Goal: Information Seeking & Learning: Learn about a topic

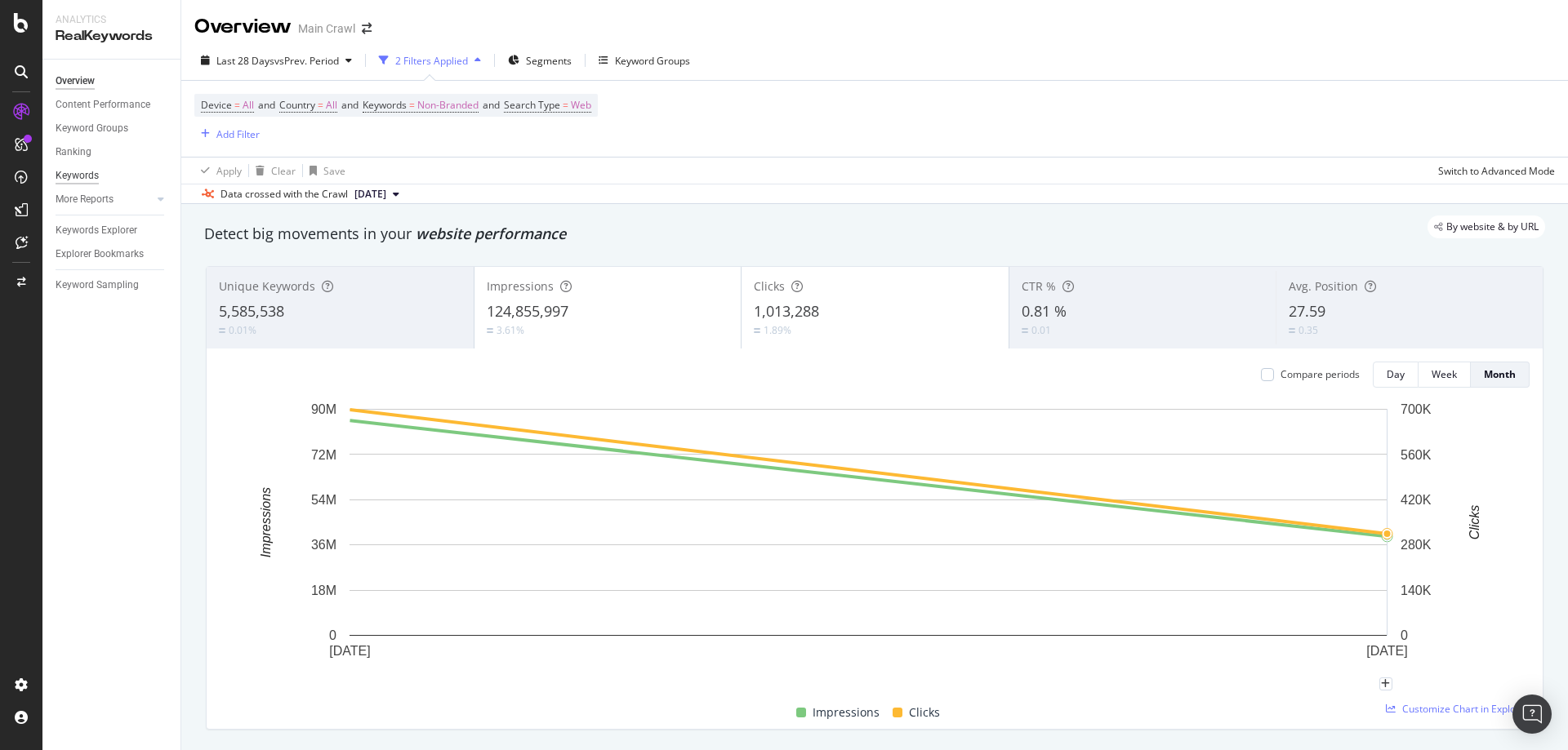
click at [84, 170] on div "Keywords" at bounding box center [77, 176] width 43 height 18
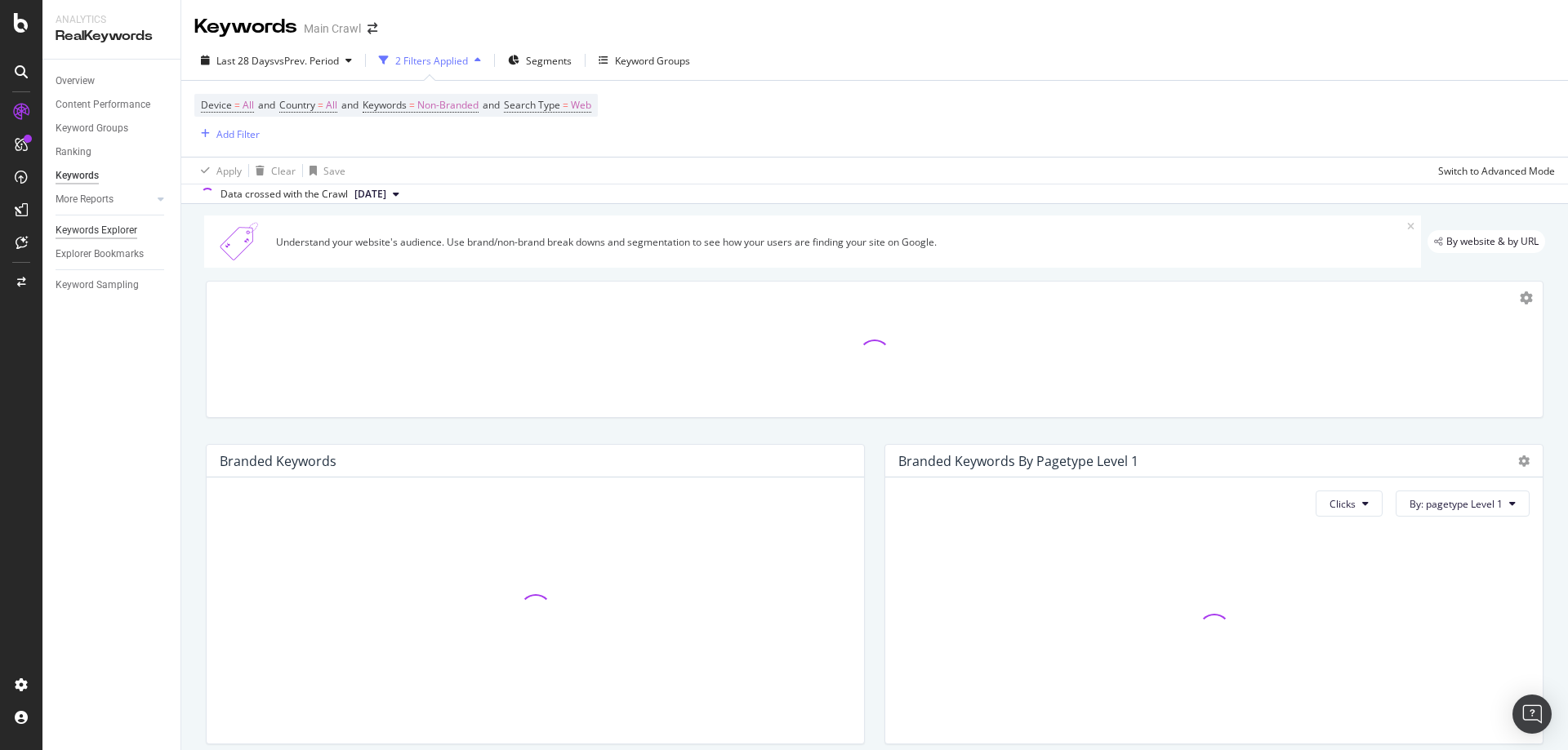
click at [116, 226] on div "Keywords Explorer" at bounding box center [96, 230] width 82 height 18
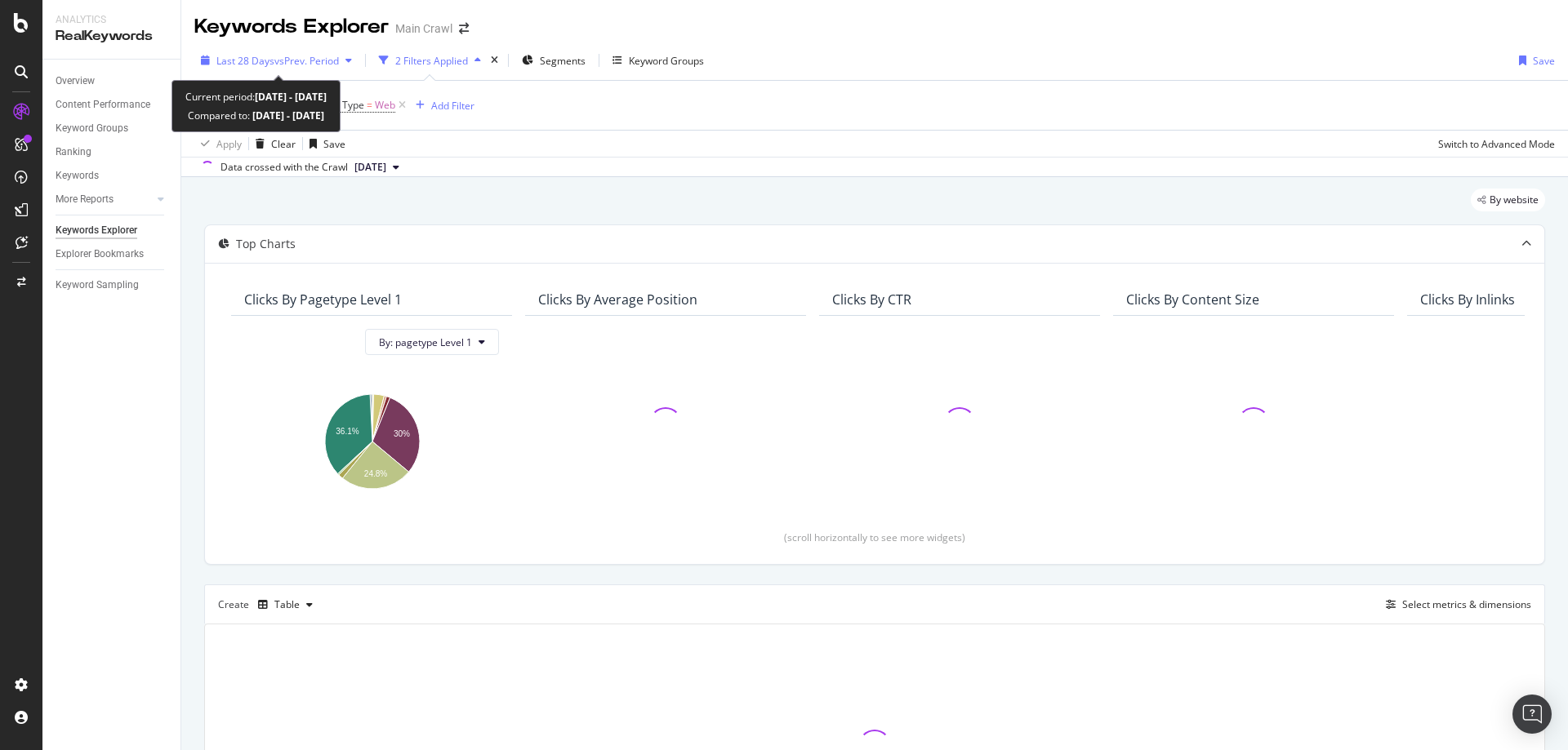
click at [312, 68] on div "Last 28 Days vs Prev. Period" at bounding box center [277, 60] width 164 height 25
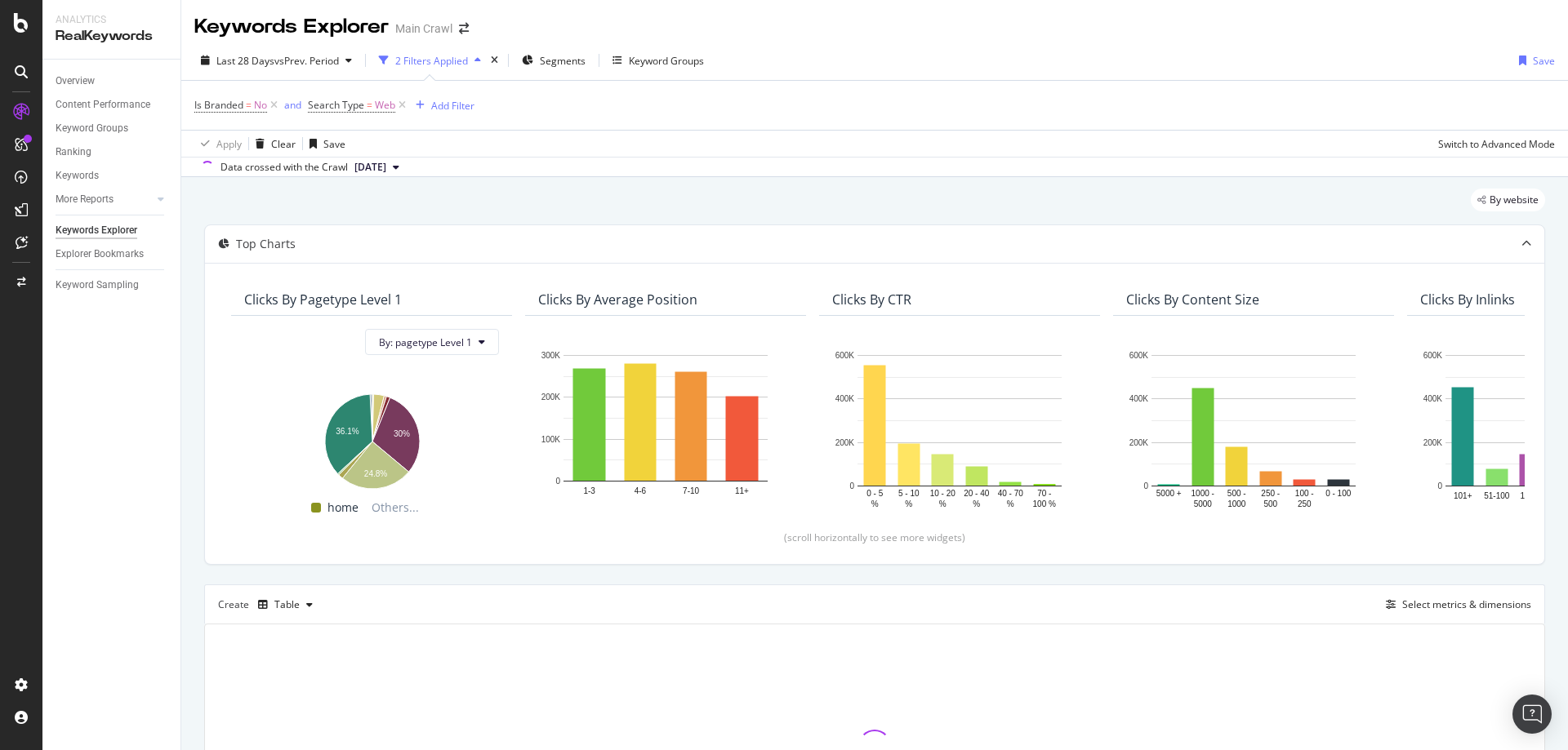
click at [662, 100] on div "Is Branded = No and Search Type = Web Add Filter" at bounding box center [875, 105] width 1361 height 49
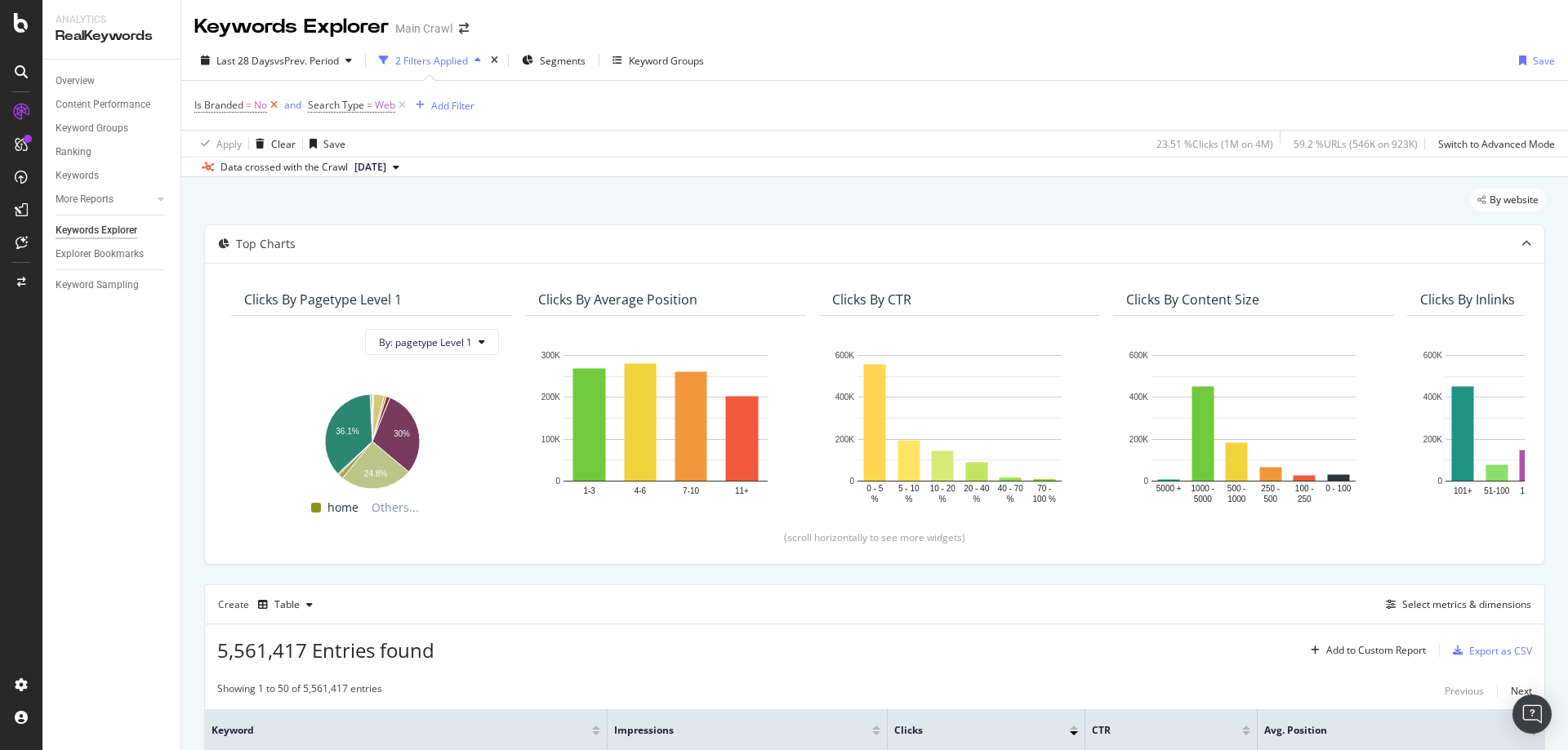
click at [273, 110] on icon at bounding box center [274, 105] width 14 height 17
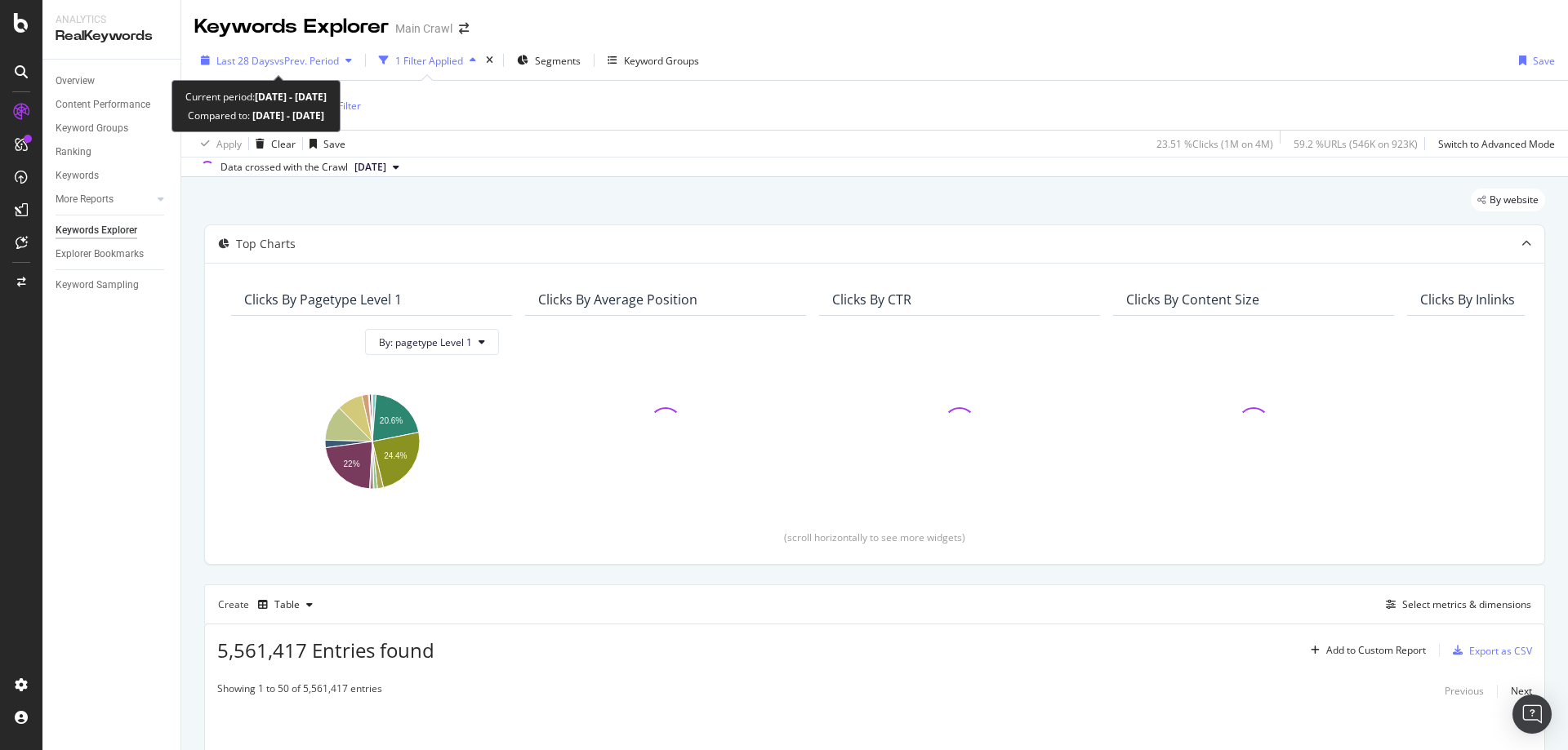
click at [311, 59] on span "vs Prev. Period" at bounding box center [307, 60] width 65 height 14
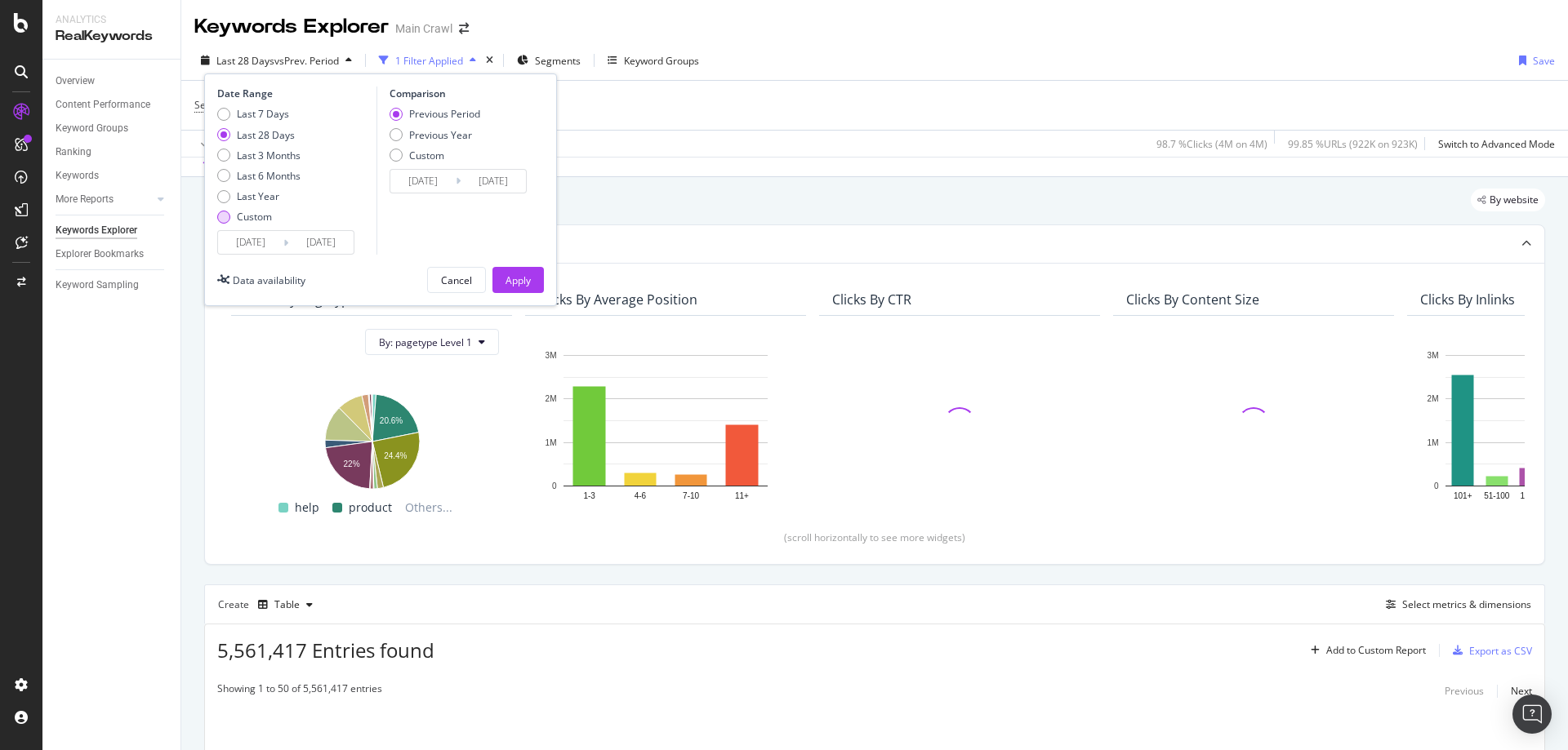
click at [245, 218] on div "Custom" at bounding box center [254, 217] width 35 height 14
click at [249, 244] on input "2025/07/13" at bounding box center [251, 242] width 65 height 23
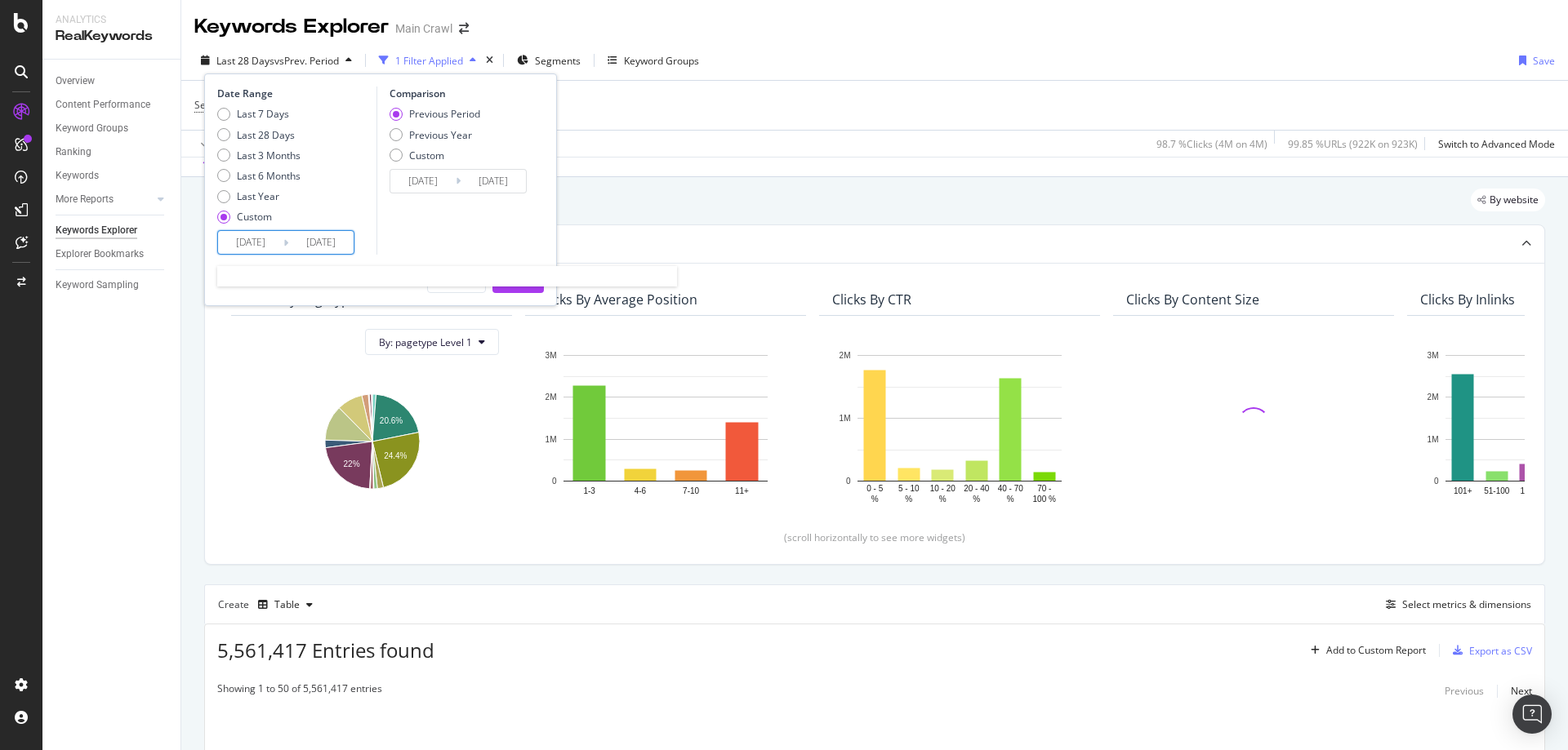
click at [234, 250] on input "2025/07/13" at bounding box center [251, 242] width 65 height 23
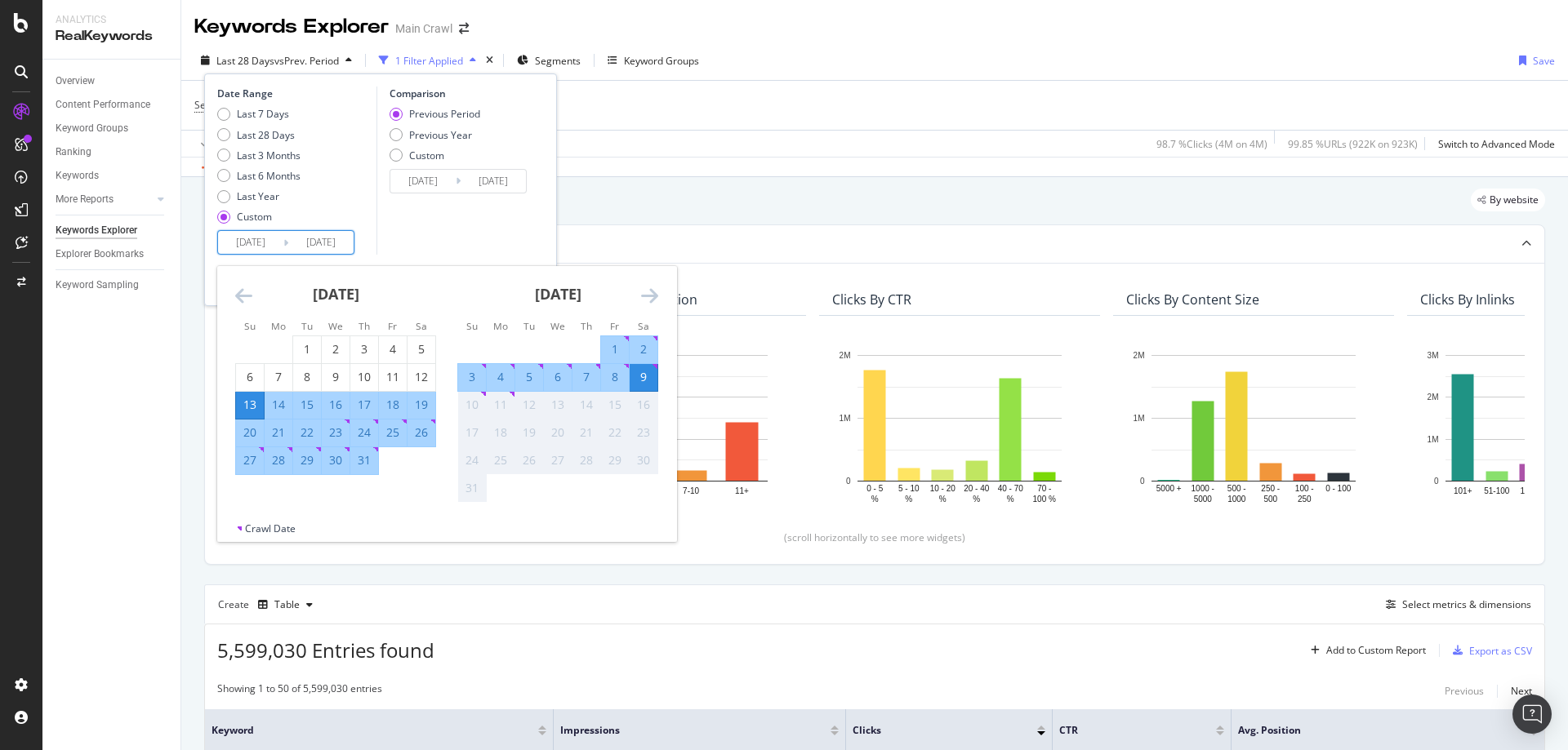
click at [233, 293] on div "July 2025 1 2 3 4 5 6 7 8 9 10 11 12 13 14 15 16 17 18 19 20 21 22 23 24 25 26 …" at bounding box center [336, 370] width 222 height 209
click at [240, 293] on icon "Move backward to switch to the previous month." at bounding box center [243, 295] width 18 height 19
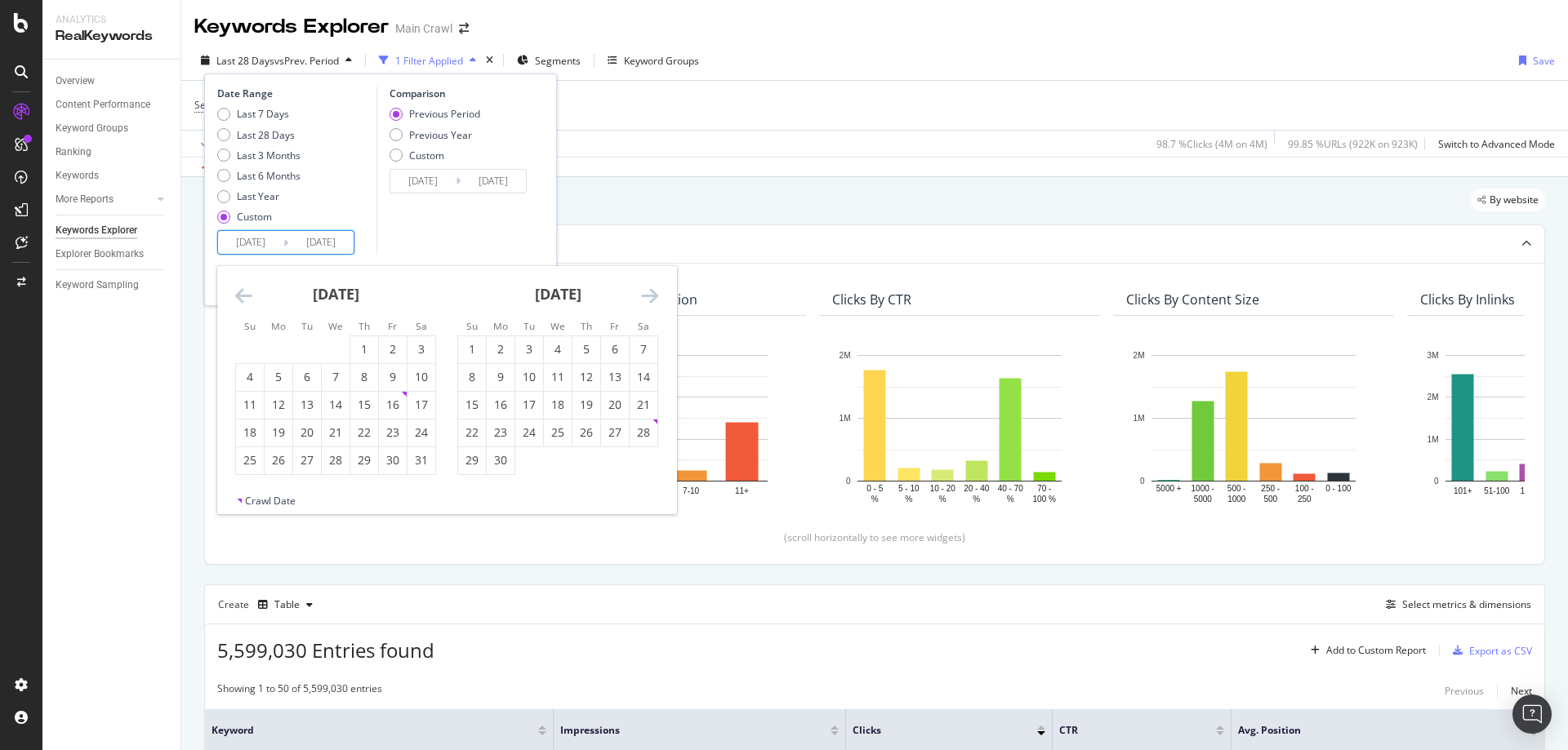
click at [240, 293] on icon "Move backward to switch to the previous month." at bounding box center [243, 295] width 18 height 19
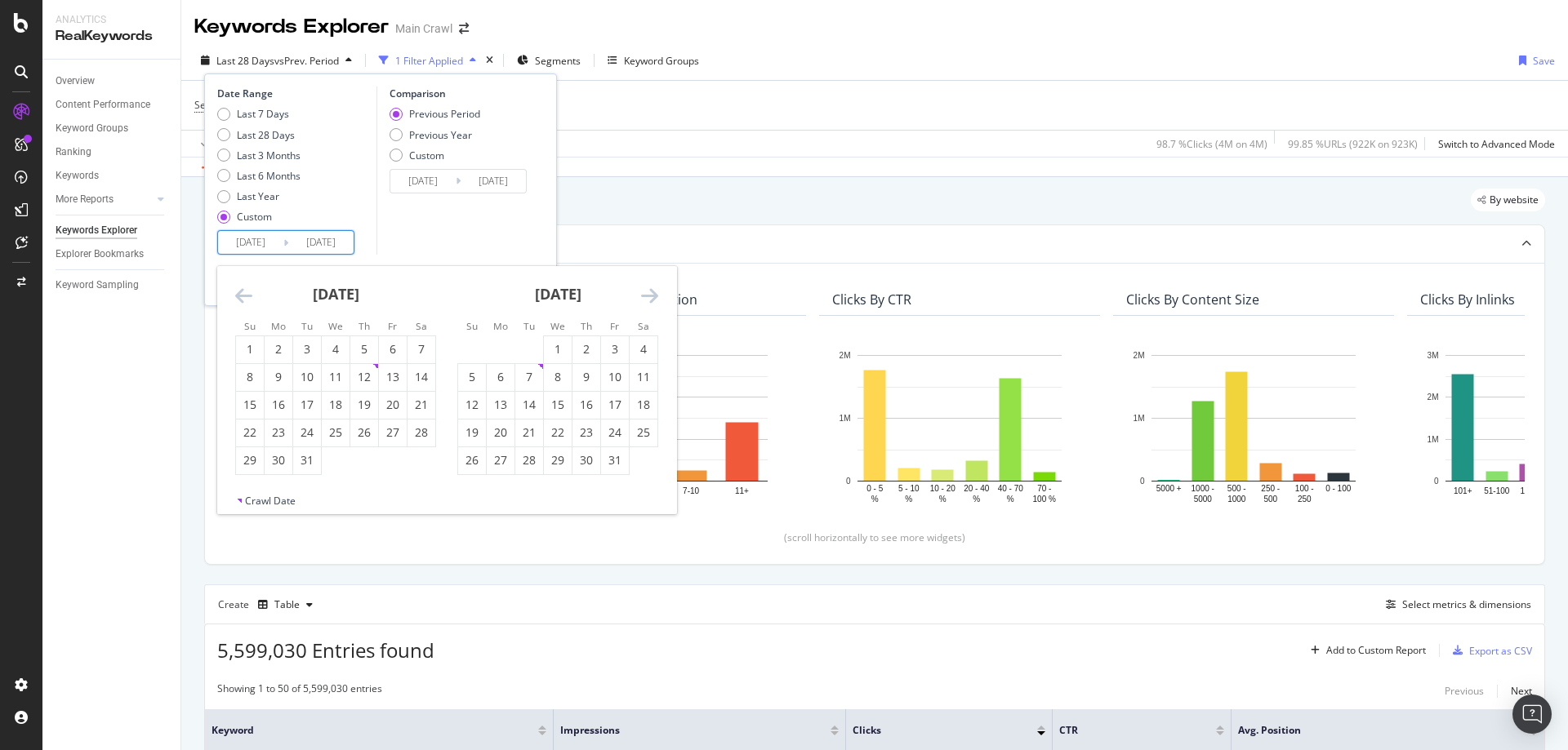
click at [240, 293] on icon "Move backward to switch to the previous month." at bounding box center [243, 295] width 18 height 19
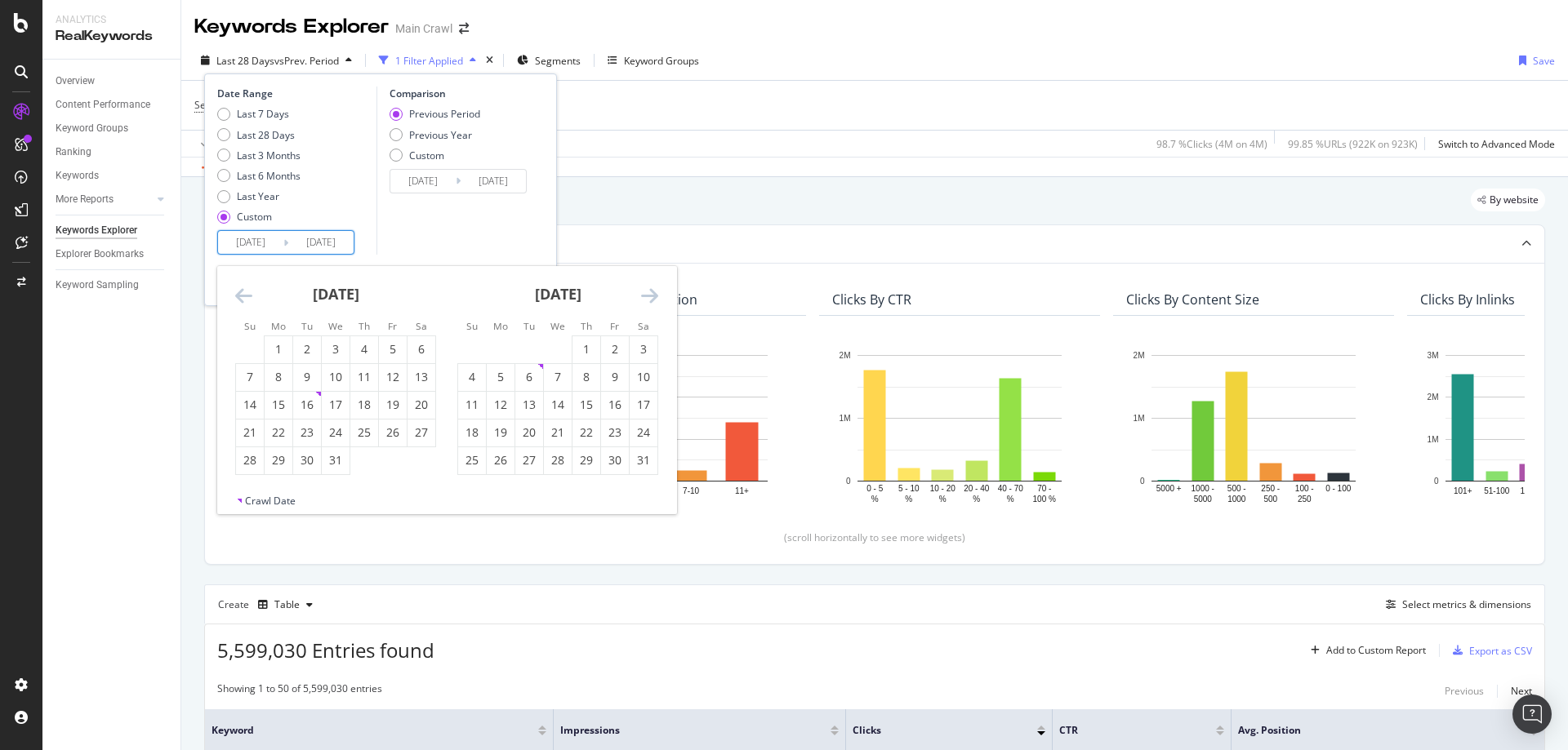
click at [240, 293] on icon "Move backward to switch to the previous month." at bounding box center [243, 295] width 18 height 19
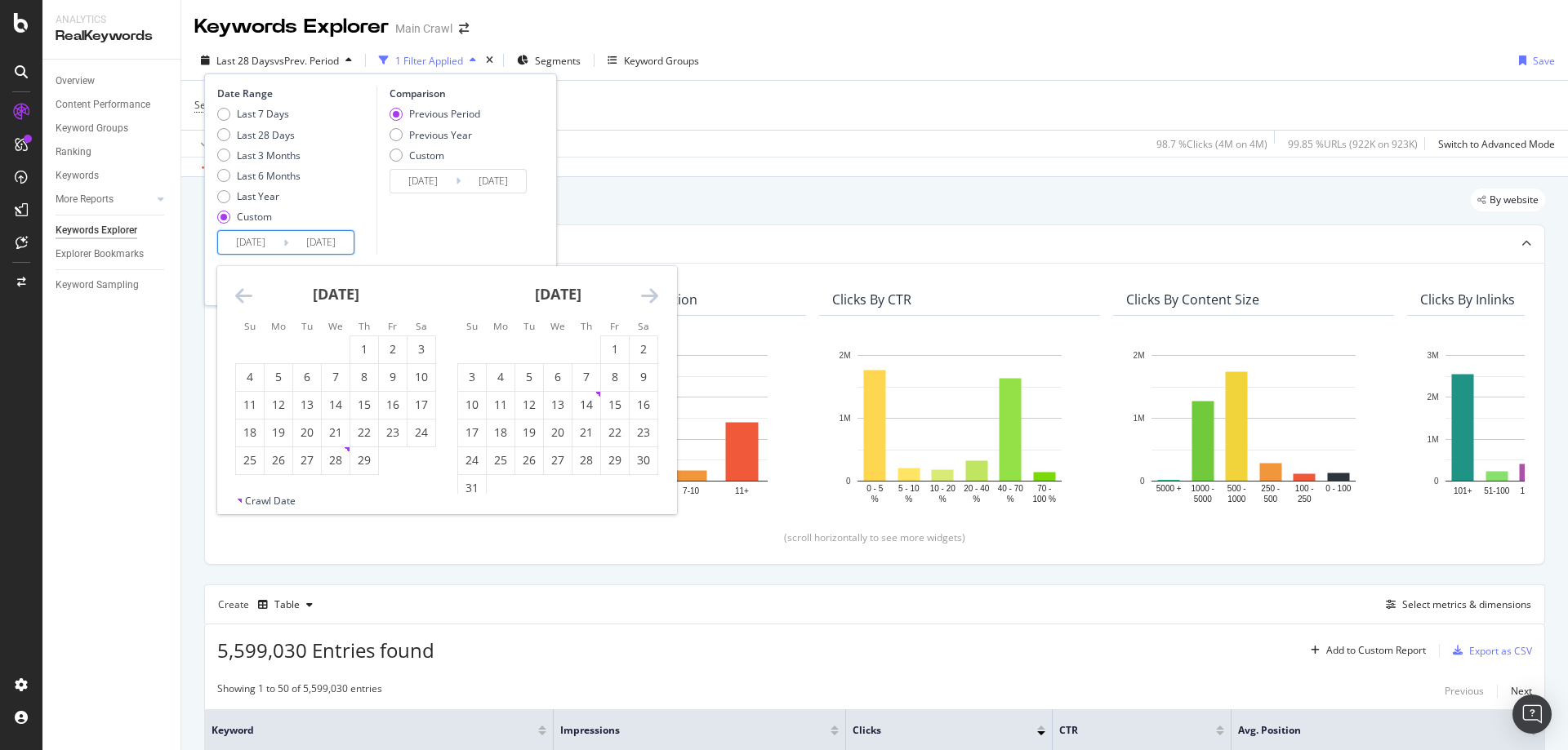
click at [240, 293] on icon "Move backward to switch to the previous month." at bounding box center [243, 295] width 18 height 19
click at [277, 350] on div "1" at bounding box center [278, 349] width 28 height 17
type input "2024/01/01"
type input "2022/05/23"
type input "2023/12/31"
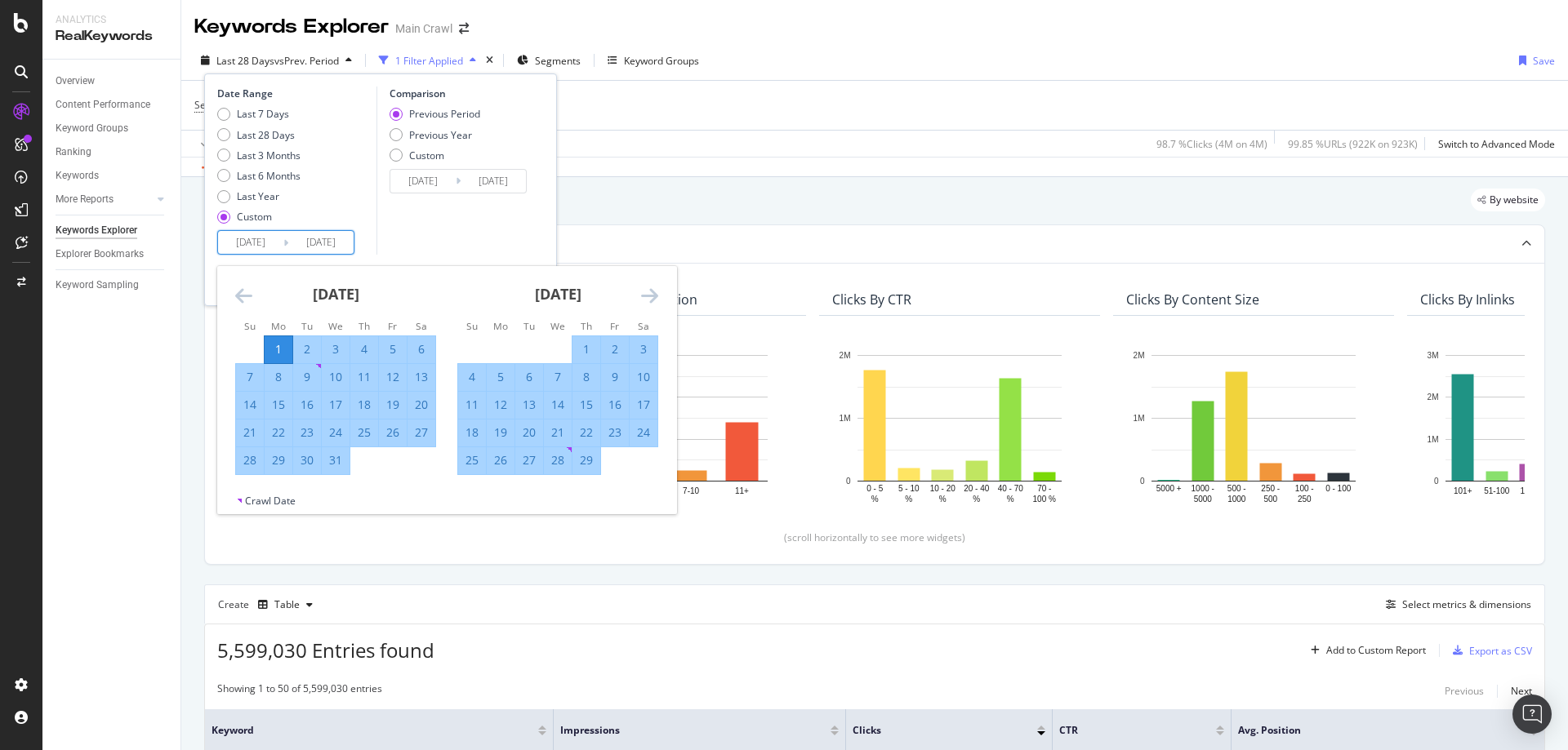
click at [650, 296] on icon "Move forward to switch to the next month." at bounding box center [649, 295] width 18 height 19
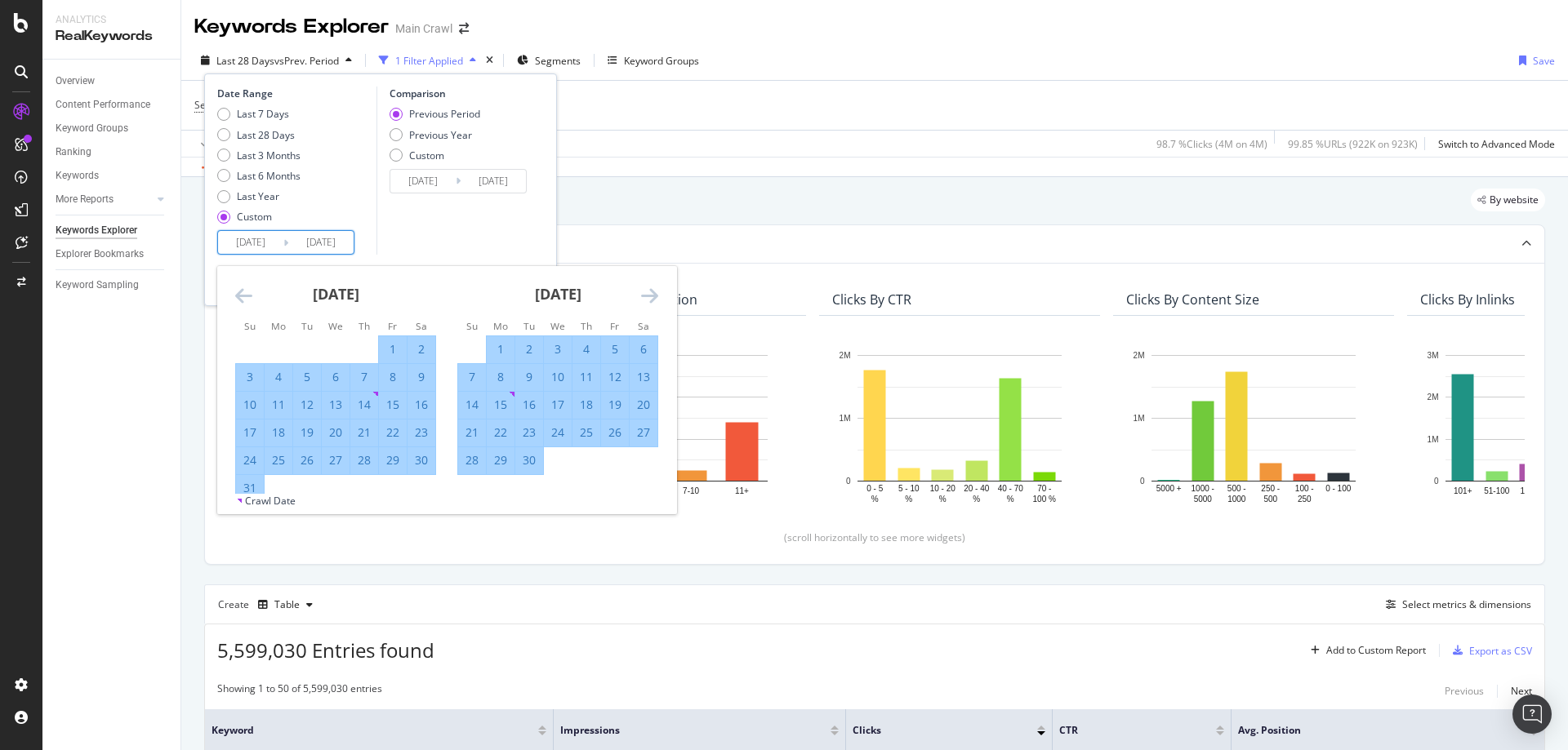
click at [650, 296] on icon "Move forward to switch to the next month." at bounding box center [649, 295] width 18 height 19
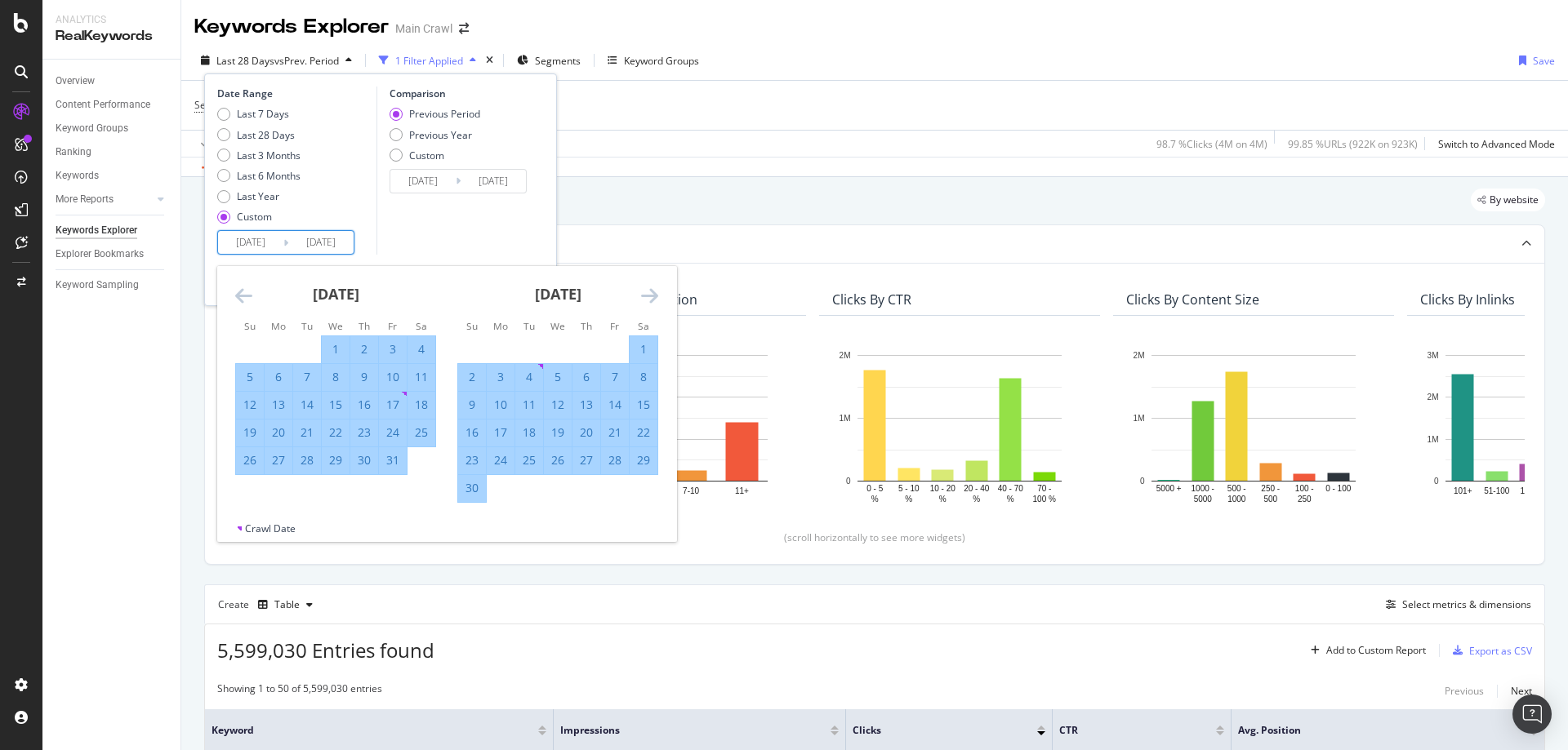
click at [650, 296] on icon "Move forward to switch to the next month." at bounding box center [649, 295] width 18 height 19
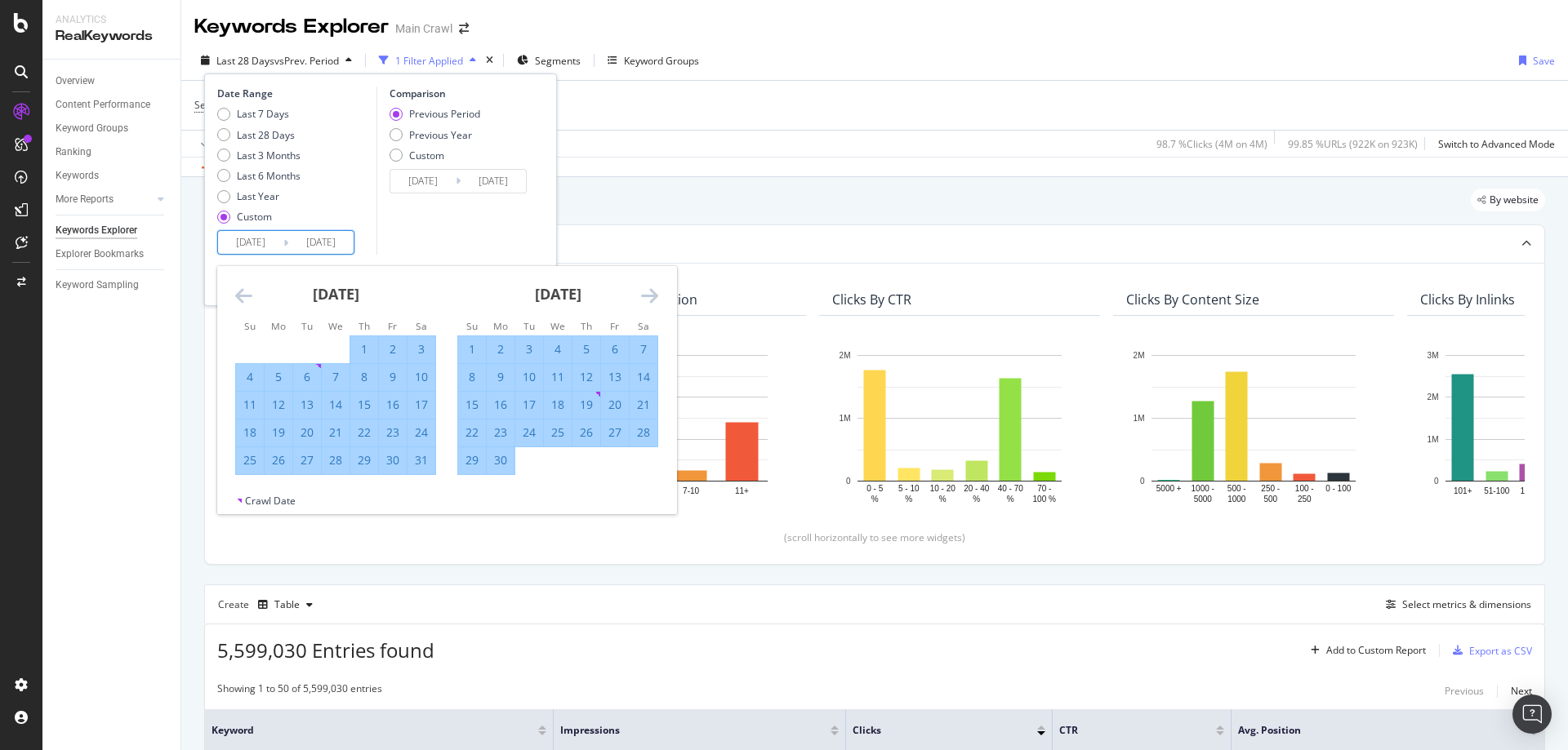
click at [650, 296] on icon "Move forward to switch to the next month." at bounding box center [649, 295] width 18 height 19
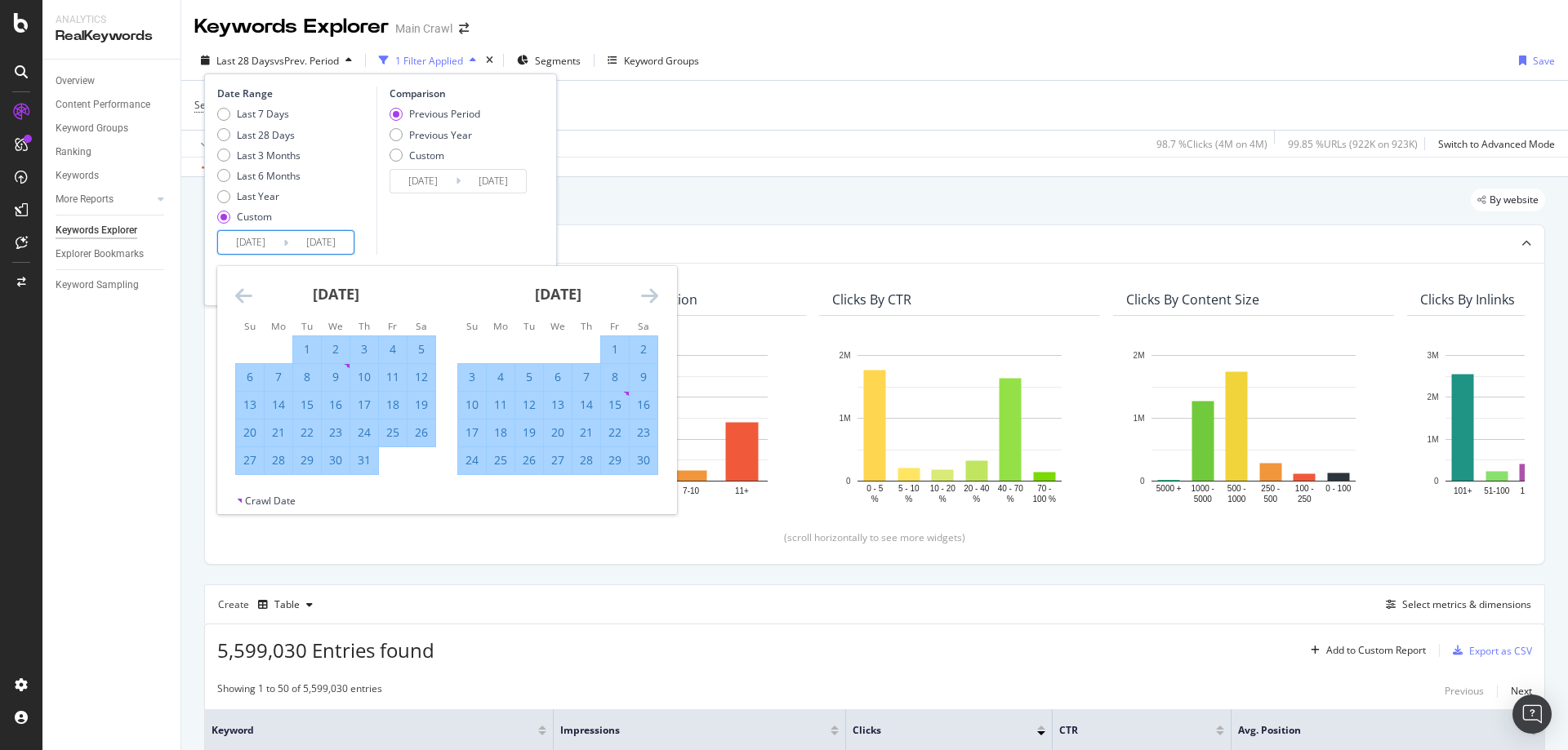
click at [650, 296] on icon "Move forward to switch to the next month." at bounding box center [649, 295] width 18 height 19
click at [241, 298] on icon "Move backward to switch to the previous month." at bounding box center [243, 295] width 18 height 19
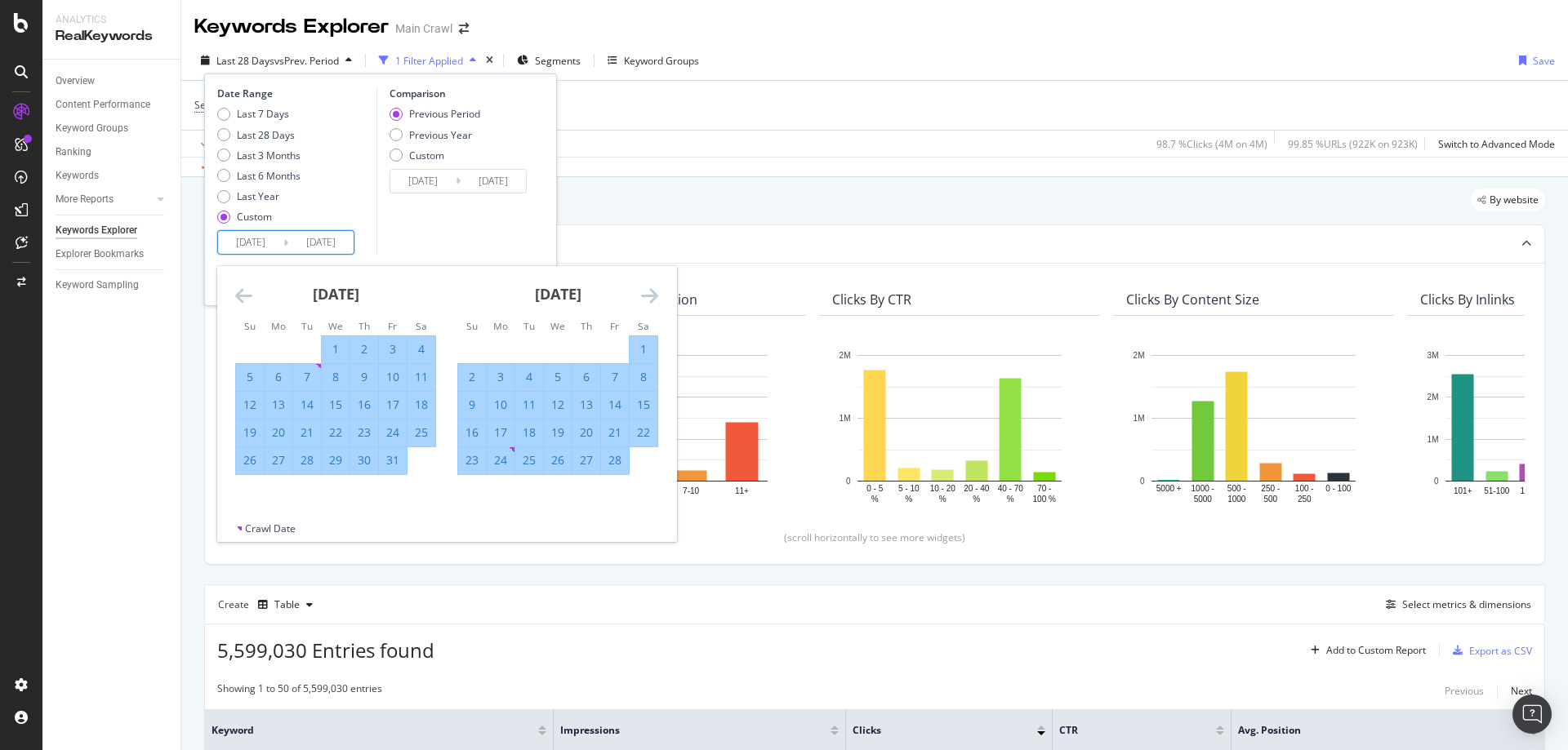
click at [241, 298] on icon "Move backward to switch to the previous month." at bounding box center [243, 295] width 18 height 19
click at [312, 464] on div "31" at bounding box center [307, 461] width 28 height 17
type input "2024/12/31"
type input "2022/12/31"
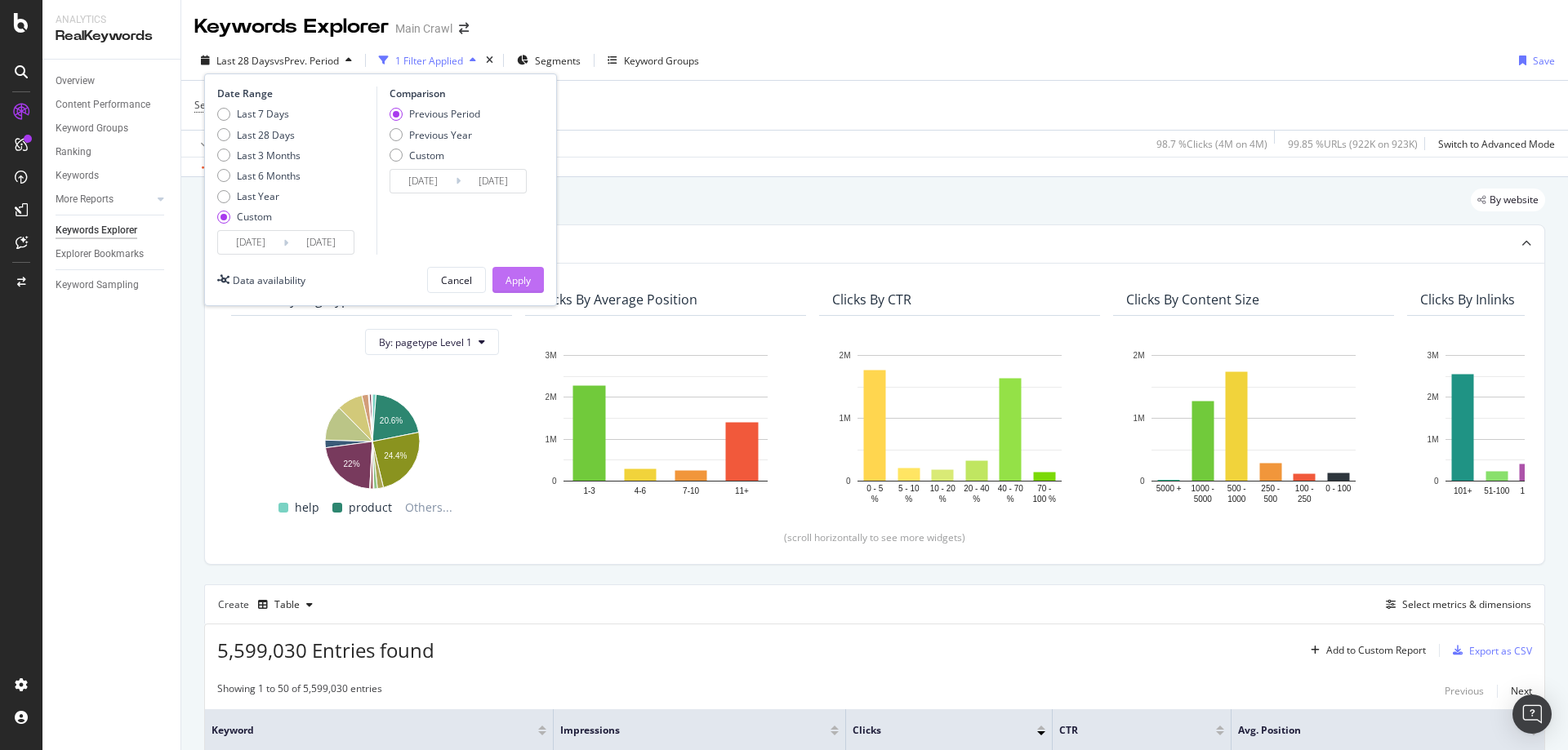
click at [505, 272] on div "Apply" at bounding box center [517, 280] width 25 height 25
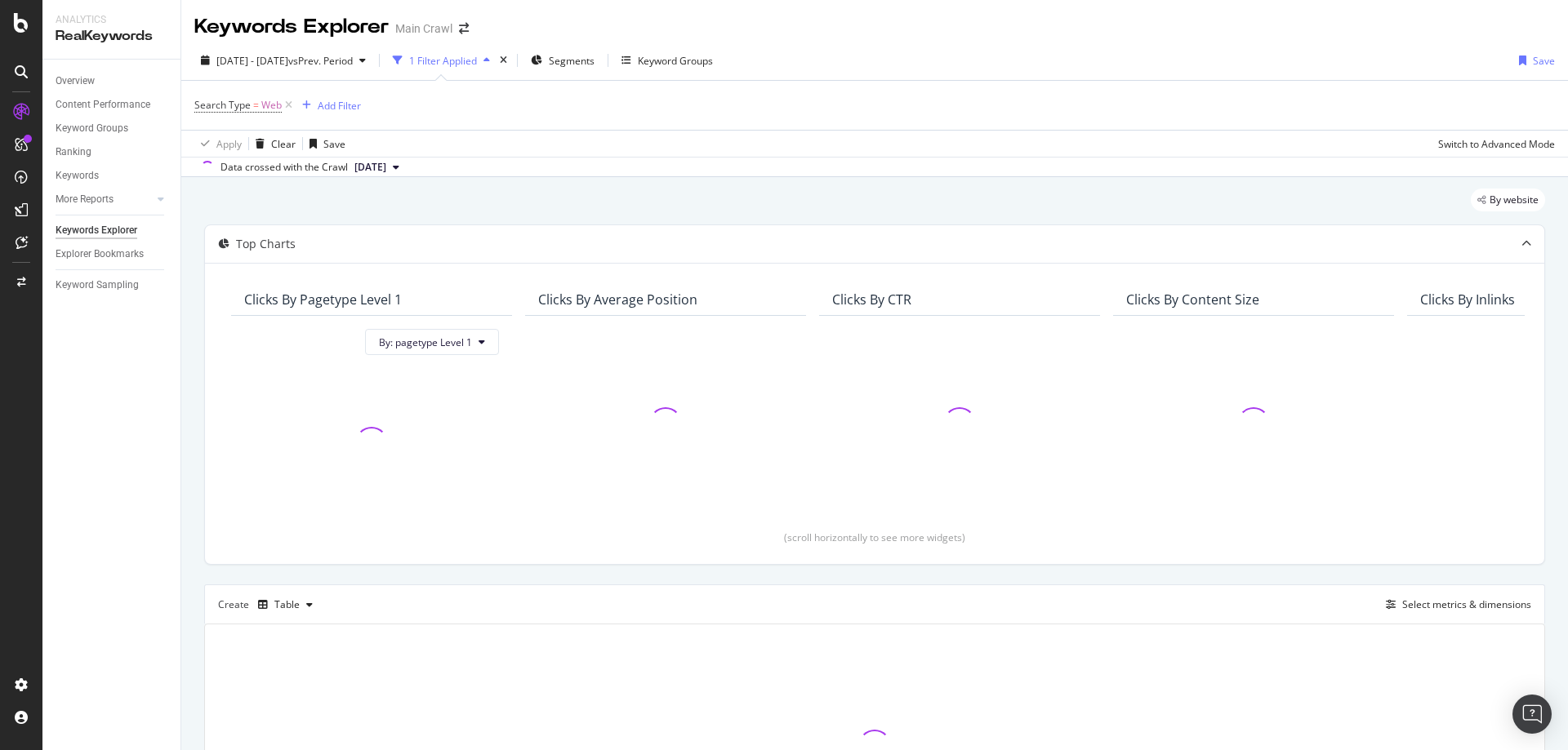
click at [827, 64] on div "2024 Jan. 1st - 2024 Dec. 31st vs Prev. Period 1 Filter Applied Segments Keywor…" at bounding box center [875, 63] width 1386 height 32
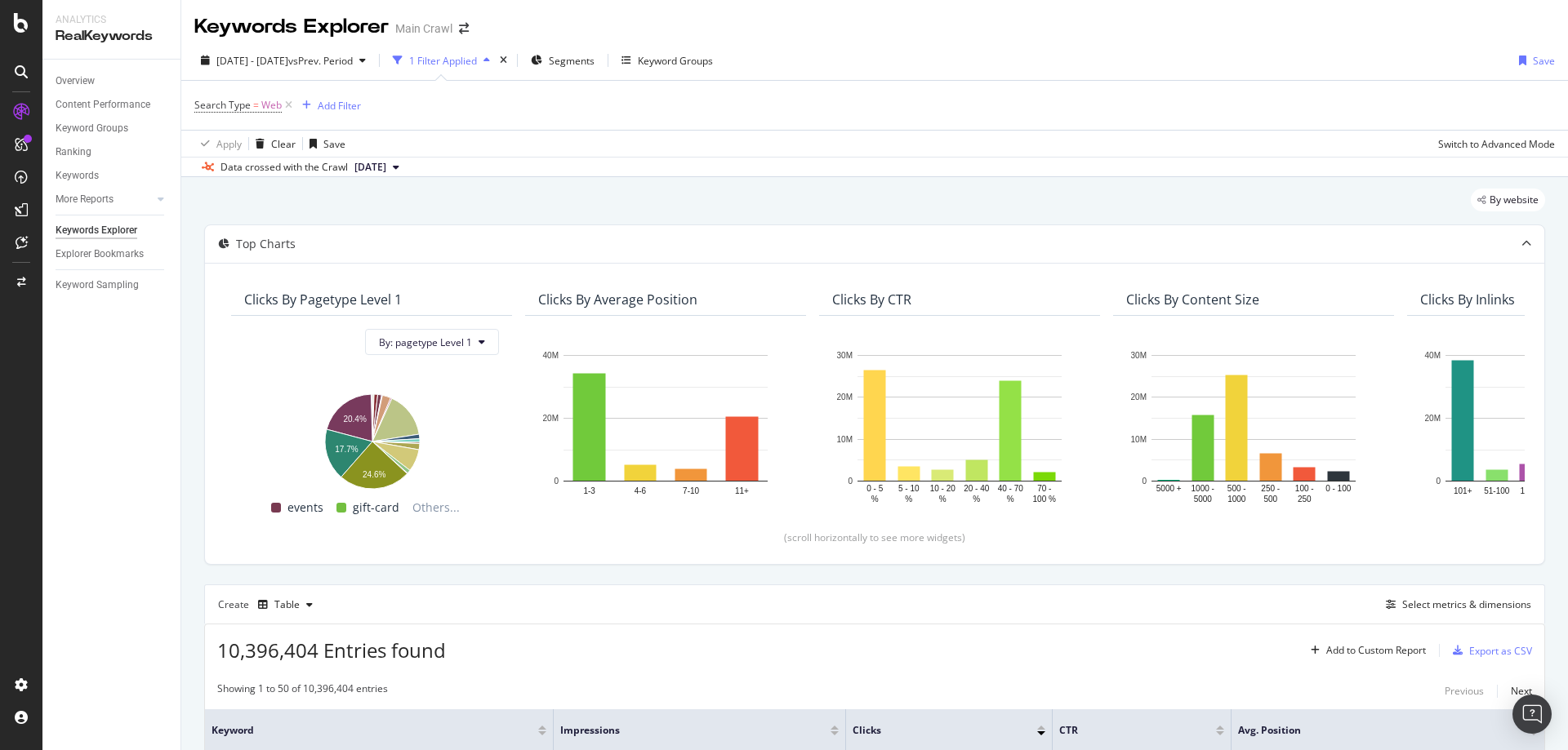
click at [759, 190] on div "By website" at bounding box center [874, 206] width 1341 height 36
click at [341, 104] on div "Add Filter" at bounding box center [339, 105] width 43 height 14
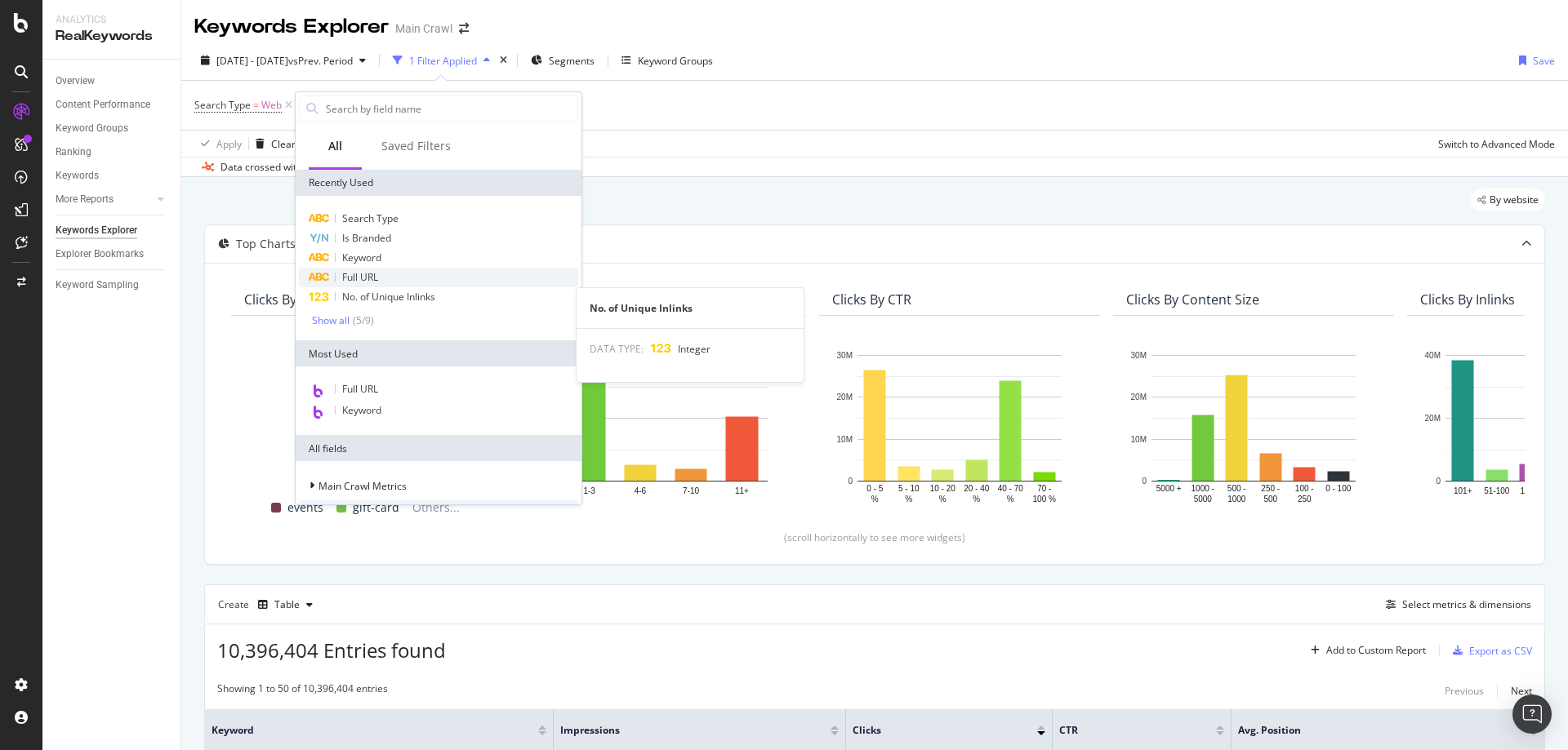
click at [371, 282] on span "Full URL" at bounding box center [360, 276] width 36 height 14
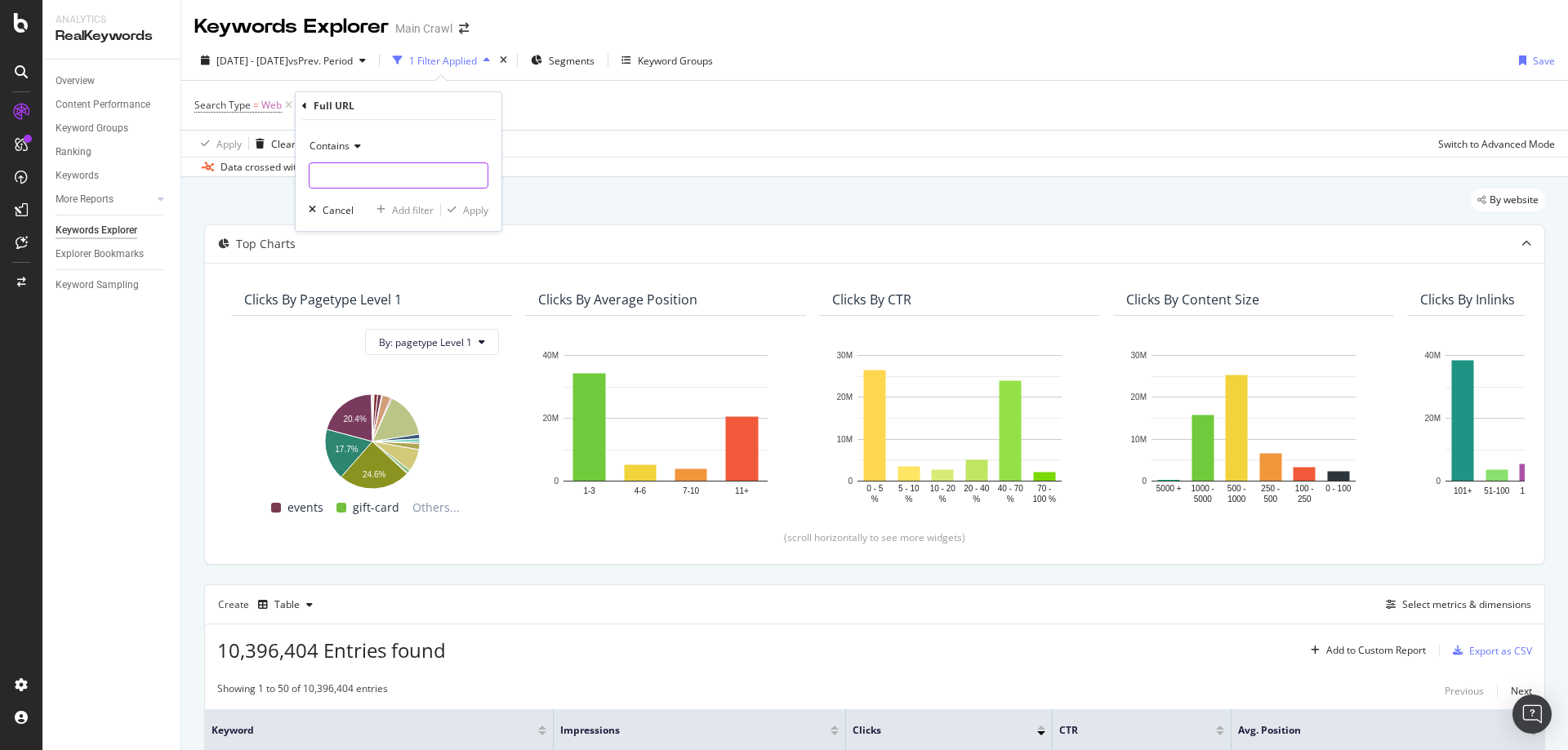
click at [361, 175] on input "text" at bounding box center [398, 175] width 178 height 26
paste input "/promotions"
type input "/promotions"
drag, startPoint x: 468, startPoint y: 195, endPoint x: 461, endPoint y: 205, distance: 12.2
click at [468, 197] on div "Contains /promotions Cancel Add filter Apply" at bounding box center [398, 175] width 206 height 111
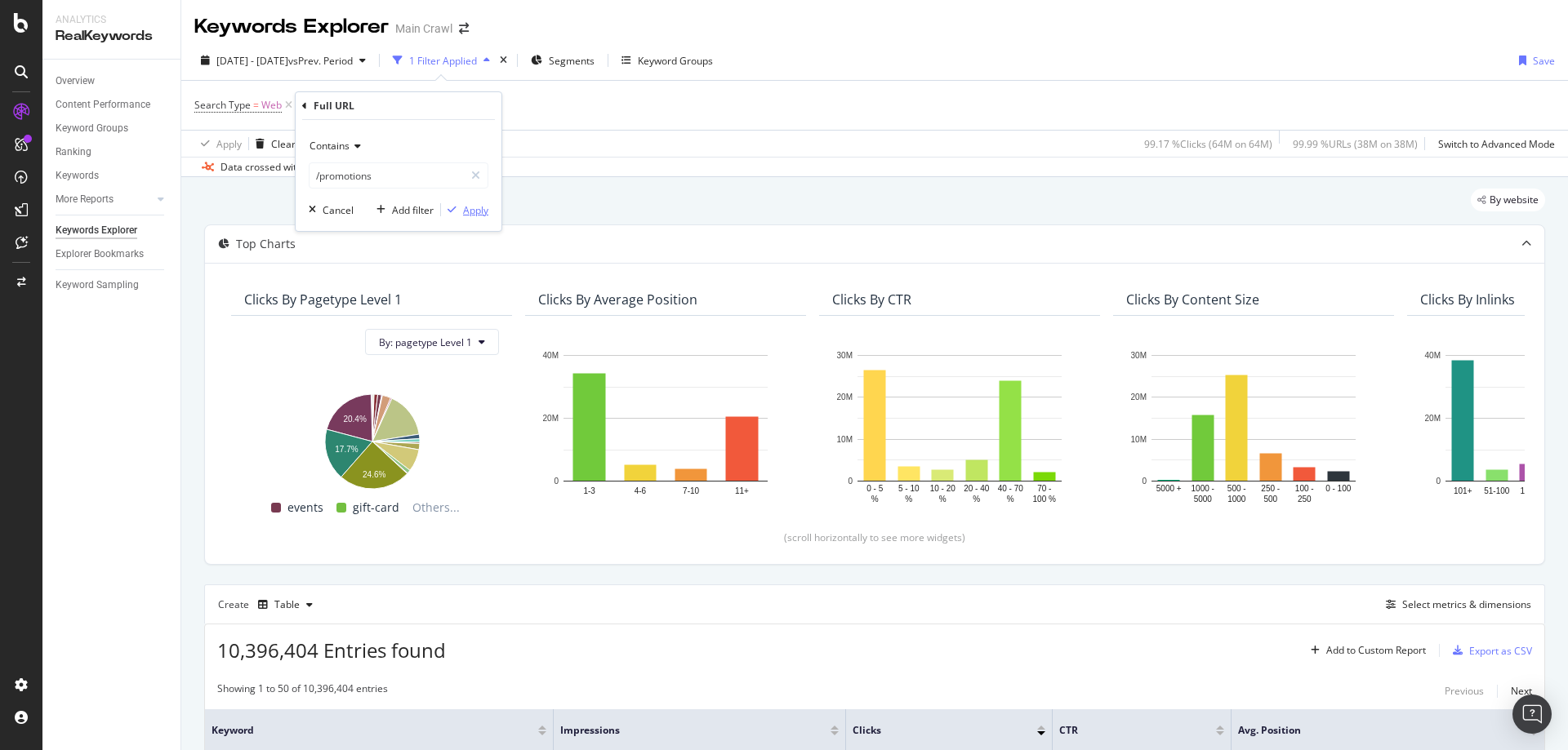
click at [459, 209] on div "button" at bounding box center [452, 209] width 22 height 10
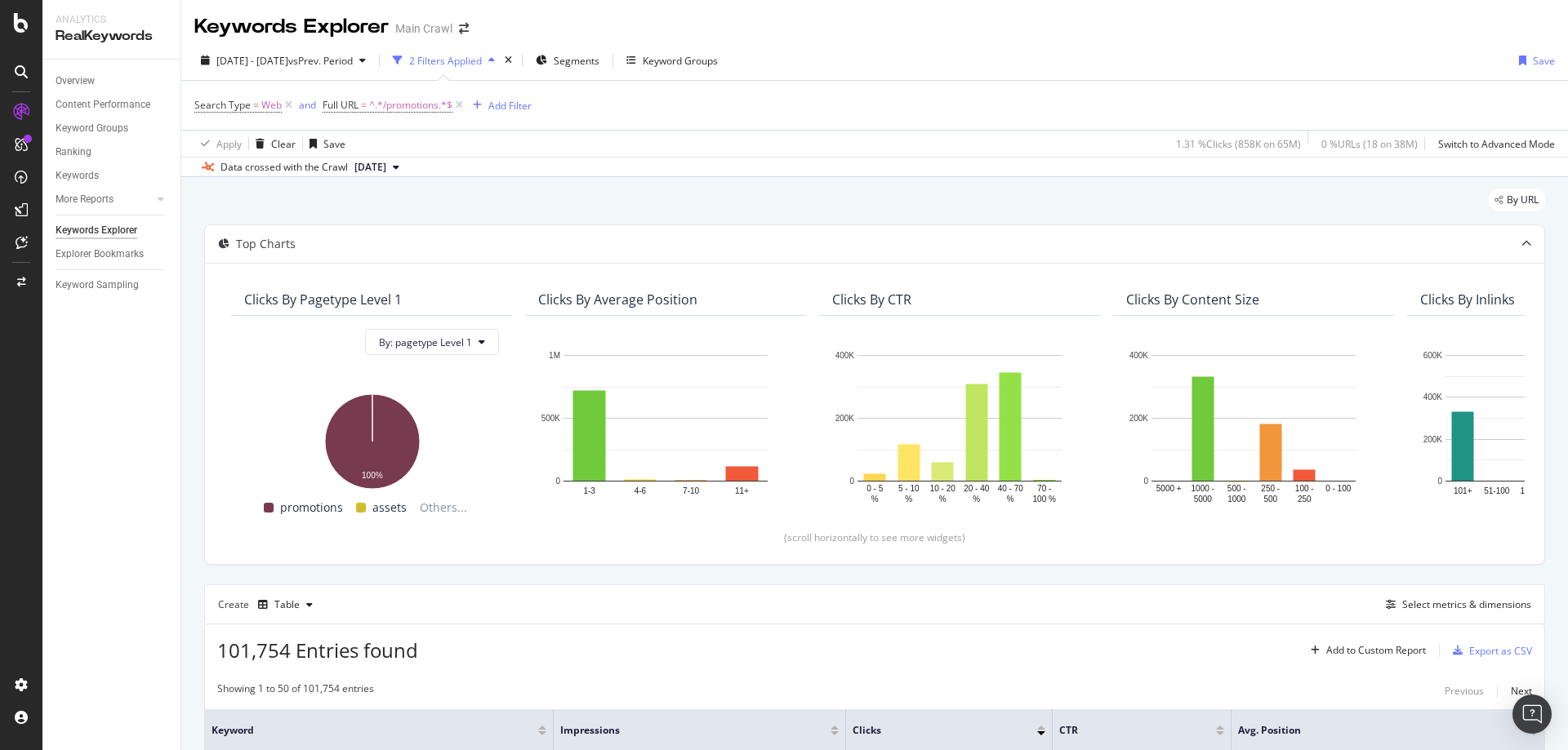
click at [546, 108] on div "Search Type = Web and Full URL = ^.*/promotions.*$ Add Filter" at bounding box center [875, 105] width 1361 height 49
click at [814, 61] on div "2024 Jan. 1st - 2024 Dec. 31st vs Prev. Period 2 Filters Applied Segments Keywo…" at bounding box center [875, 63] width 1386 height 32
drag, startPoint x: 862, startPoint y: 440, endPoint x: 717, endPoint y: 602, distance: 217.4
drag, startPoint x: 717, startPoint y: 602, endPoint x: 942, endPoint y: 54, distance: 592.4
click at [942, 54] on div "2024 Jan. 1st - 2024 Dec. 31st vs Prev. Period 2 Filters Applied Segments Keywo…" at bounding box center [875, 63] width 1386 height 32
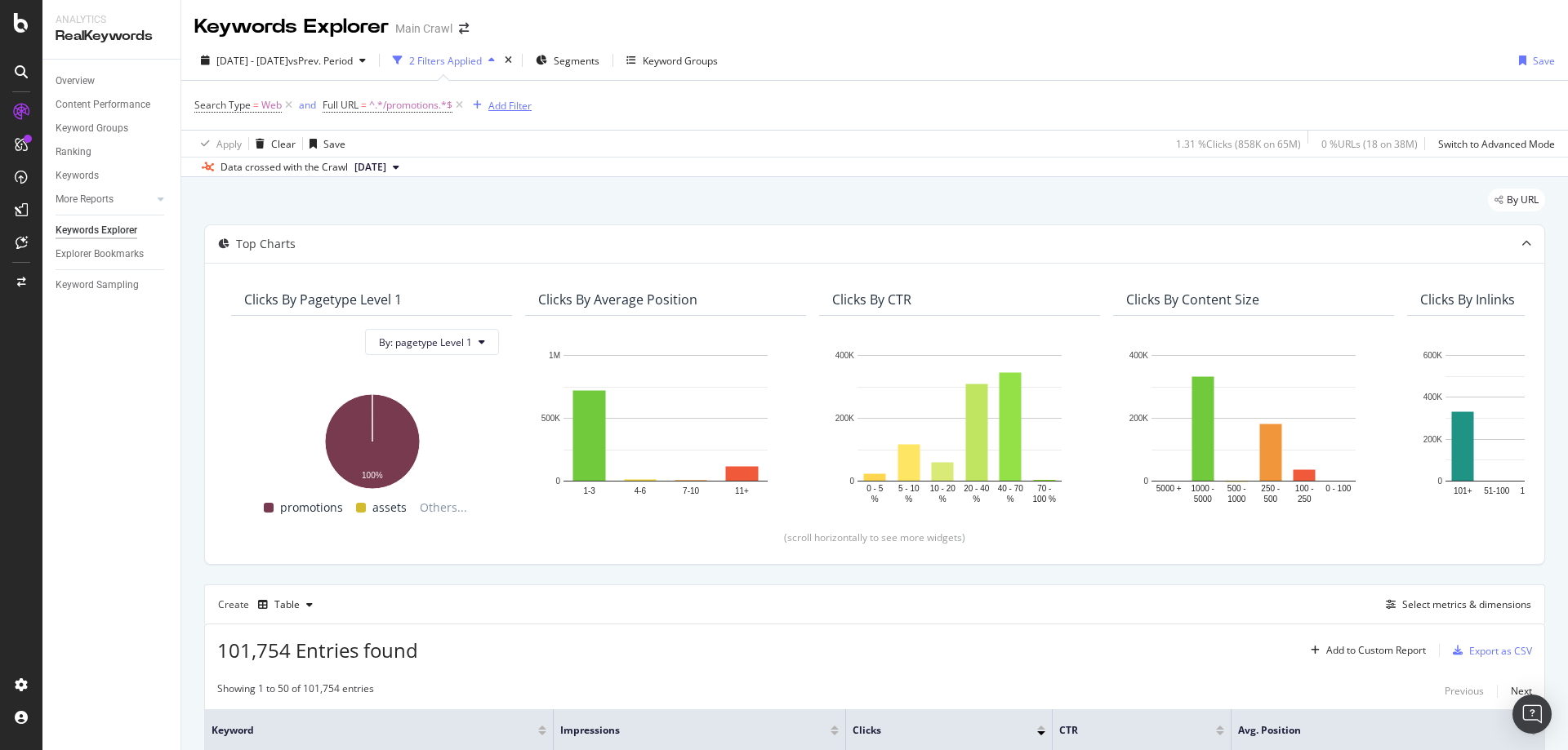
click at [524, 111] on div "Add Filter" at bounding box center [510, 105] width 43 height 14
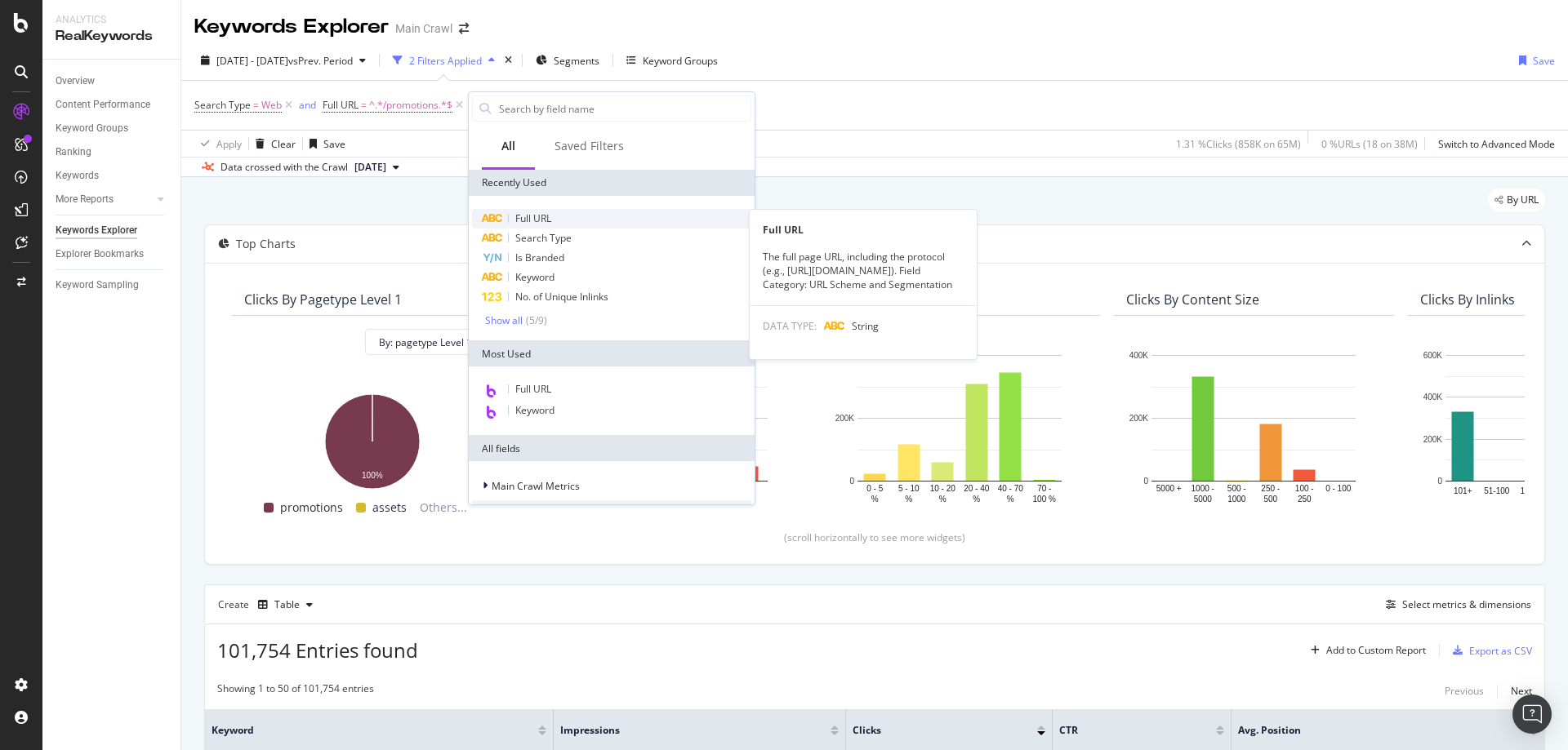
click at [551, 221] on span "Full URL" at bounding box center [533, 217] width 36 height 14
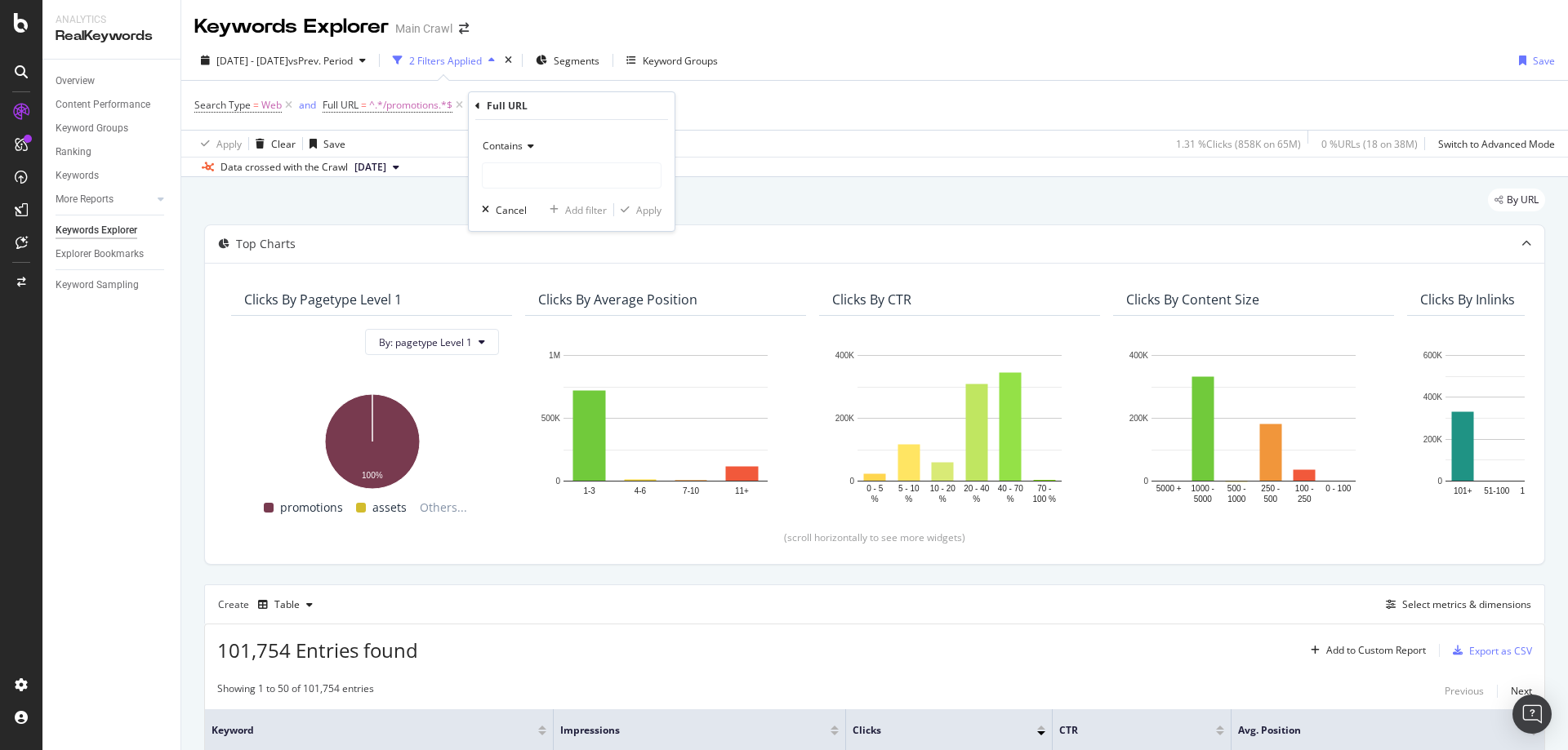
click at [517, 148] on span "Contains" at bounding box center [502, 146] width 40 height 14
click at [557, 313] on div "Contains" at bounding box center [573, 307] width 175 height 21
click at [526, 152] on div "Contains" at bounding box center [572, 146] width 180 height 26
click at [540, 334] on span "Doesn't contain" at bounding box center [525, 328] width 71 height 14
click at [576, 181] on input "text" at bounding box center [572, 175] width 178 height 26
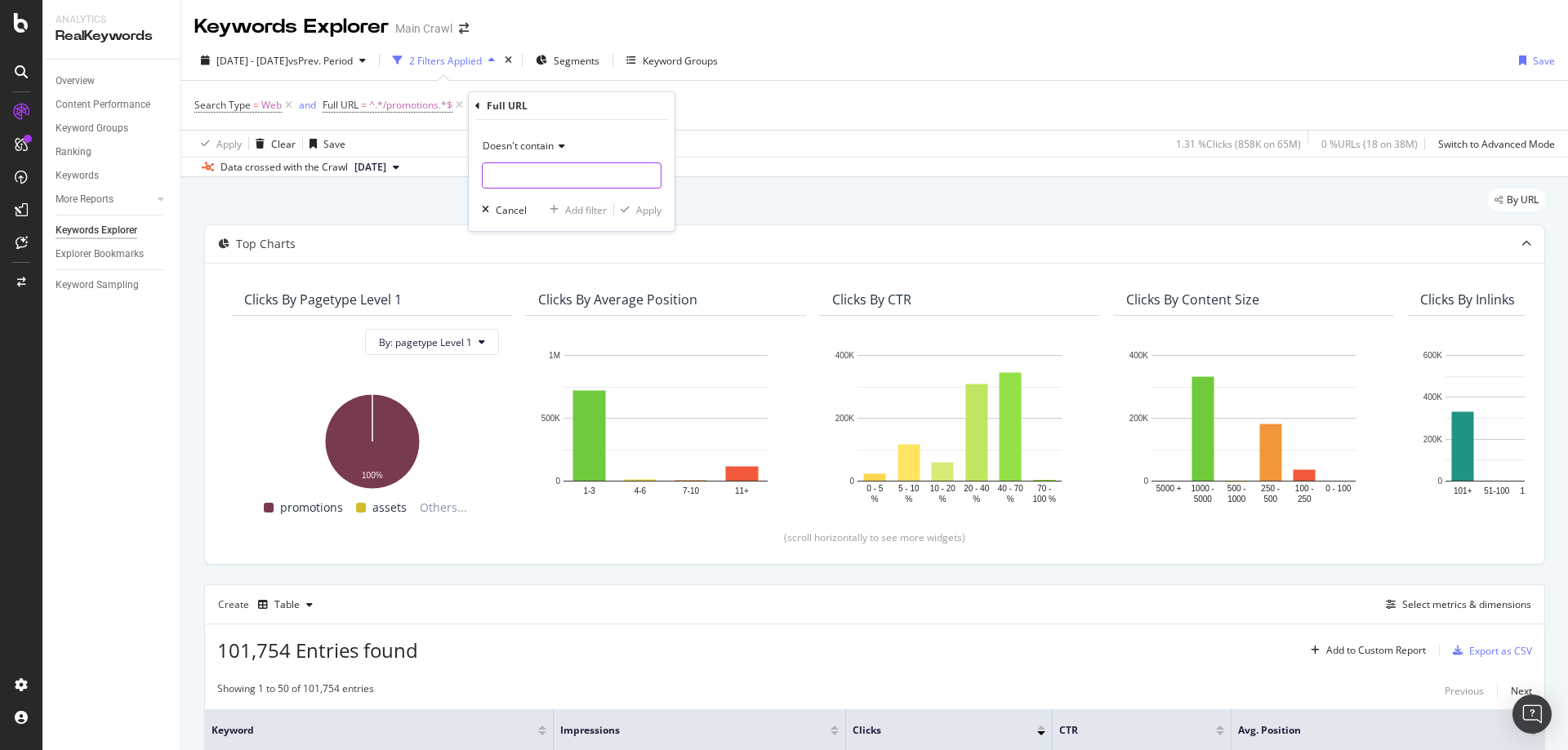
paste input "/promotions/coupon"
type input "/promotions/coupon"
click at [652, 210] on div "Apply" at bounding box center [648, 210] width 25 height 14
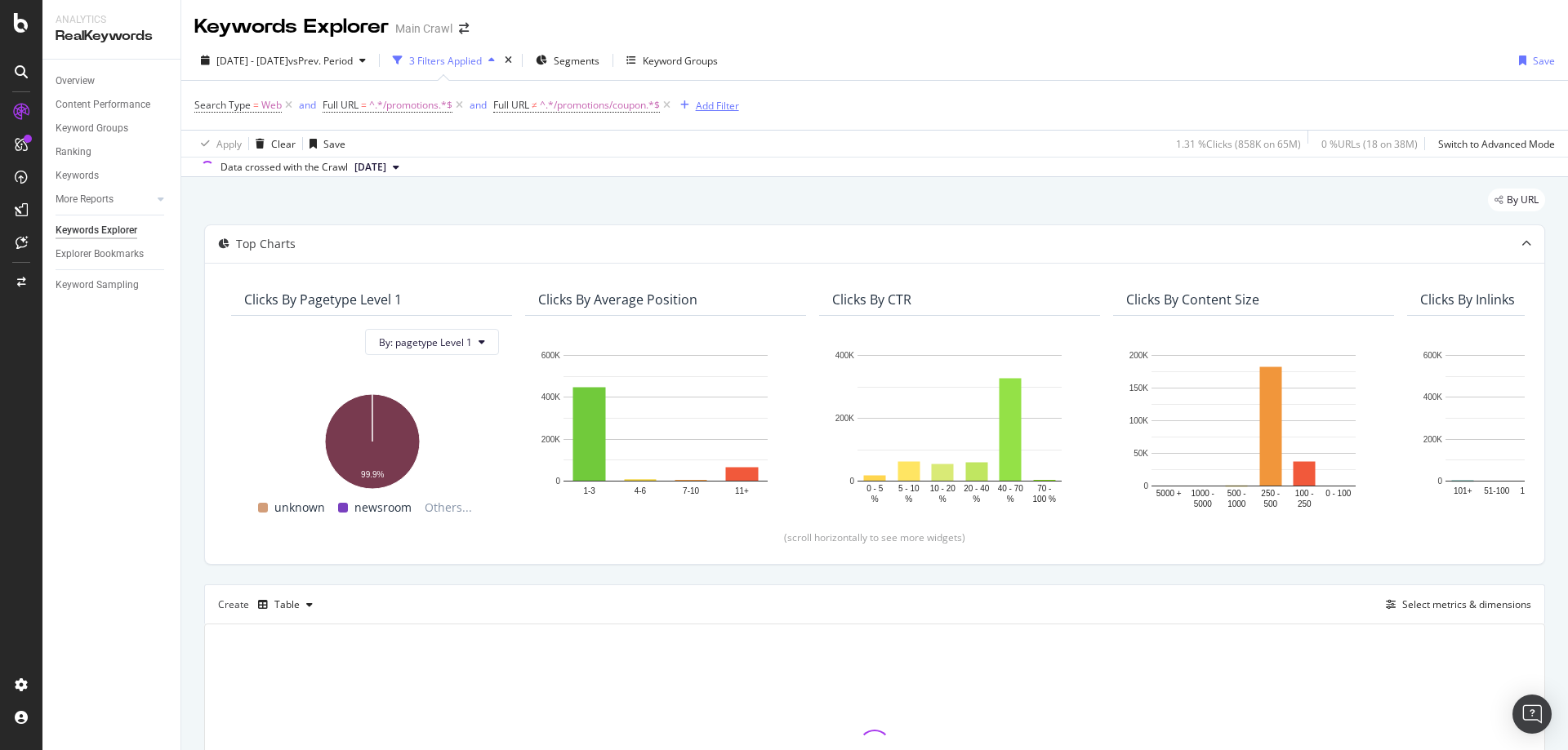
click at [727, 105] on div "Add Filter" at bounding box center [717, 105] width 43 height 14
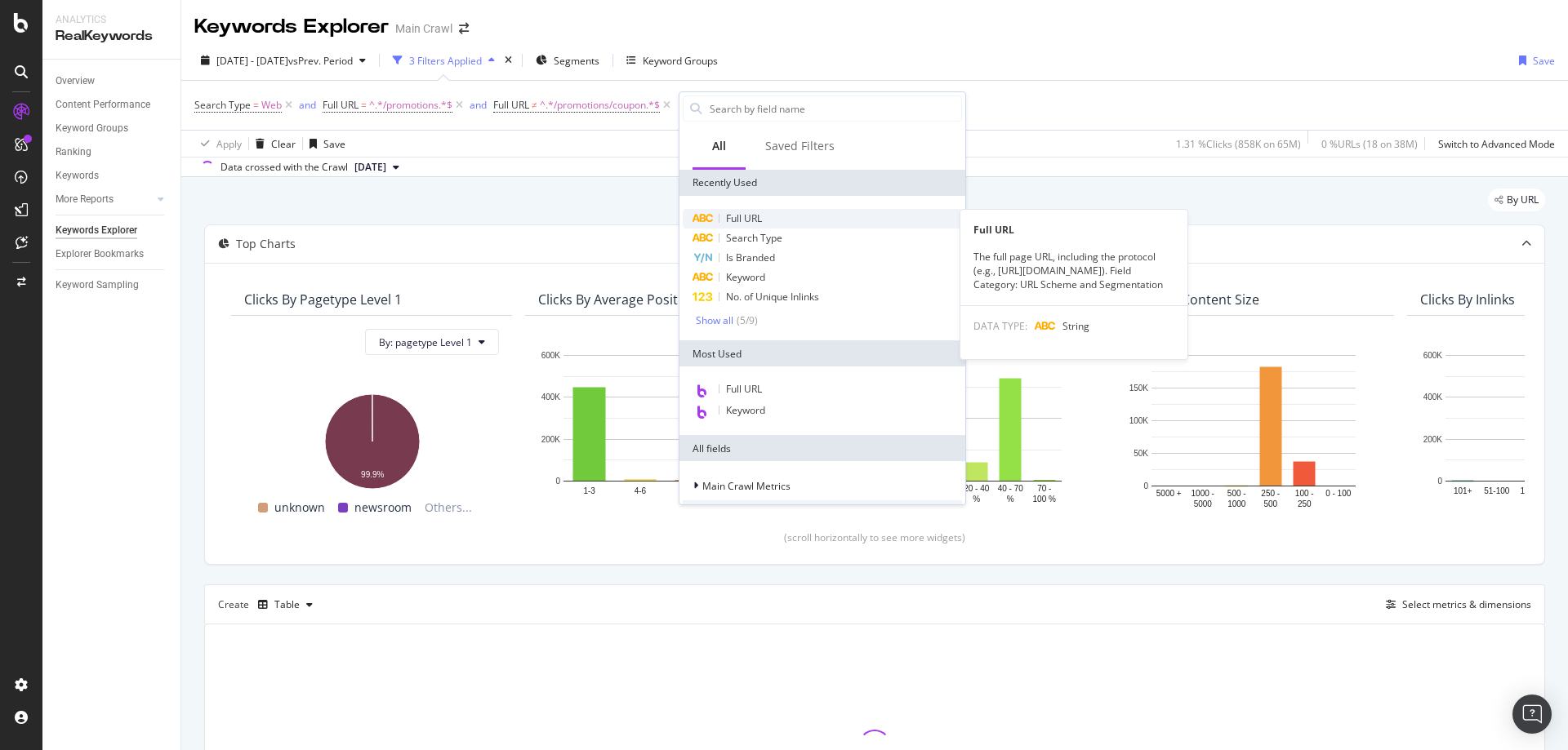
click at [793, 217] on div "Full URL" at bounding box center [822, 218] width 279 height 19
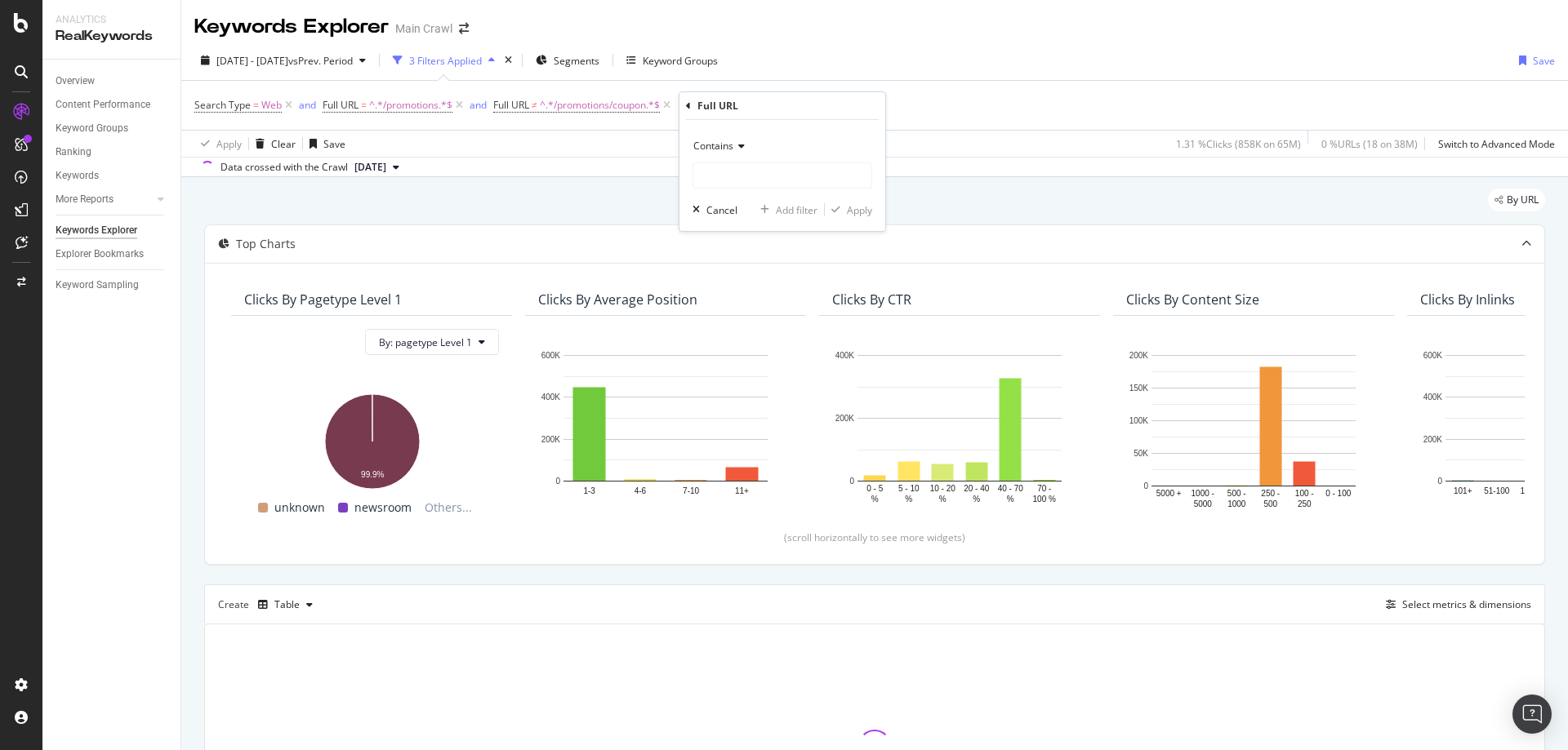
click at [723, 149] on span "Contains" at bounding box center [713, 146] width 40 height 14
click at [769, 325] on span "Doesn't contain" at bounding box center [736, 328] width 71 height 14
click at [778, 182] on input "text" at bounding box center [782, 175] width 178 height 26
paste input "/promotions/anniversary-sale"
type input "/promotions/anniversary-sale"
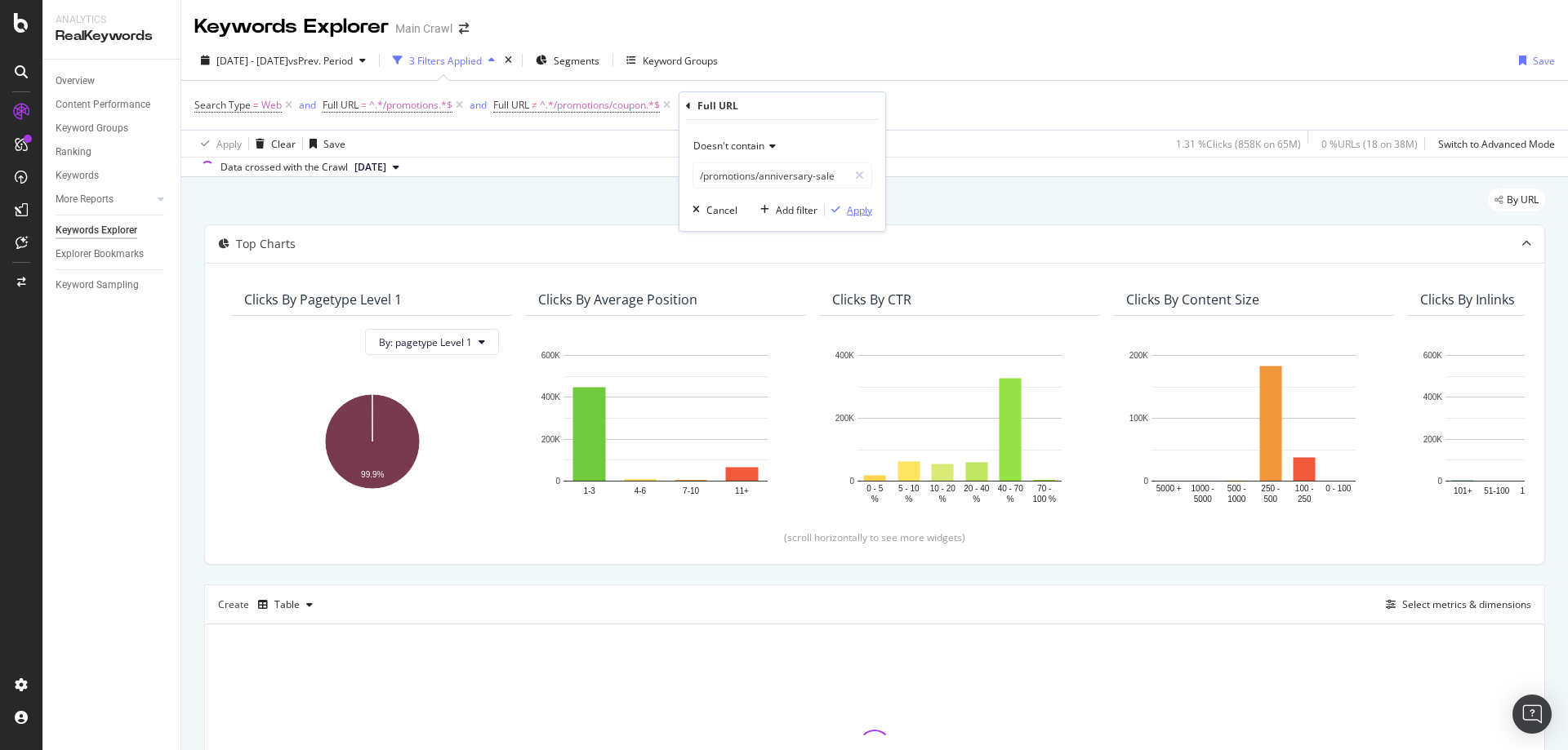
click at [861, 216] on div "Apply" at bounding box center [859, 210] width 25 height 14
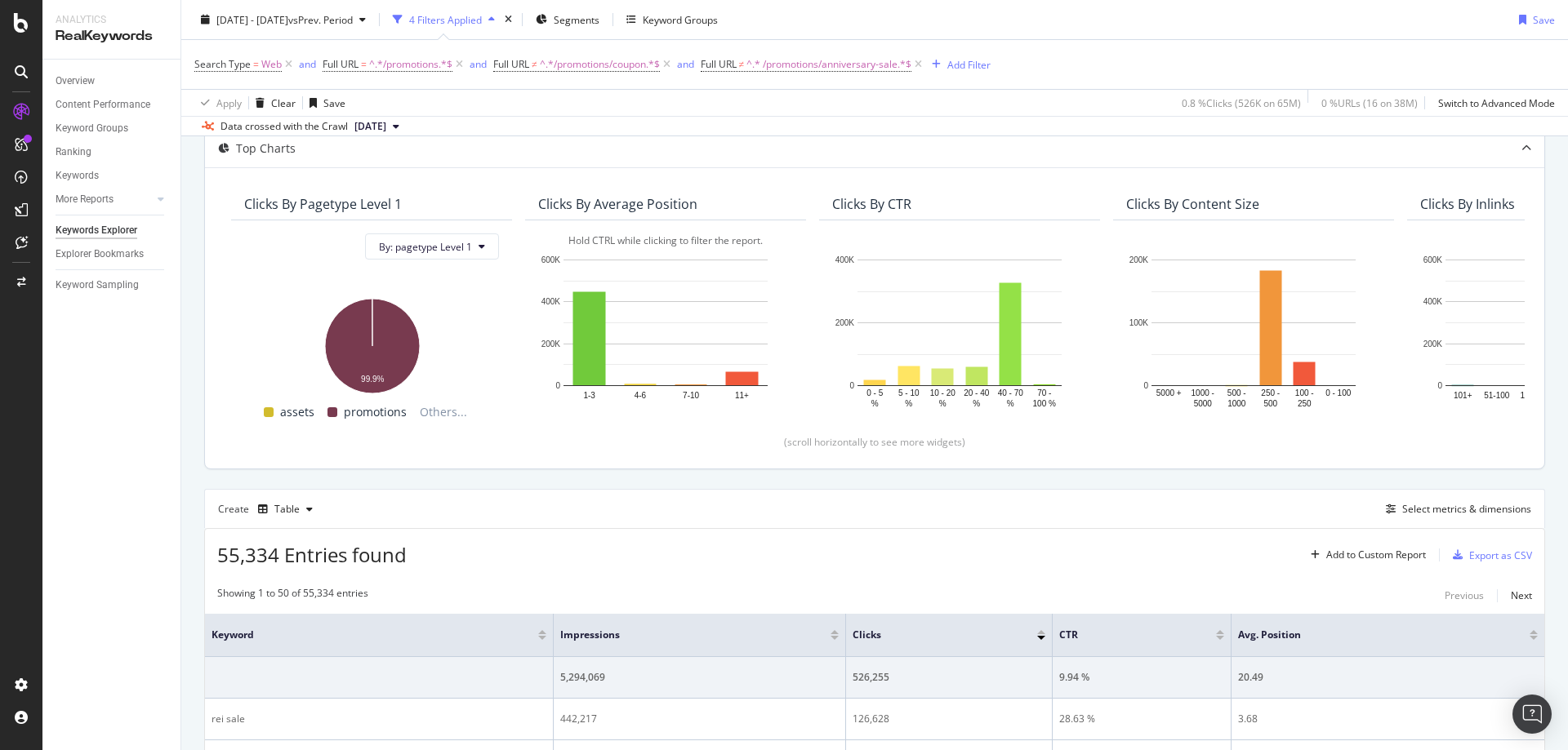
scroll to position [326, 0]
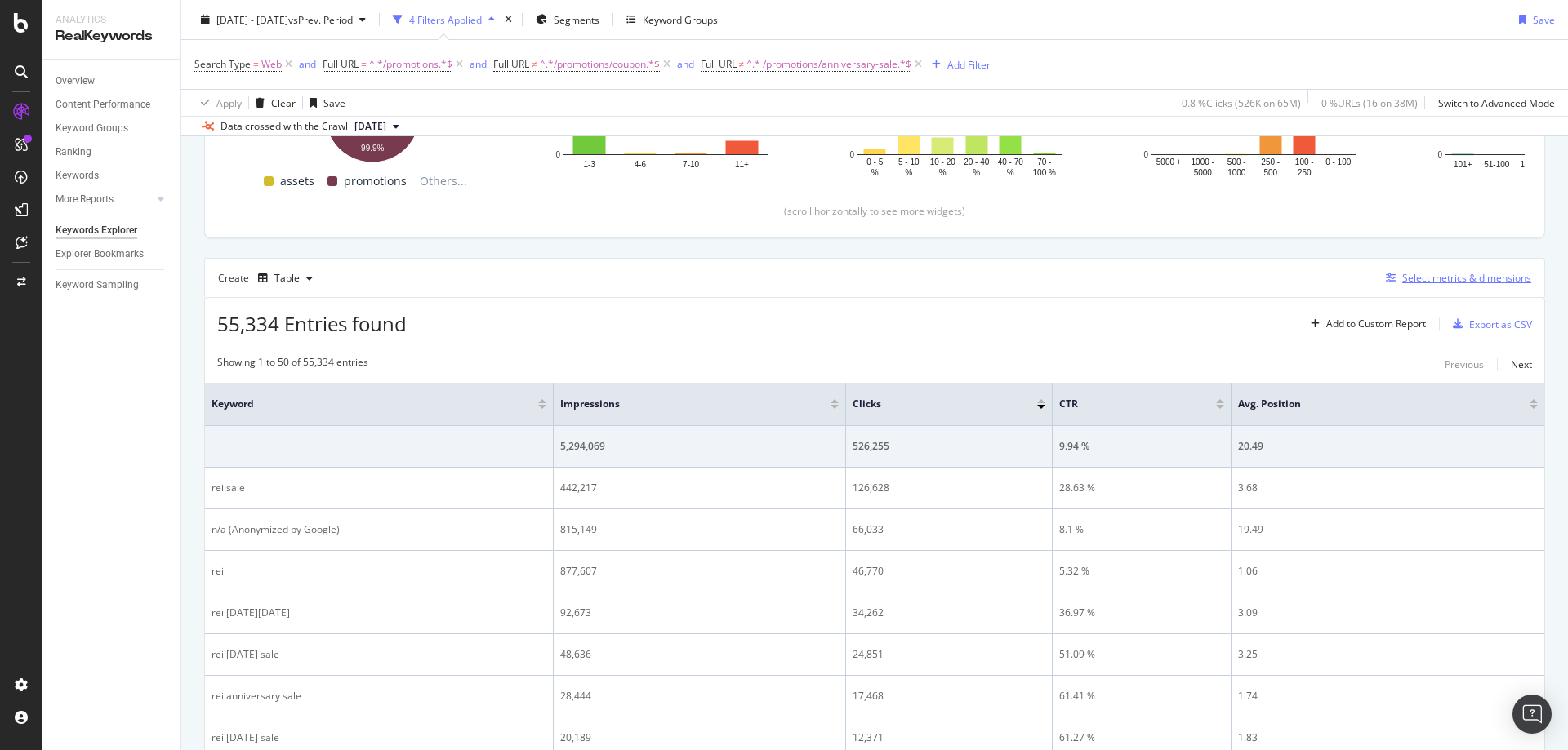
click at [1420, 283] on div "Select metrics & dimensions" at bounding box center [1467, 277] width 129 height 14
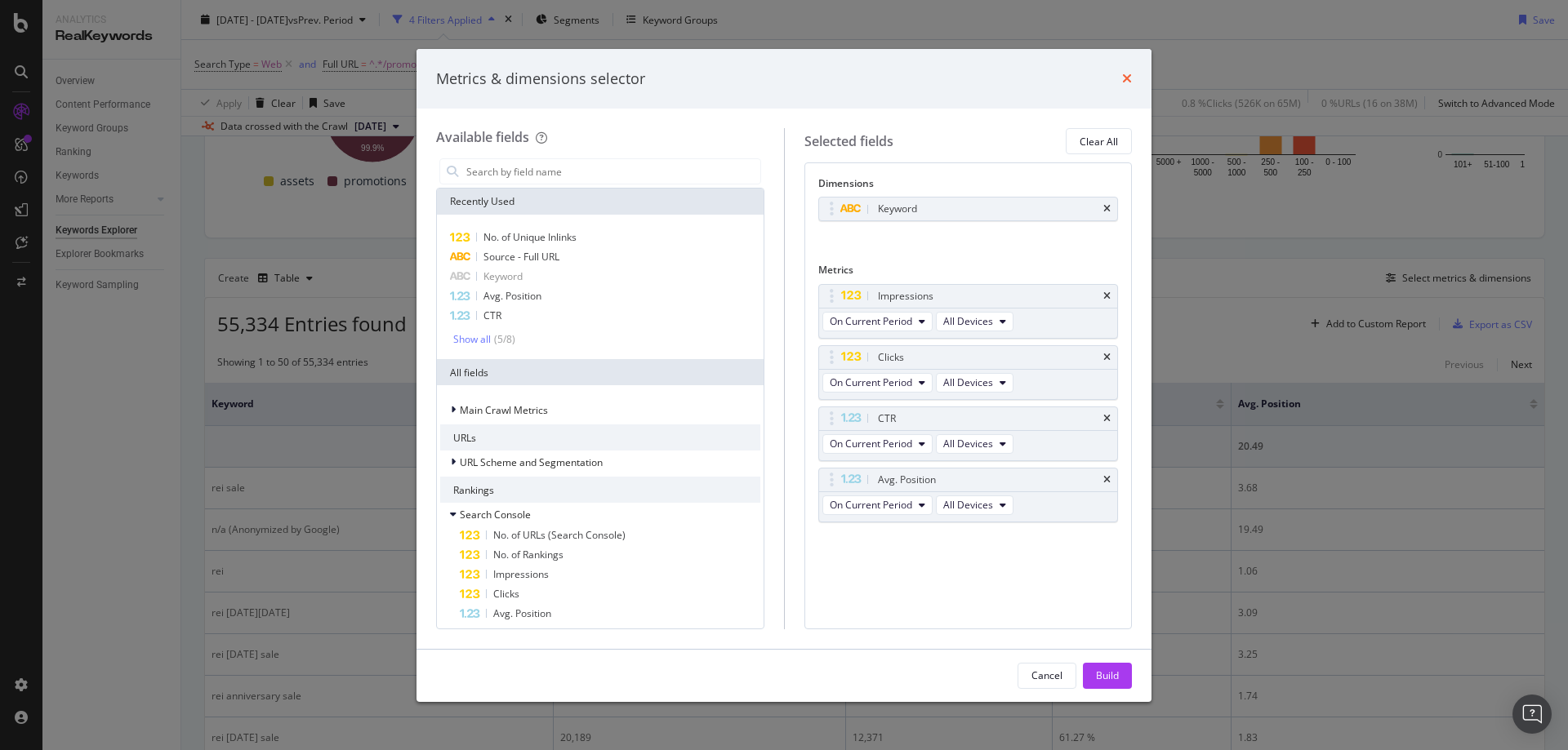
click at [1127, 81] on icon "times" at bounding box center [1126, 78] width 10 height 13
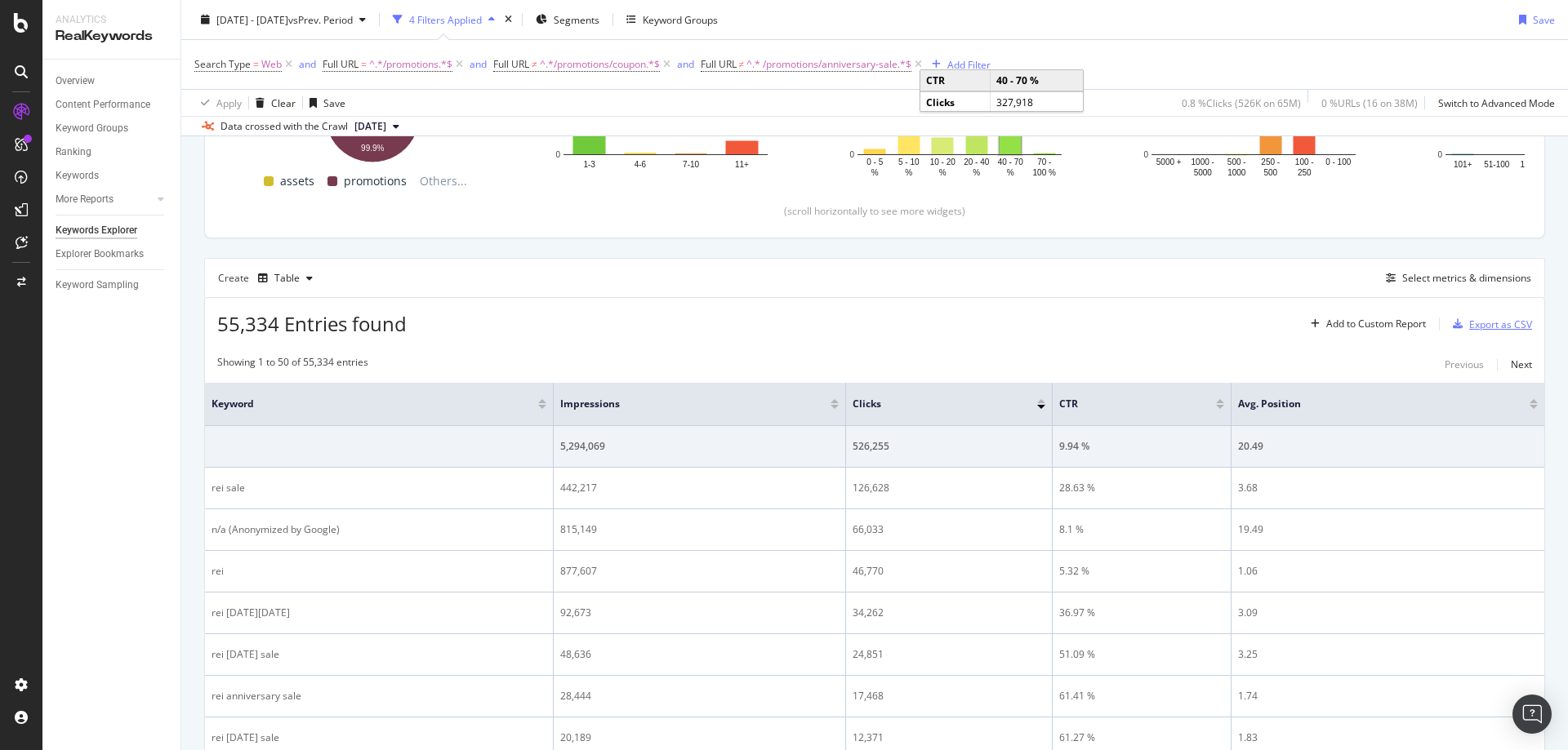
click at [1480, 326] on div "Export as CSV" at bounding box center [1501, 324] width 63 height 14
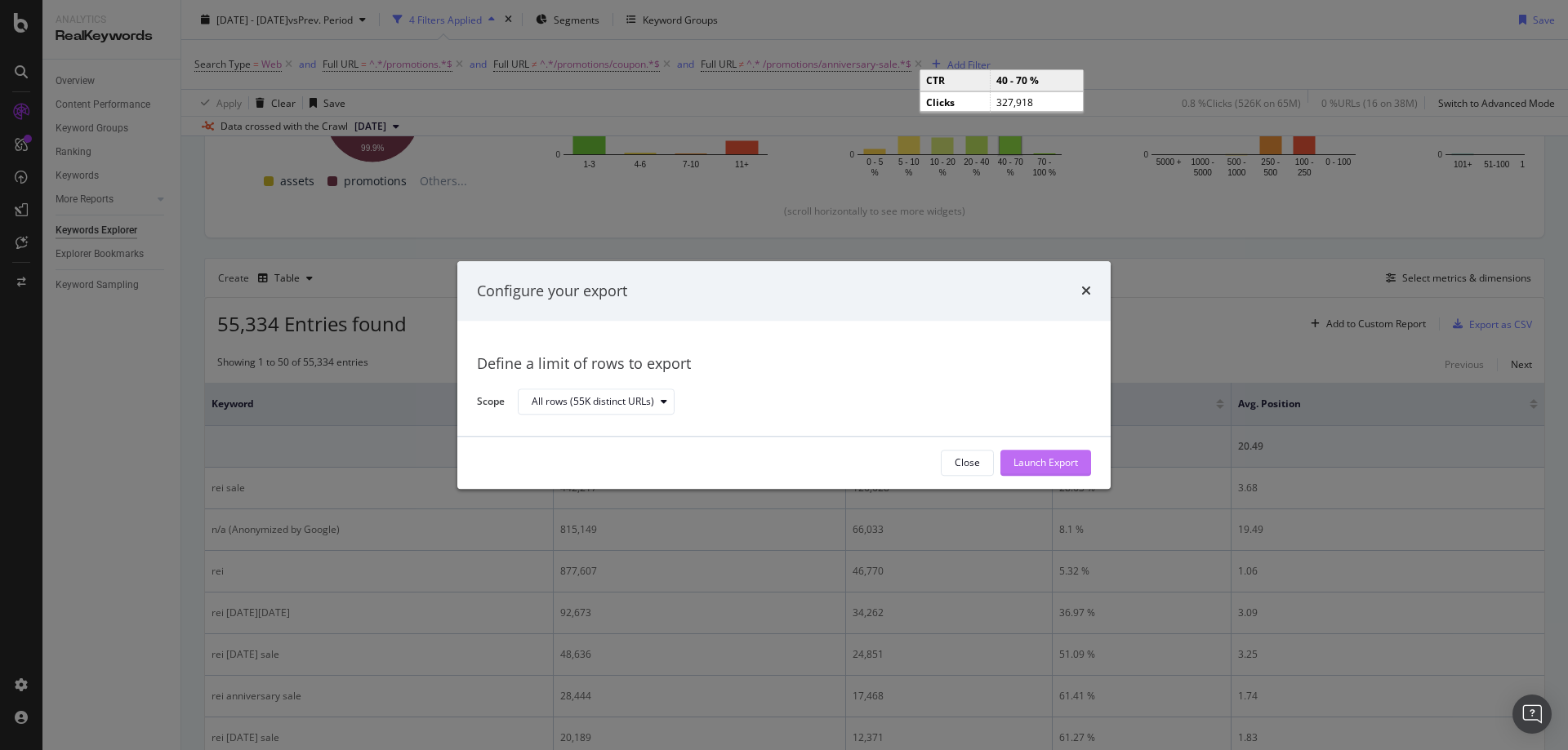
click at [1056, 461] on div "Launch Export" at bounding box center [1045, 463] width 65 height 14
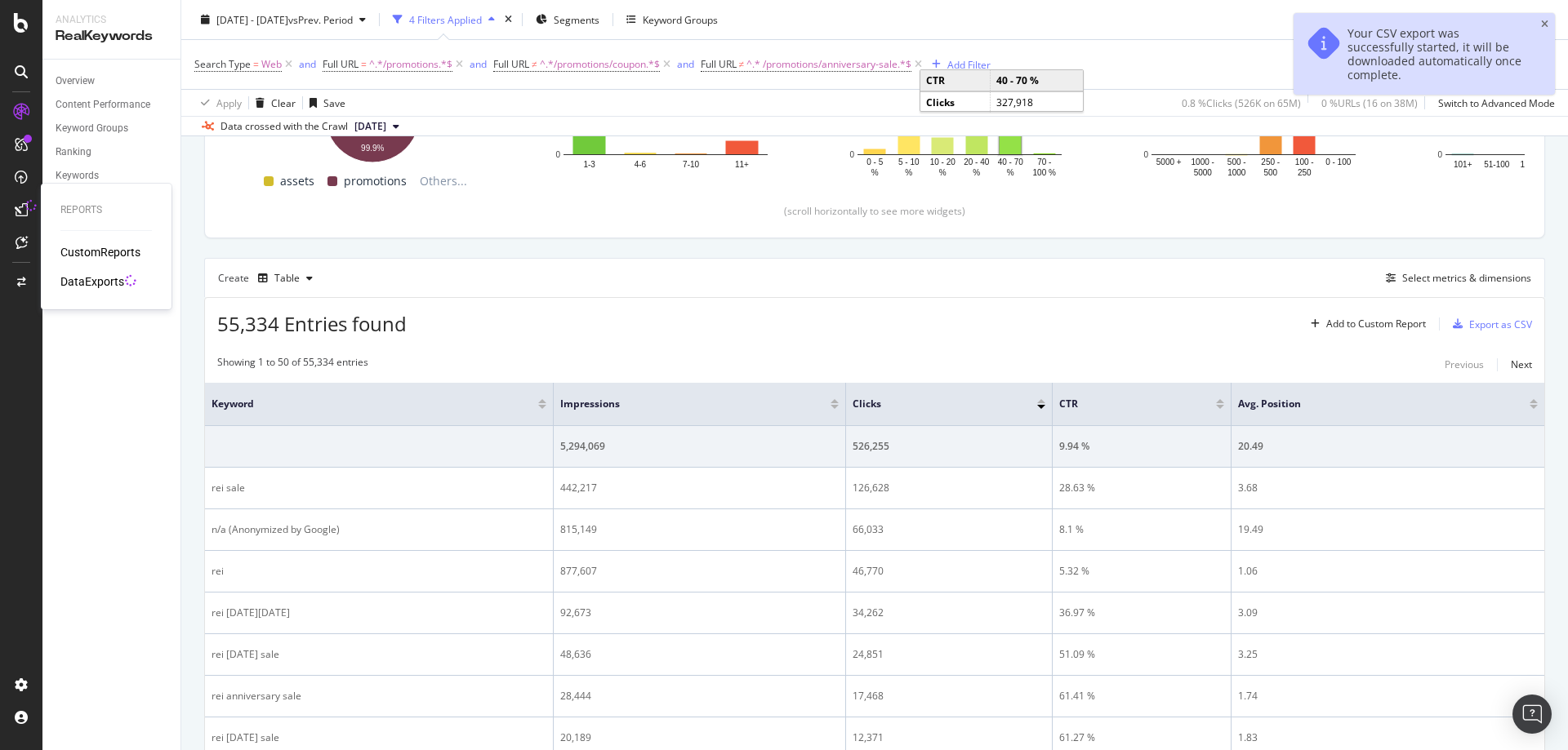
click at [107, 283] on div "DataExports" at bounding box center [92, 282] width 64 height 17
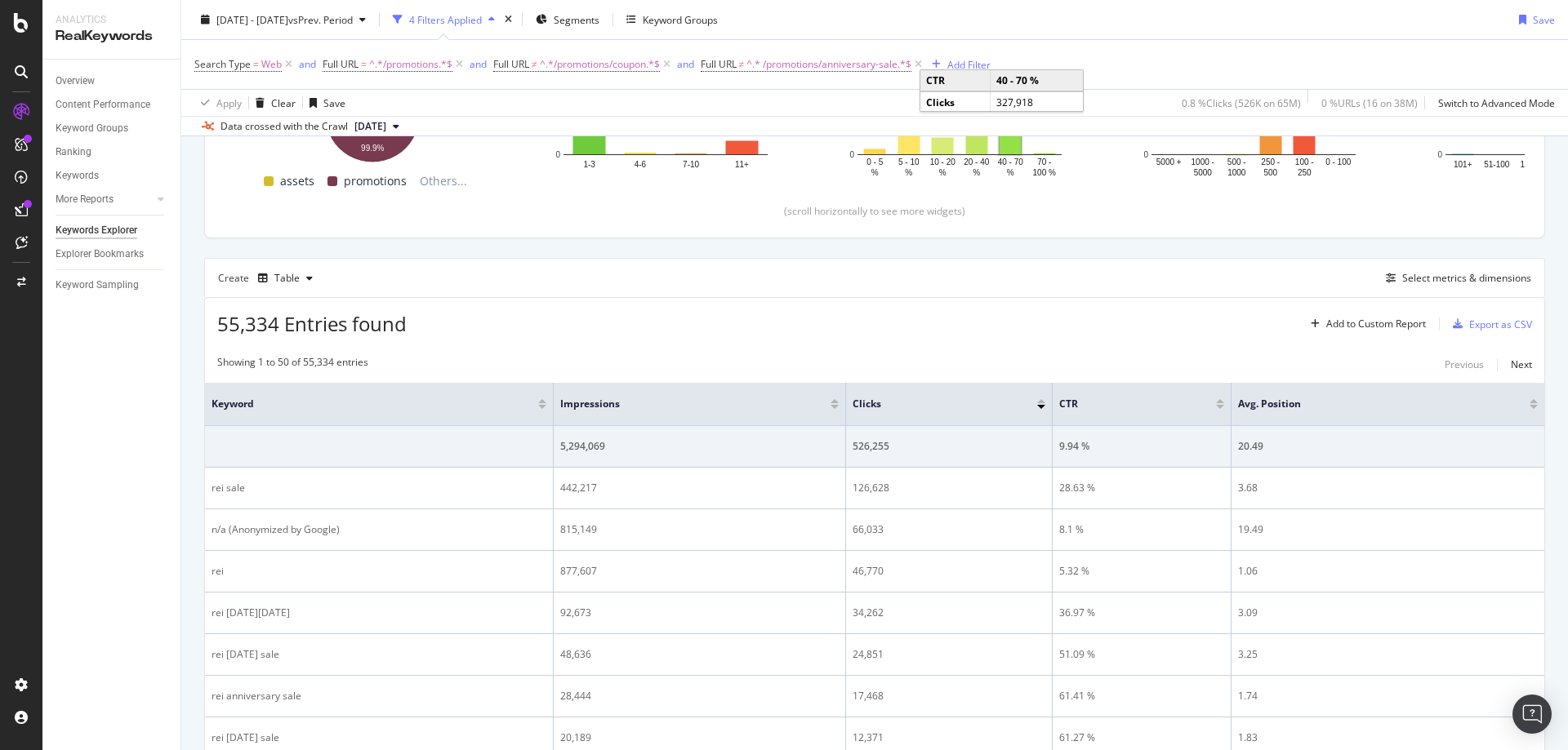
scroll to position [0, 0]
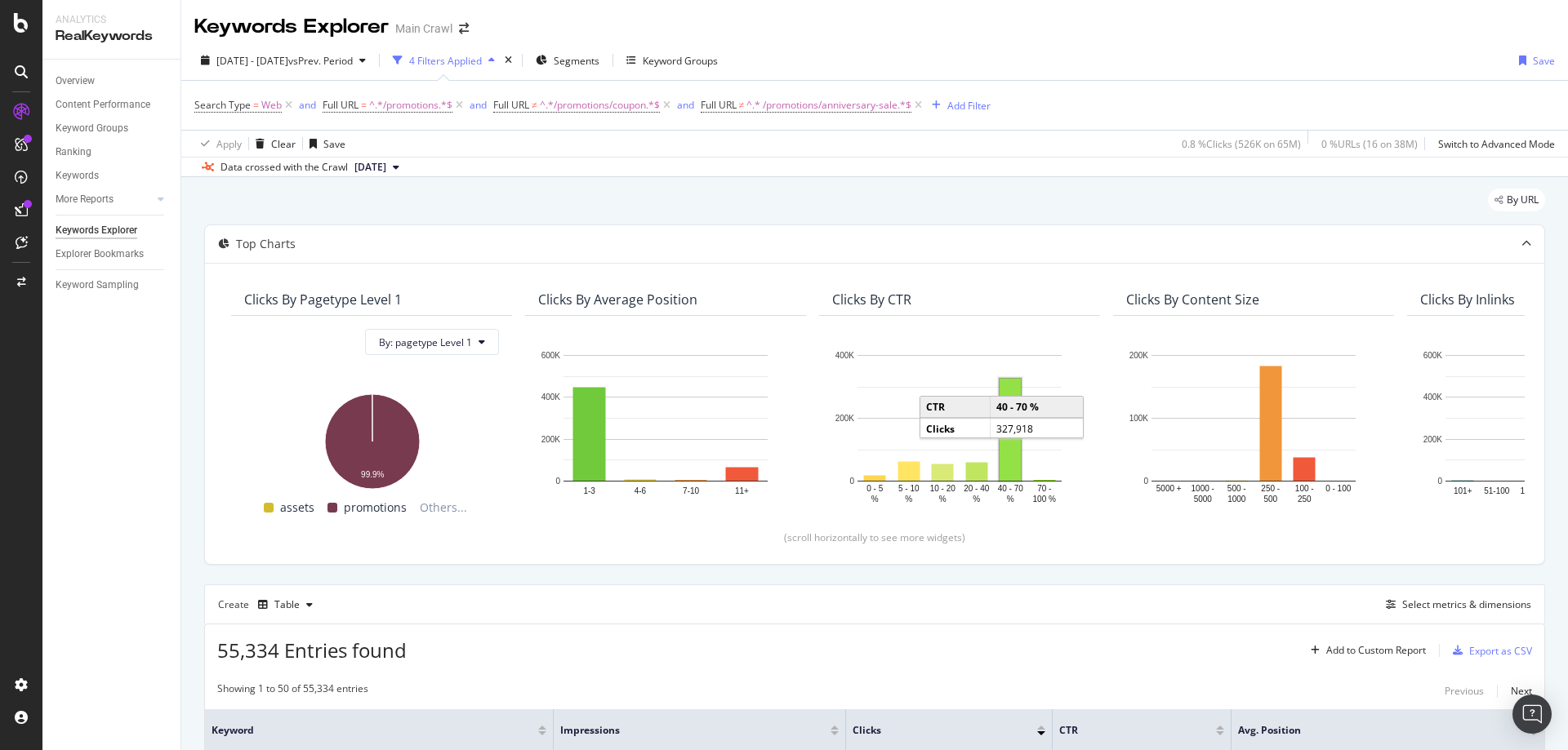
click at [262, 208] on div "By URL" at bounding box center [874, 206] width 1341 height 36
click at [88, 155] on div "Overview" at bounding box center [84, 155] width 46 height 17
click at [925, 107] on icon at bounding box center [918, 105] width 14 height 17
click at [673, 104] on icon at bounding box center [666, 105] width 14 height 17
click at [462, 102] on icon at bounding box center [459, 105] width 14 height 17
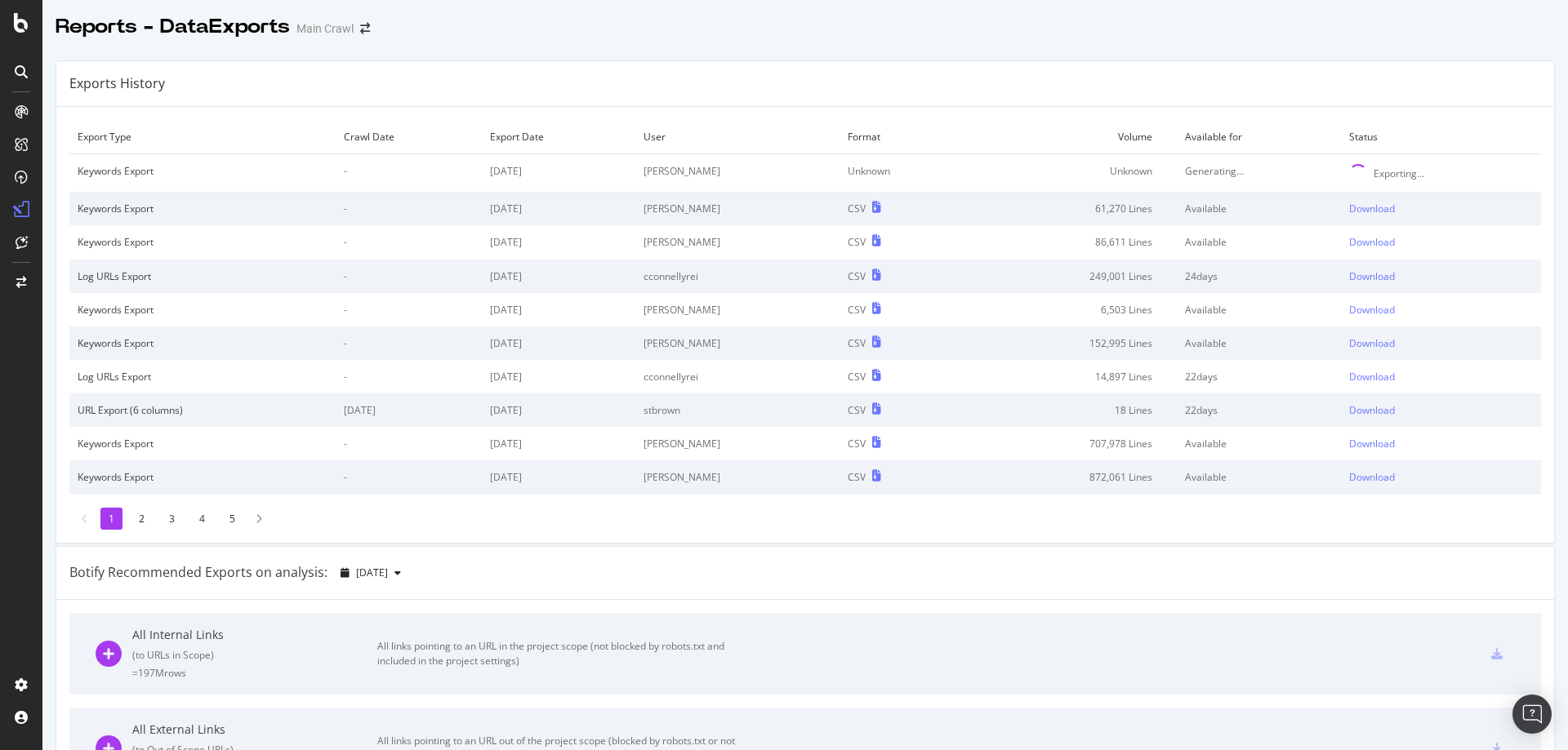
click at [1387, 36] on div "Reports - DataExports Main Crawl" at bounding box center [805, 20] width 1526 height 41
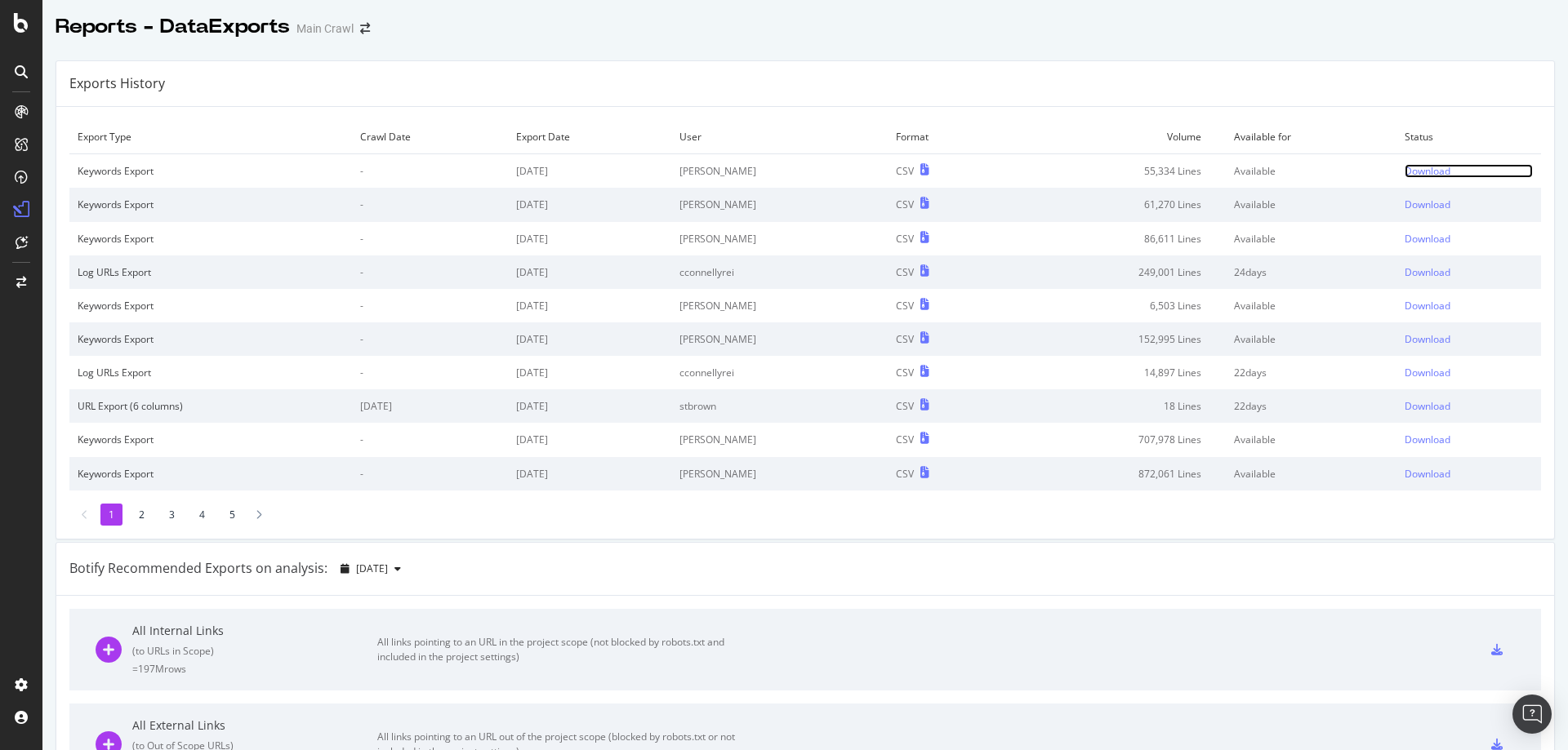
click at [1406, 175] on div "Download" at bounding box center [1428, 170] width 46 height 14
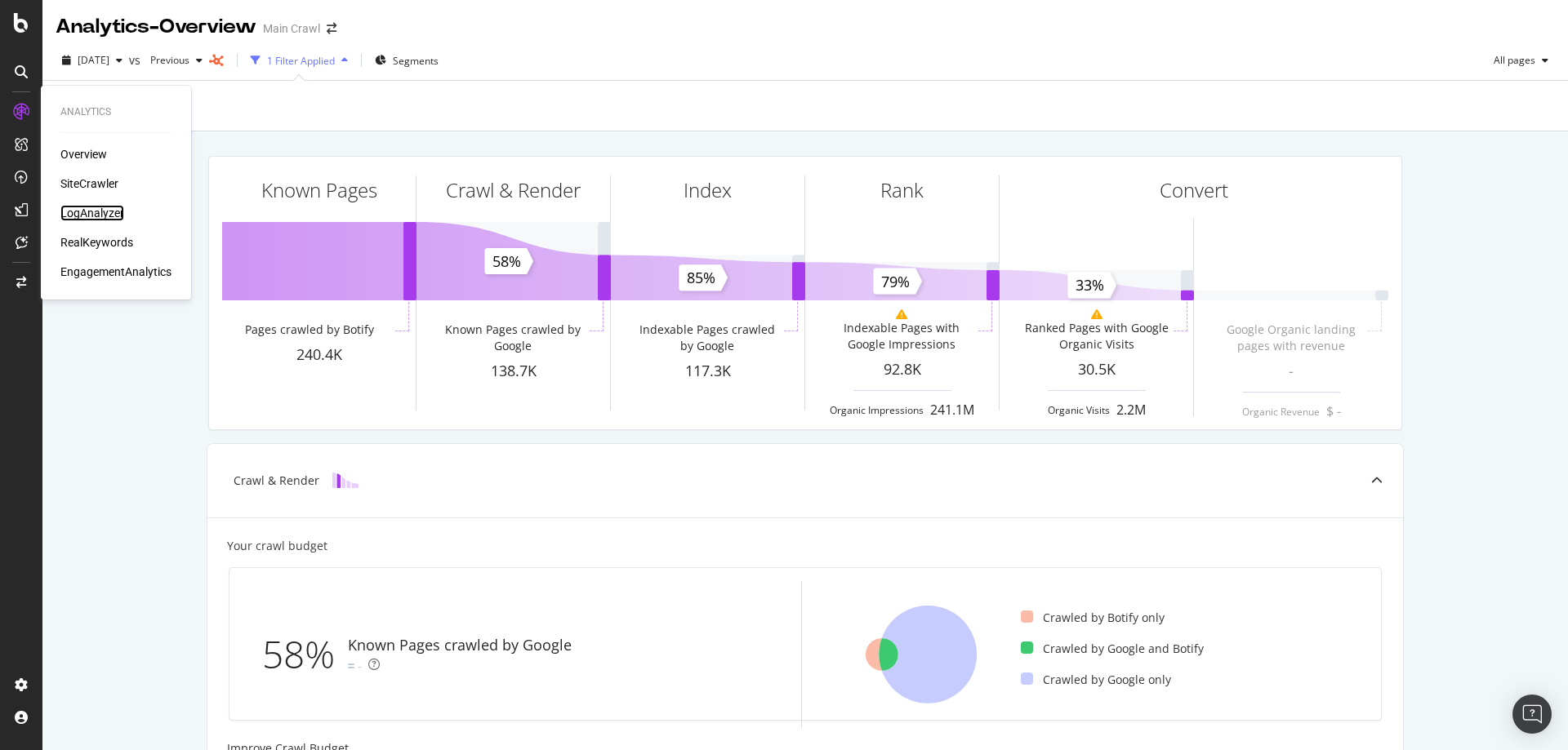
click at [111, 212] on div "LogAnalyzer" at bounding box center [92, 213] width 64 height 17
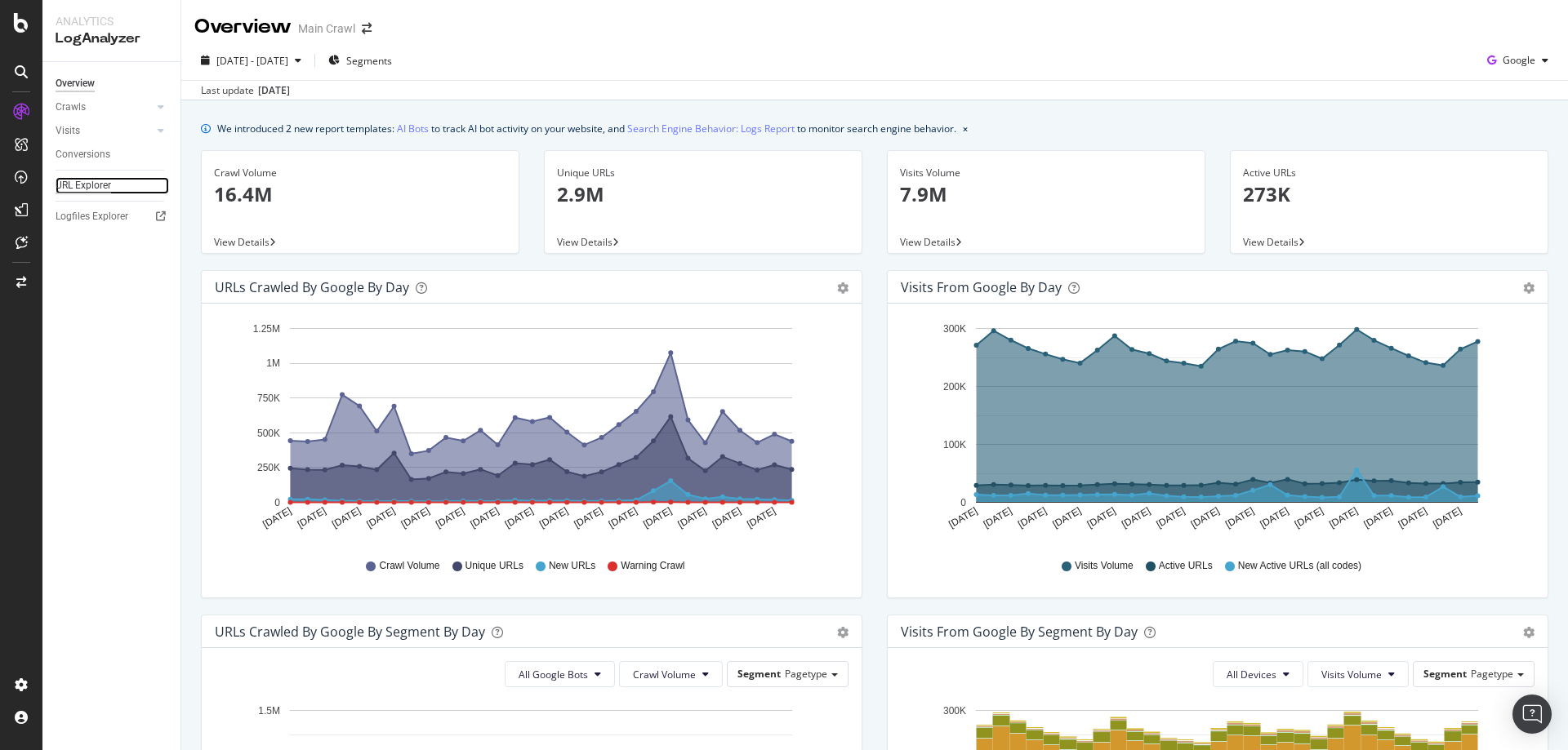
click at [101, 190] on div "URL Explorer" at bounding box center [83, 185] width 55 height 18
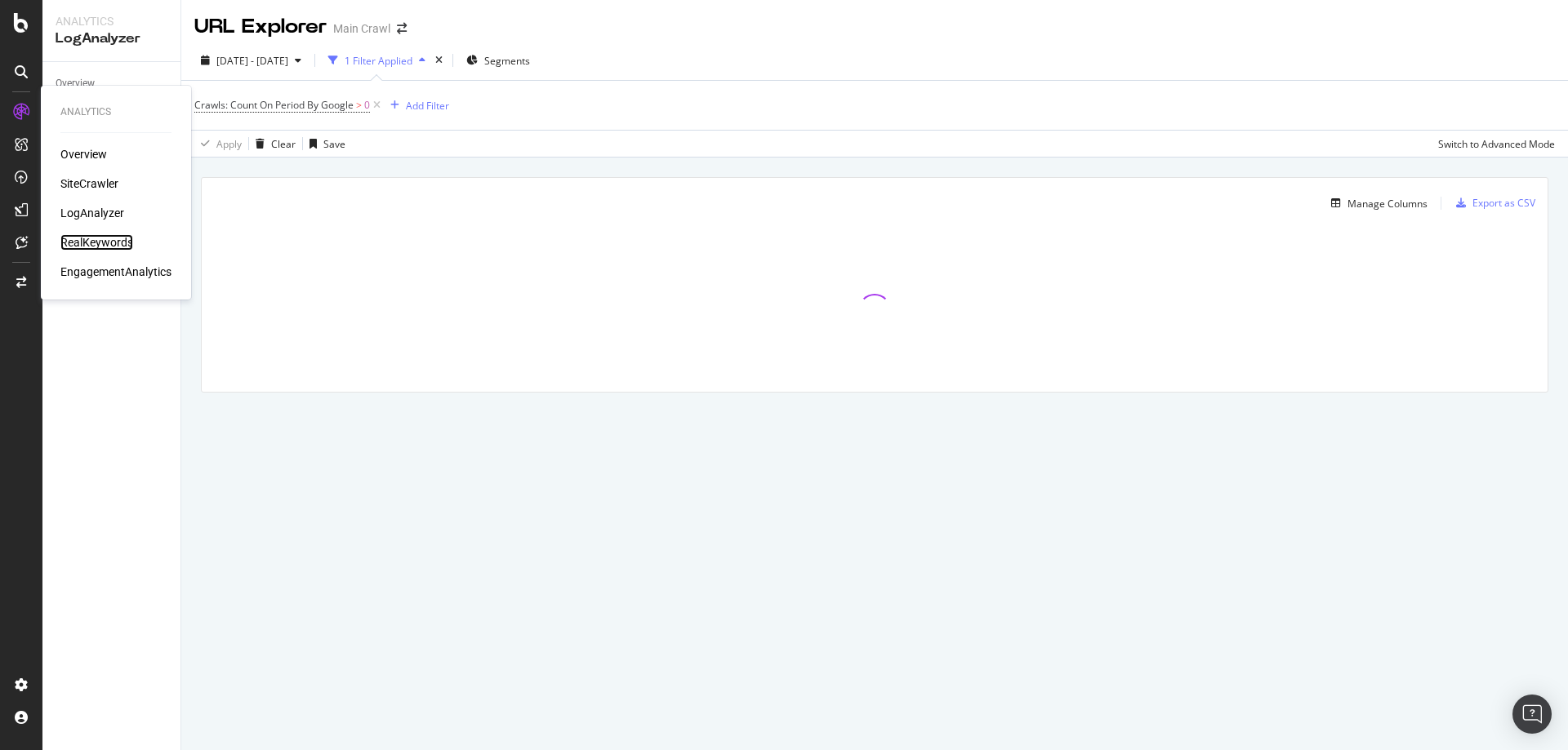
click at [99, 243] on div "RealKeywords" at bounding box center [97, 242] width 73 height 17
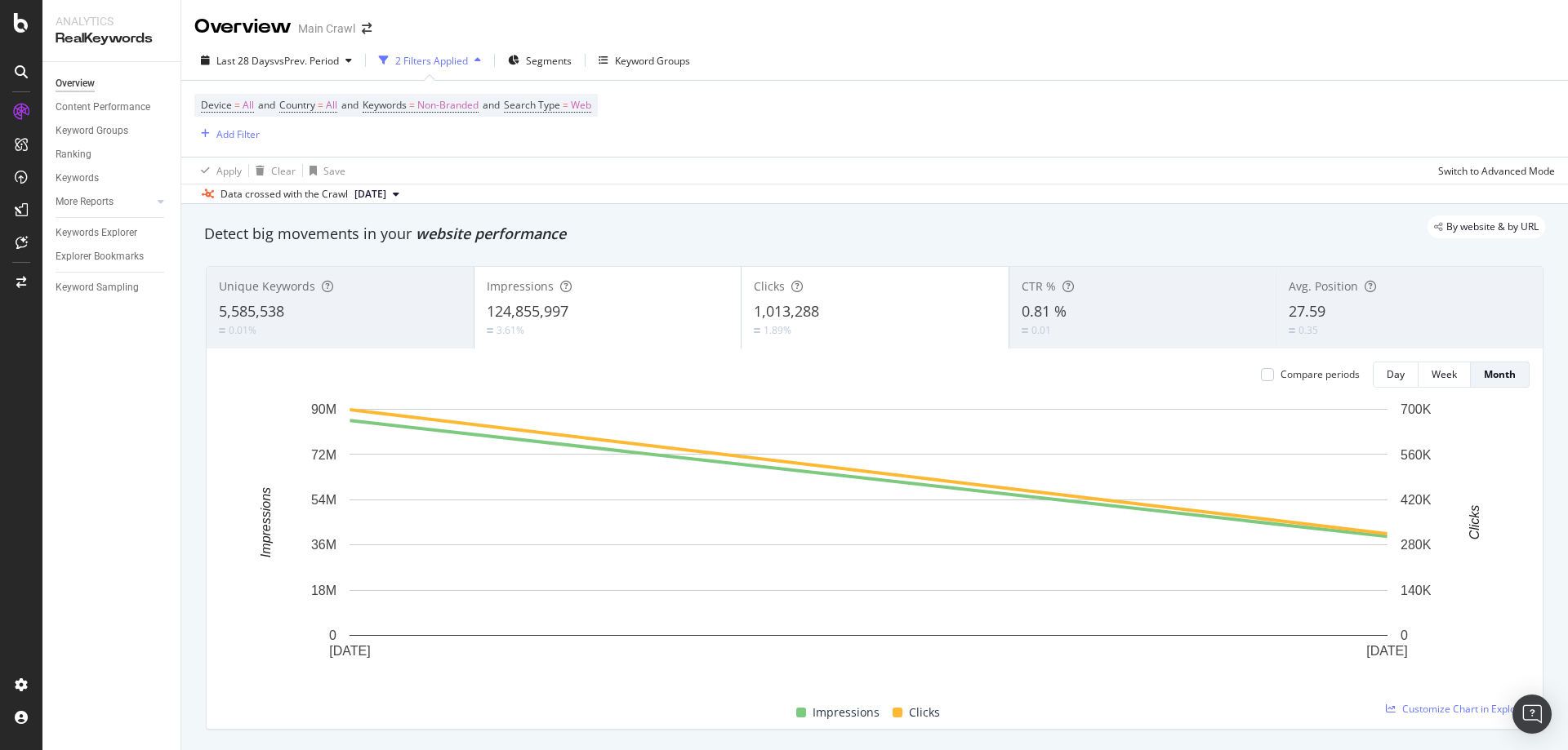
click at [541, 149] on div "Device = All and Country = All and Keywords = Non-Branded and Search Type = Web…" at bounding box center [875, 119] width 1361 height 76
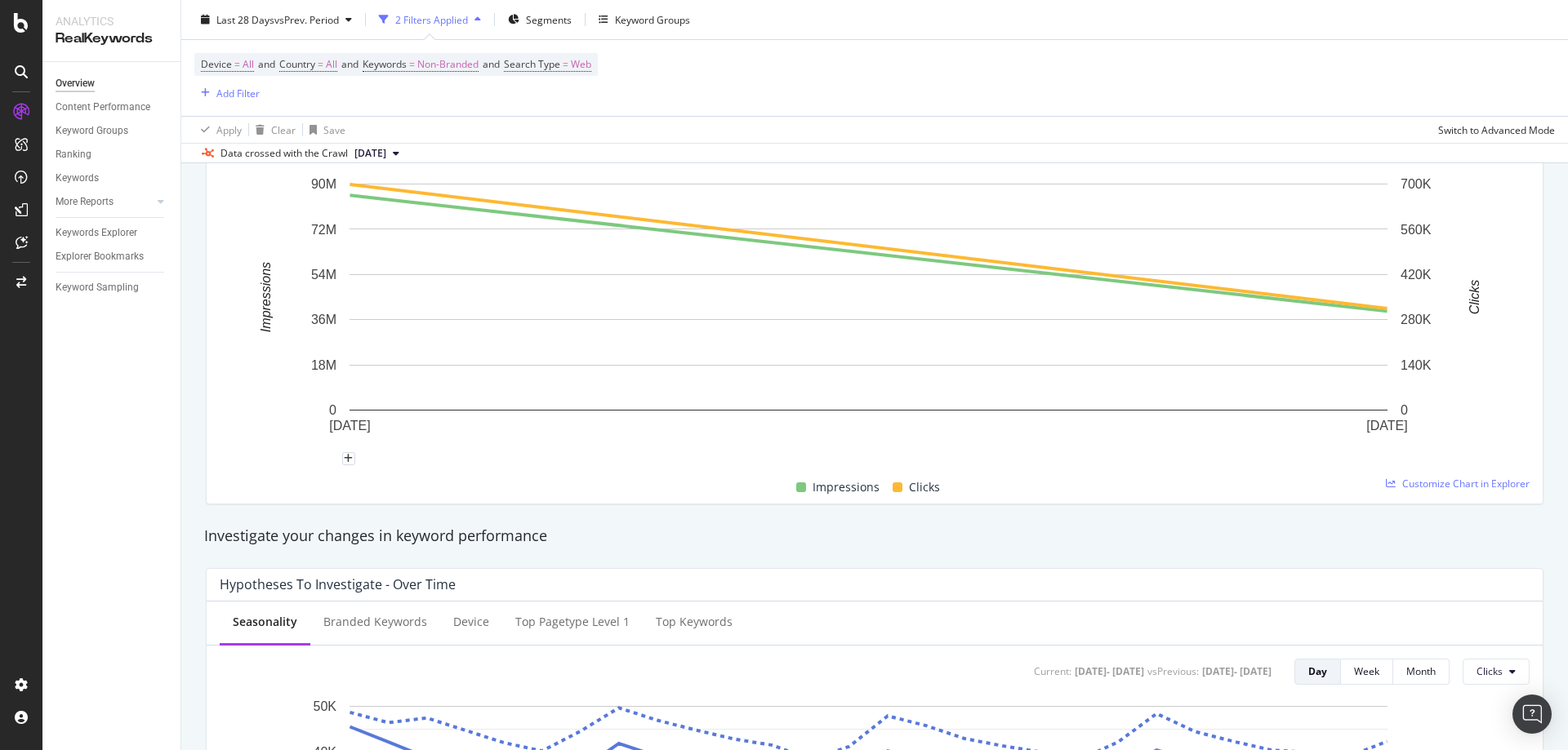
scroll to position [571, 0]
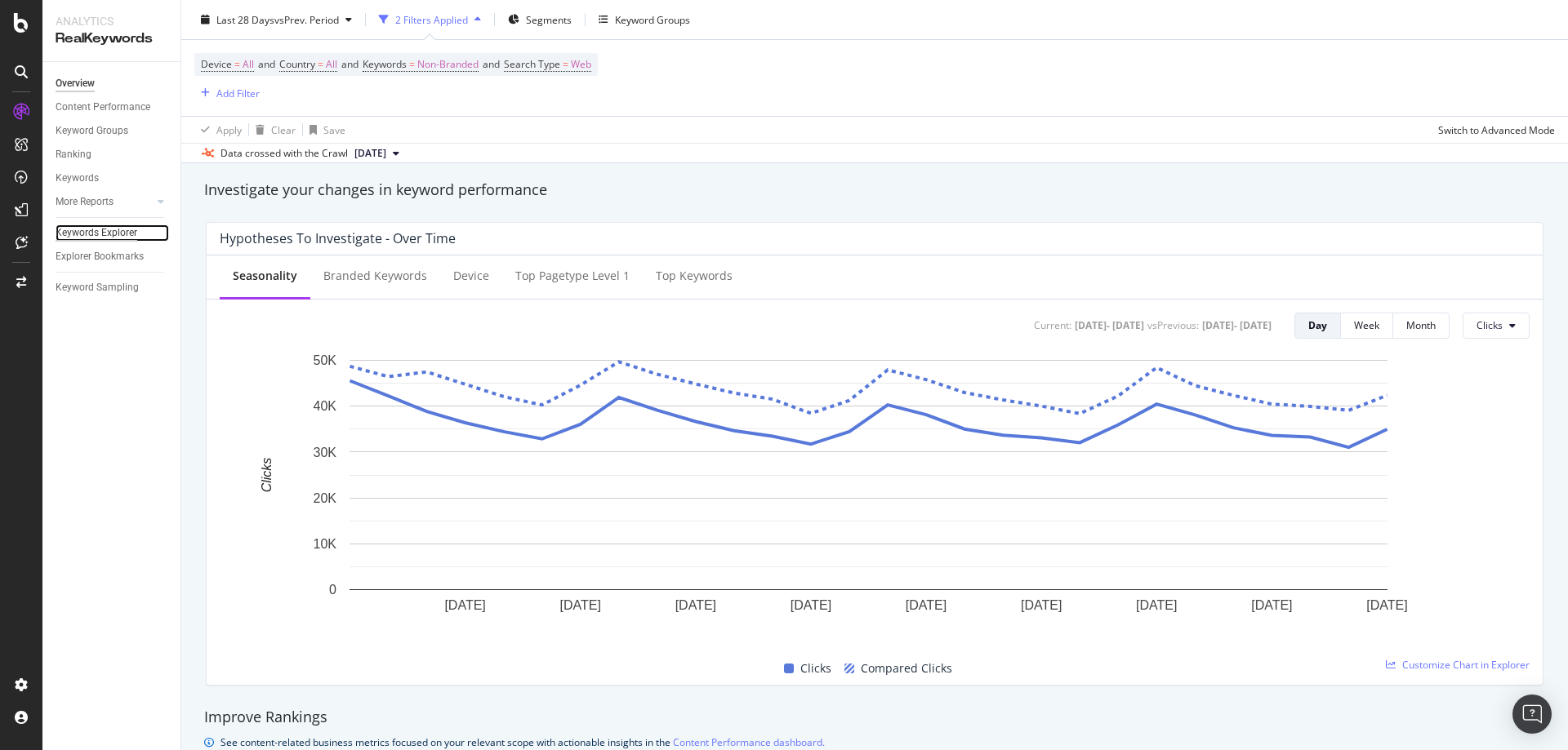
click at [119, 233] on div "Keywords Explorer" at bounding box center [96, 233] width 82 height 18
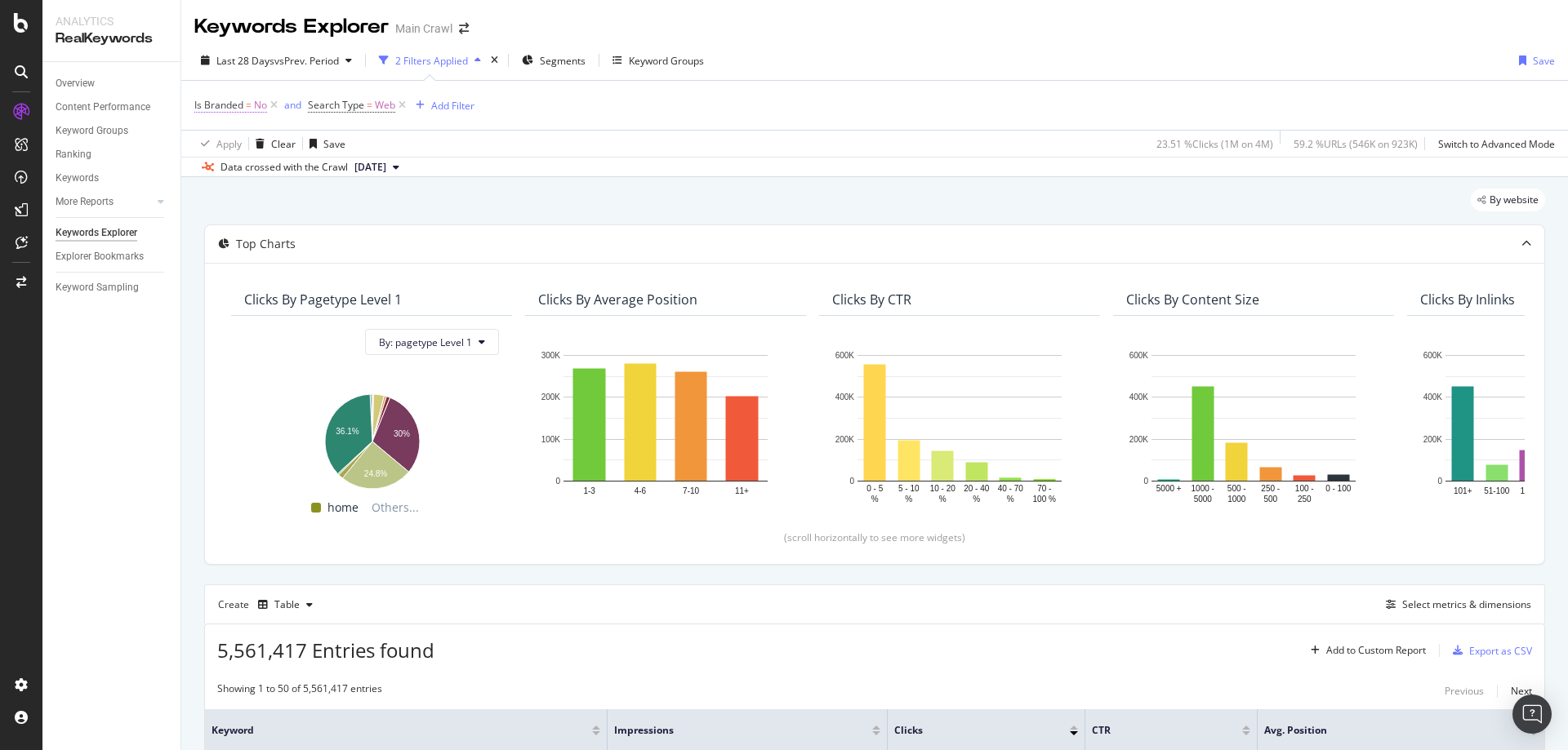
click at [244, 102] on span "Is Branded = No" at bounding box center [230, 105] width 73 height 15
click at [681, 124] on div "Is Branded = No and Search Type = Web Add Filter" at bounding box center [875, 105] width 1361 height 49
click at [262, 102] on span "No" at bounding box center [261, 105] width 13 height 23
click at [230, 139] on icon at bounding box center [228, 144] width 11 height 10
click at [305, 111] on div "Is Branded" at bounding box center [298, 103] width 193 height 28
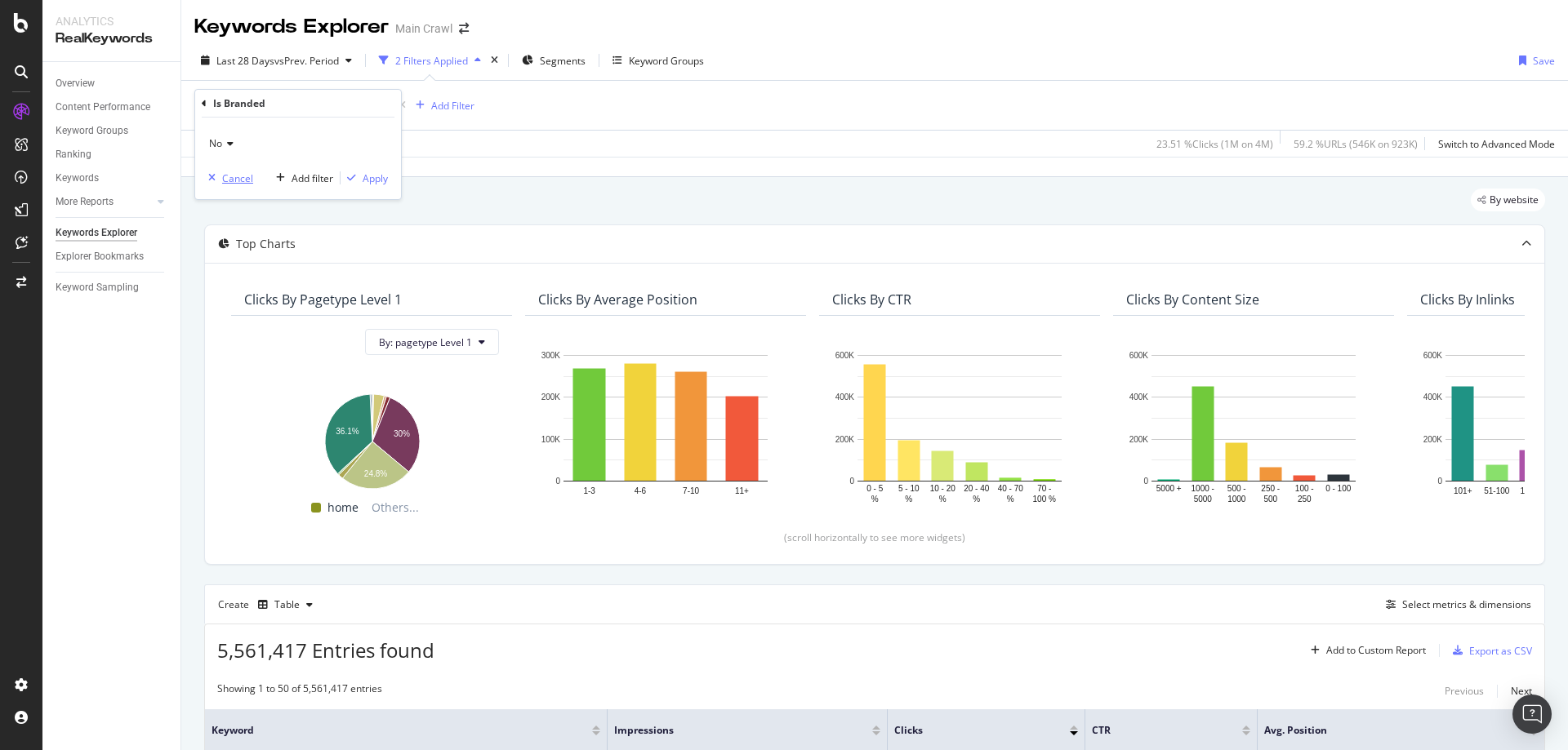
click at [227, 175] on div "Cancel" at bounding box center [238, 178] width 31 height 14
click at [739, 53] on div "Last 28 Days vs Prev. Period 2 Filters Applied Segments Keyword Groups Save" at bounding box center [875, 63] width 1386 height 32
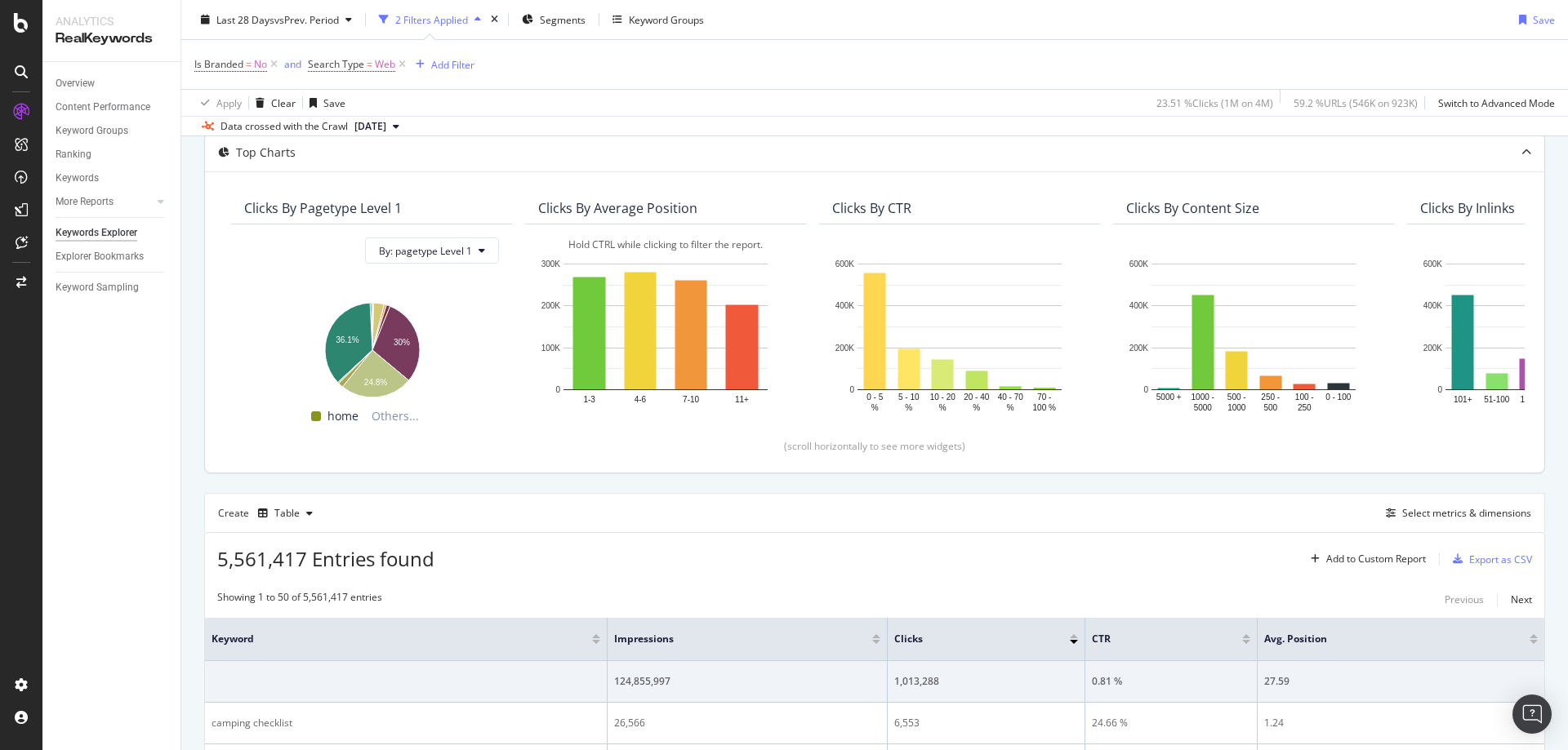
scroll to position [245, 0]
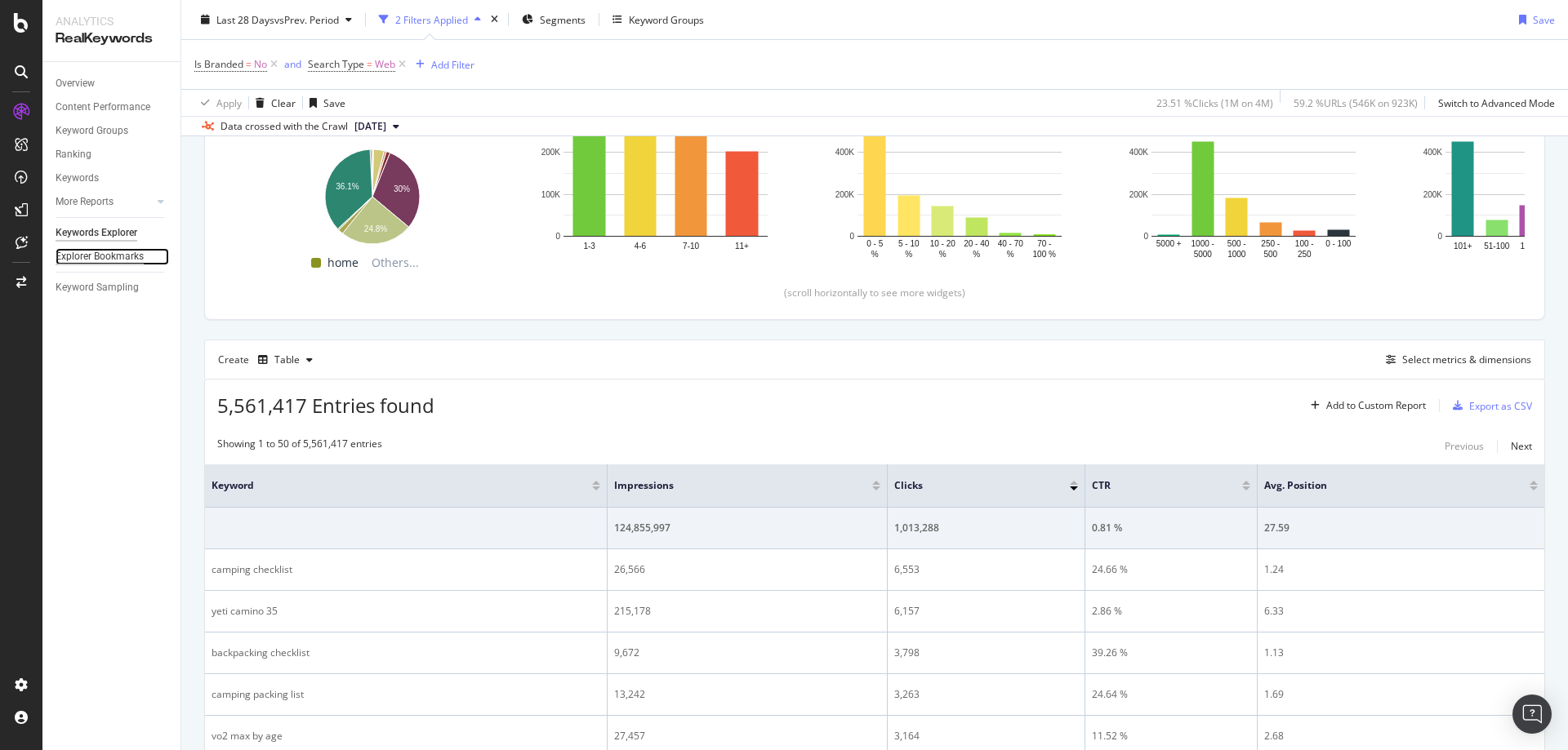
click at [113, 257] on div "Explorer Bookmarks" at bounding box center [100, 256] width 88 height 18
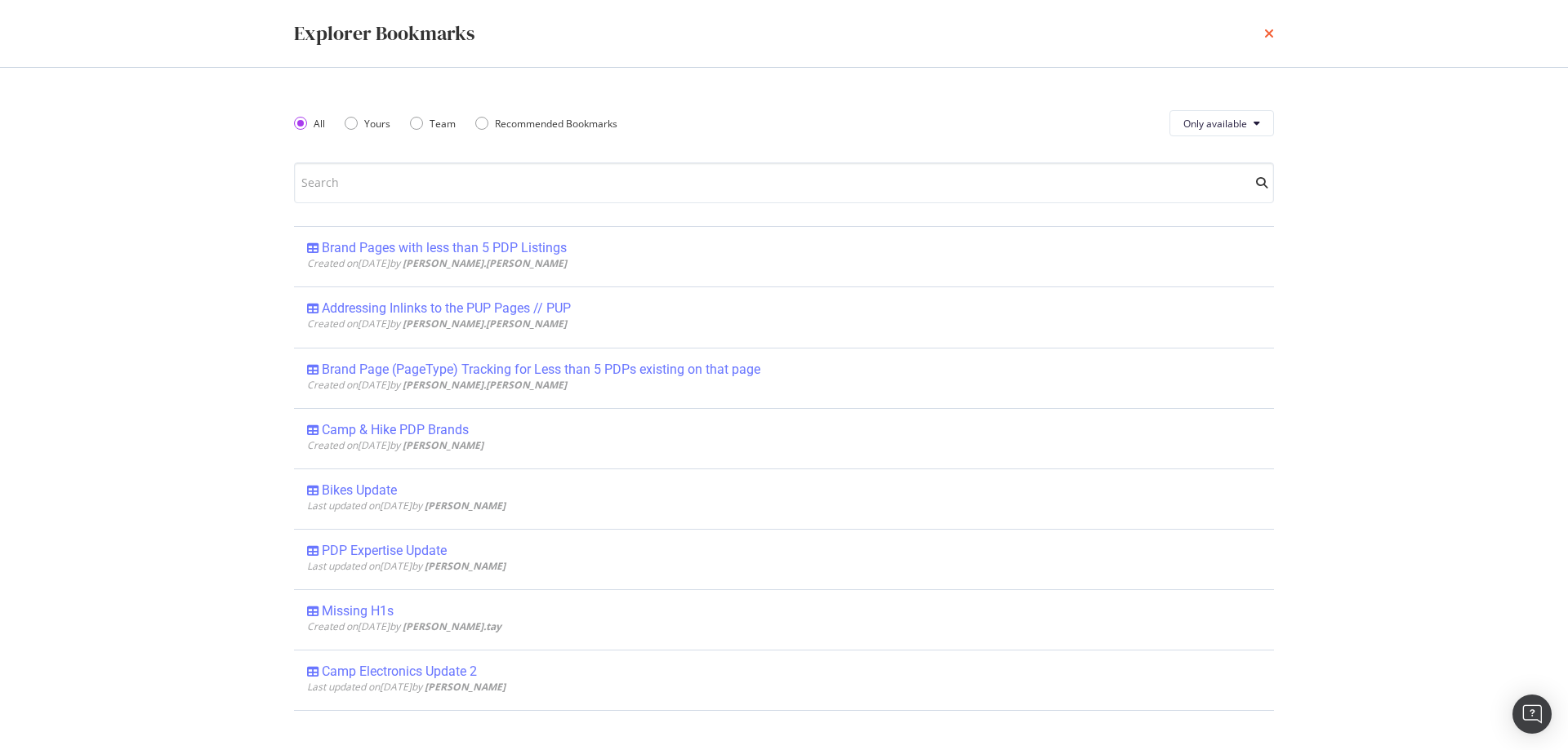
click at [1270, 31] on icon "times" at bounding box center [1268, 33] width 10 height 13
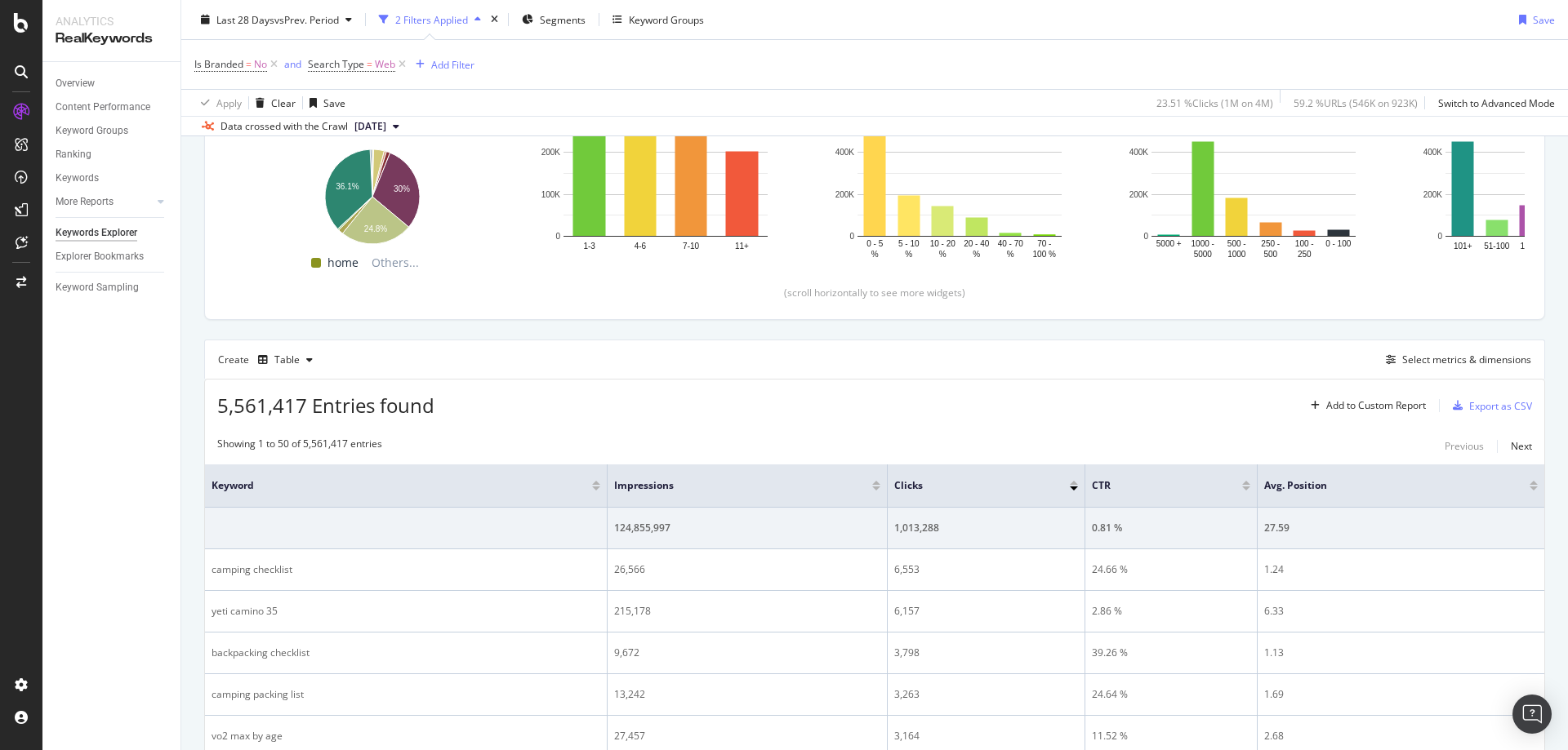
click at [425, 361] on div "Create Table Select metrics & dimensions" at bounding box center [874, 359] width 1341 height 40
click at [94, 180] on div "SiteCrawler" at bounding box center [89, 183] width 58 height 17
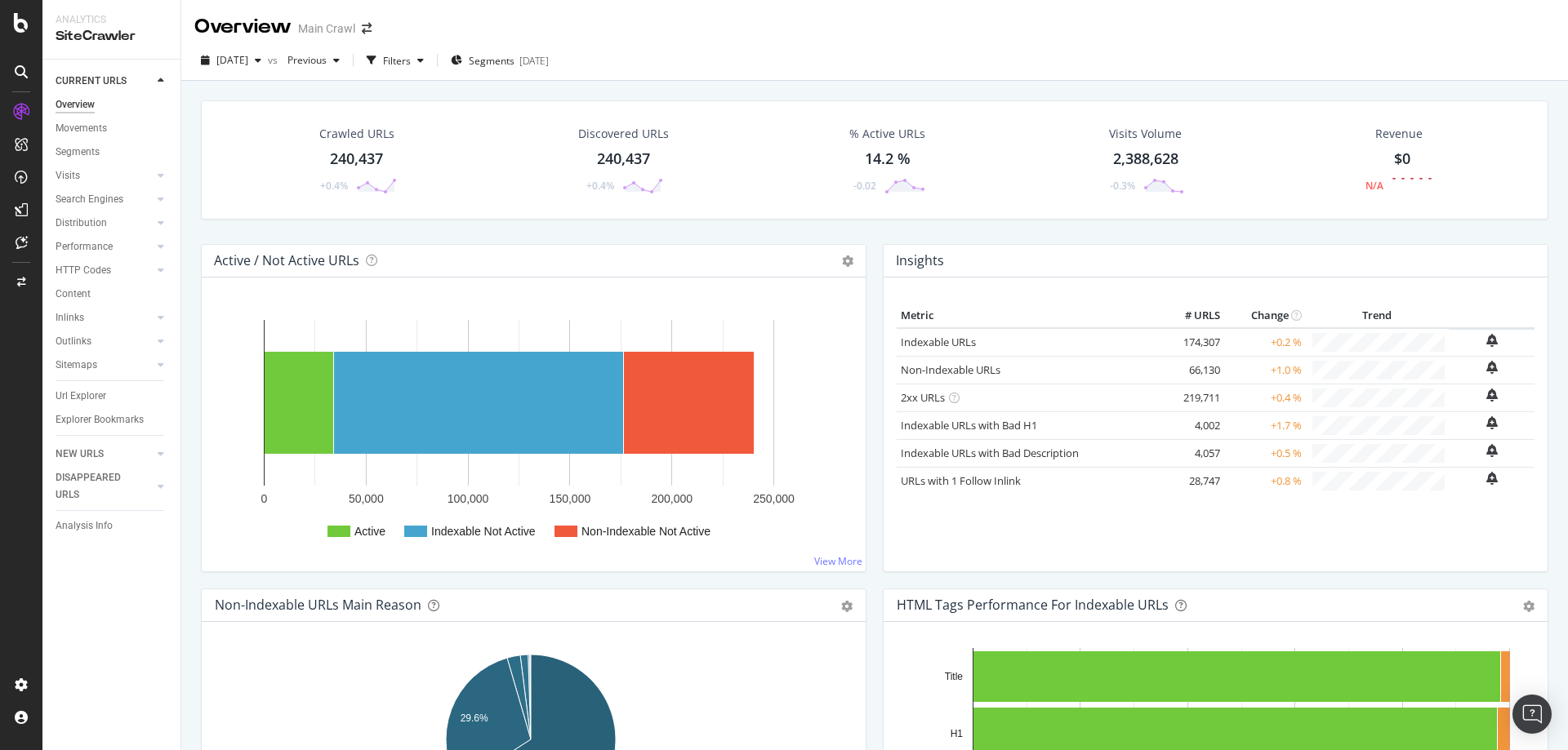
drag, startPoint x: 84, startPoint y: 397, endPoint x: 940, endPoint y: 328, distance: 858.8
click at [84, 397] on div "Url Explorer" at bounding box center [80, 396] width 51 height 18
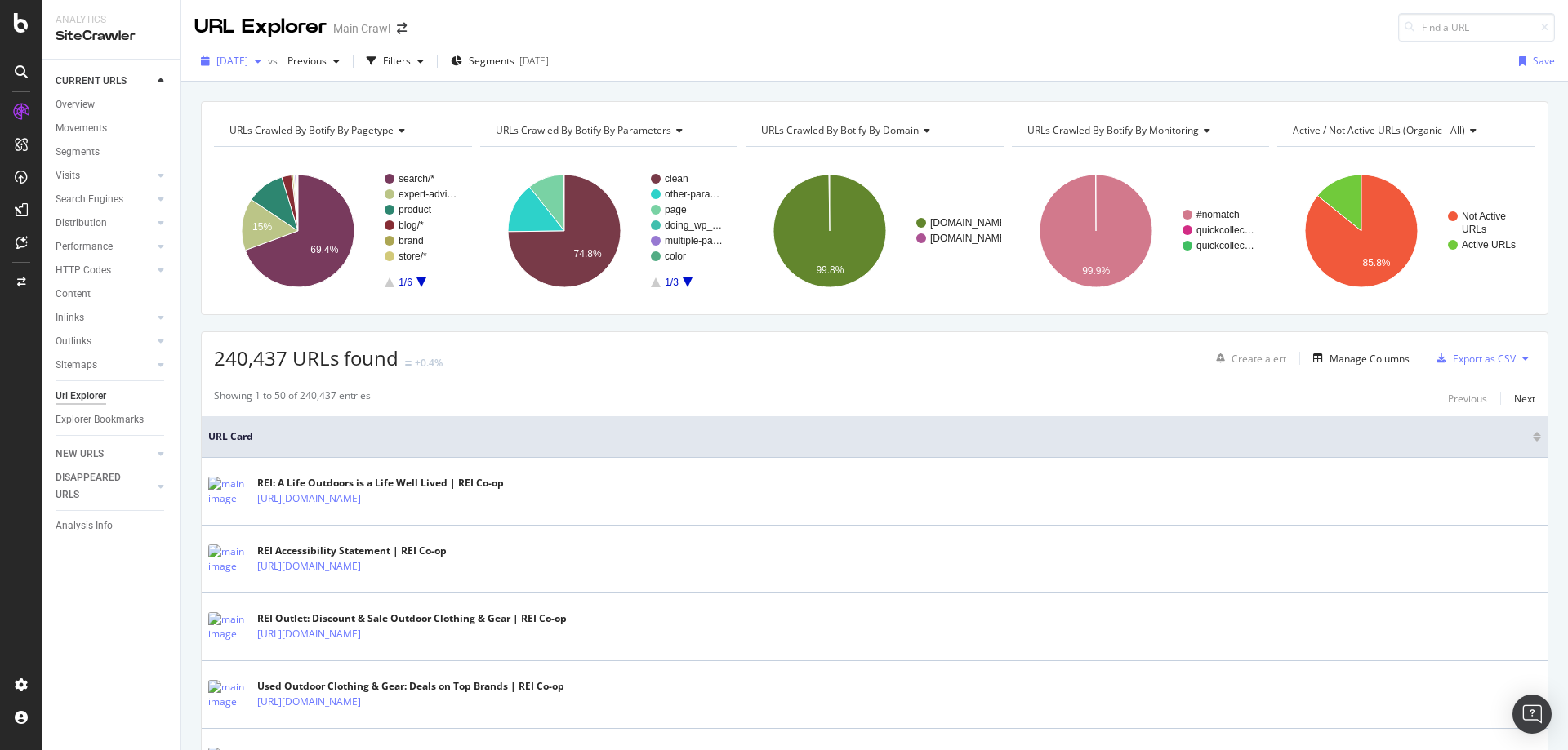
click at [248, 57] on span "[DATE]" at bounding box center [232, 60] width 32 height 14
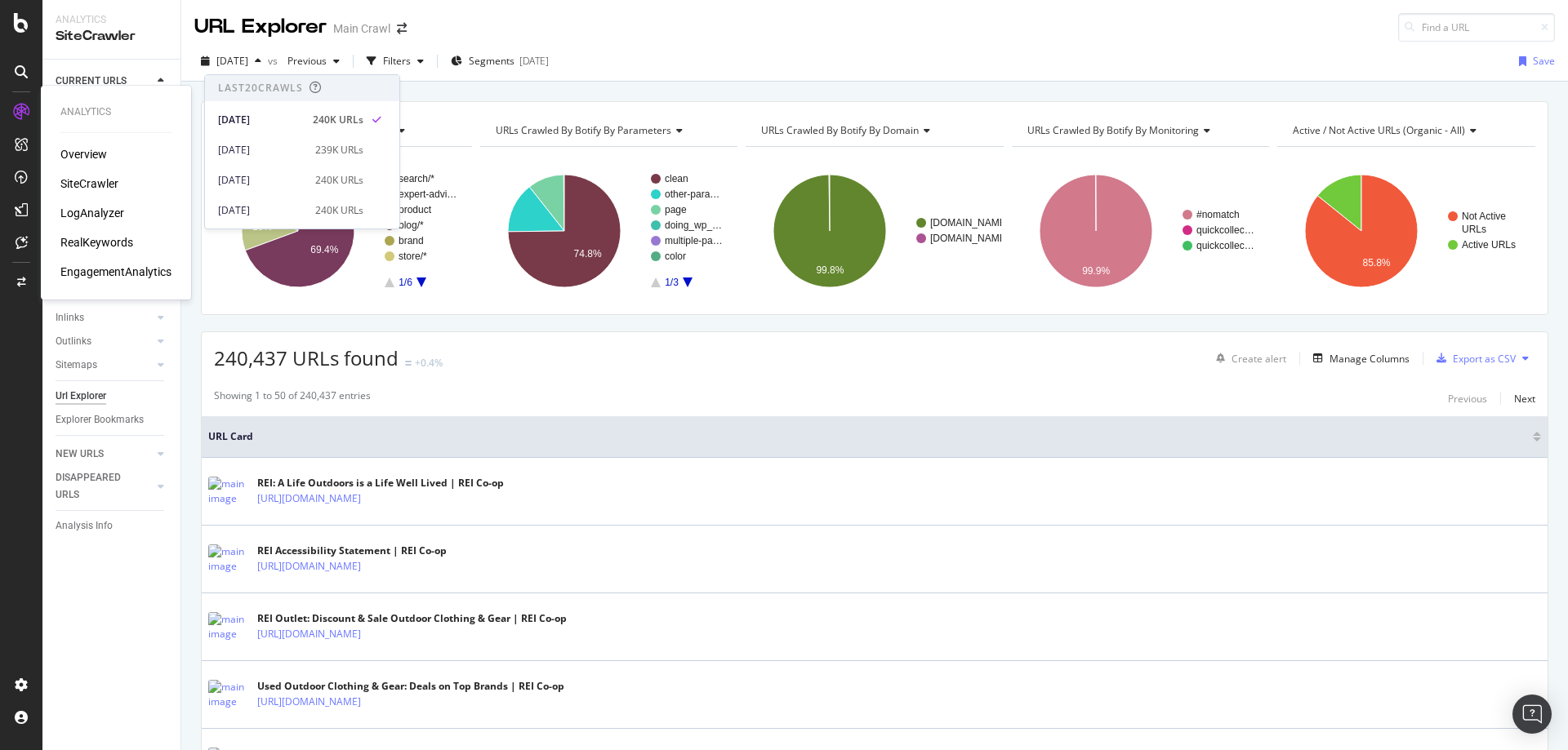
click at [34, 109] on link at bounding box center [21, 111] width 40 height 26
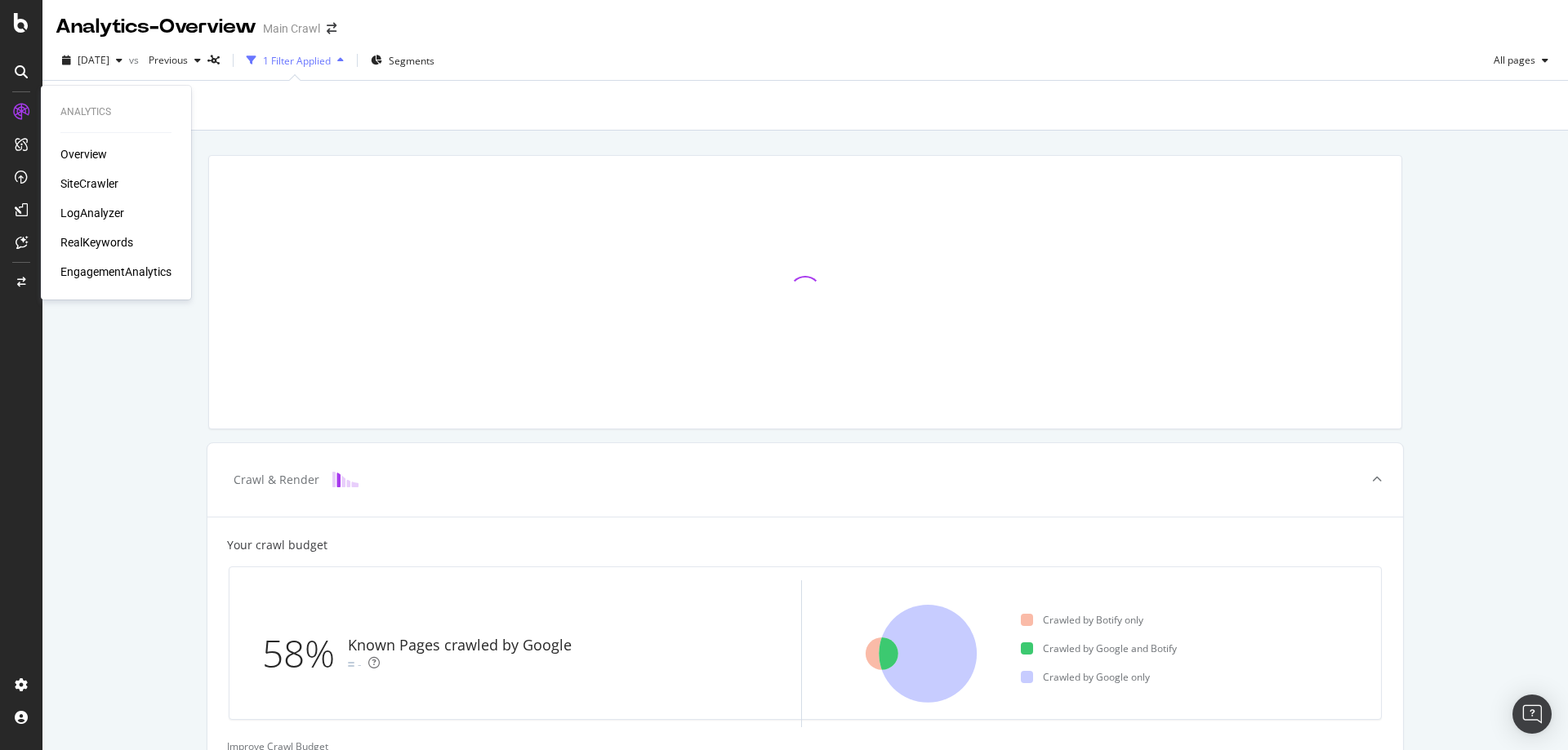
click at [114, 243] on div "RealKeywords" at bounding box center [97, 242] width 73 height 17
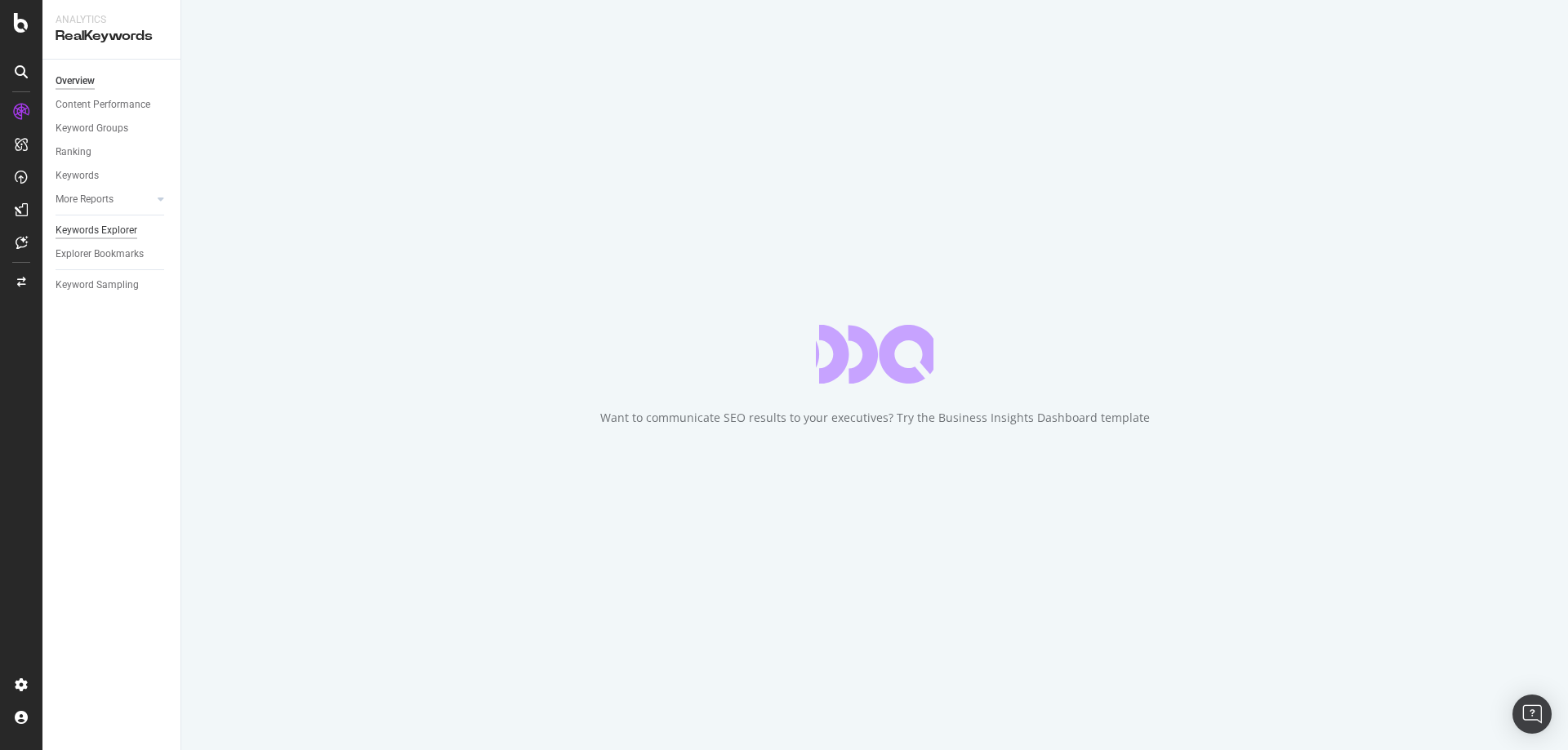
click at [103, 227] on div "Keywords Explorer" at bounding box center [96, 230] width 82 height 18
click at [96, 176] on div "Keywords" at bounding box center [77, 176] width 43 height 18
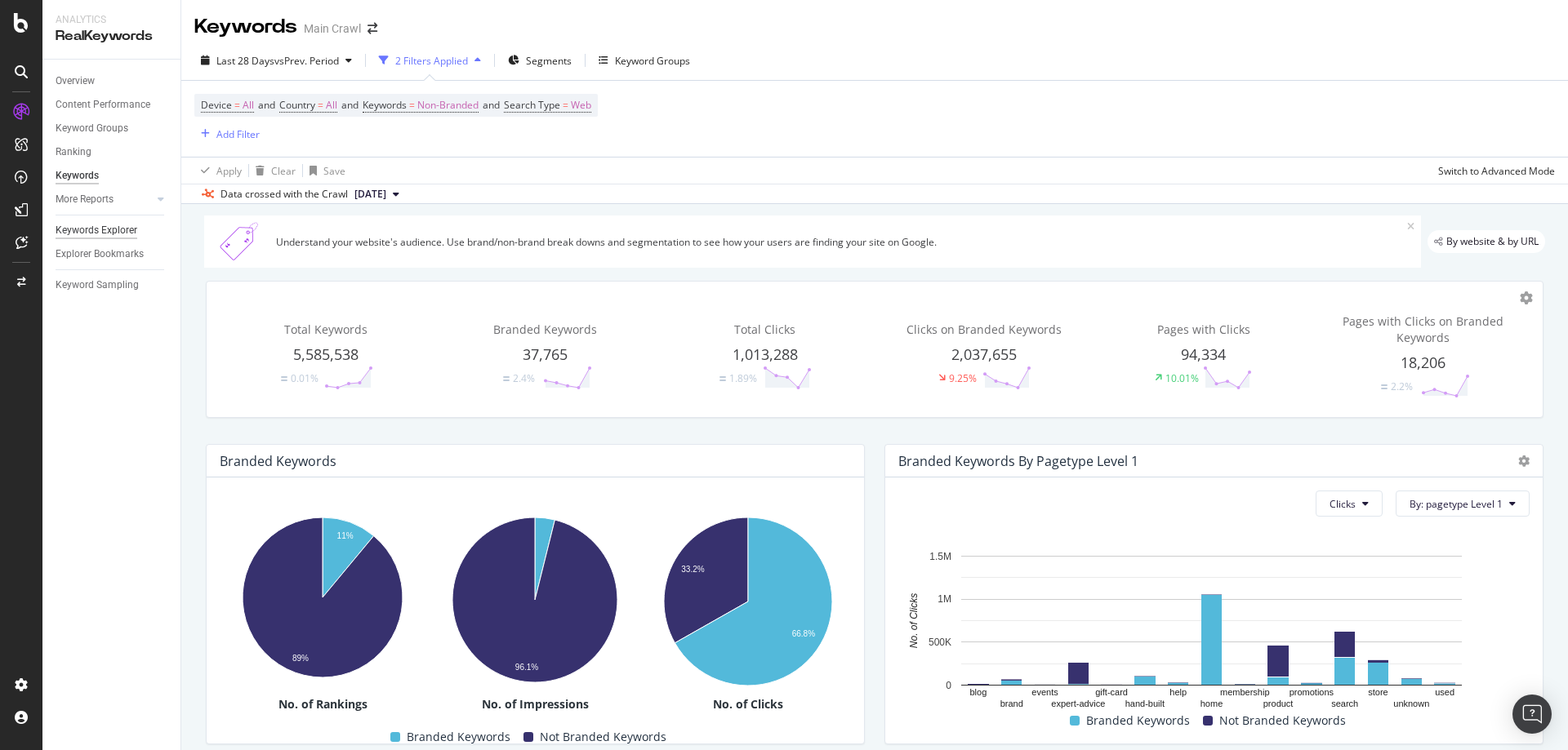
click at [118, 229] on div "Keywords Explorer" at bounding box center [96, 230] width 82 height 18
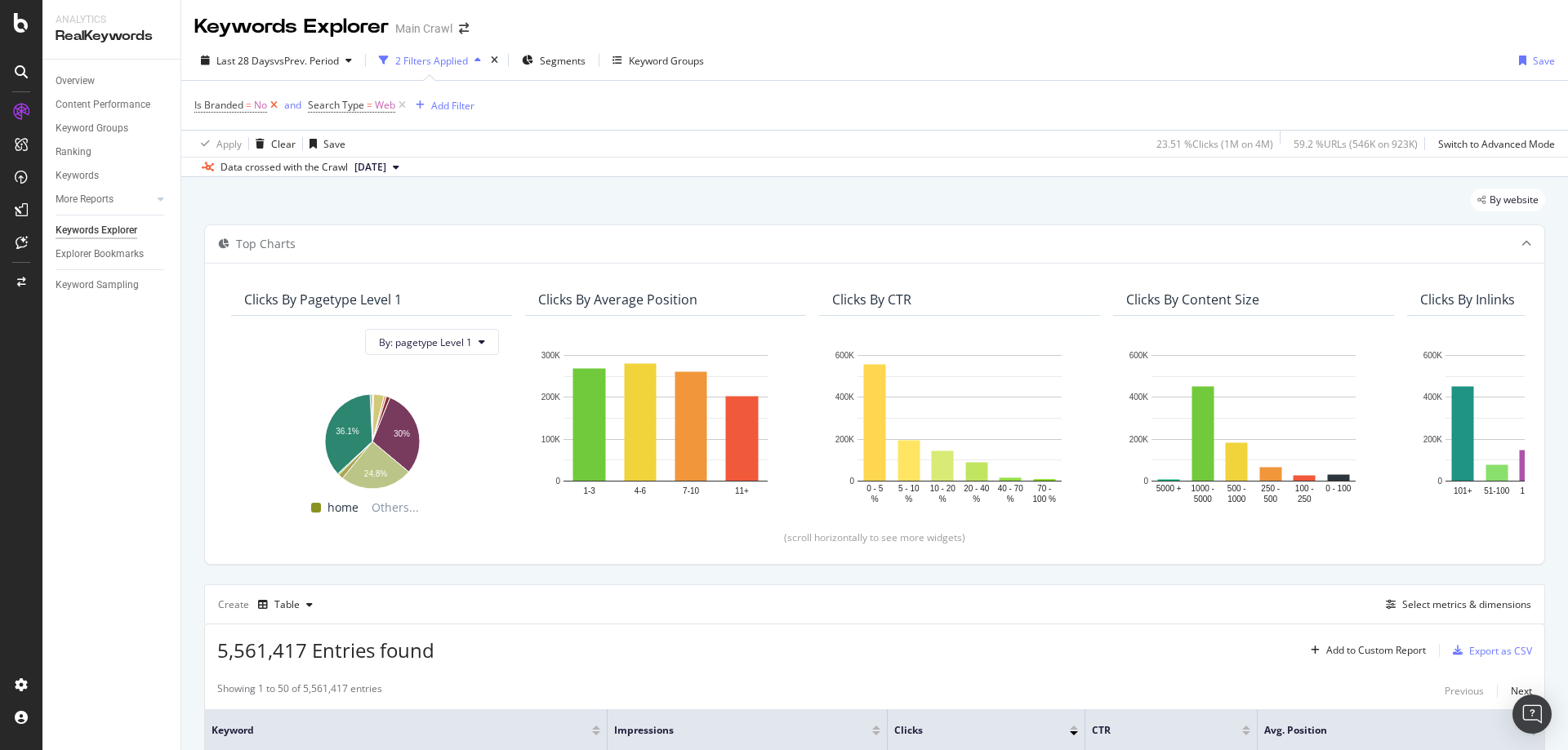
click at [271, 110] on icon at bounding box center [274, 105] width 14 height 17
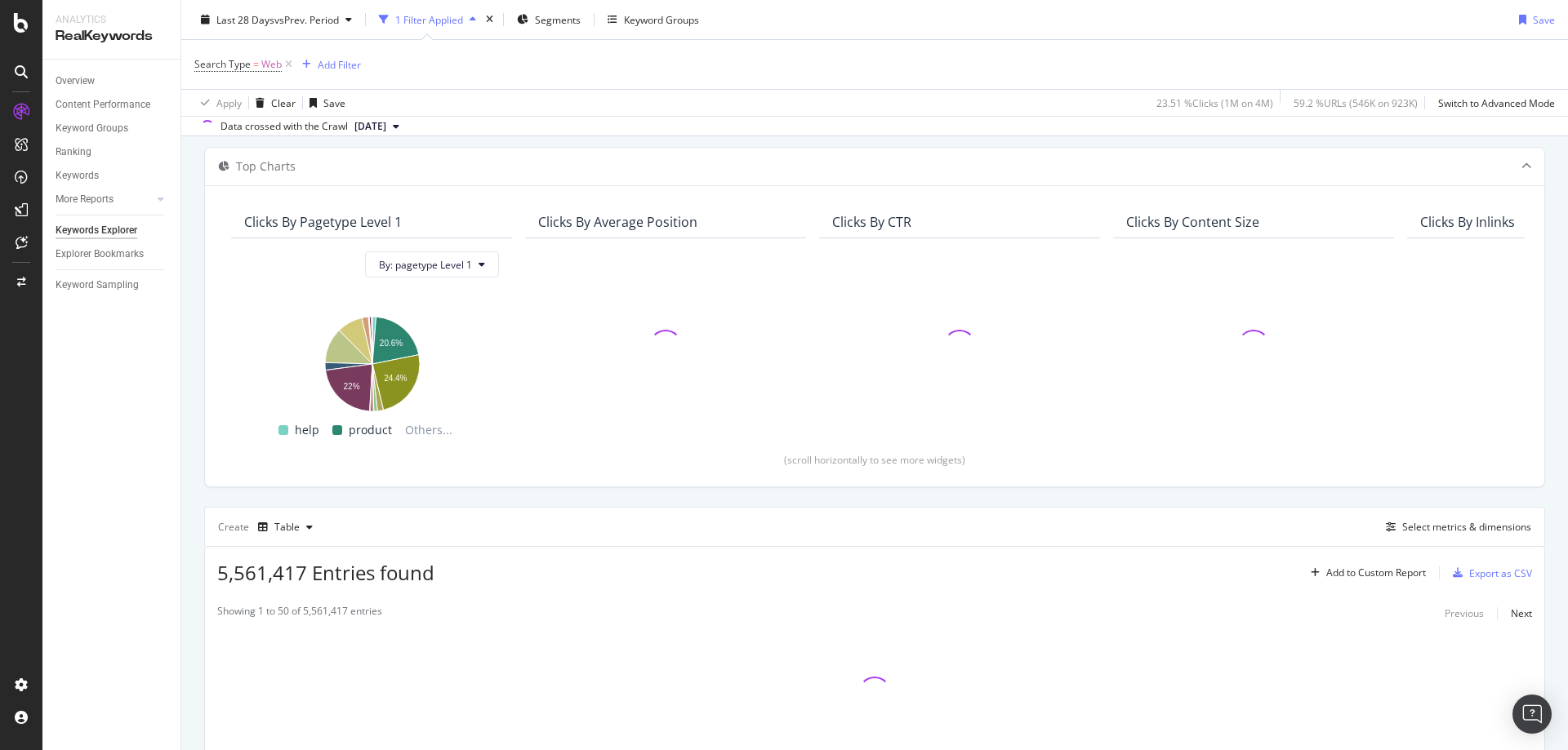
scroll to position [163, 0]
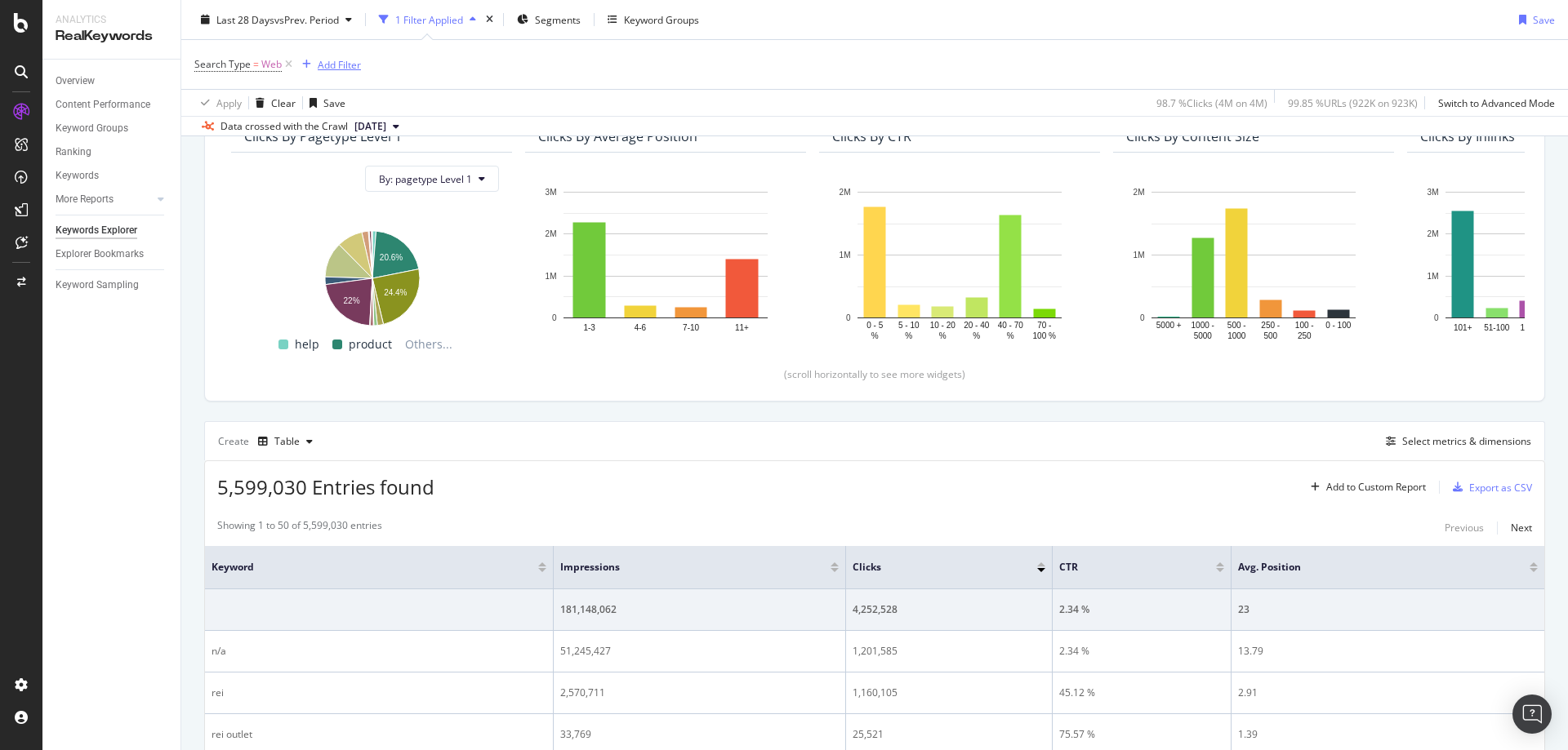
click at [326, 59] on div "Add Filter" at bounding box center [339, 64] width 43 height 14
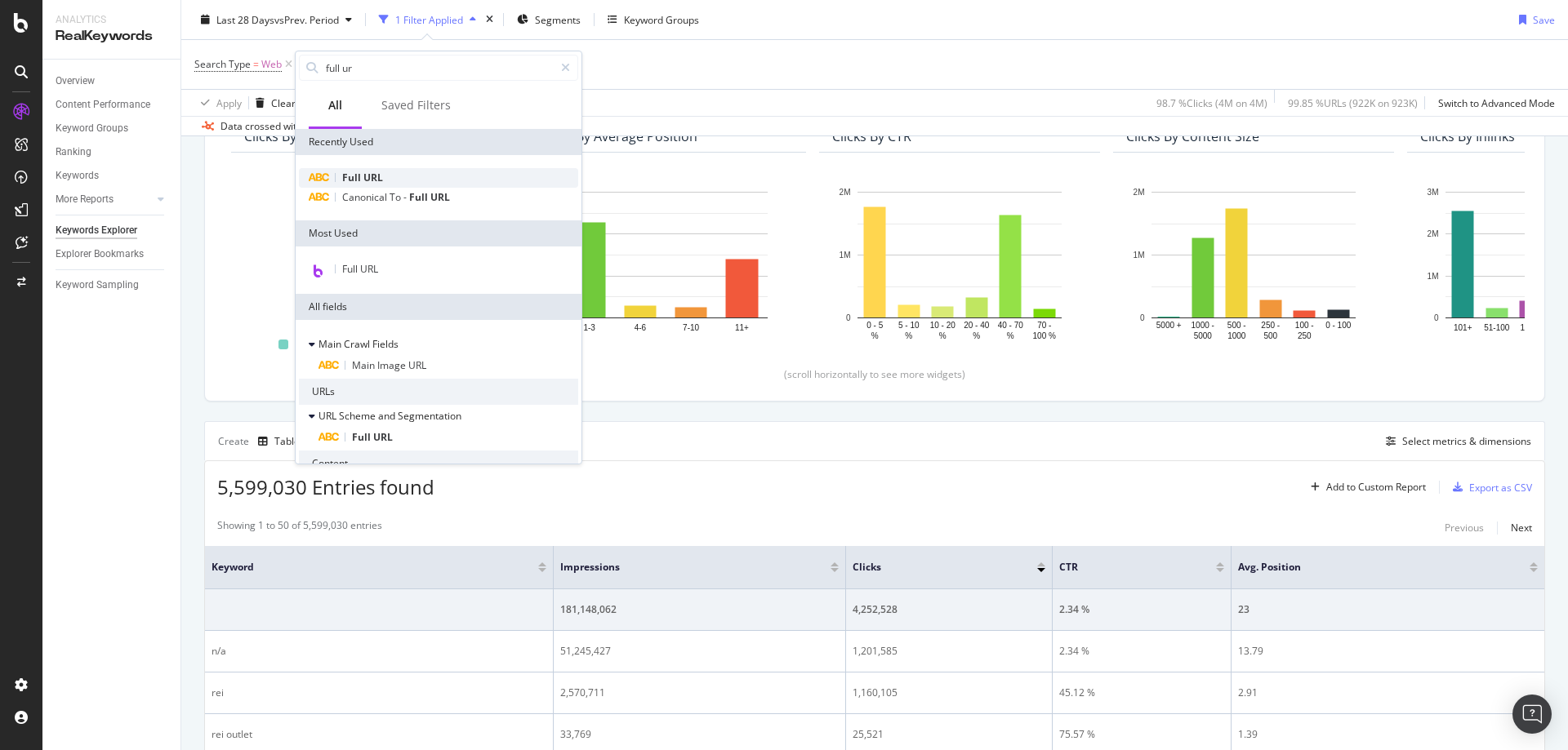
type input "full ur"
click at [369, 175] on span "URL" at bounding box center [372, 177] width 19 height 14
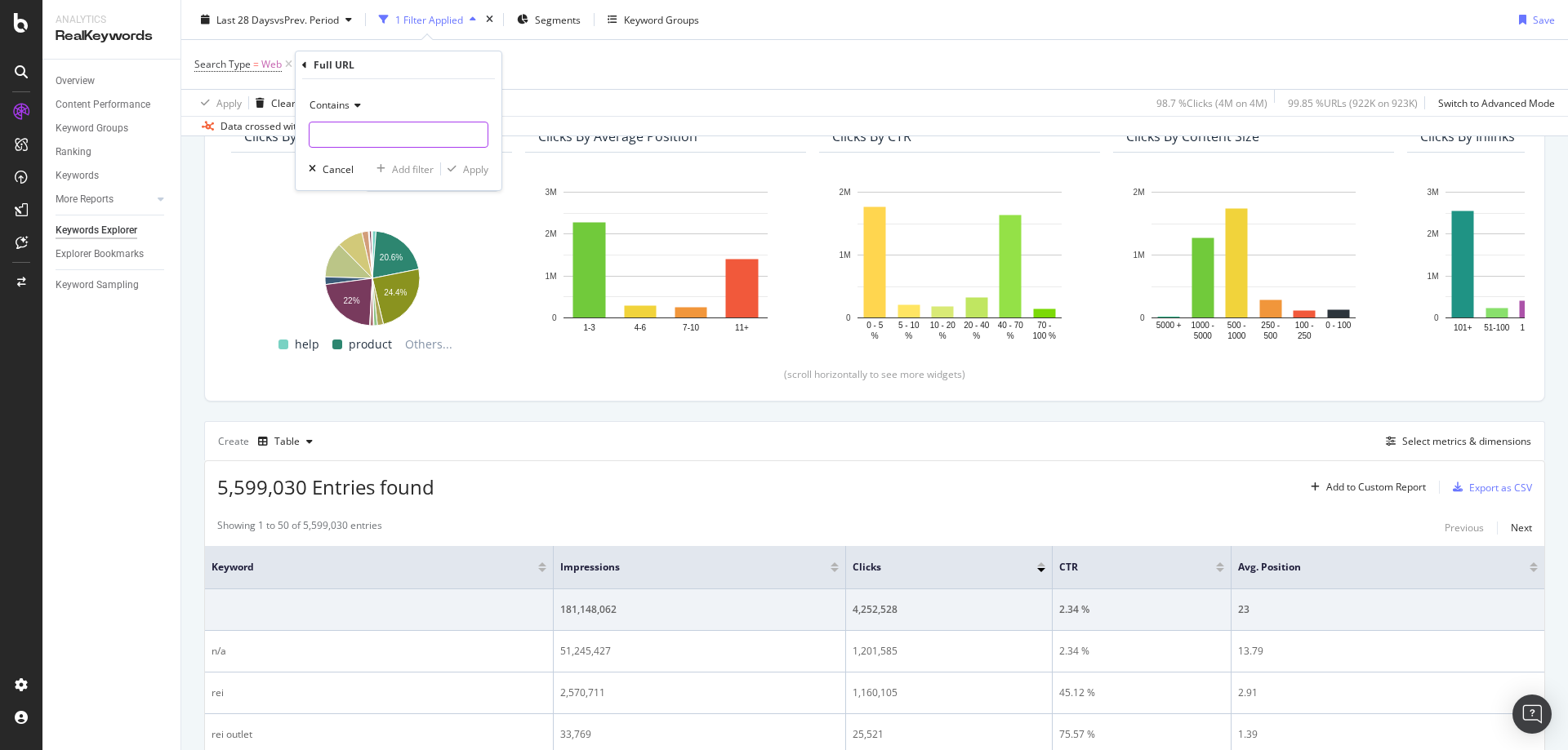
click at [355, 131] on input "text" at bounding box center [398, 135] width 178 height 26
type input "/coupon"
click at [482, 174] on div "Apply" at bounding box center [475, 169] width 25 height 14
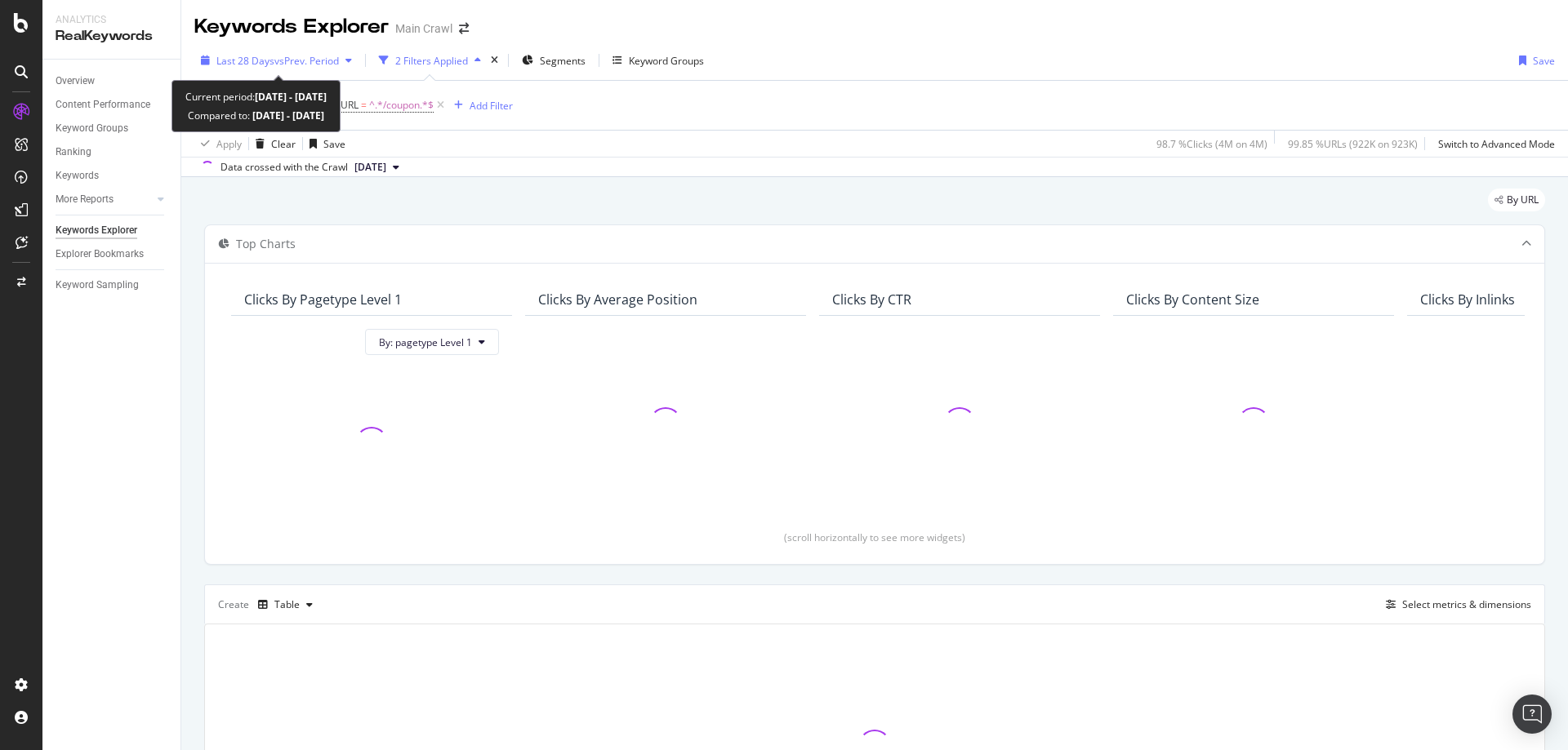
click at [301, 53] on span "vs Prev. Period" at bounding box center [307, 60] width 65 height 14
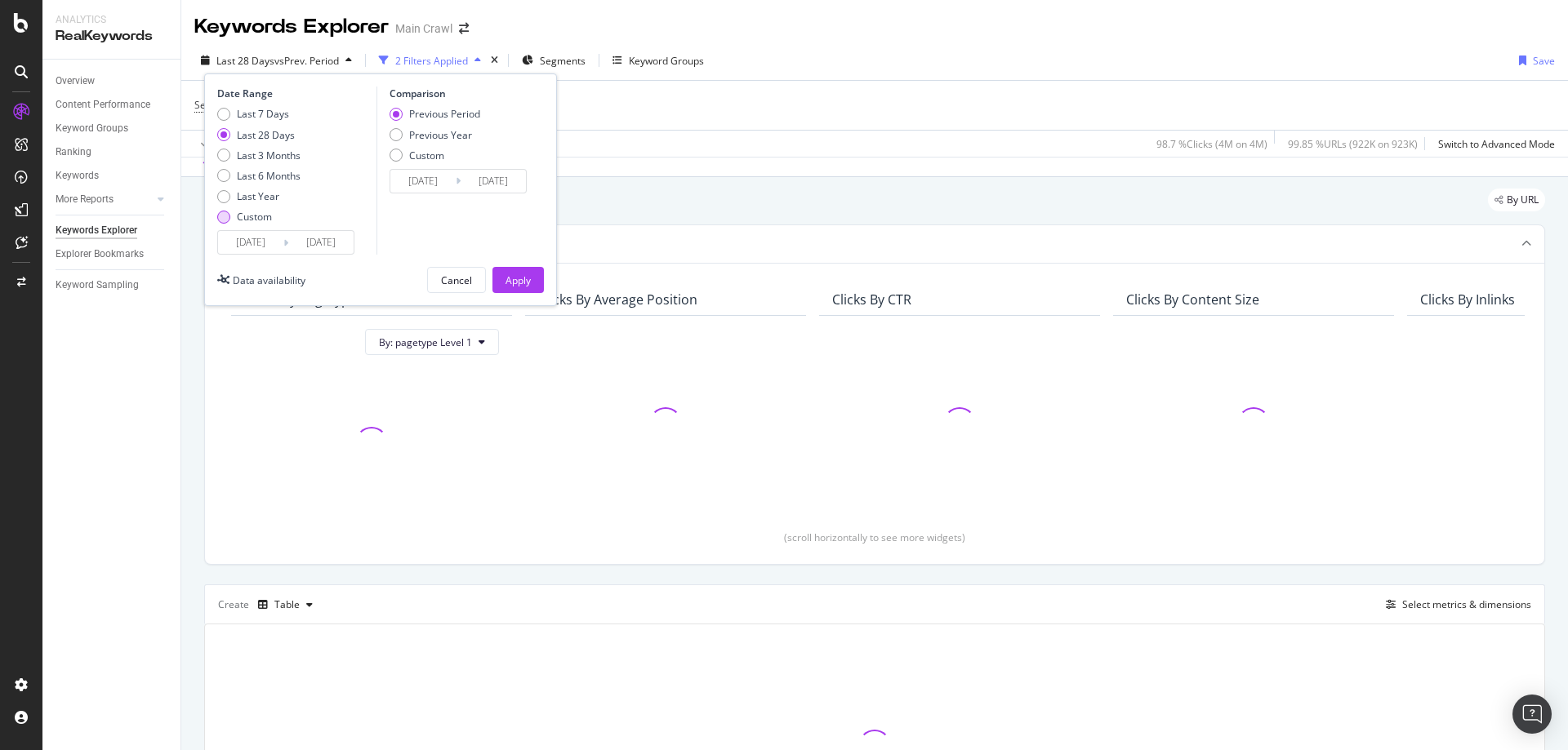
click at [257, 222] on div "Custom" at bounding box center [254, 217] width 35 height 14
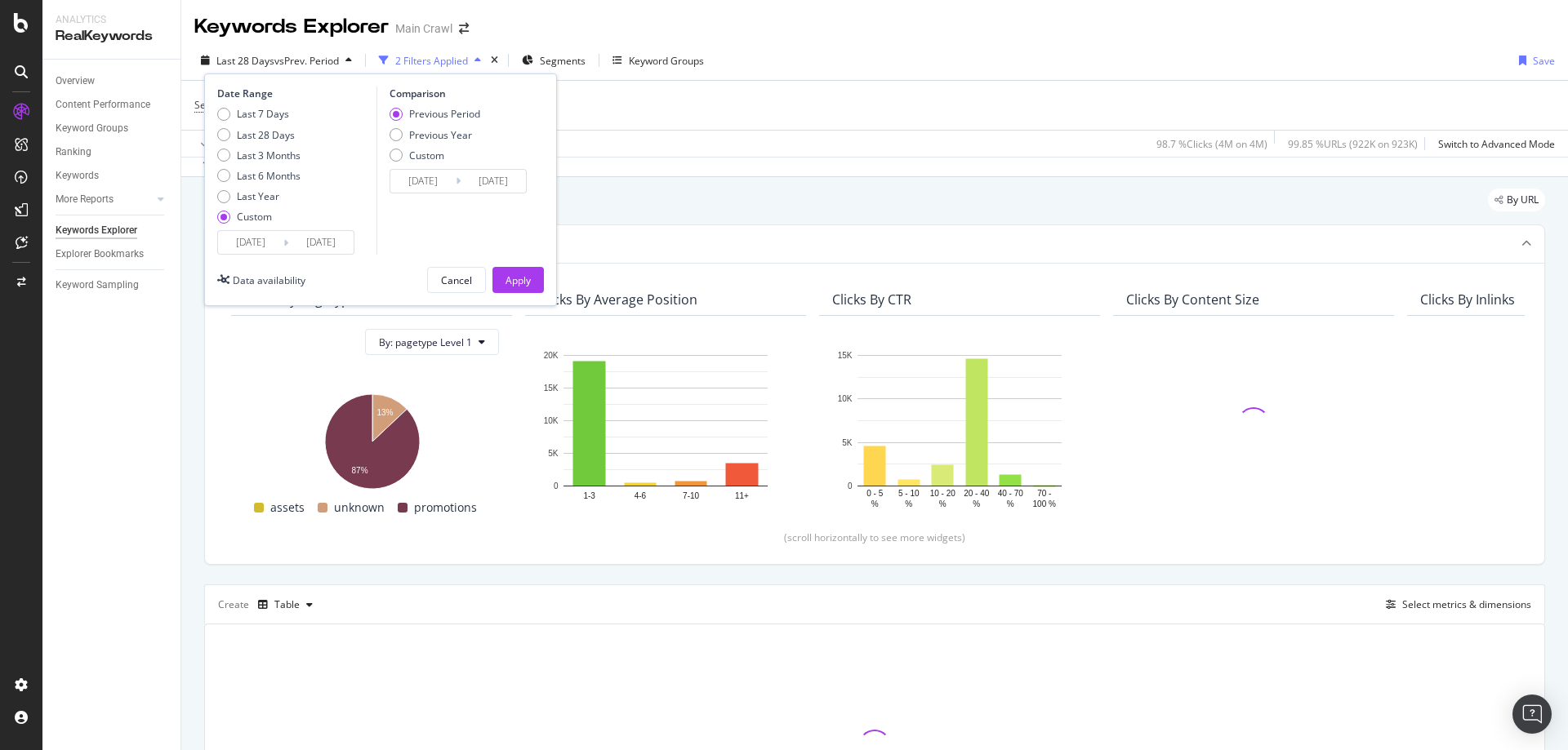
click at [259, 239] on input "2025/07/13" at bounding box center [251, 242] width 65 height 23
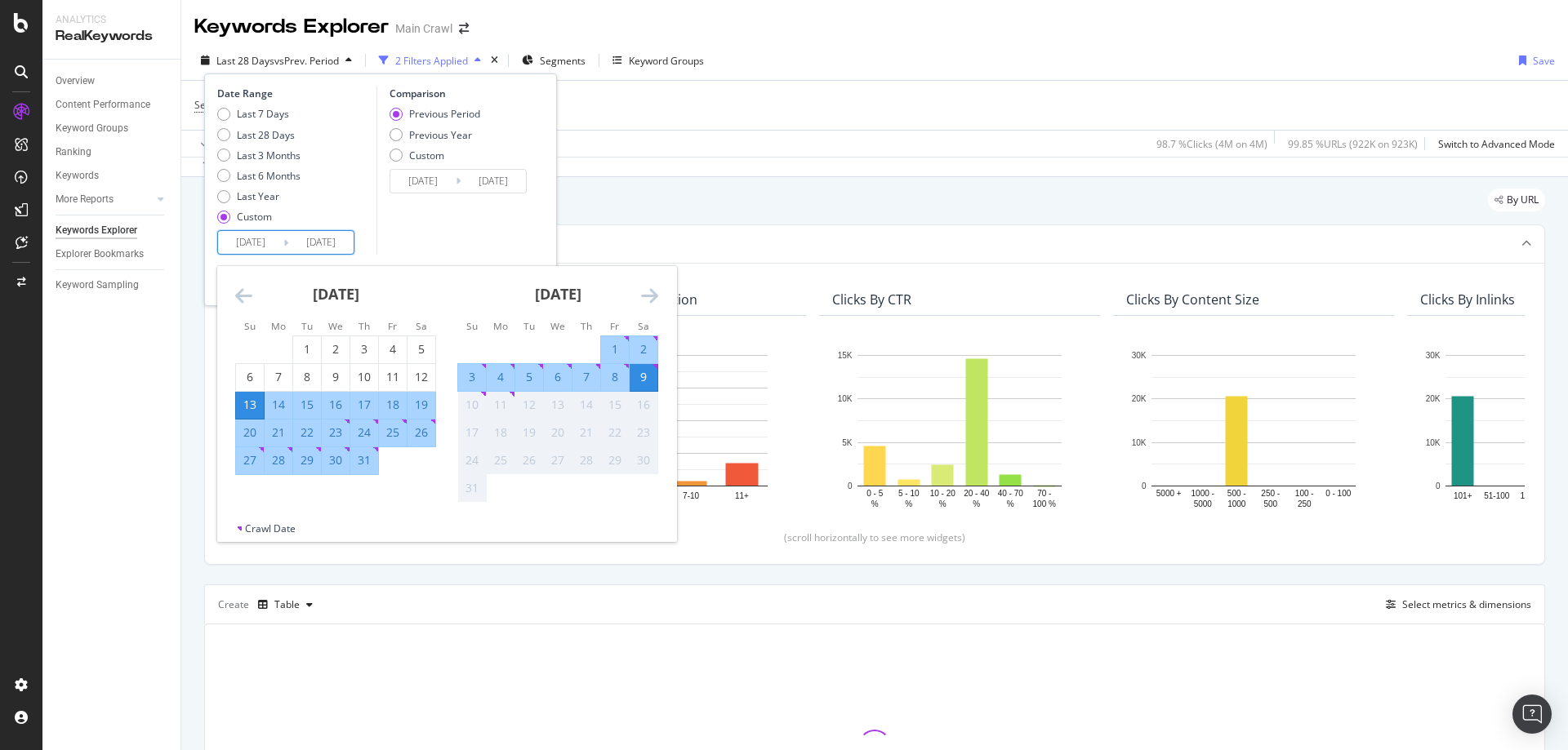
click at [243, 297] on icon "Move backward to switch to the previous month." at bounding box center [243, 295] width 18 height 19
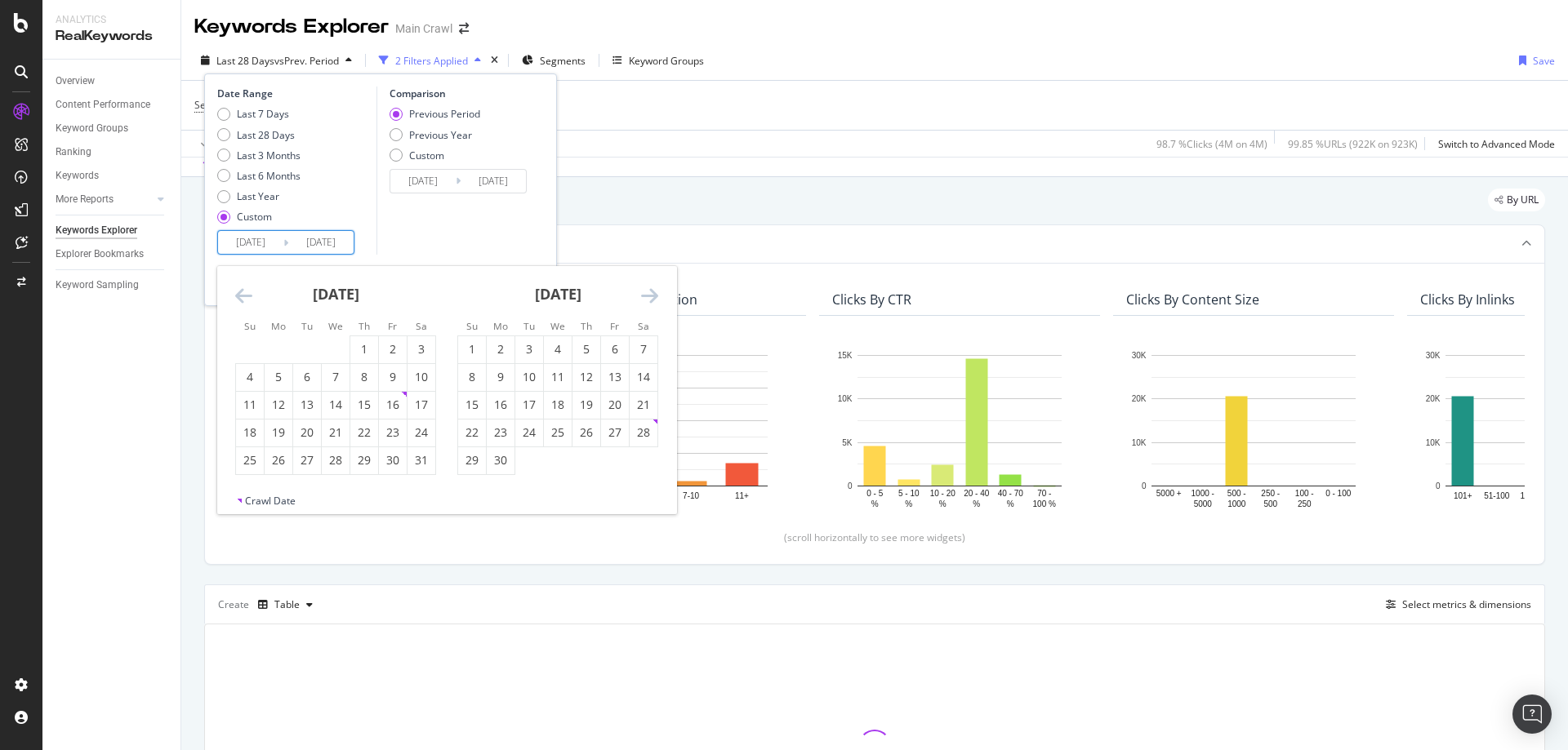
click at [243, 297] on icon "Move backward to switch to the previous month." at bounding box center [243, 295] width 18 height 19
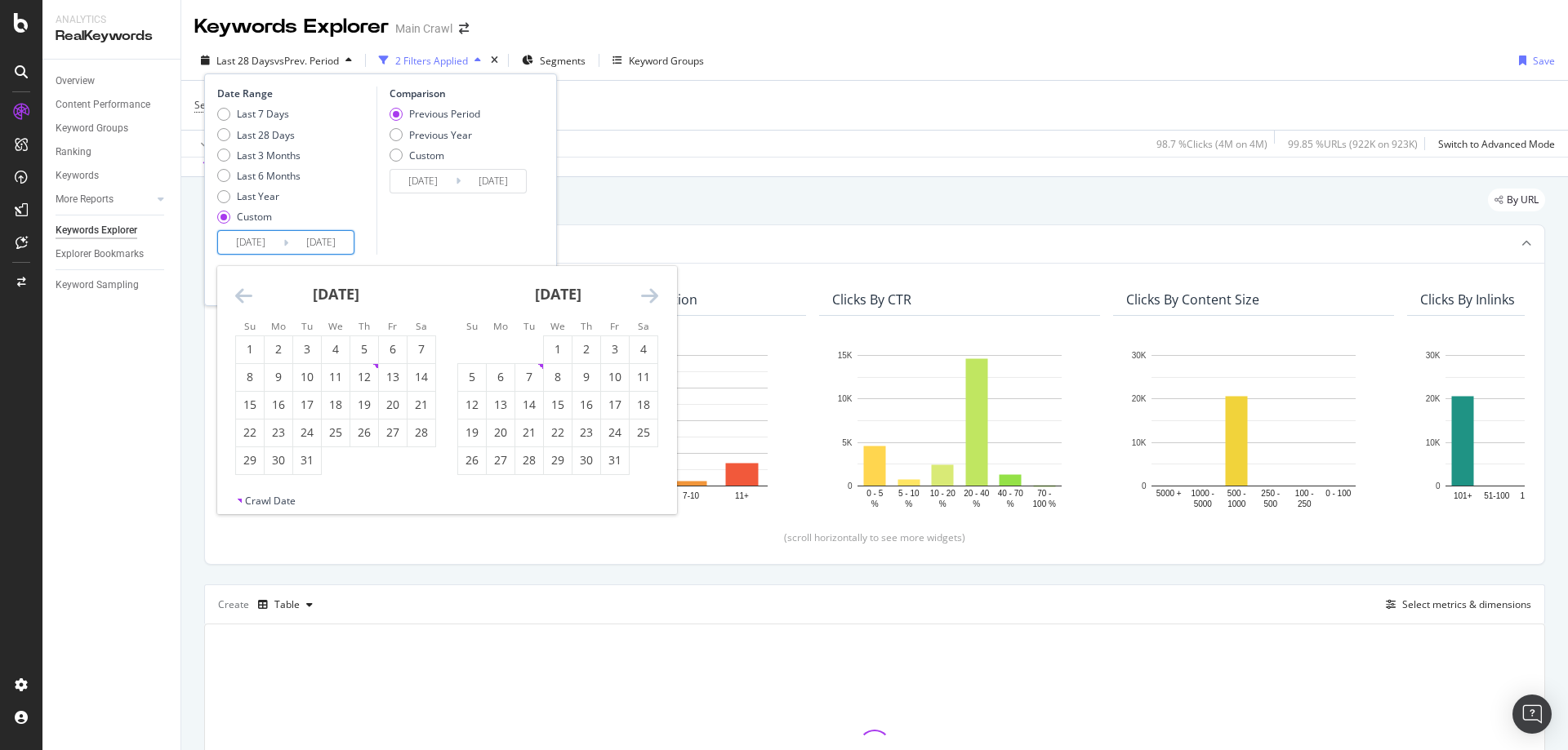
click at [243, 297] on icon "Move backward to switch to the previous month." at bounding box center [243, 295] width 18 height 19
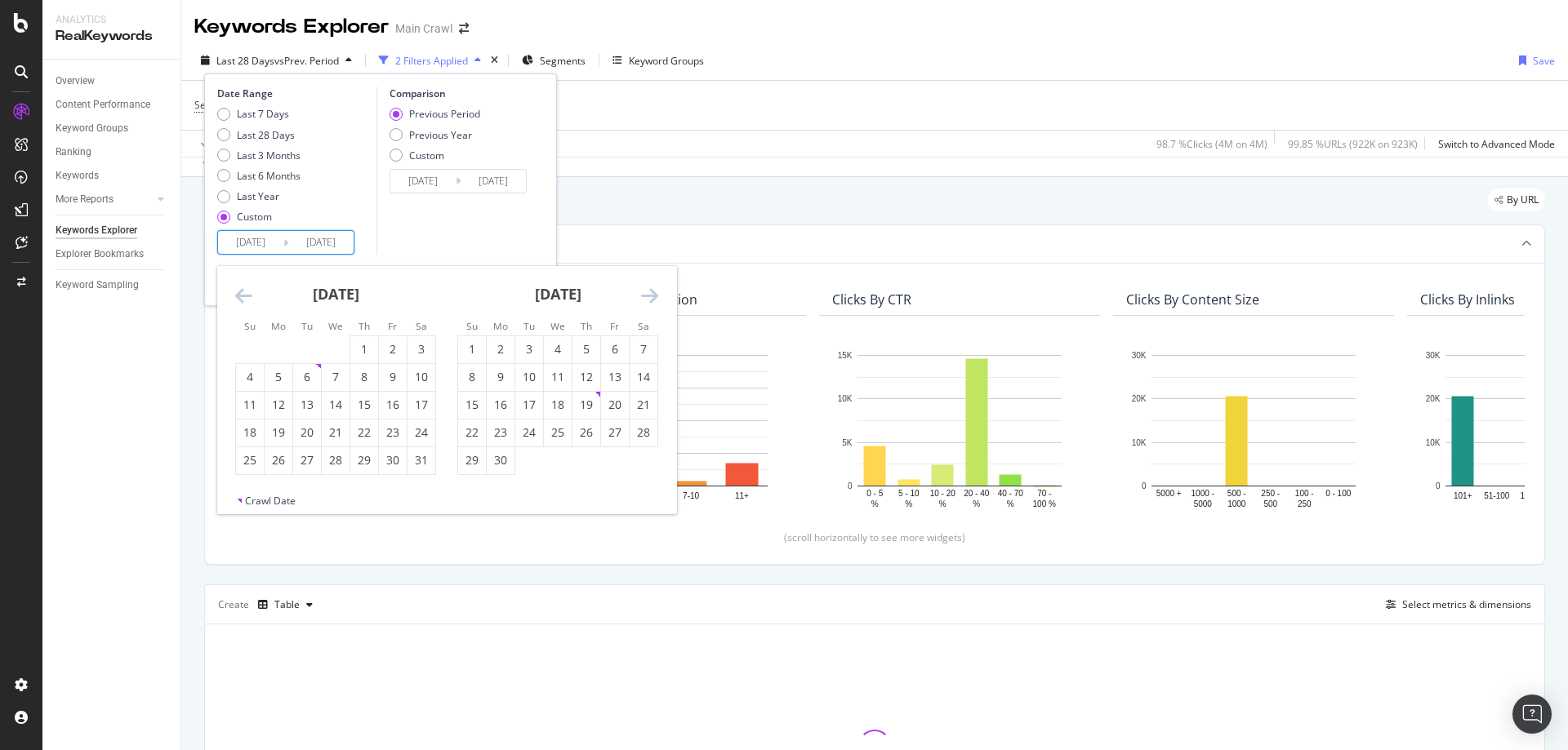
click at [243, 297] on icon "Move backward to switch to the previous month." at bounding box center [243, 295] width 18 height 19
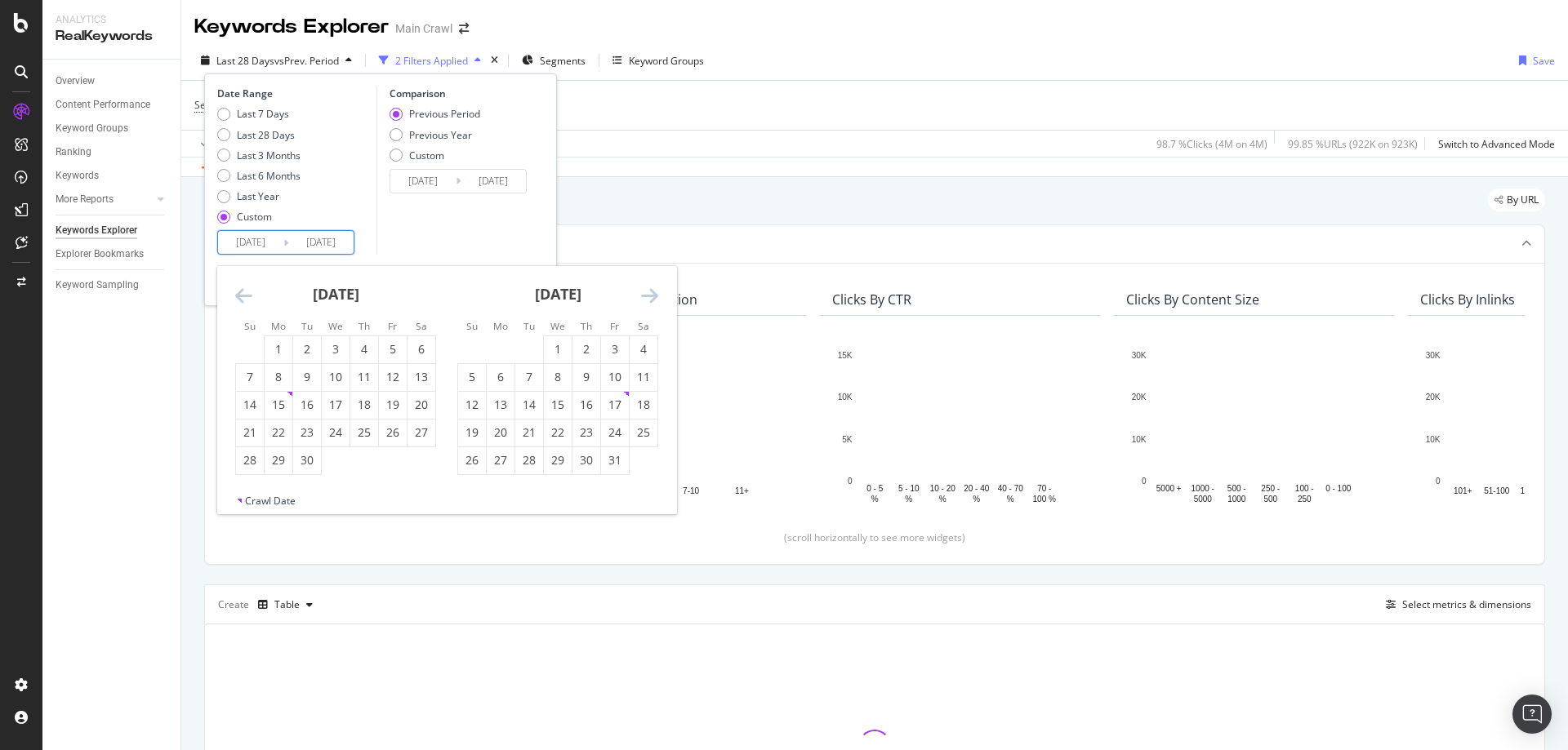
click at [243, 297] on icon "Move backward to switch to the previous month." at bounding box center [243, 295] width 18 height 19
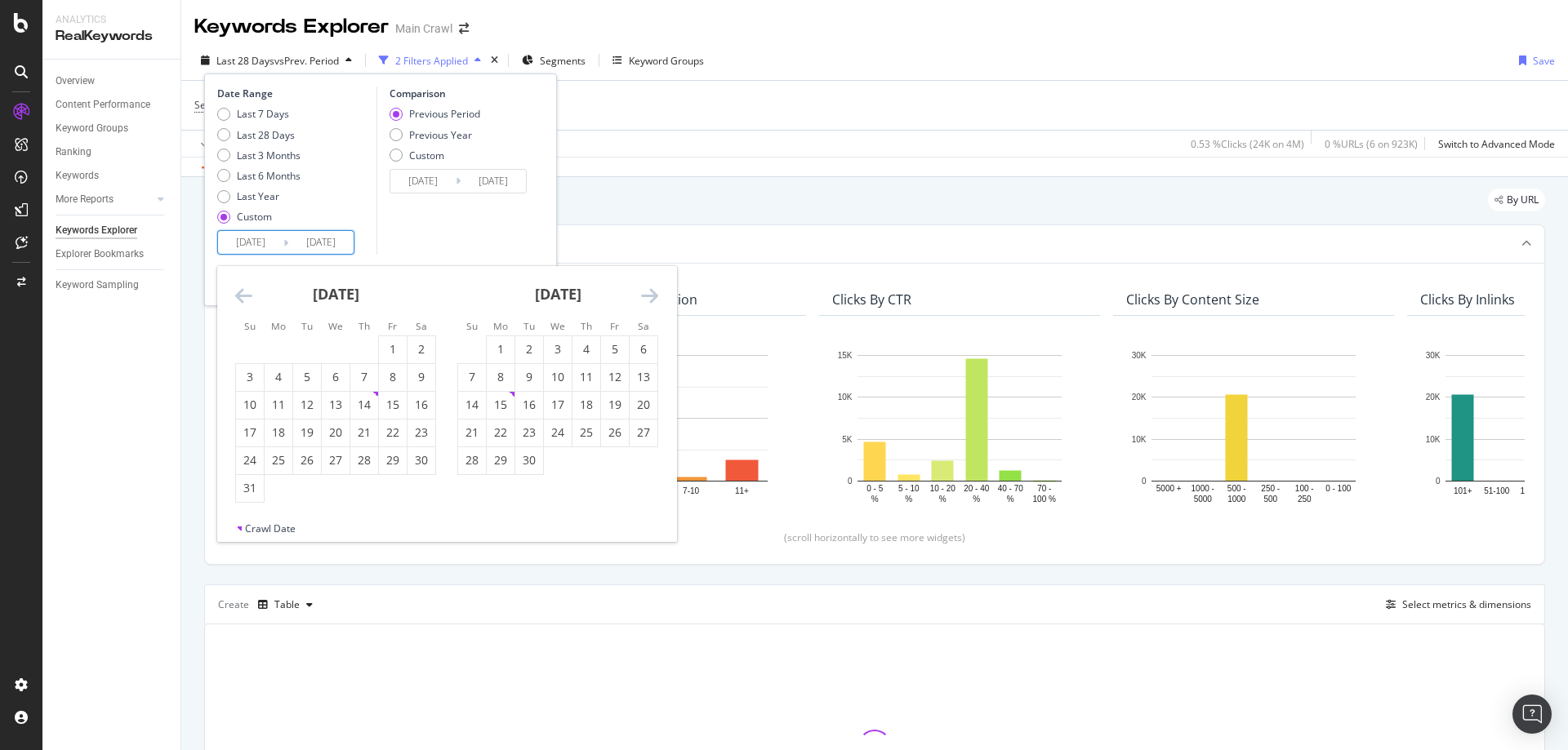
click at [243, 297] on icon "Move backward to switch to the previous month." at bounding box center [243, 295] width 18 height 19
click at [497, 343] on div "1" at bounding box center [501, 349] width 28 height 17
type input "2022/05/23"
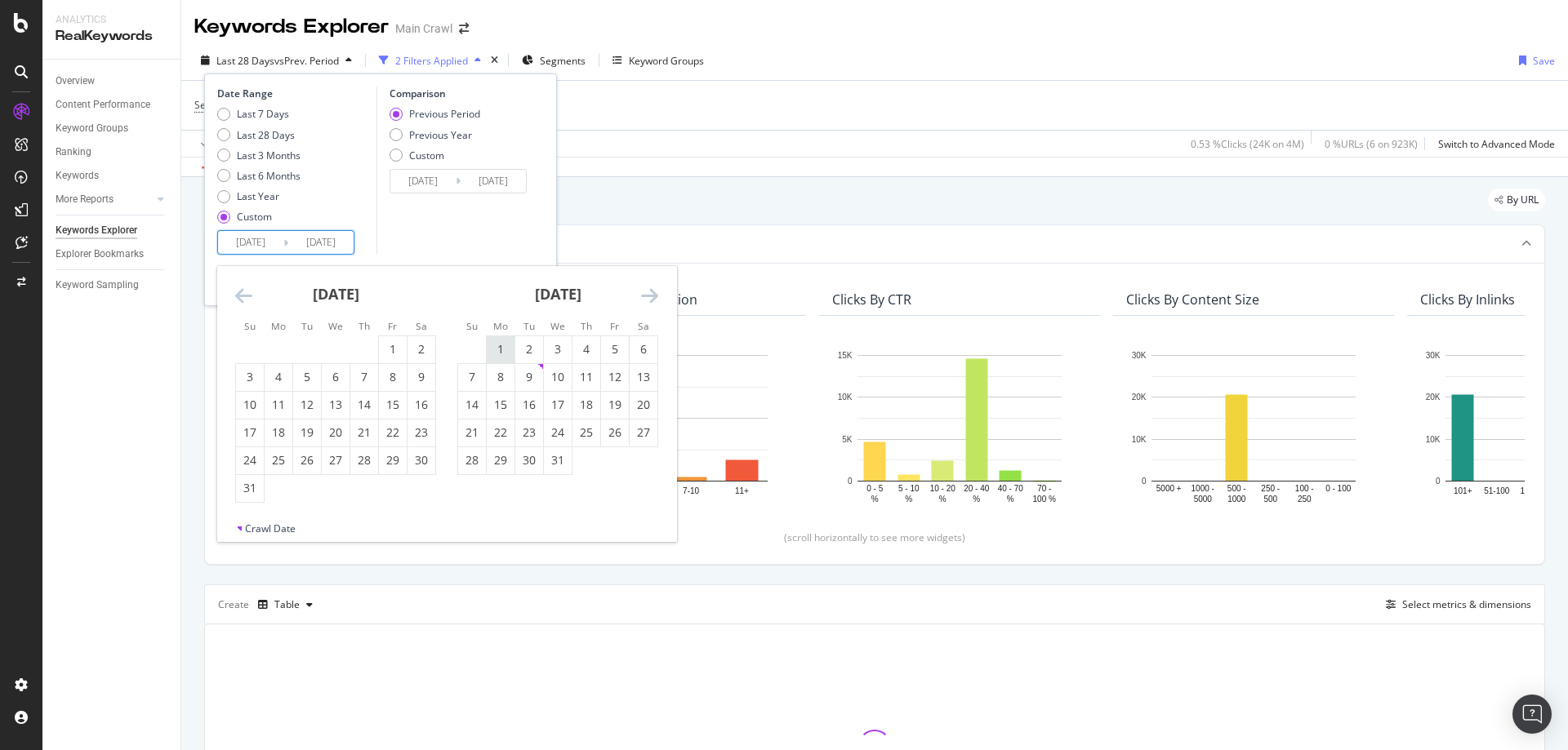
type input "2023/12/31"
type input "2024/01/01"
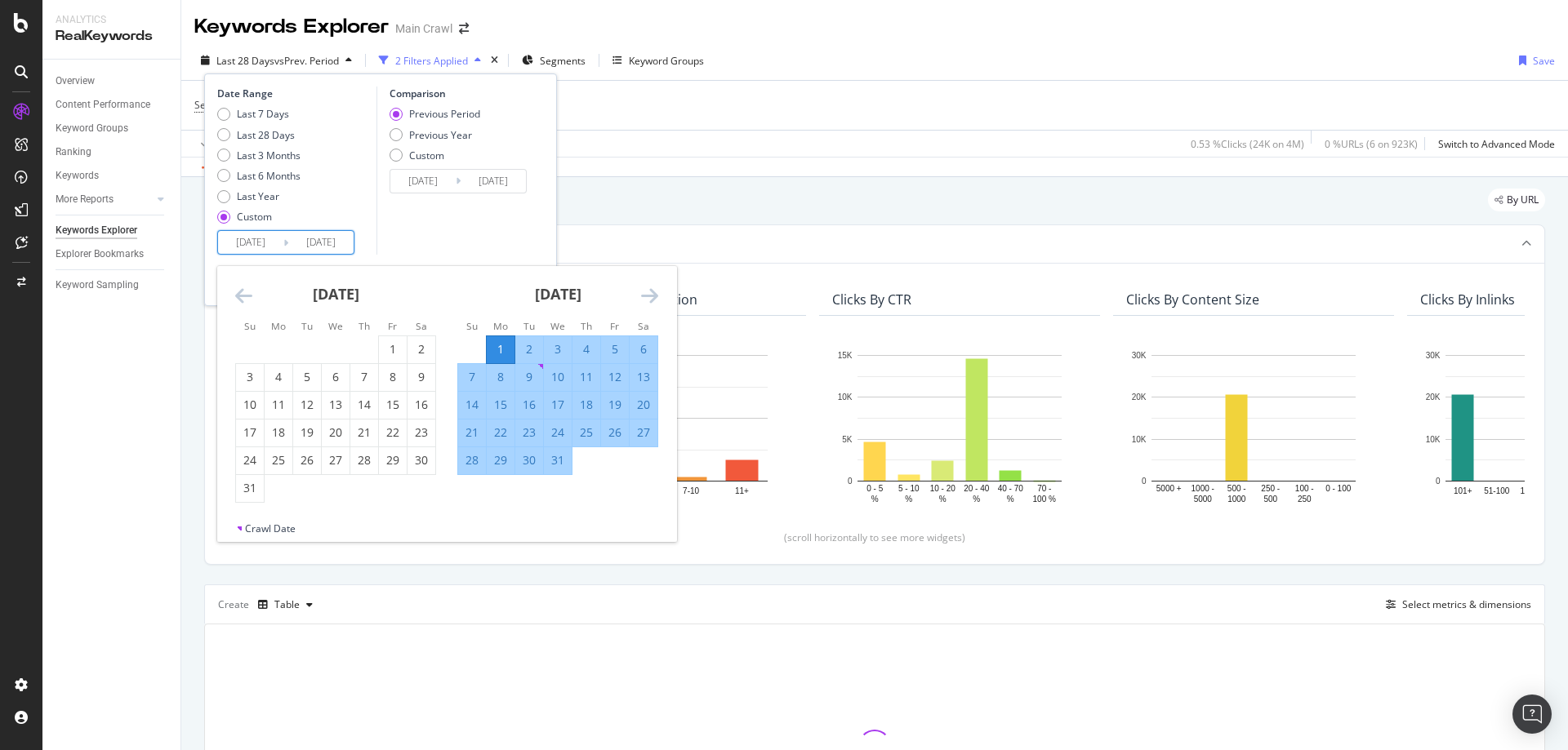
click at [648, 303] on icon "Move forward to switch to the next month." at bounding box center [649, 295] width 18 height 19
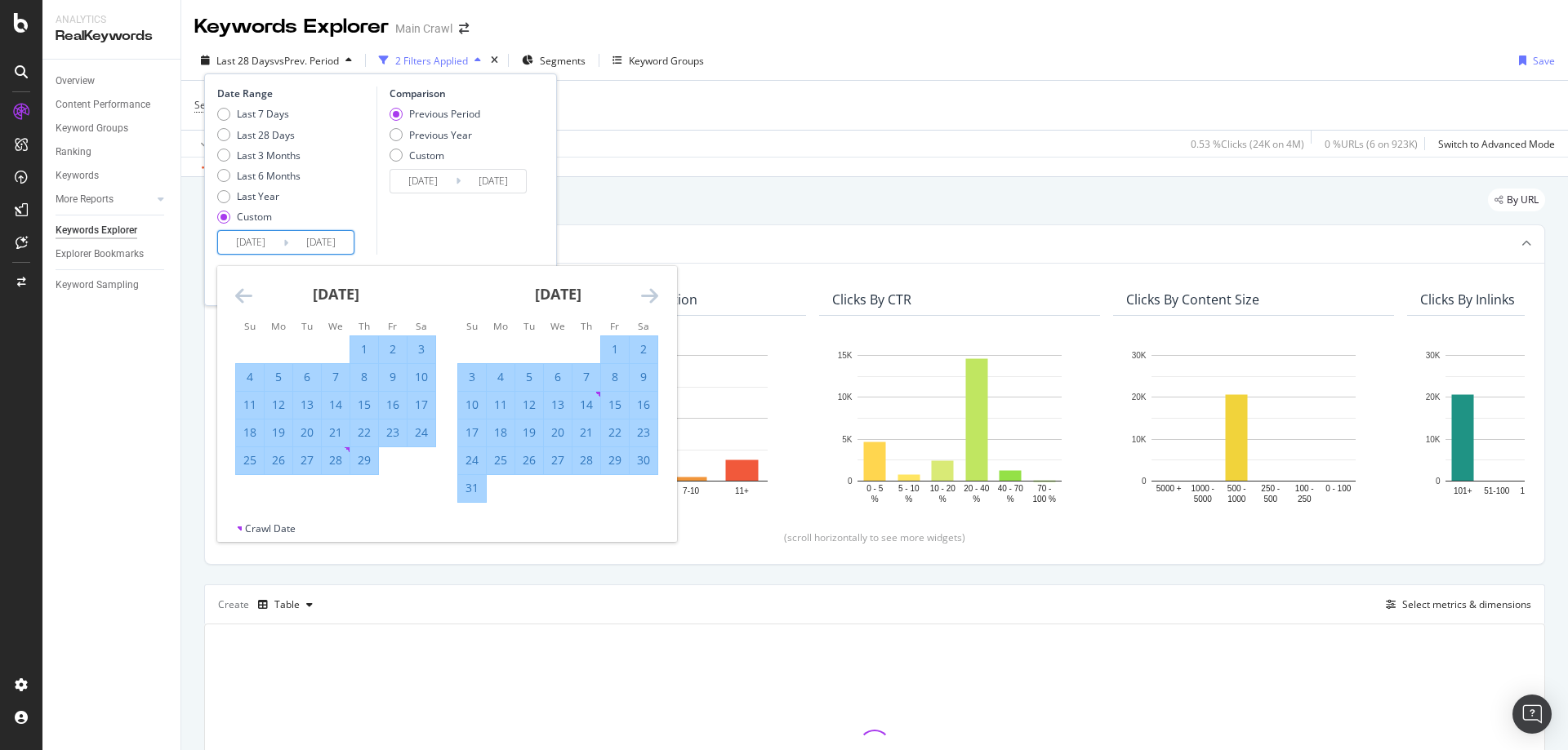
click at [648, 303] on icon "Move forward to switch to the next month." at bounding box center [649, 295] width 18 height 19
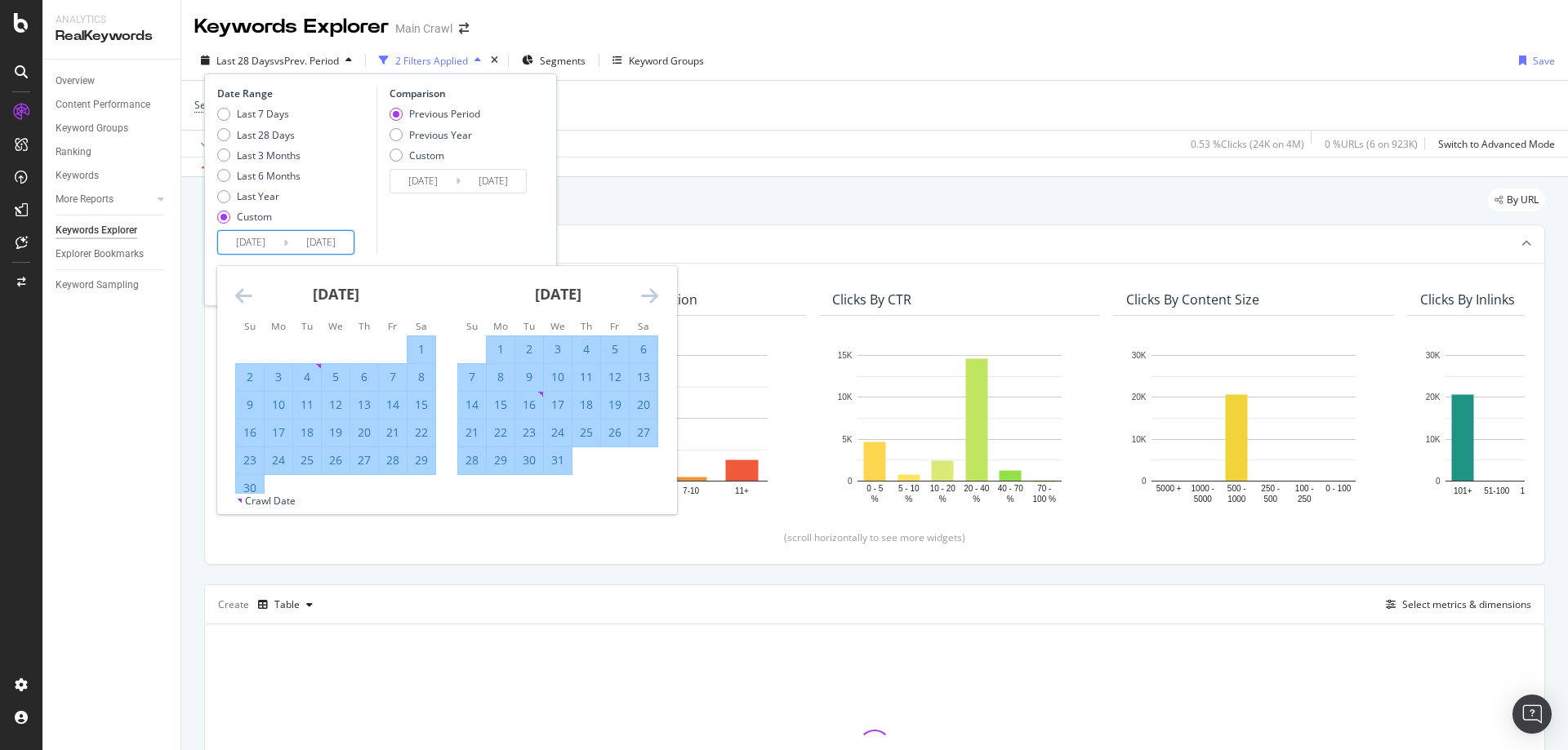
click at [648, 303] on icon "Move forward to switch to the next month." at bounding box center [649, 295] width 18 height 19
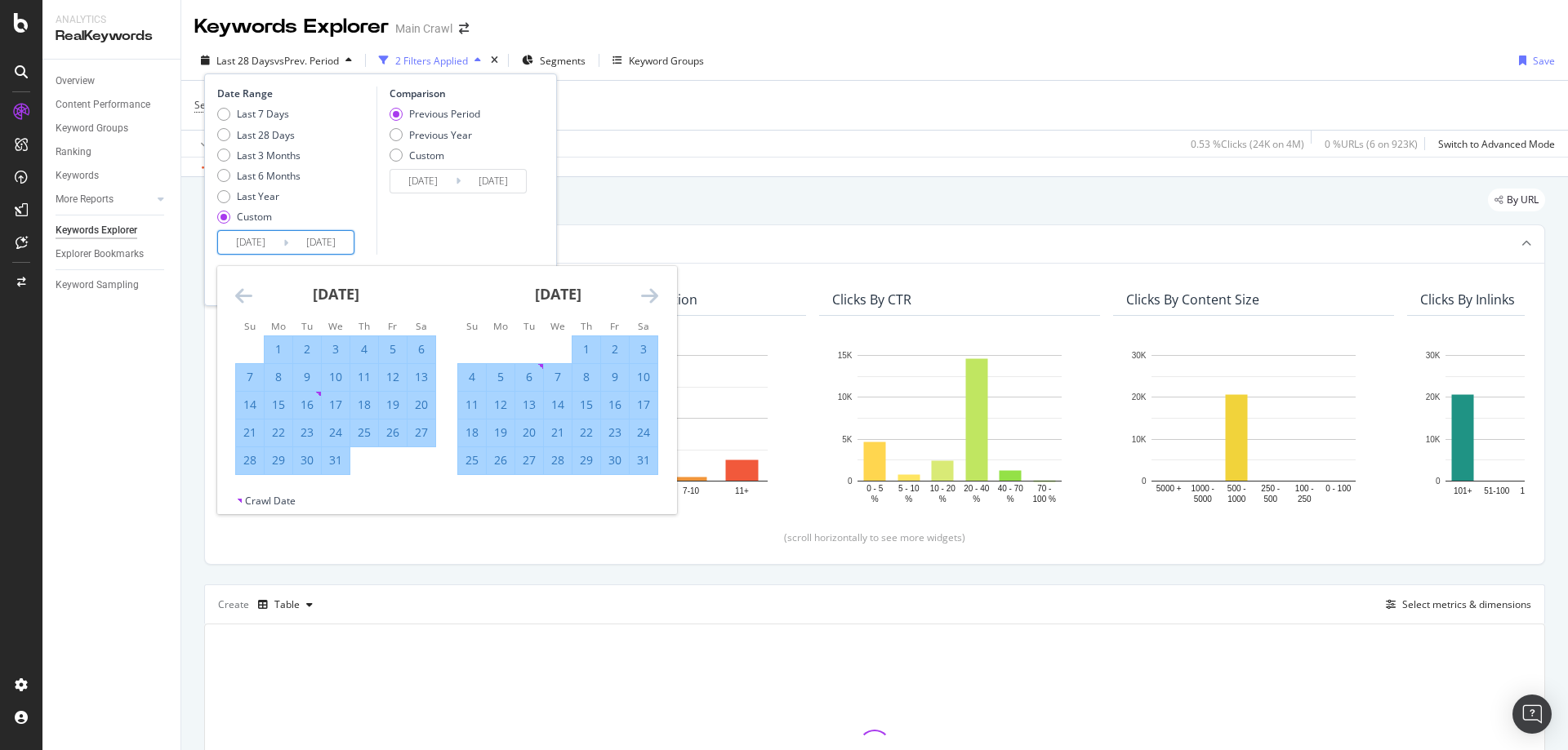
click at [648, 303] on icon "Move forward to switch to the next month." at bounding box center [649, 295] width 18 height 19
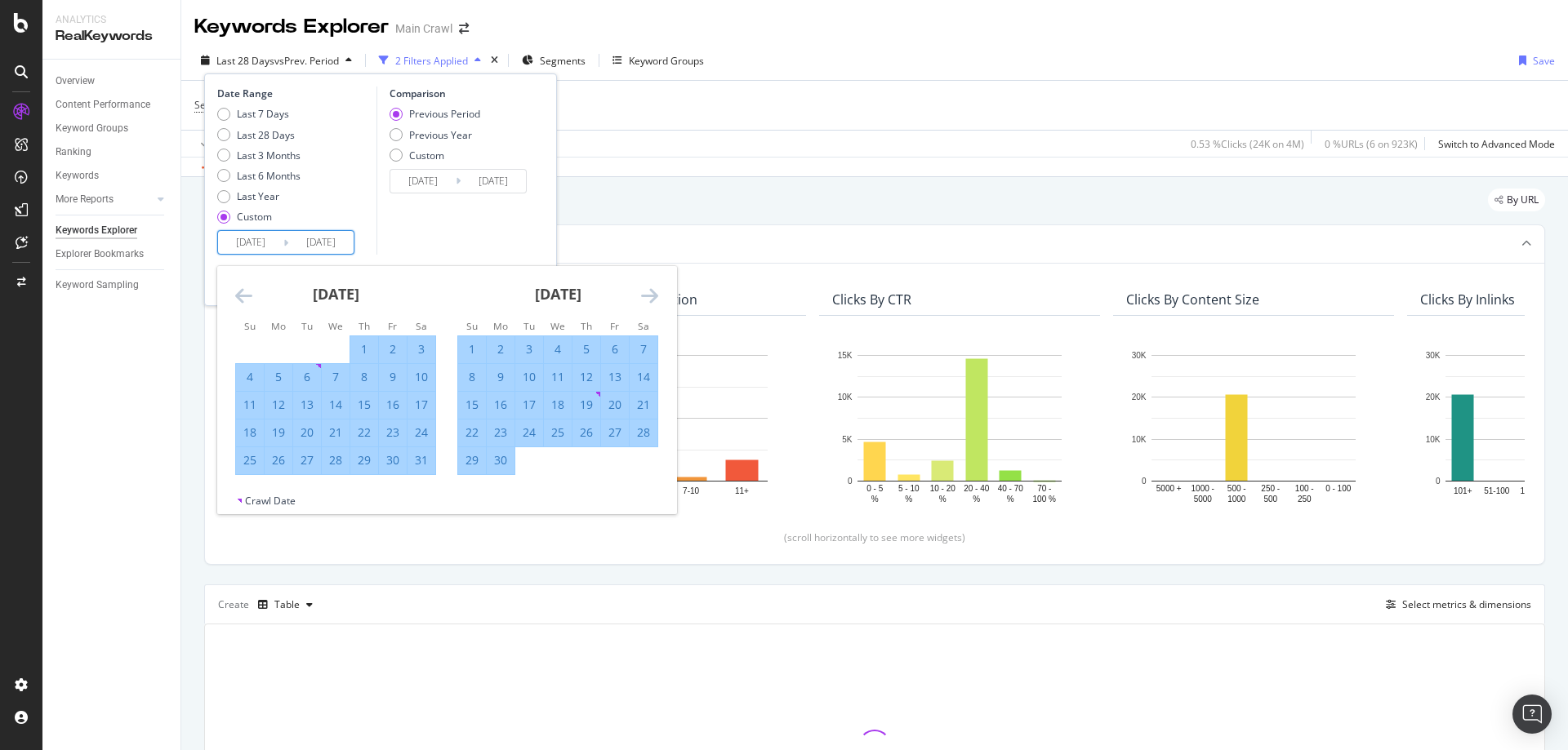
click at [648, 303] on icon "Move forward to switch to the next month." at bounding box center [649, 295] width 18 height 19
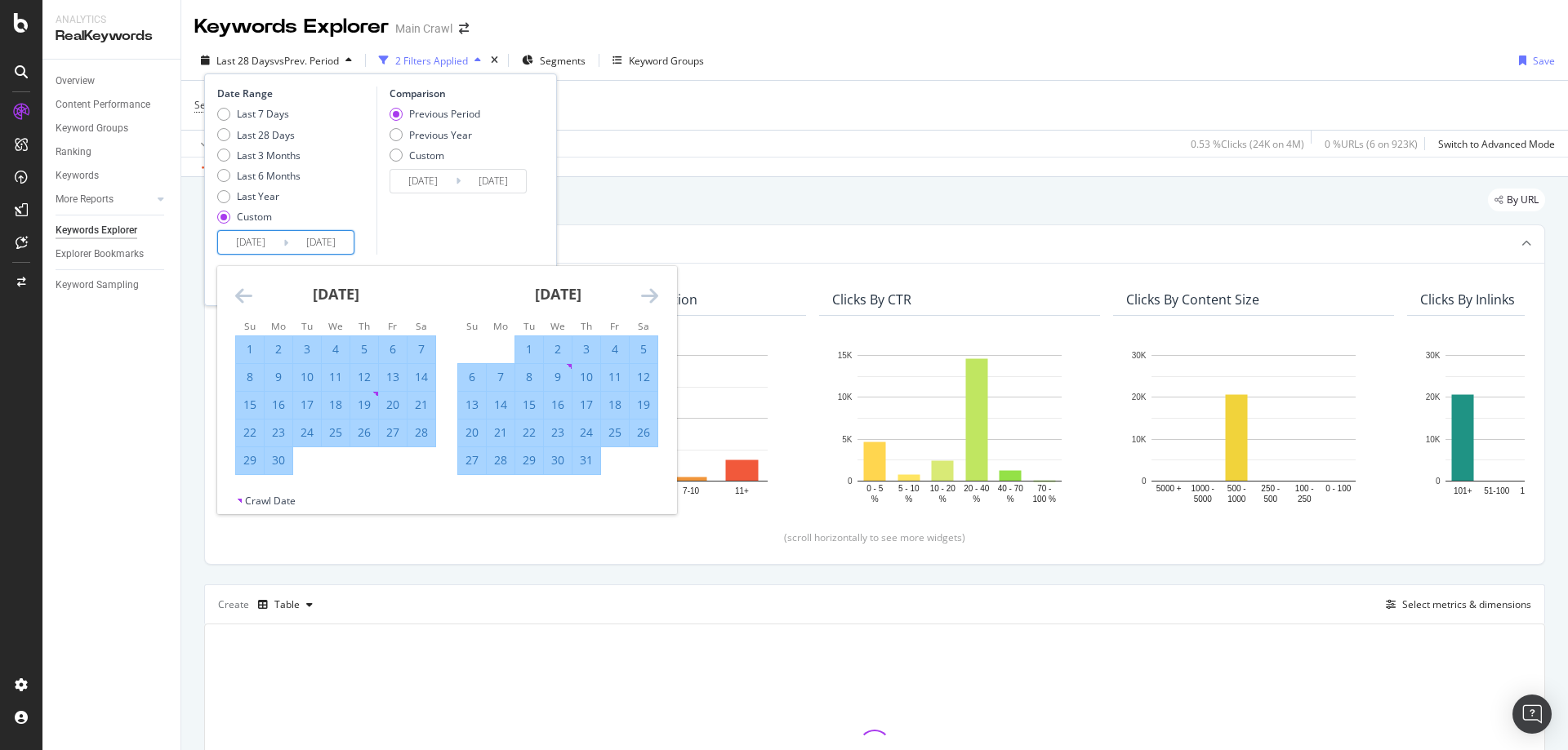
click at [648, 303] on icon "Move forward to switch to the next month." at bounding box center [649, 295] width 18 height 19
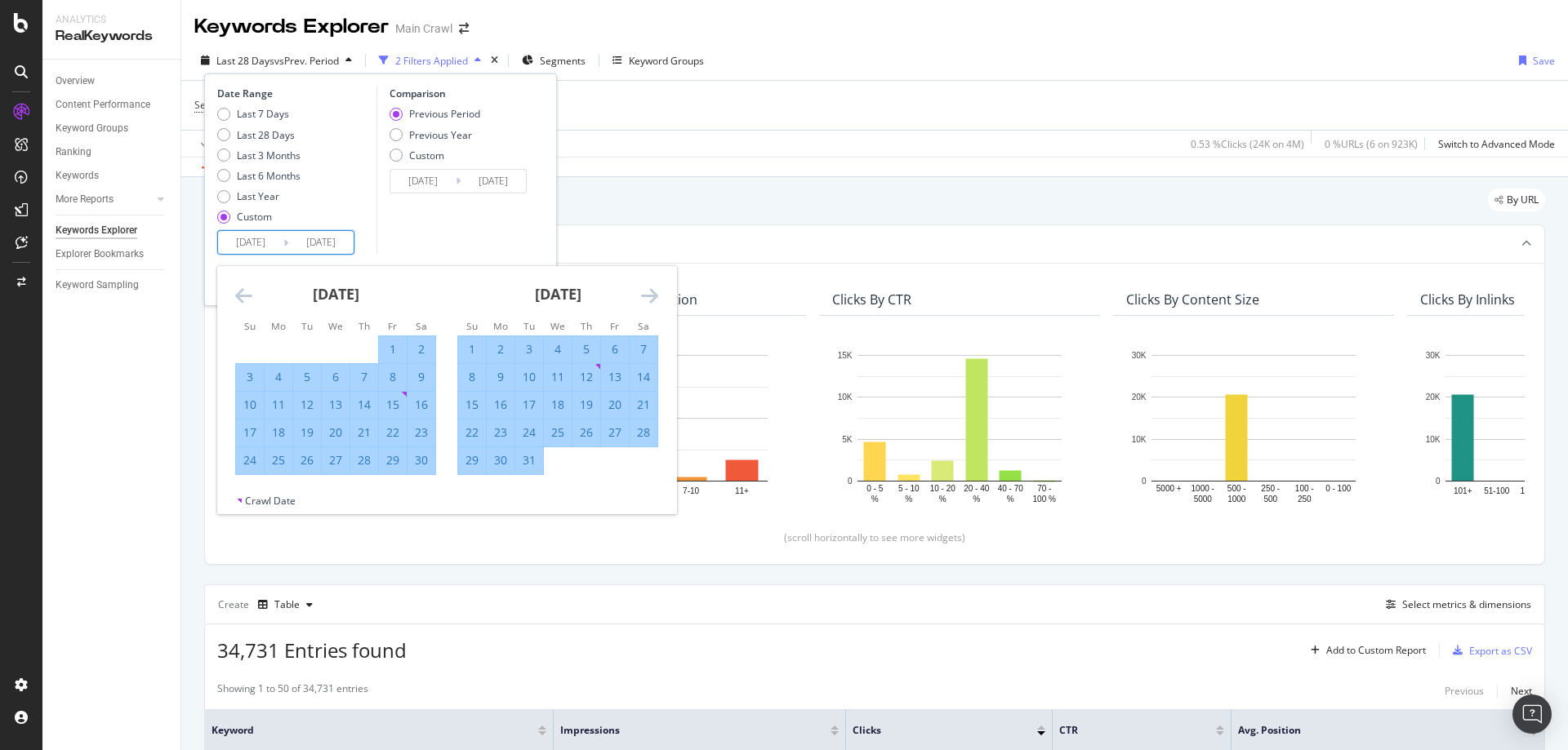
click at [539, 458] on div "31" at bounding box center [529, 461] width 28 height 17
type input "2024/12/31"
type input "2022/12/31"
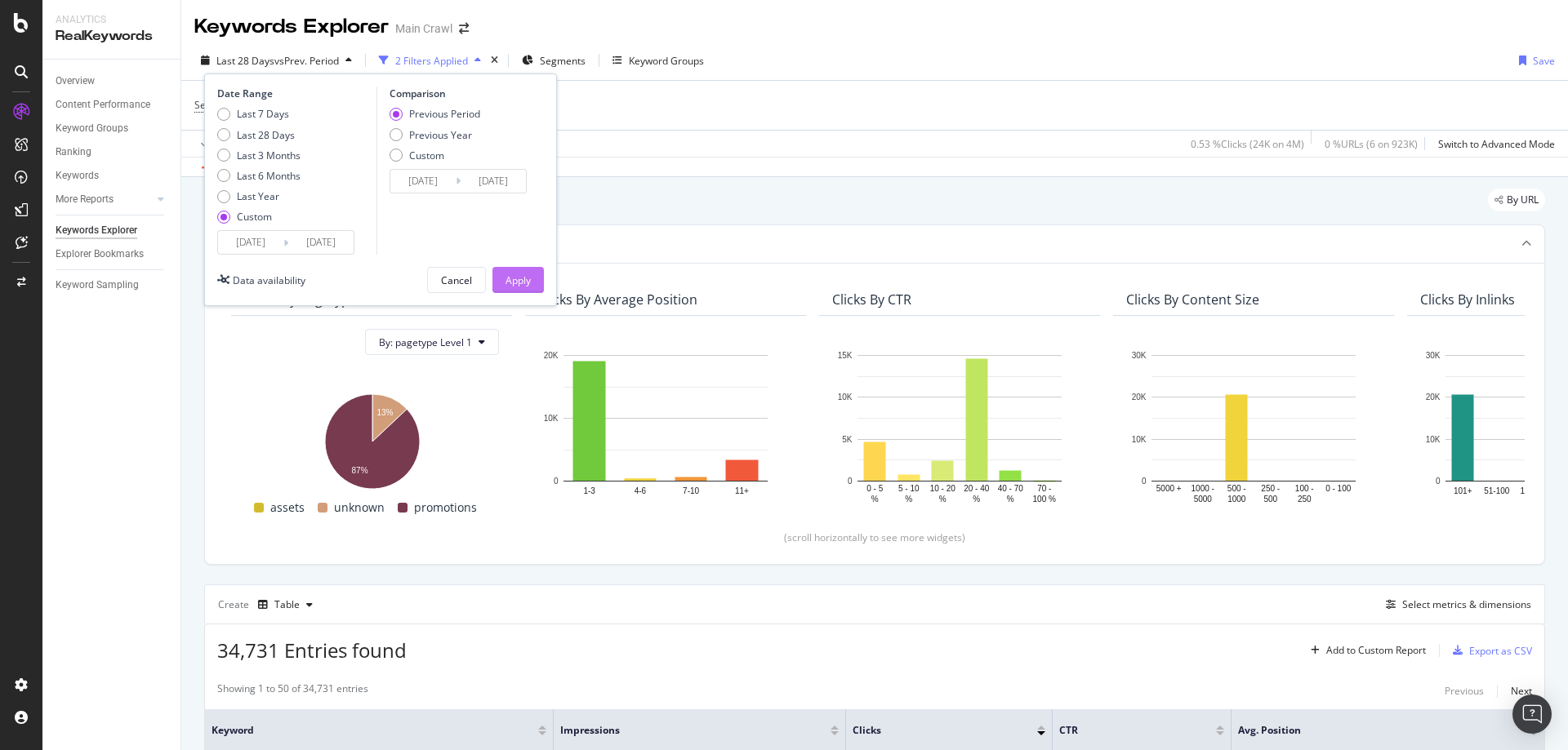
click at [531, 272] on button "Apply" at bounding box center [518, 280] width 52 height 26
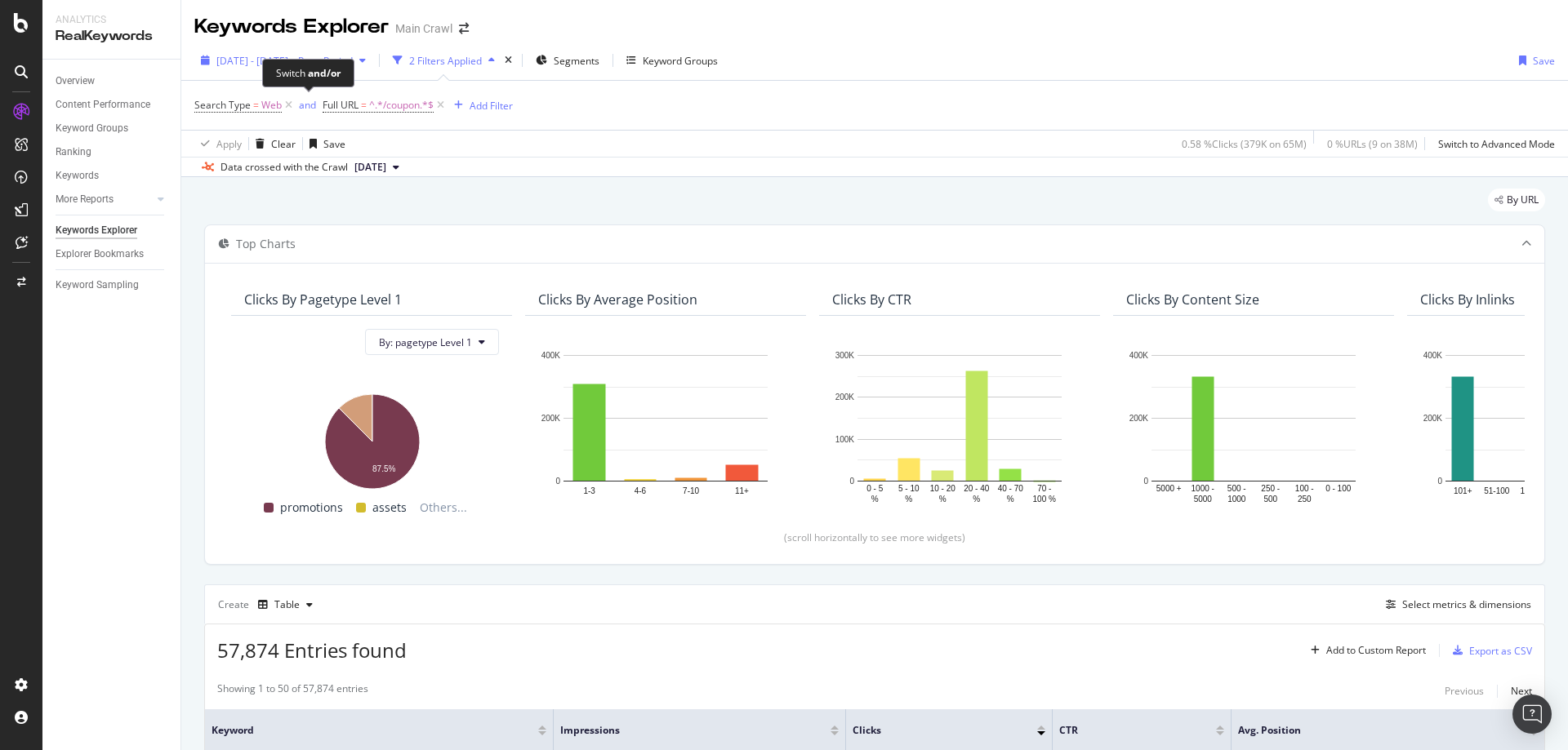
click at [268, 62] on div "Switch and/or" at bounding box center [308, 73] width 92 height 29
click at [245, 62] on span "2024 Jan. 1st - 2024 Dec. 31st" at bounding box center [253, 60] width 72 height 14
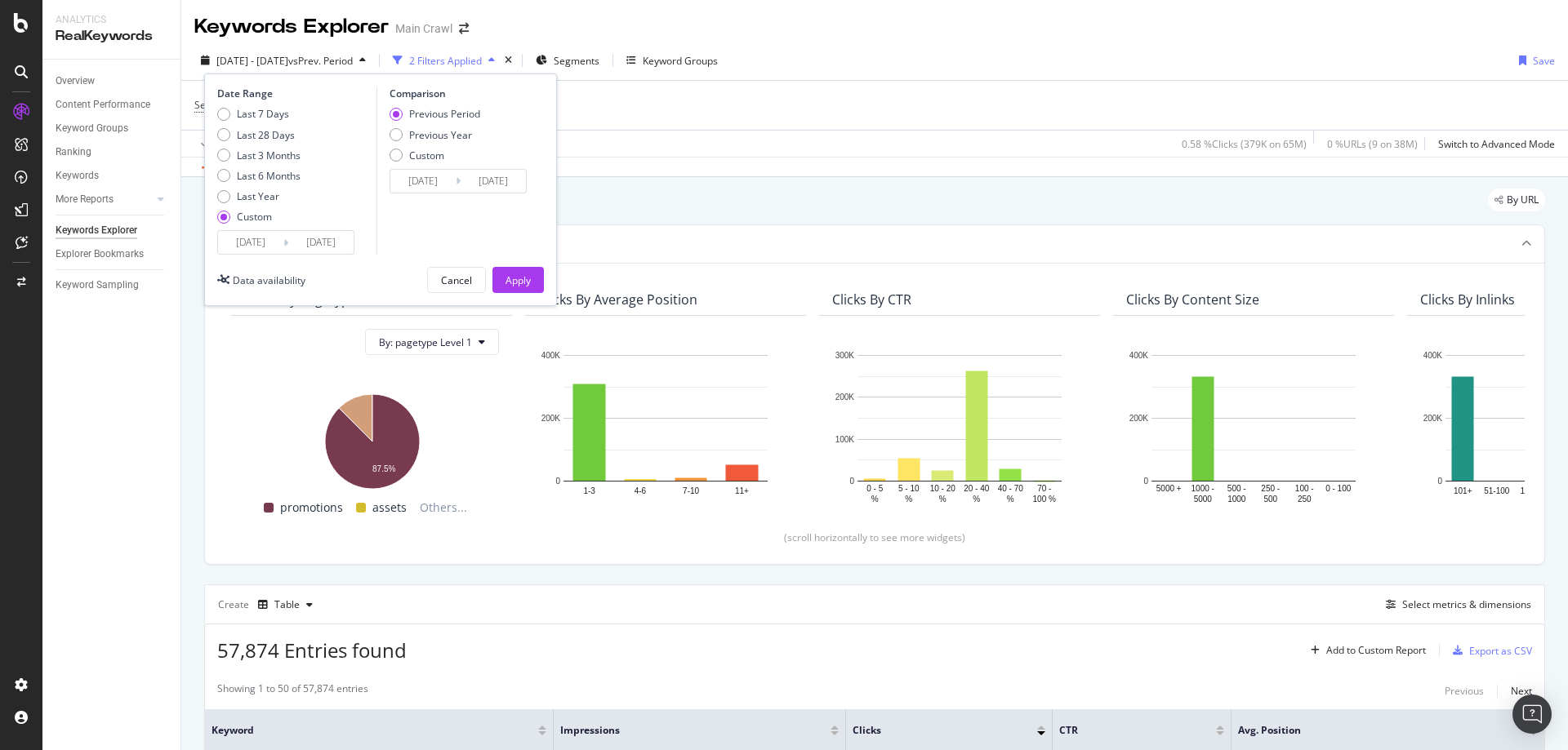
click at [1032, 29] on div "Keywords Explorer Main Crawl" at bounding box center [875, 20] width 1386 height 41
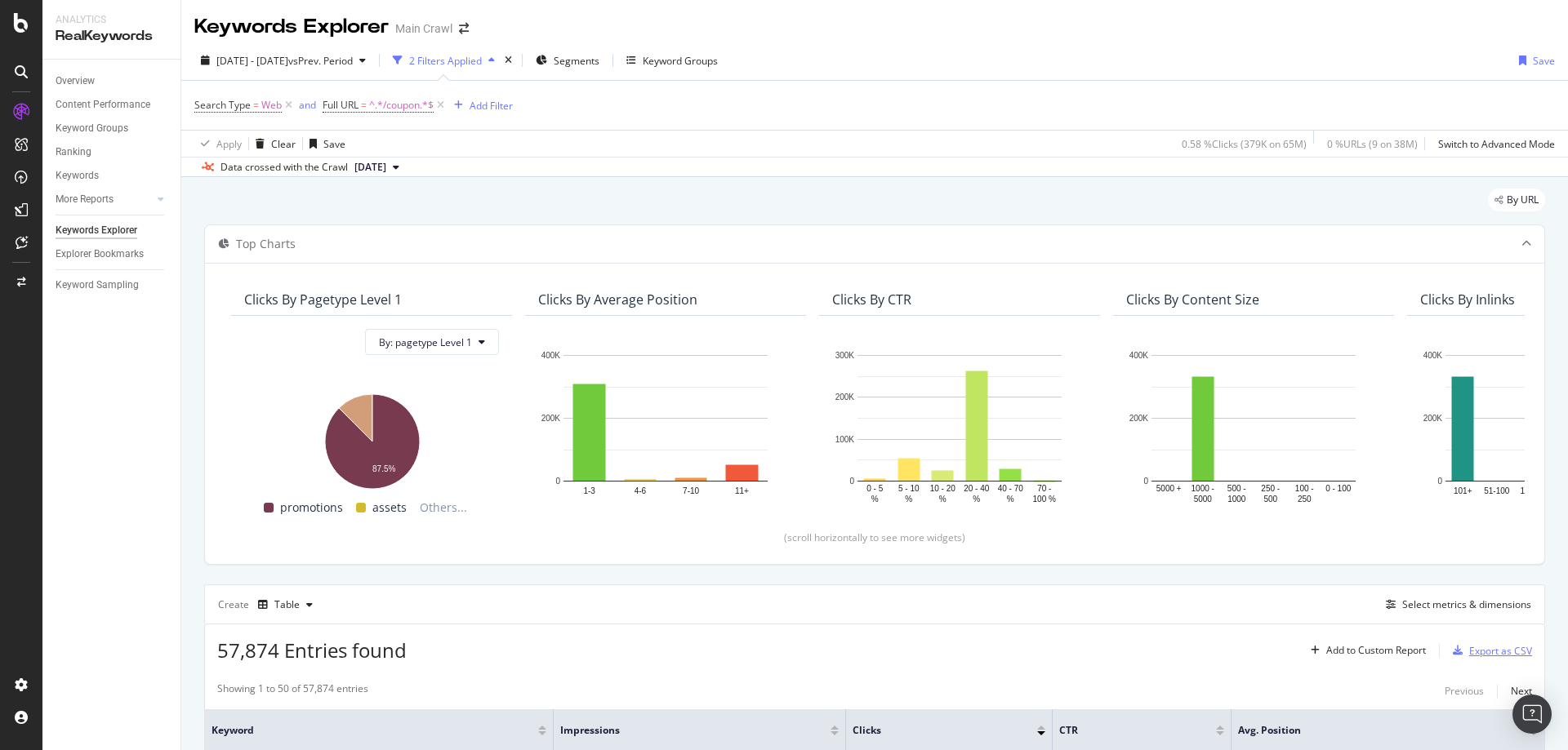
click at [1456, 652] on div "button" at bounding box center [1457, 650] width 23 height 10
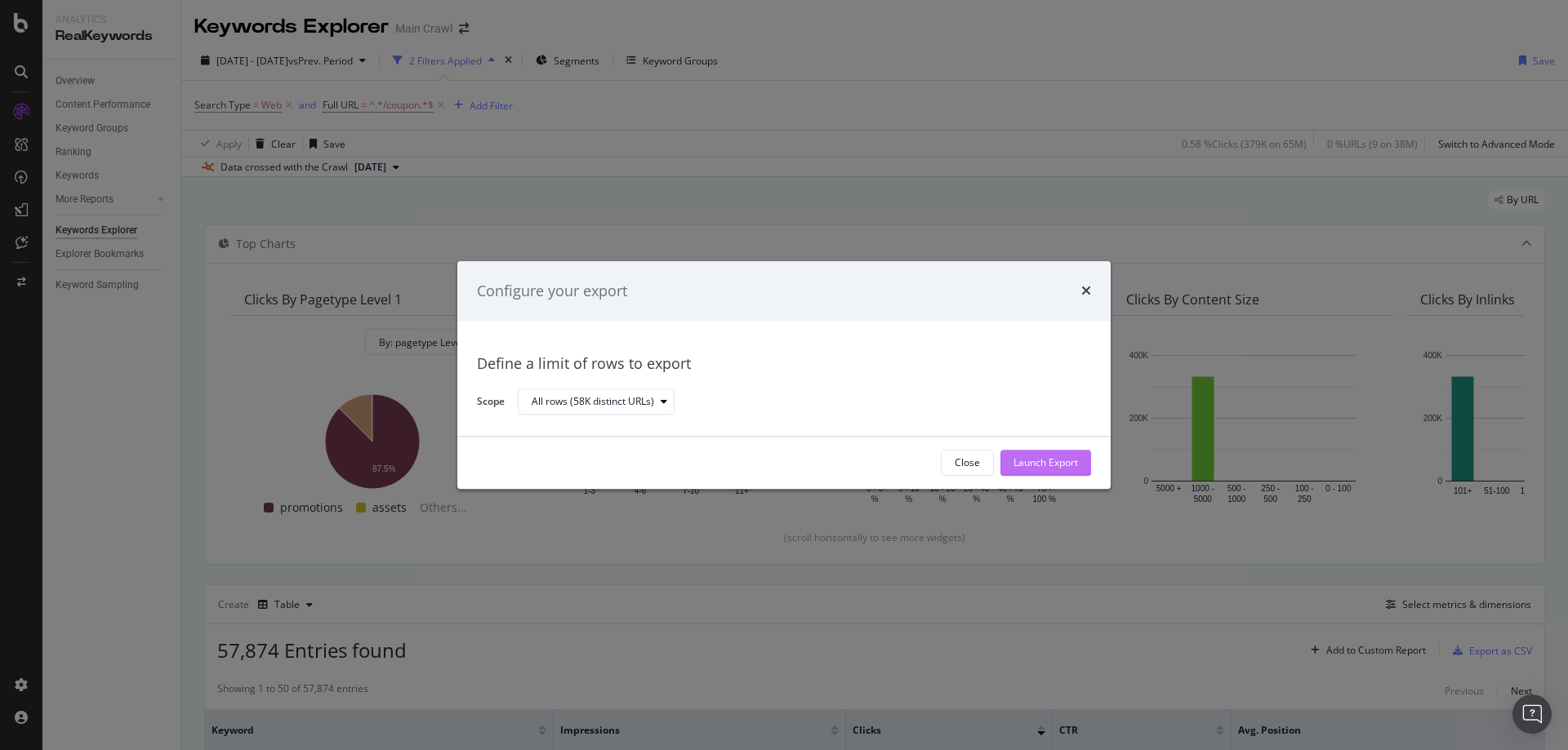
click at [1064, 456] on div "Launch Export" at bounding box center [1045, 463] width 65 height 14
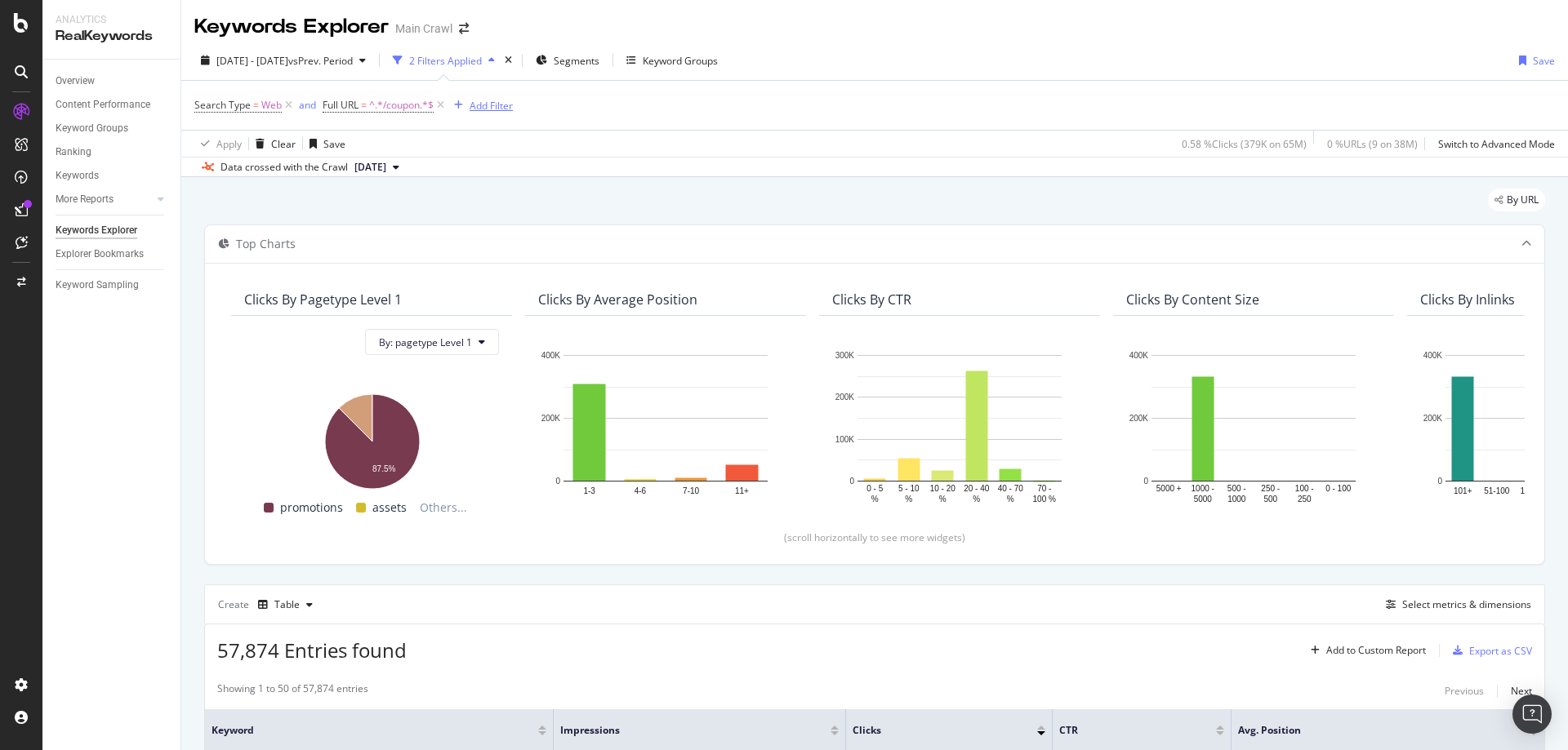
click at [488, 111] on div "Add Filter" at bounding box center [490, 105] width 43 height 14
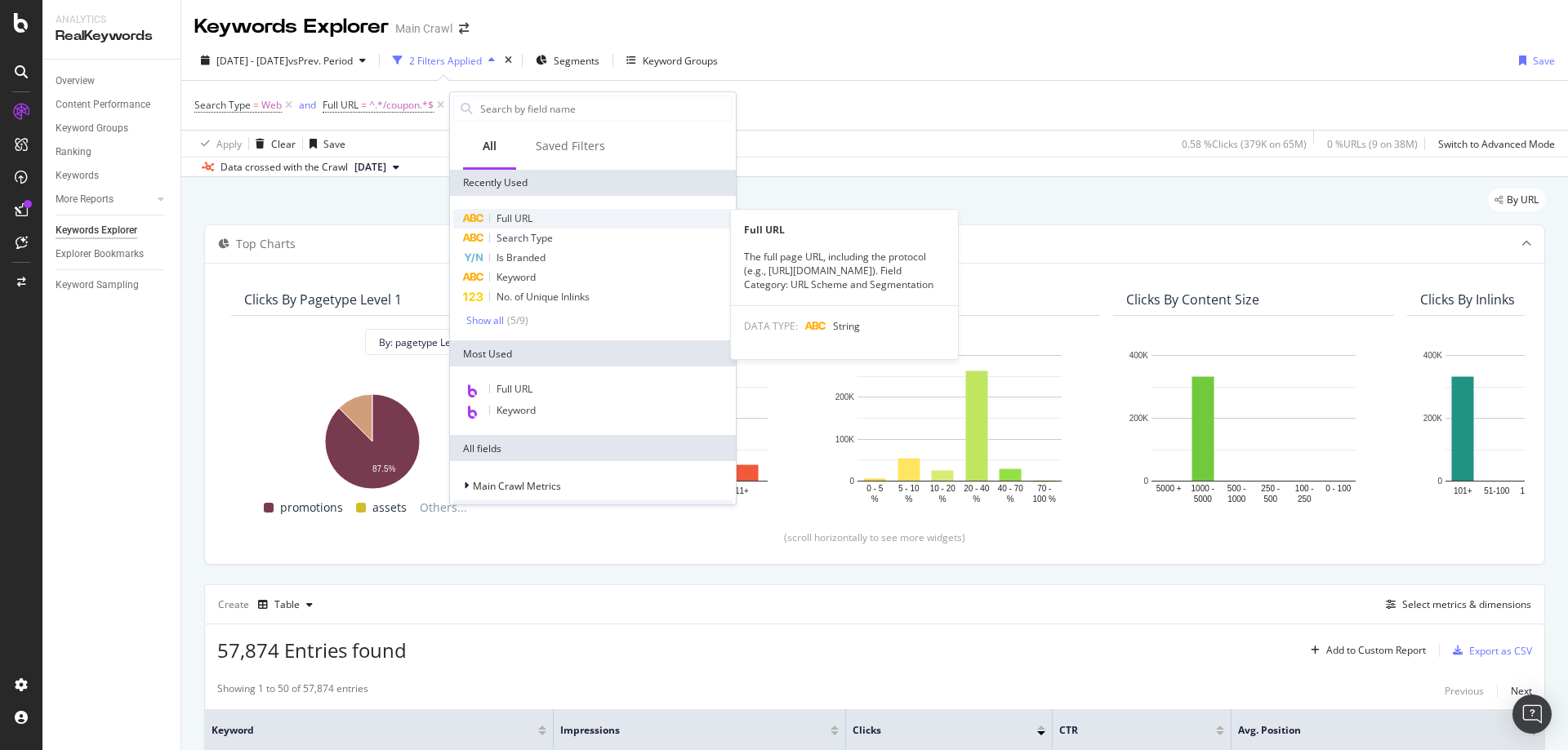
click at [533, 217] on span "Full URL" at bounding box center [514, 217] width 36 height 14
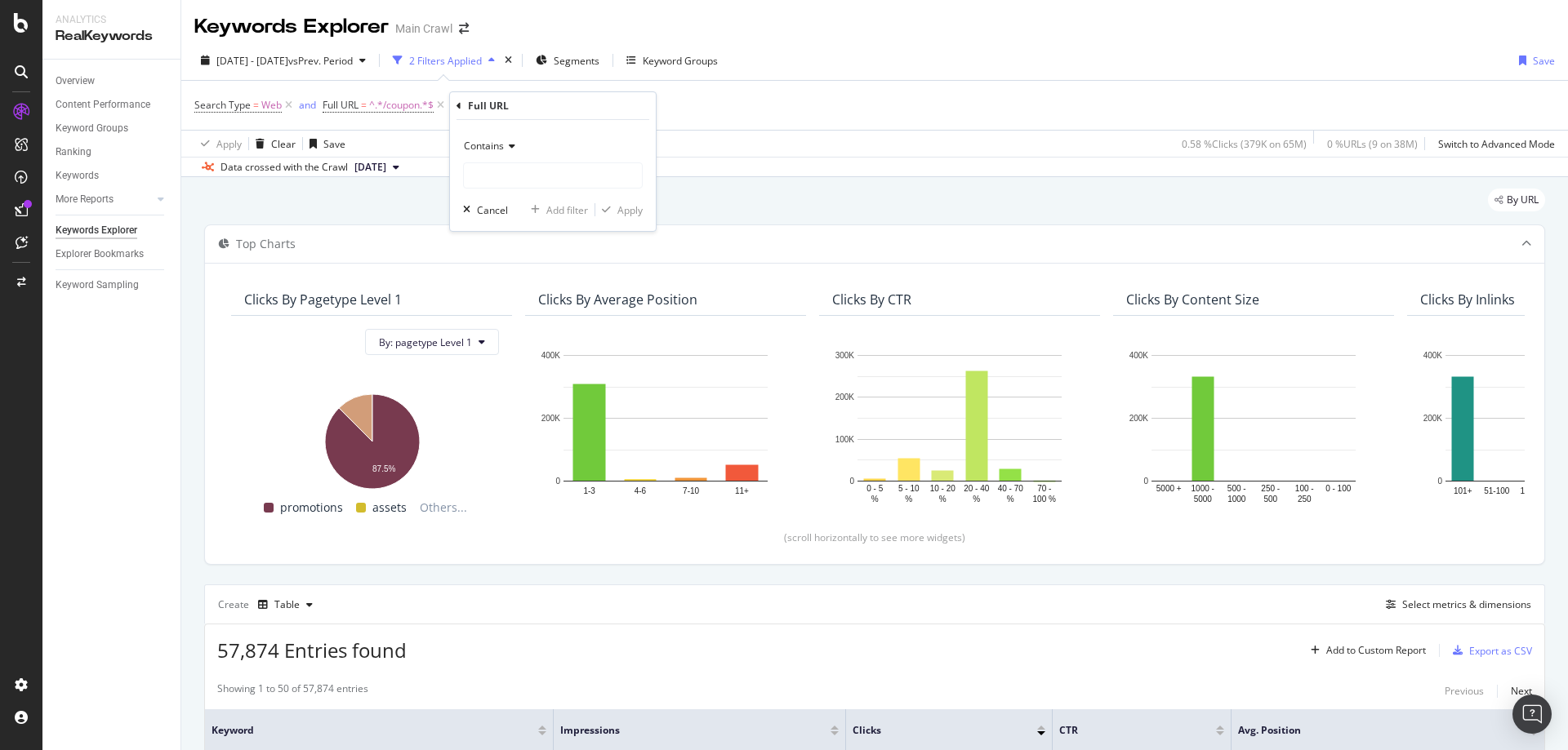
click at [492, 144] on span "Contains" at bounding box center [483, 146] width 40 height 14
click at [525, 327] on span "Doesn't contain" at bounding box center [506, 328] width 71 height 14
click at [526, 165] on input "text" at bounding box center [552, 175] width 178 height 26
type input "/promotions/coupons"
click at [632, 209] on div "Apply" at bounding box center [630, 210] width 25 height 14
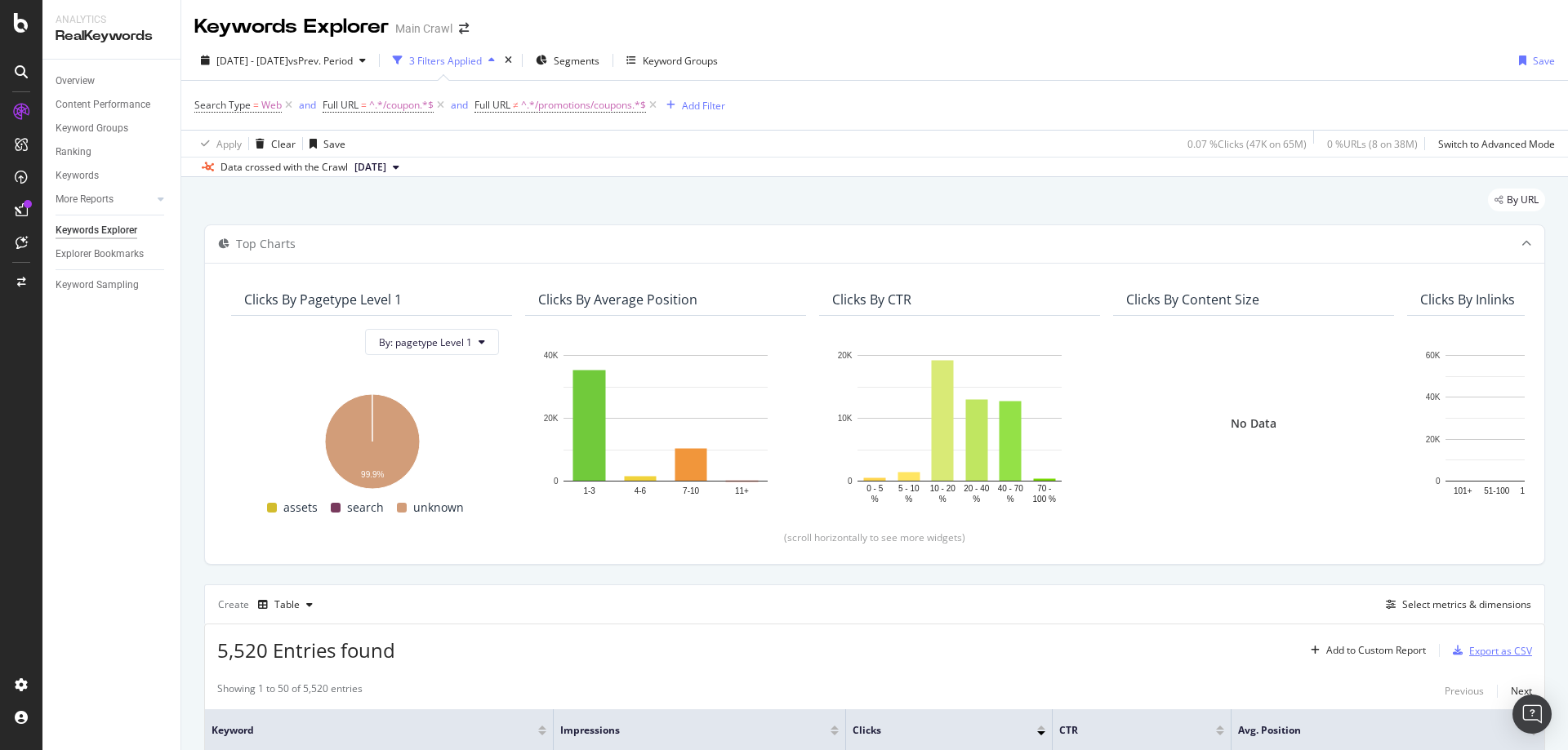
click at [1453, 647] on icon "button" at bounding box center [1457, 650] width 10 height 10
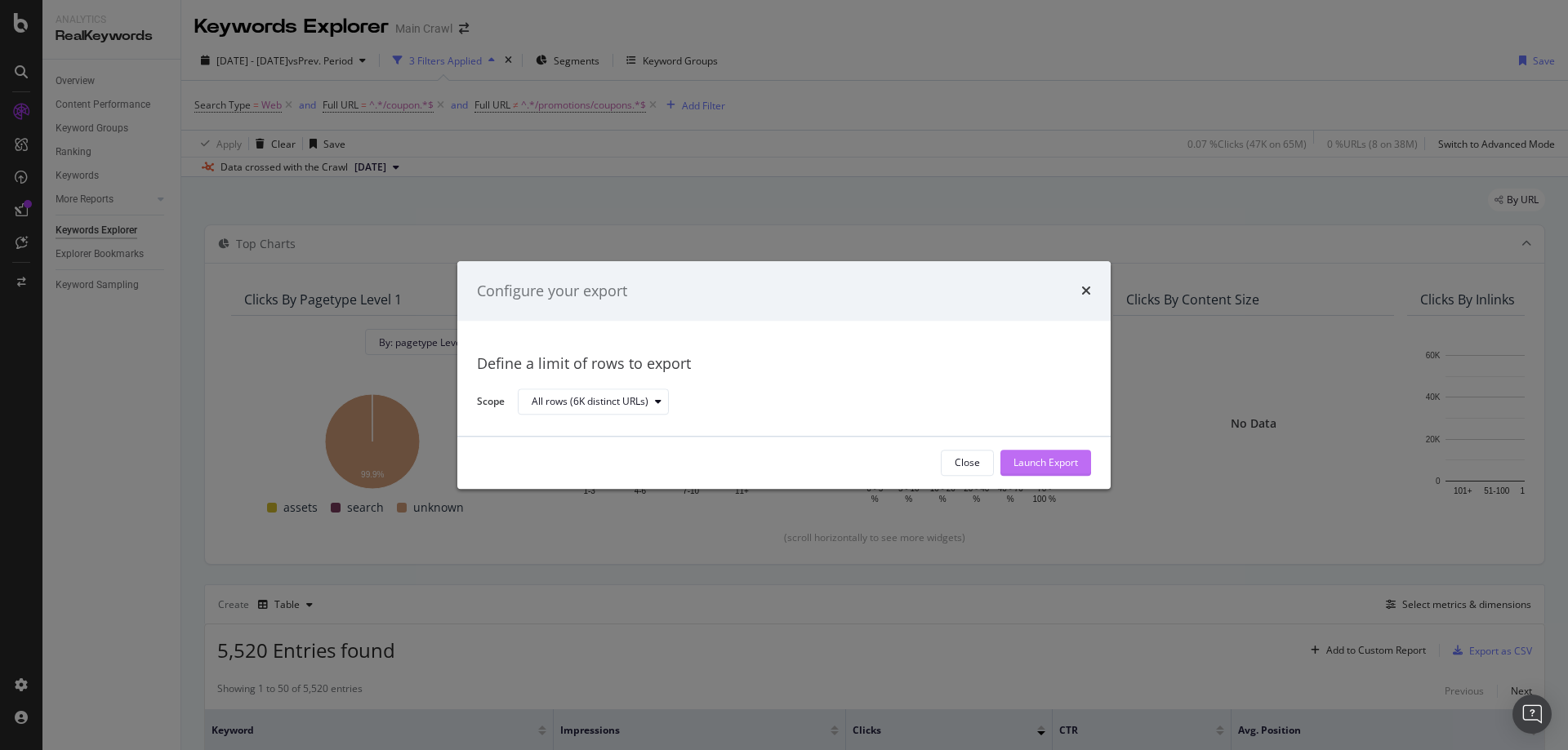
click at [1039, 466] on div "Launch Export" at bounding box center [1045, 463] width 65 height 14
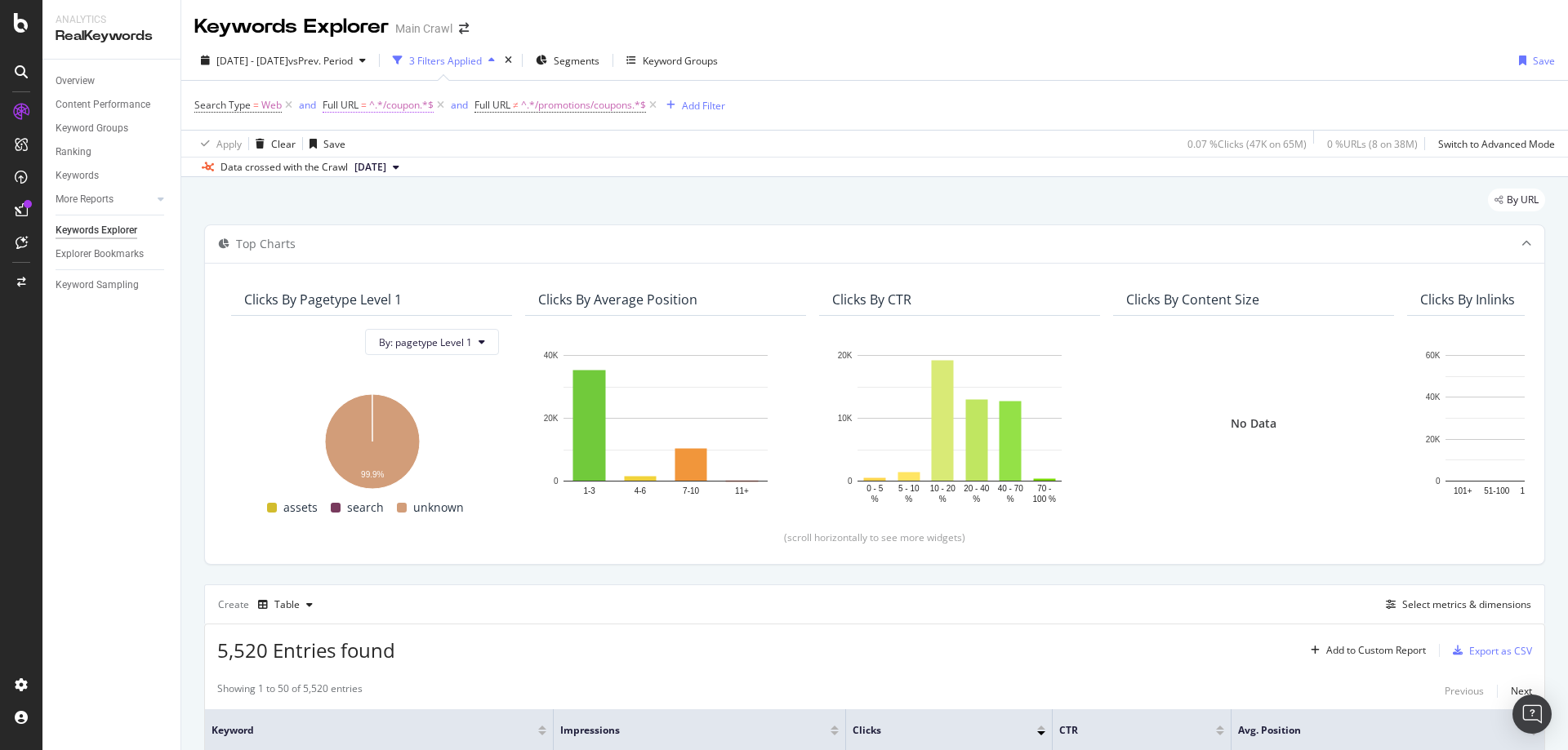
click at [414, 111] on span "^.*/coupon.*$" at bounding box center [401, 105] width 65 height 23
click at [452, 118] on div "Contains /coupon Cancel Add filter Apply" at bounding box center [426, 173] width 206 height 111
click at [449, 97] on div "Full URL" at bounding box center [426, 103] width 193 height 28
click at [394, 148] on div "Contains" at bounding box center [426, 144] width 180 height 26
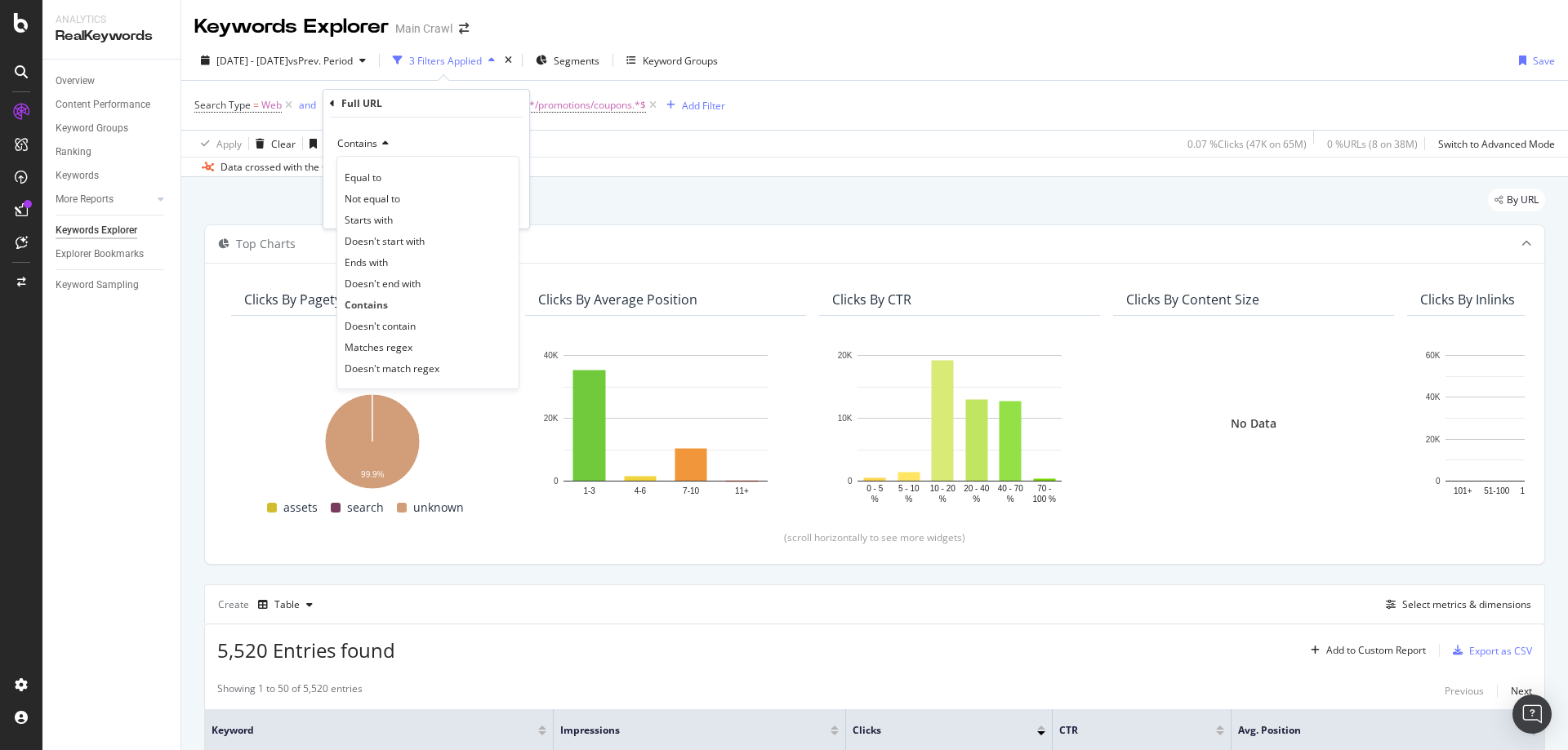
click at [629, 137] on div "Apply Clear Save 0.07 % Clicks ( 47K on 65M ) 0 % URLs ( 8 on 38M ) Switch to A…" at bounding box center [875, 143] width 1386 height 27
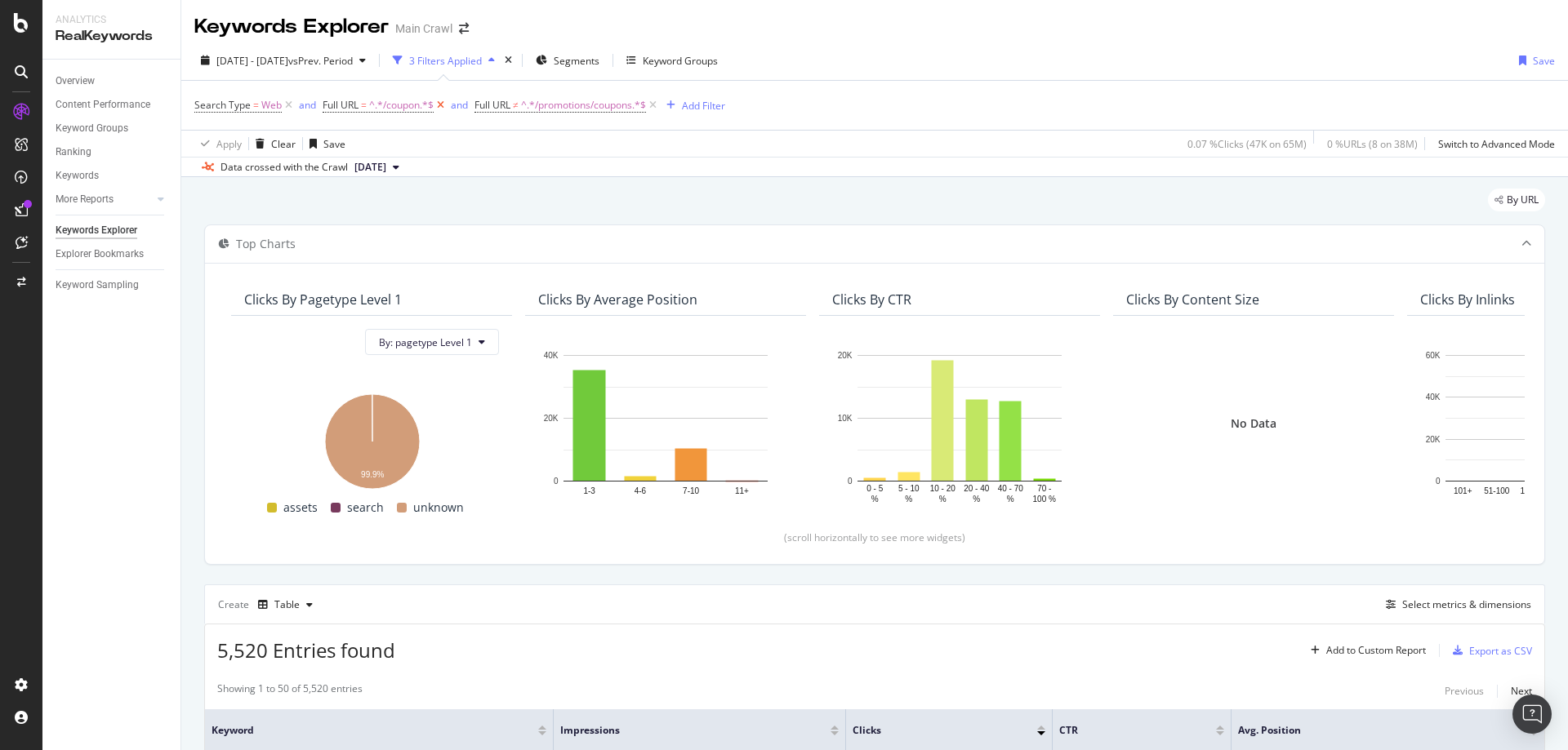
click at [443, 107] on icon at bounding box center [440, 105] width 14 height 17
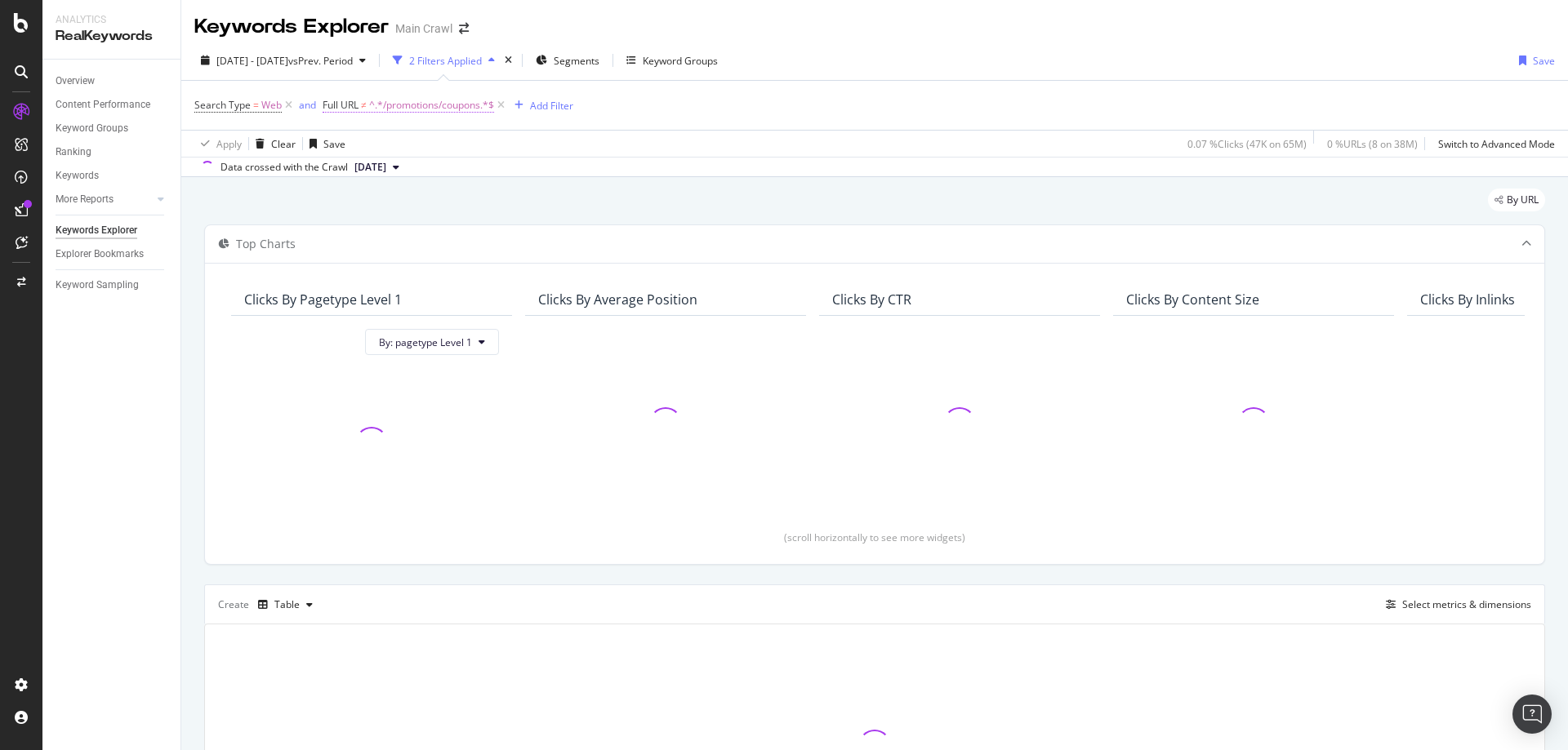
click at [434, 108] on span "^.*/promotions/coupons.*$" at bounding box center [431, 105] width 125 height 23
click at [407, 150] on div "Doesn't contain" at bounding box center [426, 144] width 180 height 26
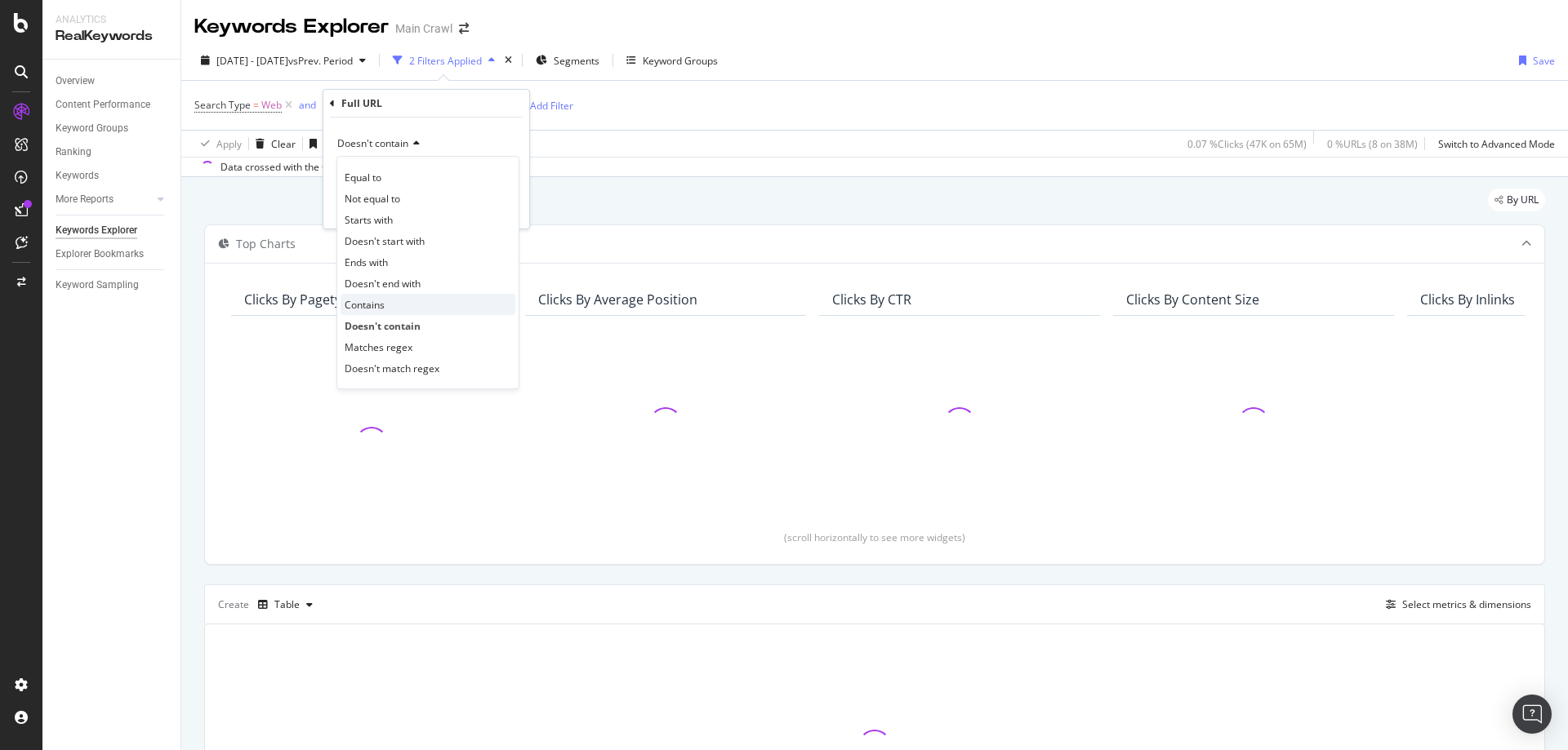
click at [382, 306] on span "Contains" at bounding box center [364, 304] width 40 height 14
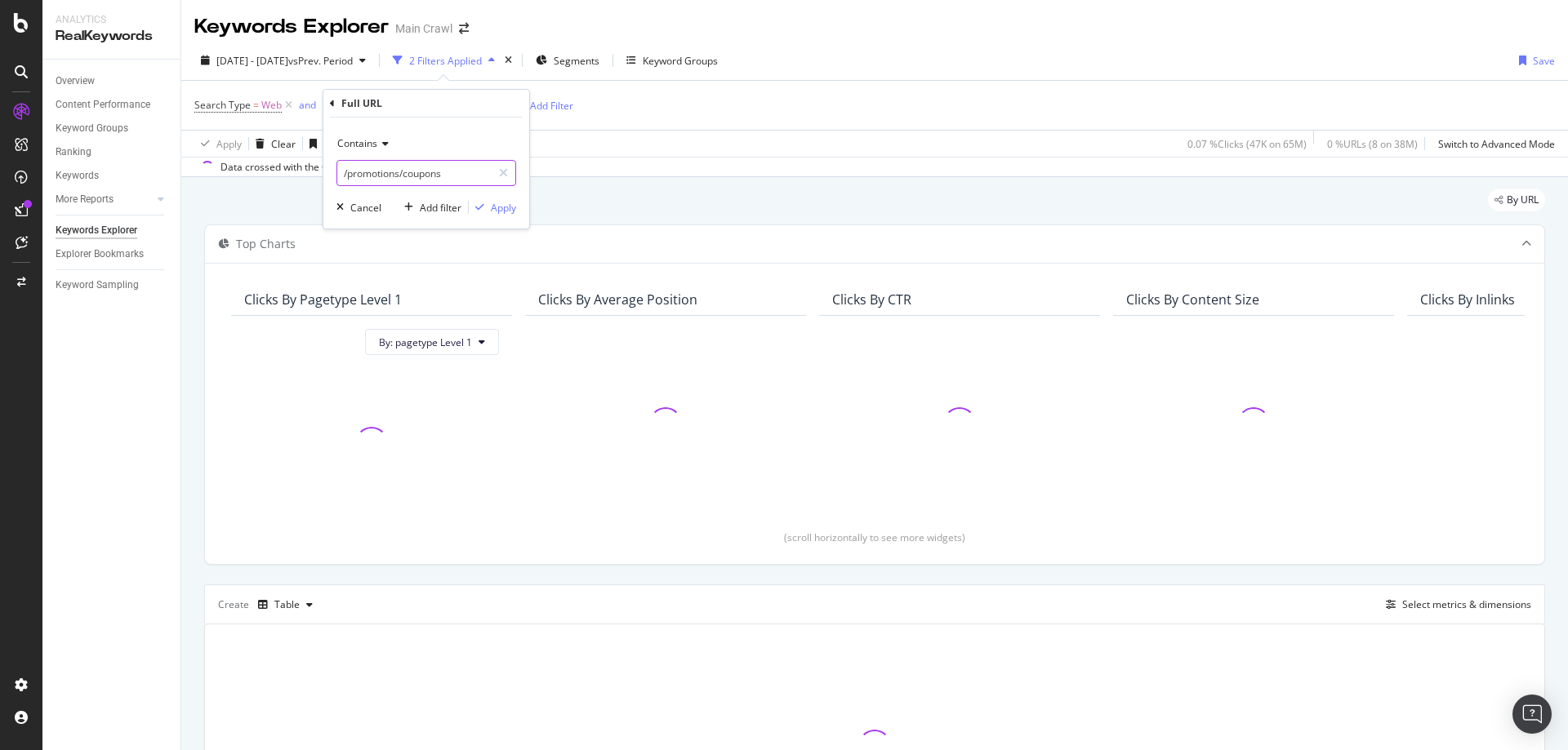
click at [464, 167] on input "/promotions/coupons" at bounding box center [414, 173] width 154 height 26
click at [469, 167] on input "/promotions/coupons" at bounding box center [414, 173] width 154 height 26
type input "/promotions"
click at [488, 207] on div "button" at bounding box center [480, 207] width 22 height 10
click at [519, 106] on div "Add Filter" at bounding box center [510, 105] width 43 height 14
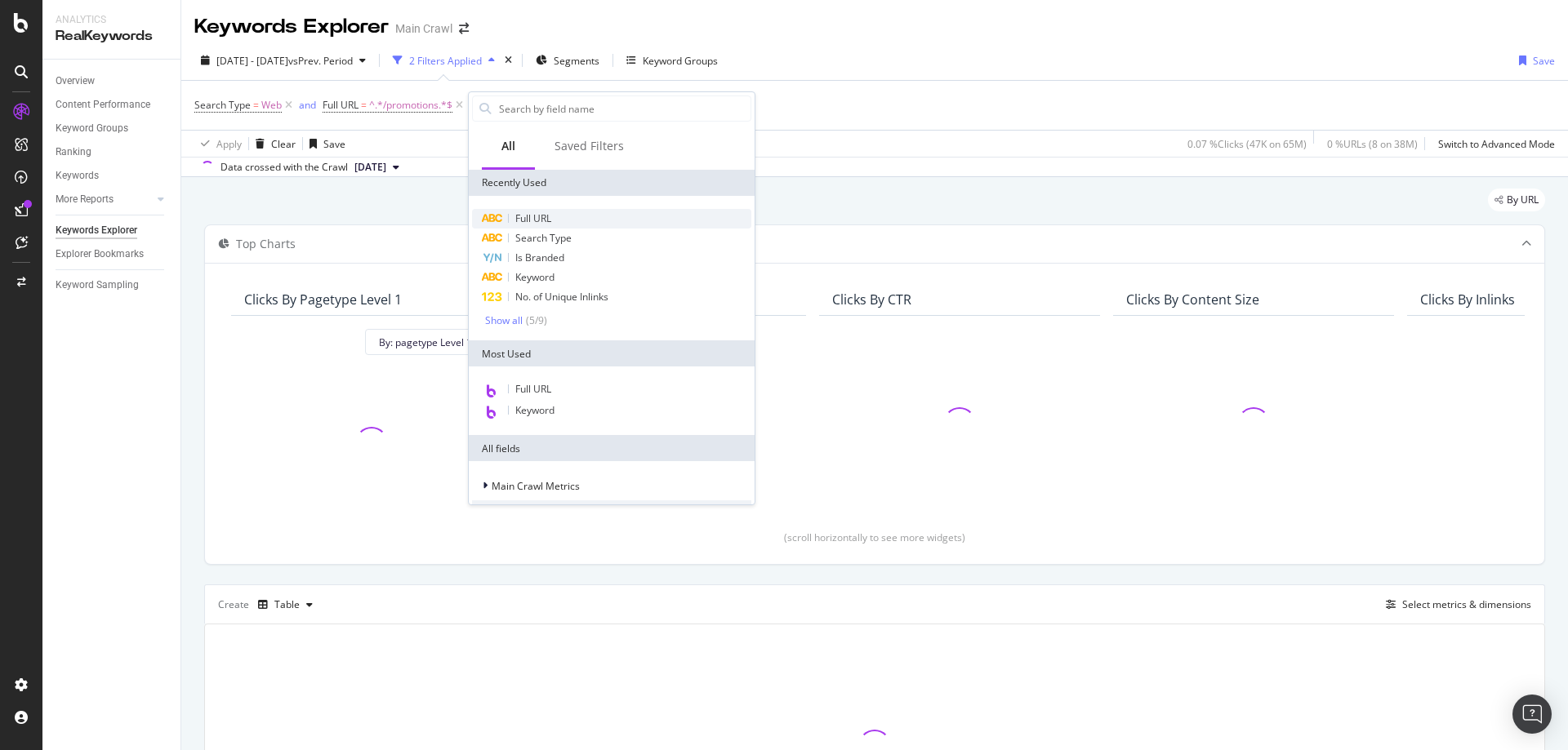
click at [547, 216] on span "Full URL" at bounding box center [533, 217] width 36 height 14
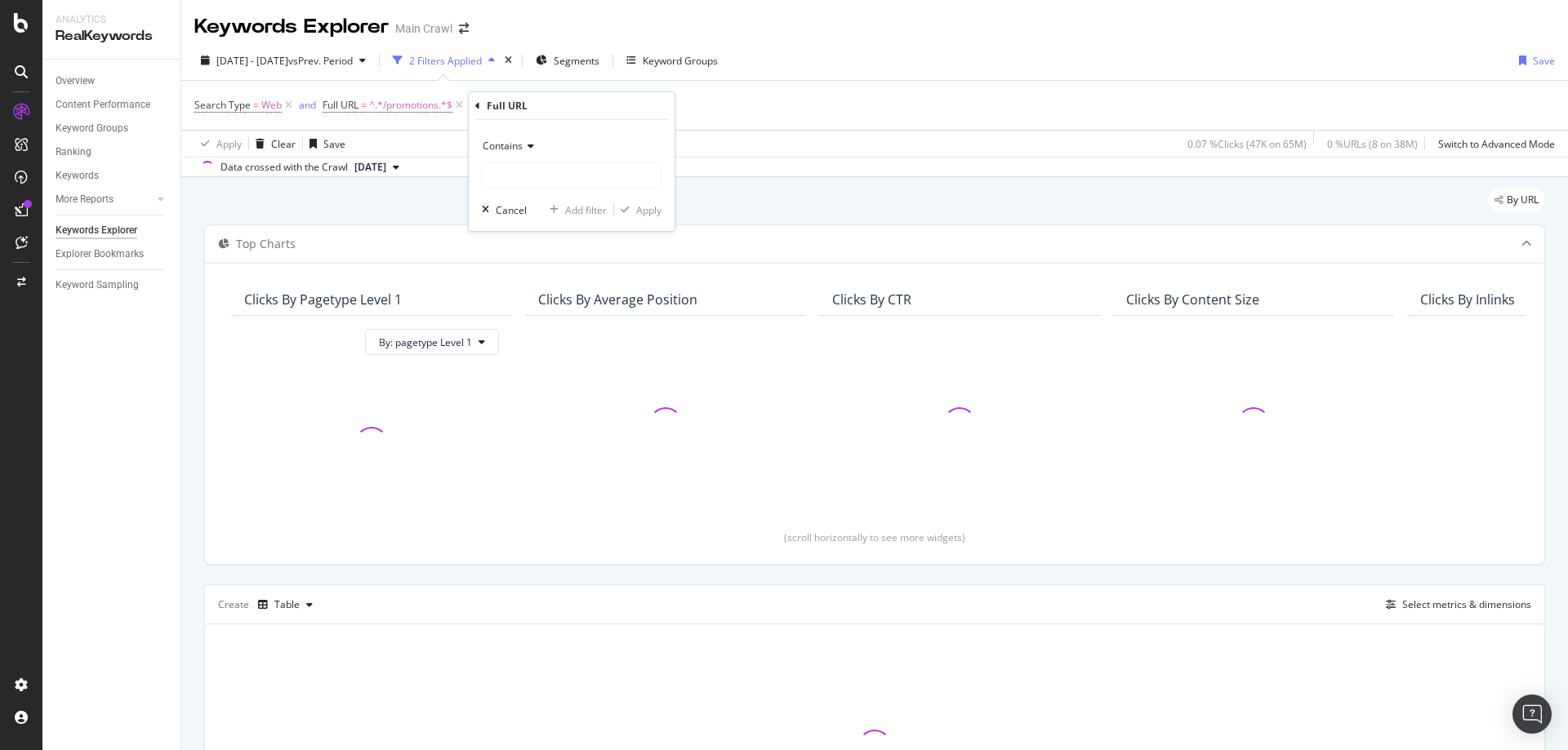
click at [523, 149] on icon at bounding box center [528, 146] width 11 height 10
click at [558, 325] on span "Doesn't contain" at bounding box center [525, 328] width 71 height 14
click at [604, 177] on input "text" at bounding box center [572, 175] width 178 height 26
type input "/promotions/coupons"
click at [658, 212] on div "Apply" at bounding box center [648, 210] width 25 height 14
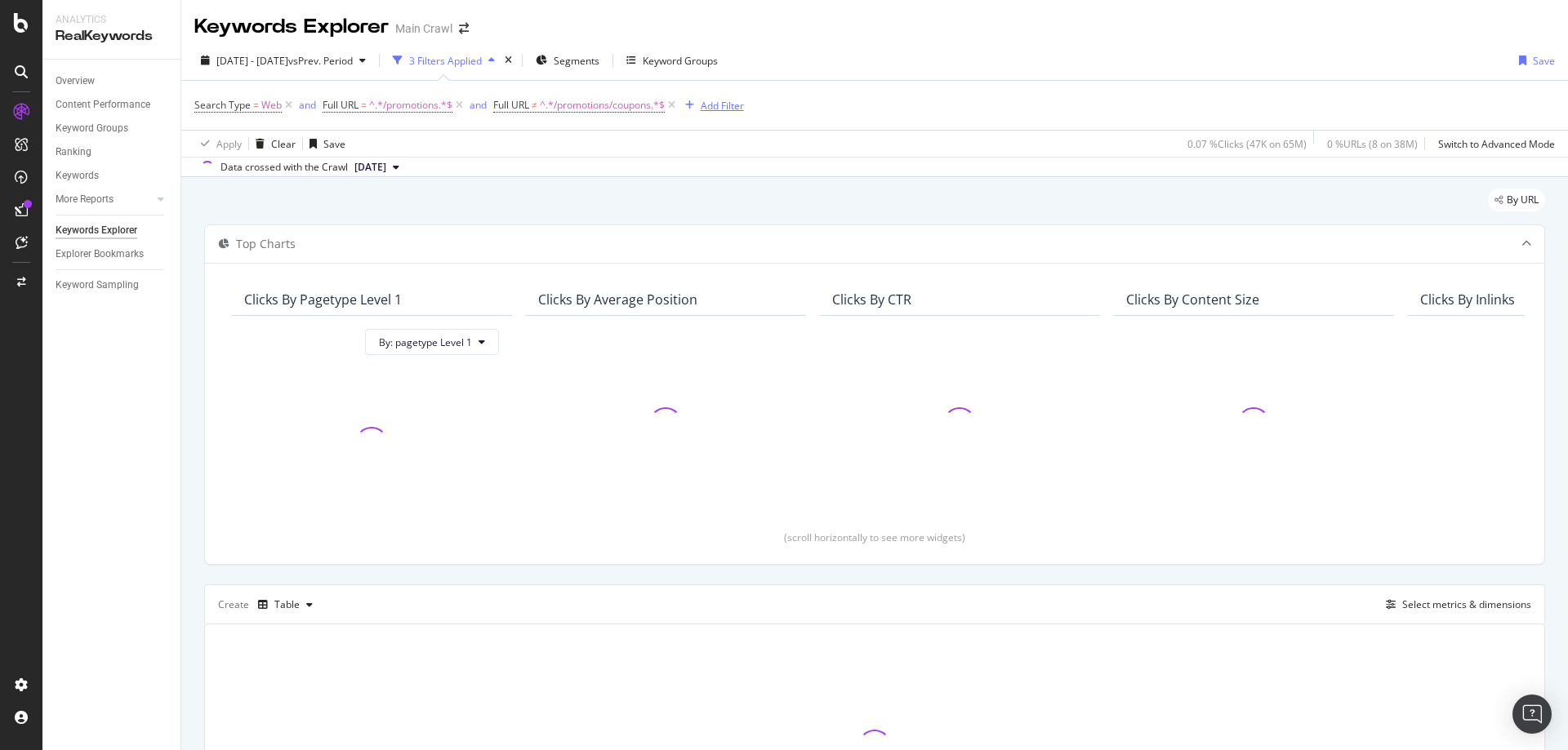
click at [716, 101] on div "Add Filter" at bounding box center [722, 105] width 43 height 14
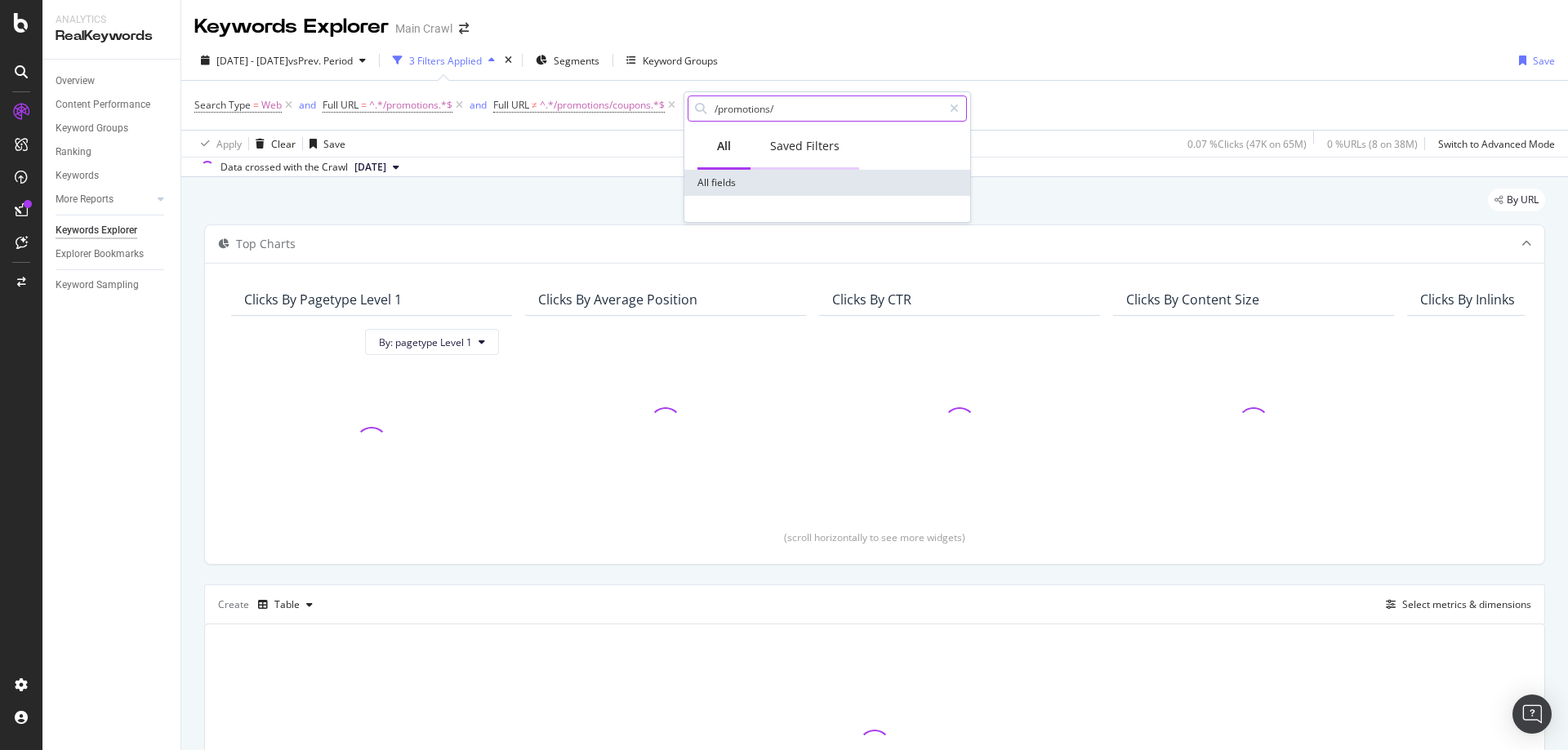
paste input "anniversary-sale"
type input "/promotions/anniversary-sale"
click at [1018, 68] on div "2024 Jan. 1st - 2024 Dec. 31st vs Prev. Period 3 Filters Applied Segments Keywo…" at bounding box center [875, 63] width 1386 height 32
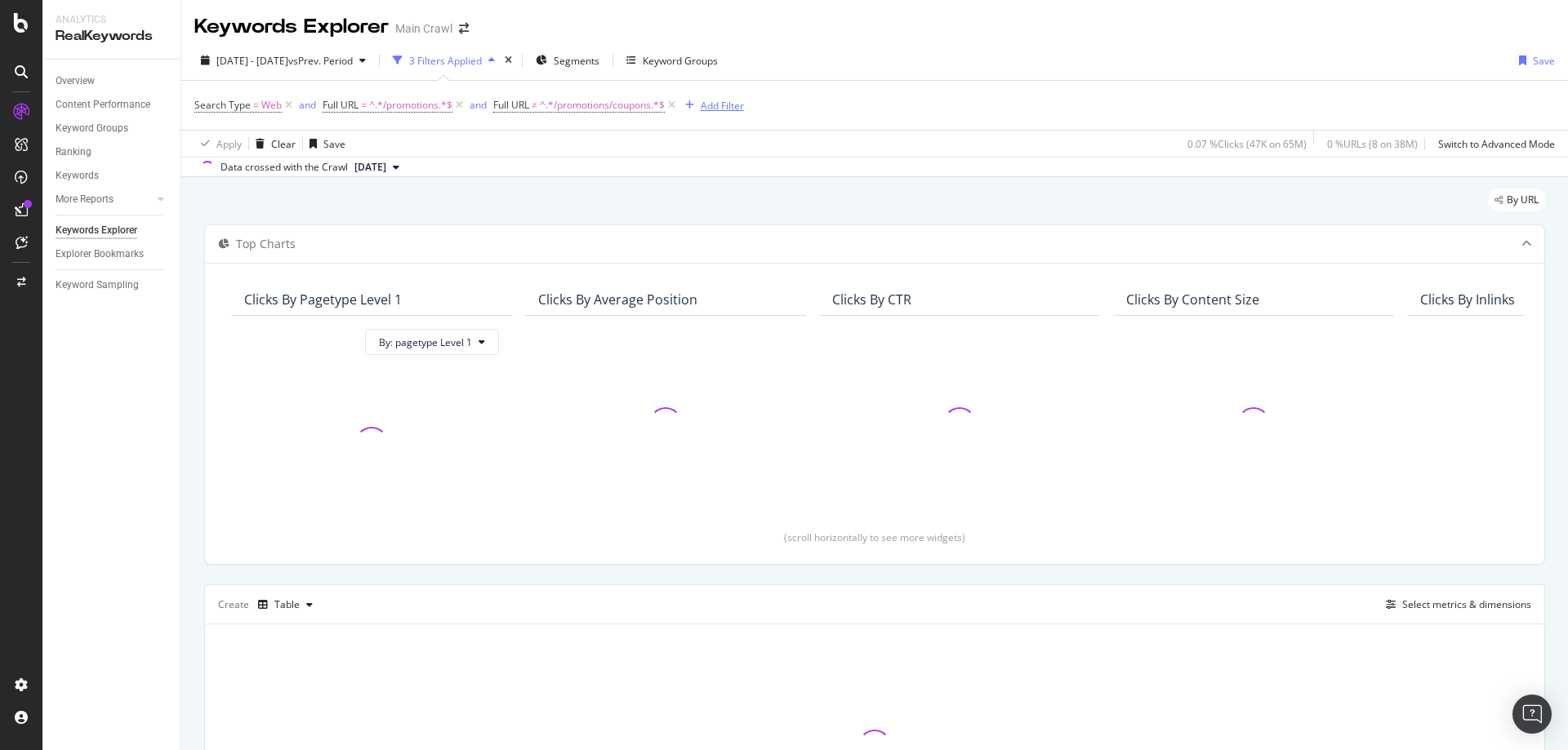
click at [727, 100] on div "Add Filter" at bounding box center [722, 105] width 43 height 14
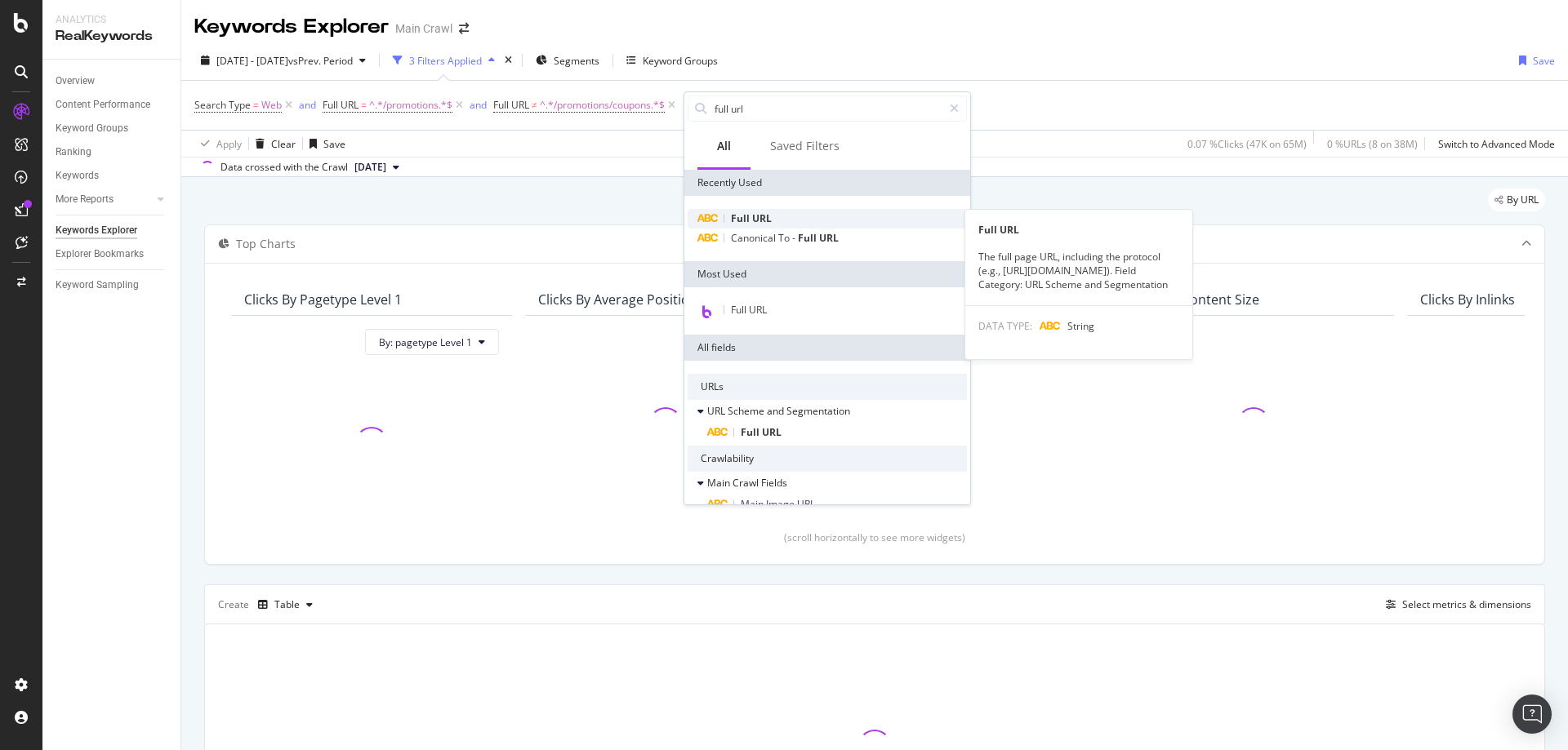
type input "full url"
click at [775, 221] on div "Full URL" at bounding box center [827, 218] width 279 height 19
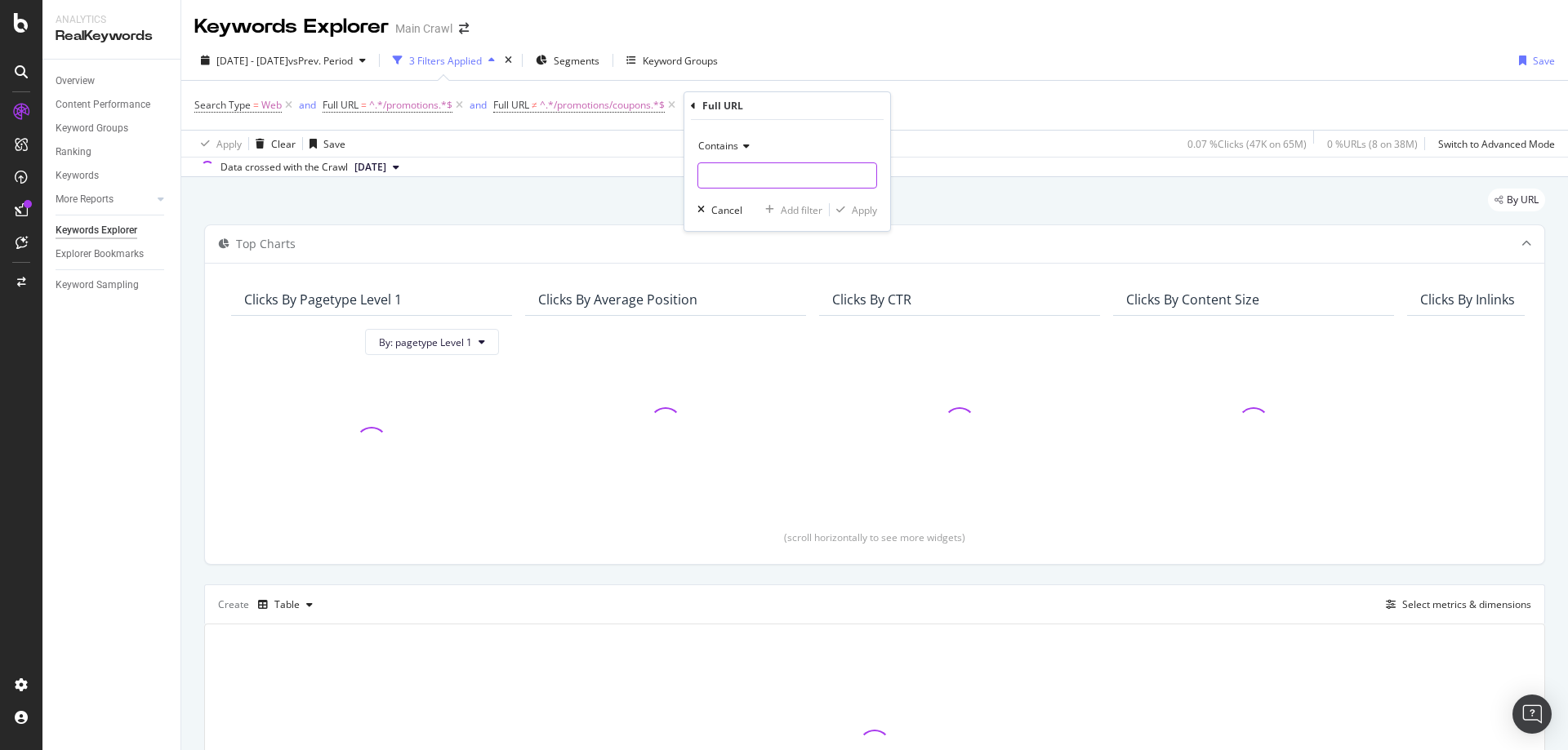
click at [765, 178] on input "text" at bounding box center [786, 175] width 178 height 26
paste input "/promotions/anniversary-sale"
type input "/promotions/anniversary-sale"
click at [860, 207] on div "Apply" at bounding box center [864, 210] width 25 height 14
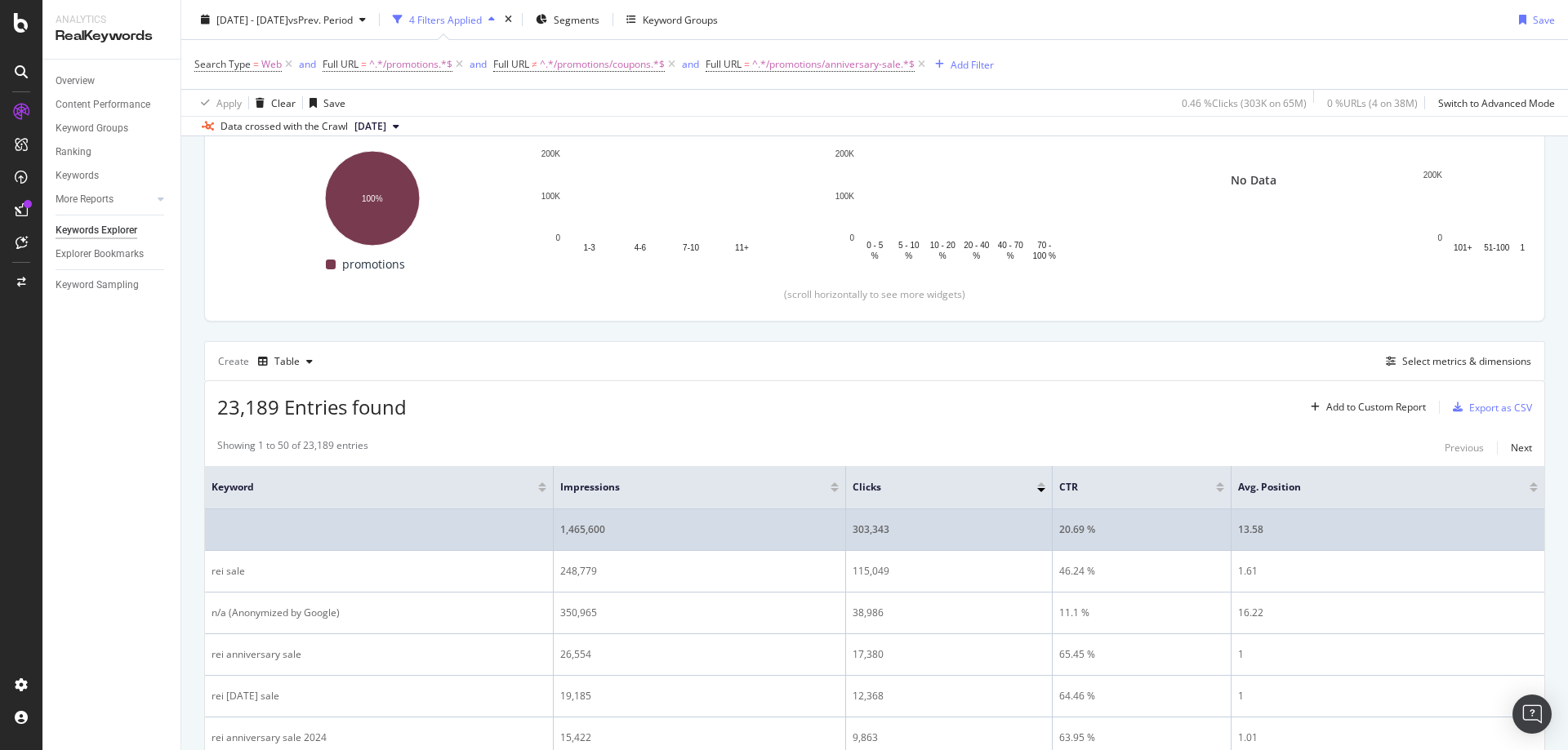
scroll to position [245, 0]
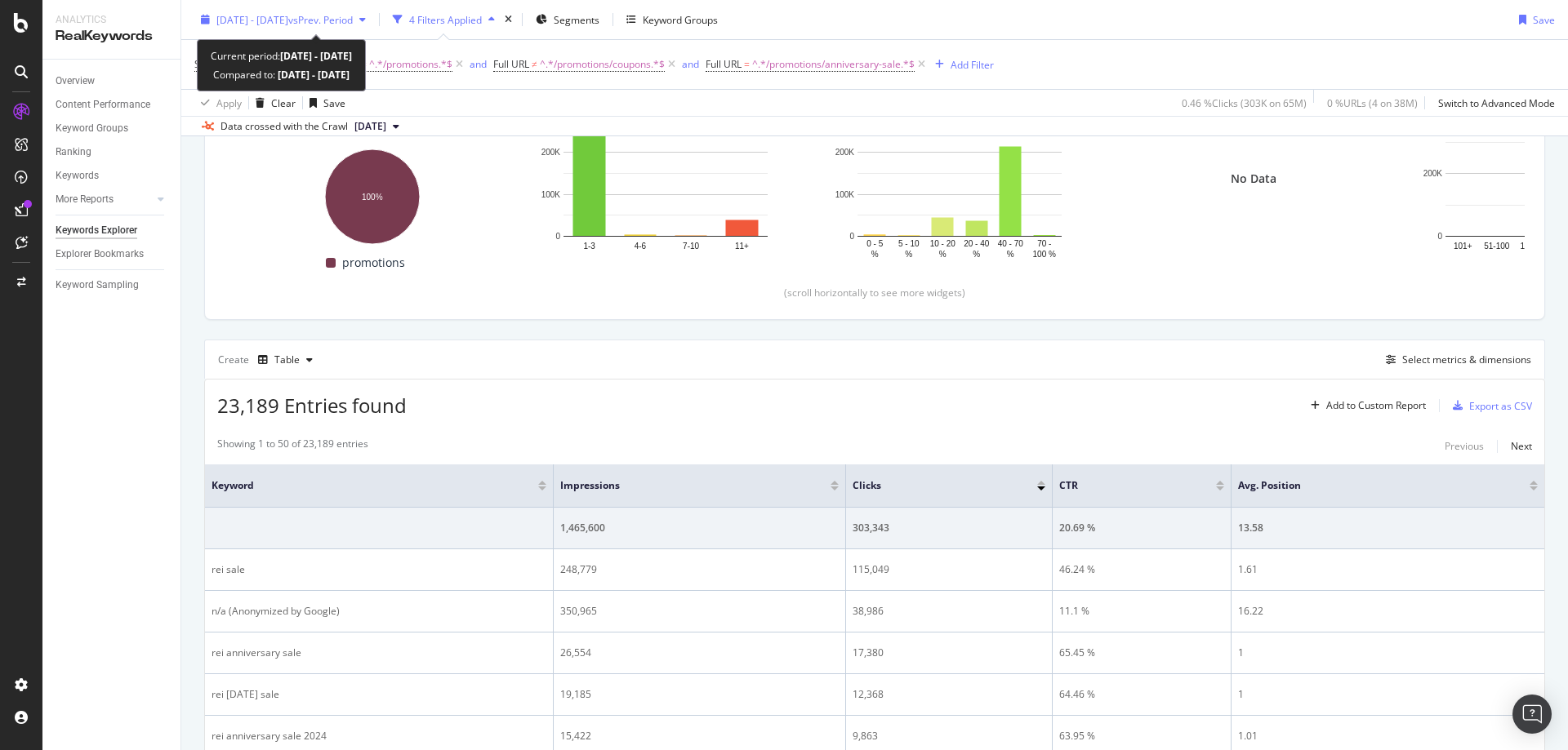
click at [289, 18] on span "2024 Jan. 1st - 2024 Dec. 31st" at bounding box center [253, 18] width 72 height 14
click at [1030, 22] on div "2024 Jan. 1st - 2024 Dec. 31st vs Prev. Period 4 Filters Applied Segments Keywo…" at bounding box center [875, 22] width 1386 height 32
click at [807, 68] on span "^.*/promotions/anniversary-sale.*$" at bounding box center [833, 64] width 162 height 23
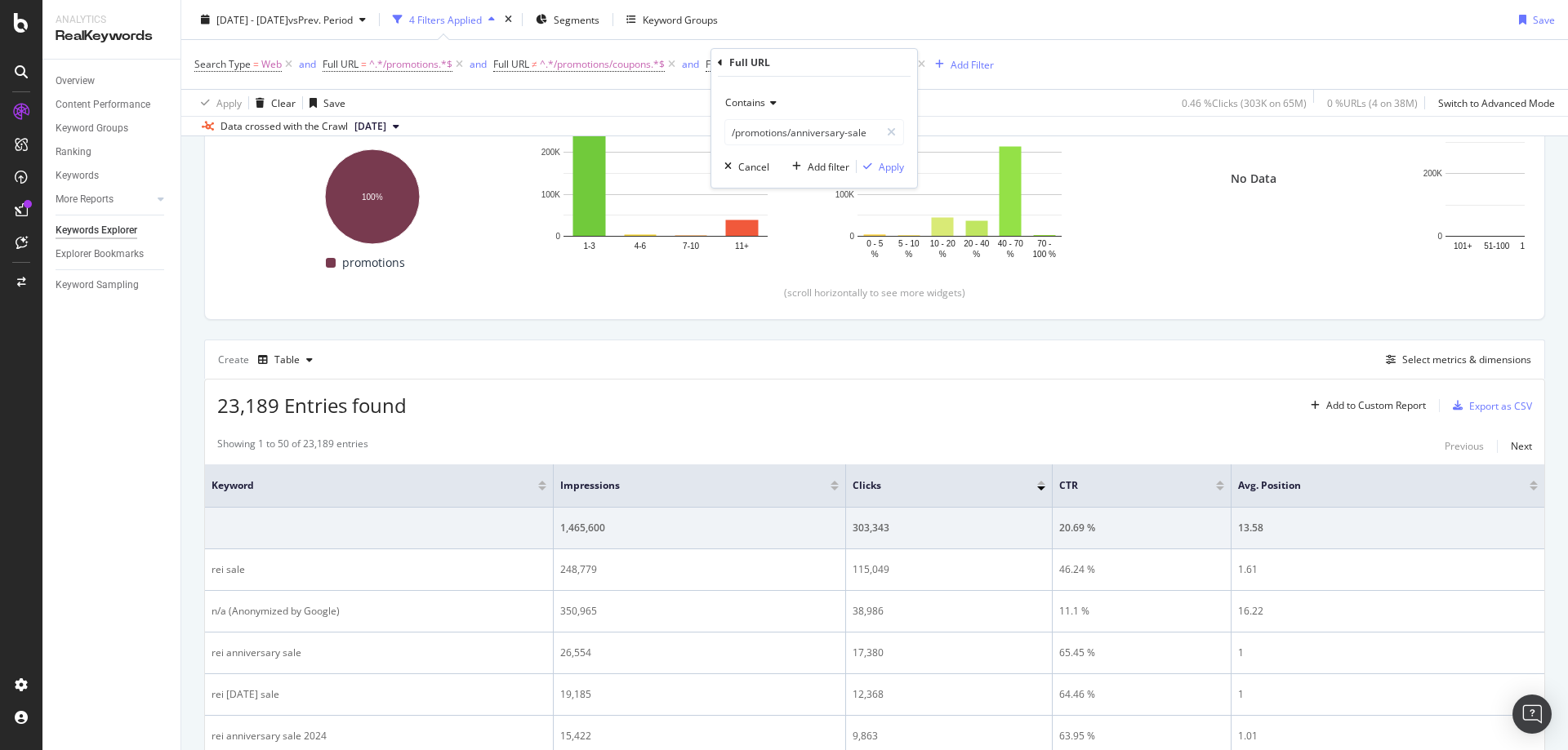
click at [765, 105] on icon at bounding box center [771, 102] width 11 height 10
click at [777, 292] on div "Doesn't contain" at bounding box center [816, 285] width 175 height 21
drag, startPoint x: 902, startPoint y: 163, endPoint x: 1221, endPoint y: 133, distance: 320.4
click at [902, 163] on div "Apply" at bounding box center [890, 167] width 25 height 14
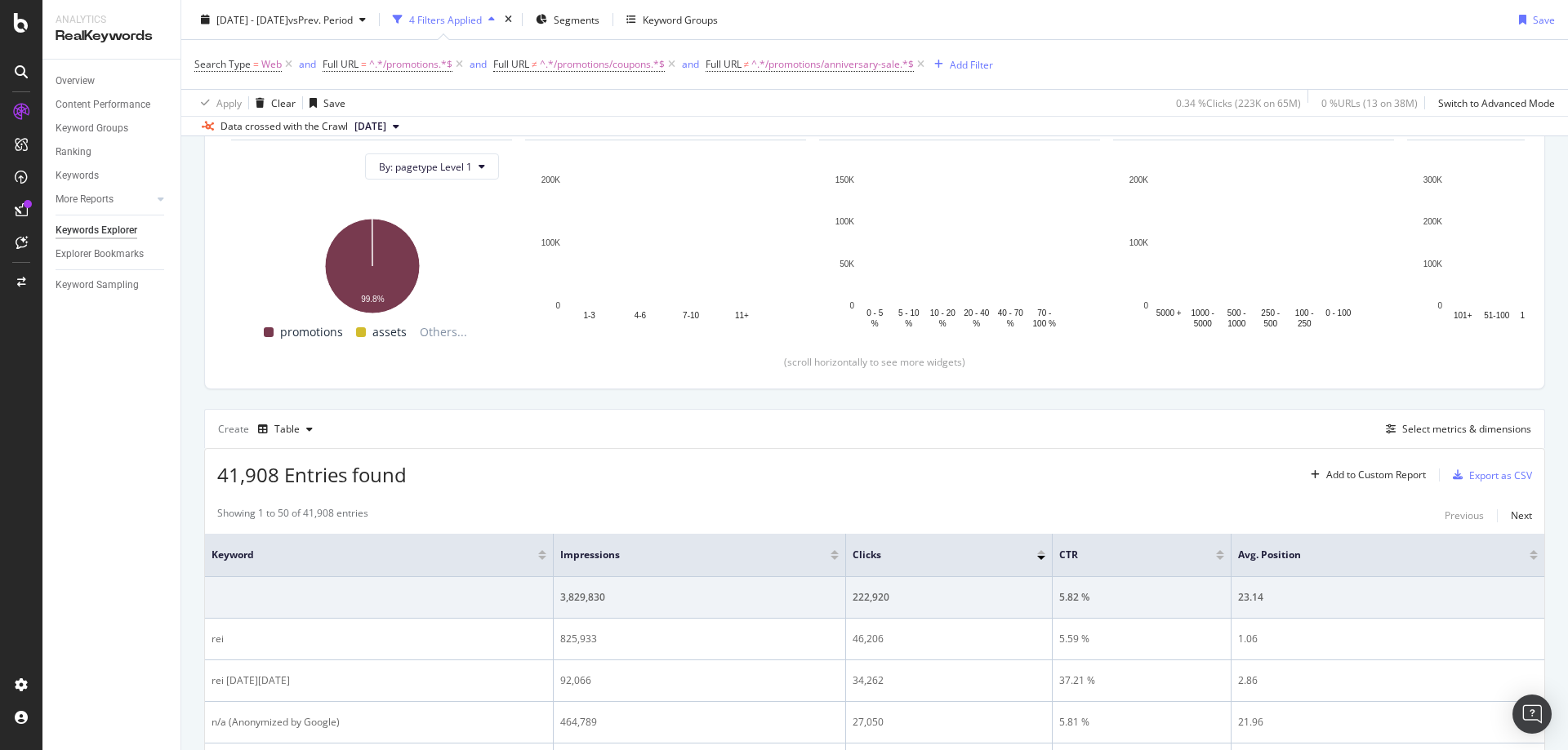
scroll to position [245, 0]
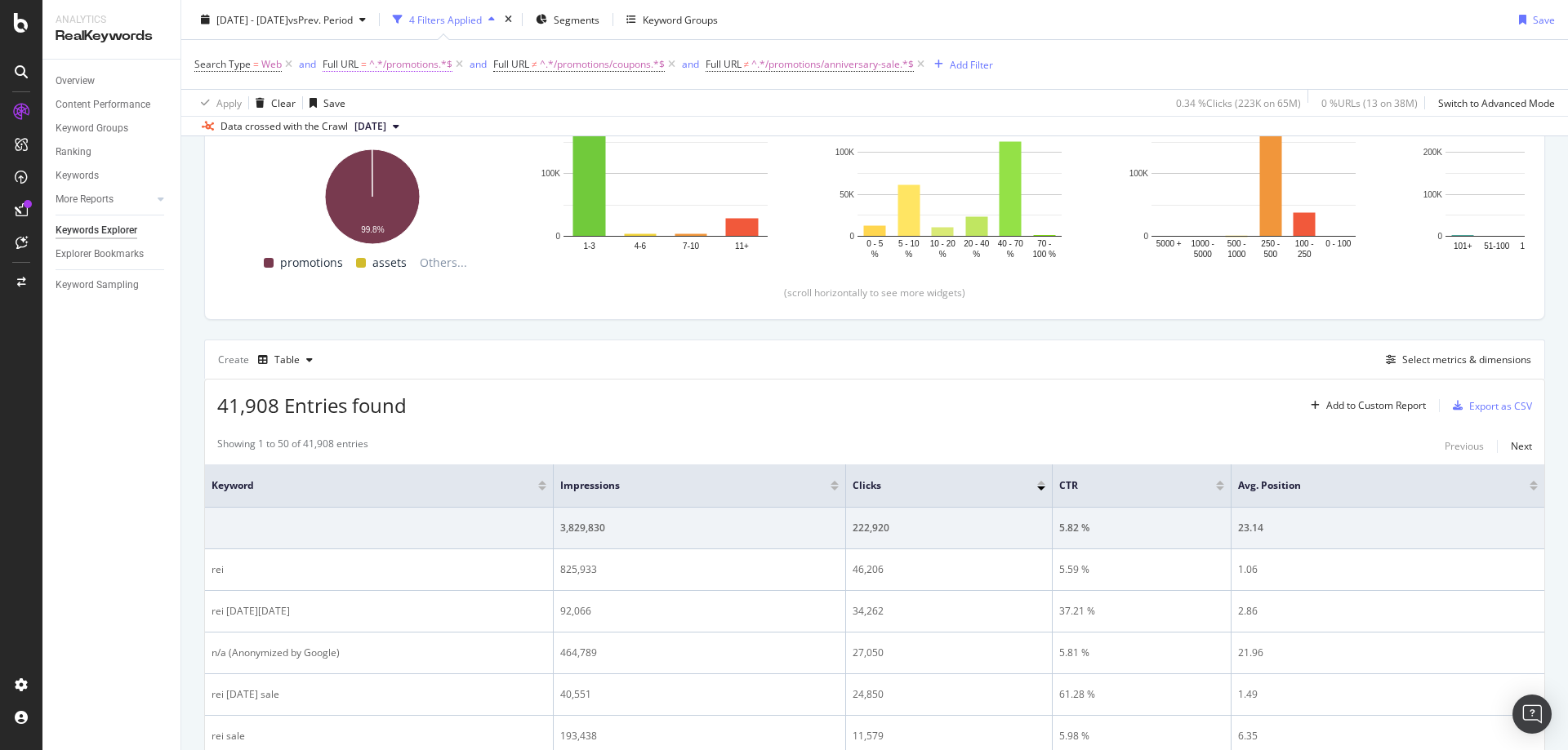
click at [420, 64] on span "^.*/promotions.*$" at bounding box center [410, 64] width 83 height 23
click at [1100, 32] on div "2024 Jan. 1st - 2024 Dec. 31st vs Prev. Period 4 Filters Applied Segments Keywo…" at bounding box center [875, 22] width 1386 height 32
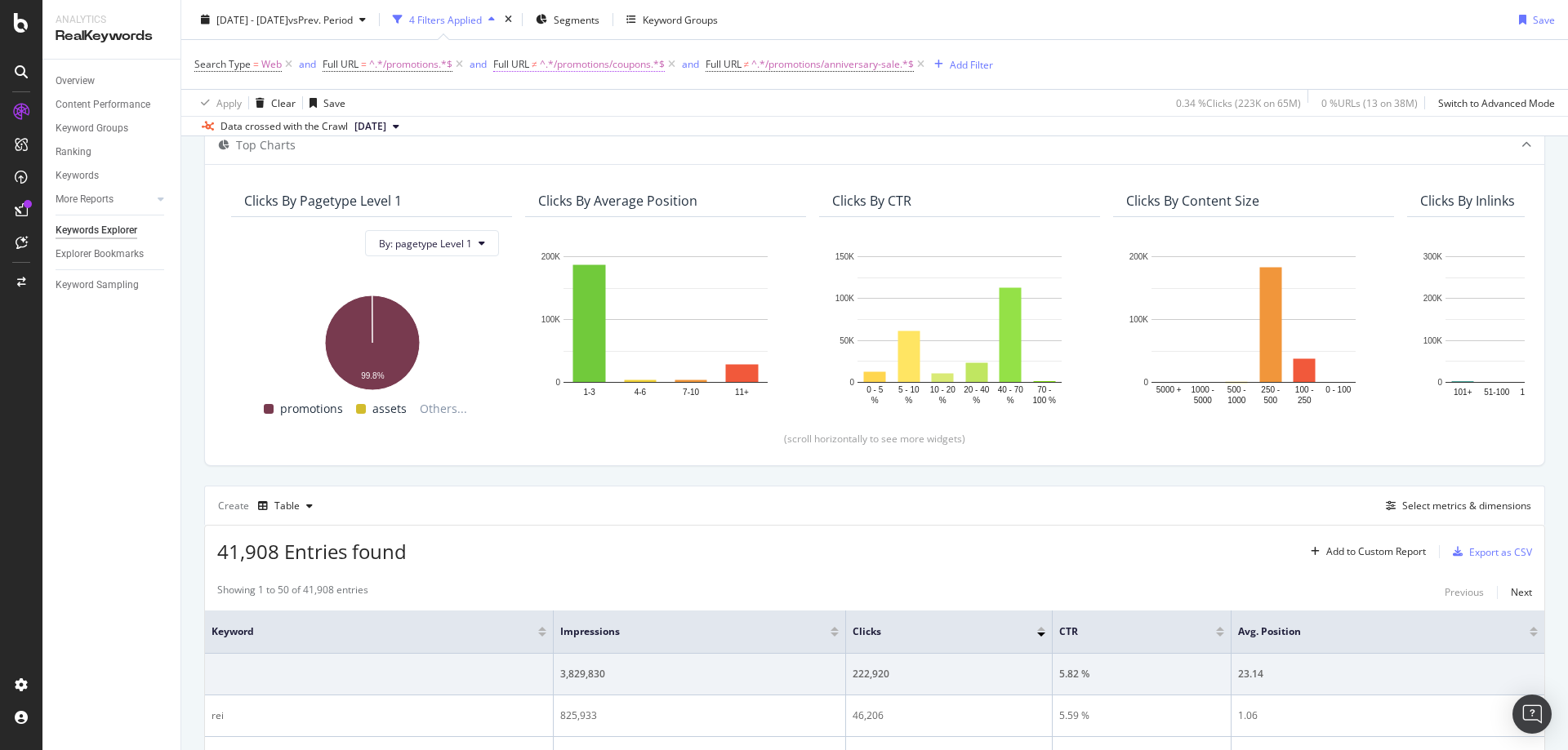
scroll to position [0, 0]
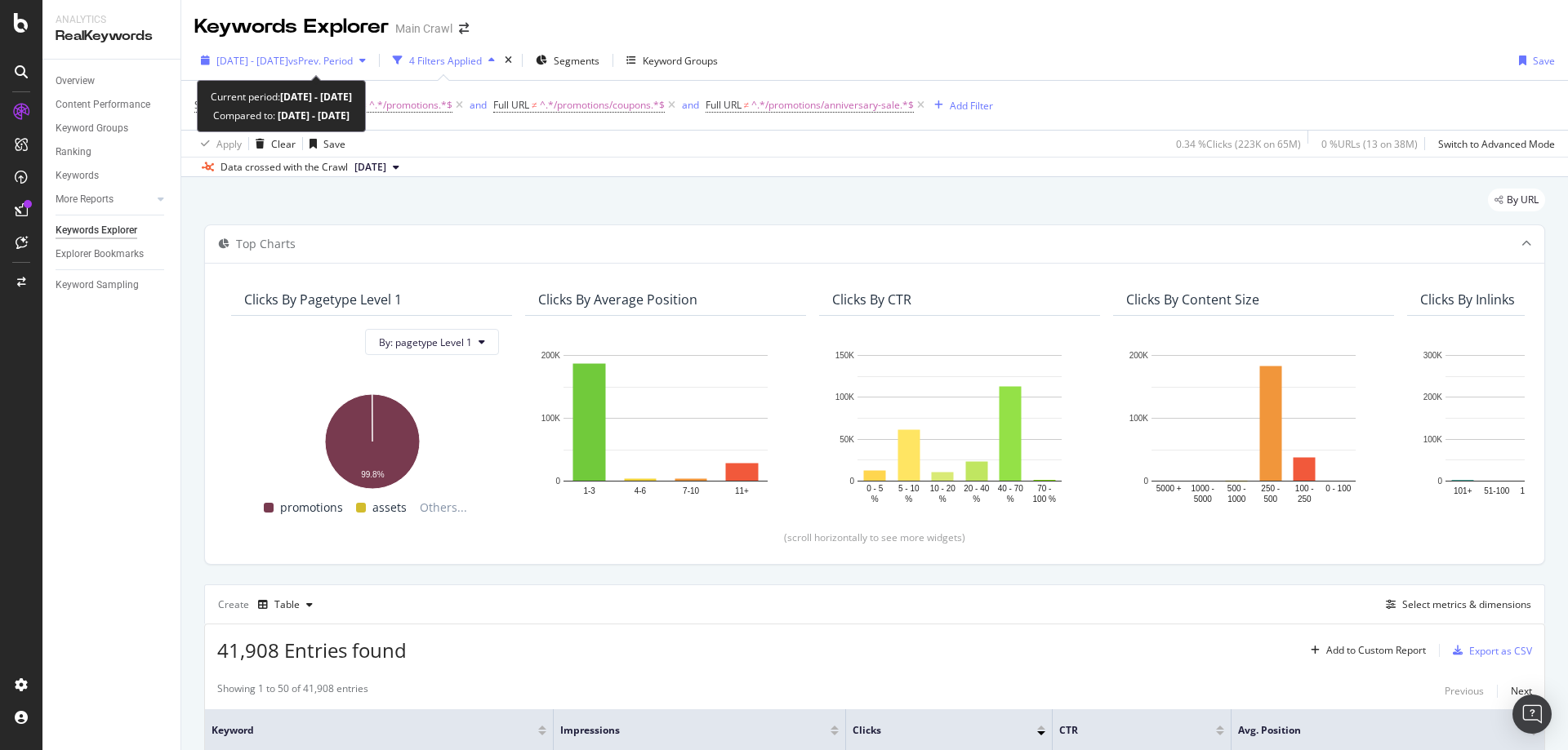
click at [321, 68] on div "2024 Jan. 1st - 2024 Dec. 31st vs Prev. Period" at bounding box center [283, 60] width 178 height 25
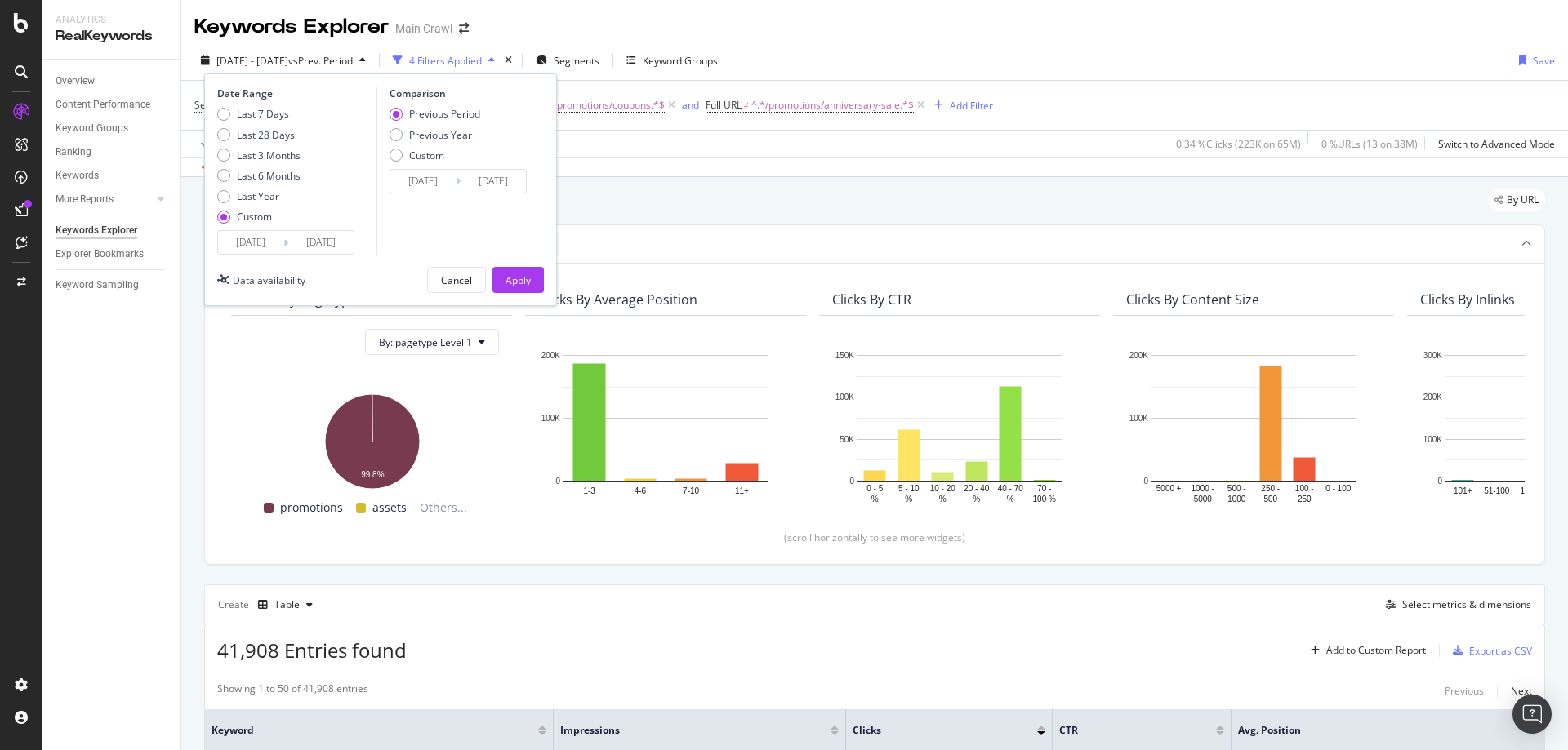
click at [998, 43] on div "2024 Jan. 1st - 2024 Dec. 31st vs Prev. Period 4 Filters Applied Segments Keywo…" at bounding box center [875, 109] width 1386 height 136
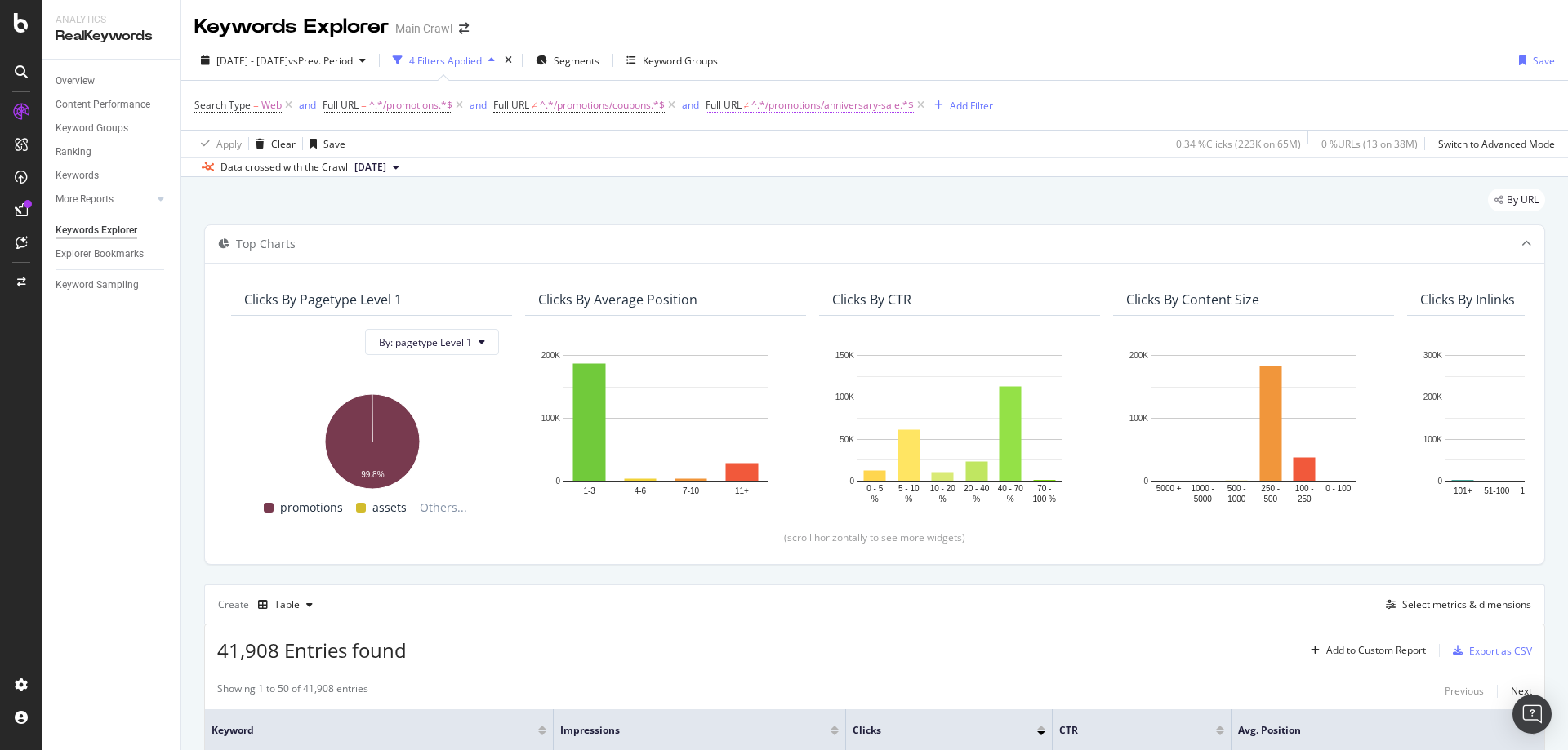
click at [866, 110] on span "^.*/promotions/anniversary-sale.*$" at bounding box center [832, 105] width 162 height 23
click at [878, 38] on div "Keywords Explorer Main Crawl" at bounding box center [875, 20] width 1386 height 41
click at [612, 114] on span "^.*/promotions/coupons.*$" at bounding box center [603, 105] width 125 height 23
click at [1014, 32] on div "Keywords Explorer Main Crawl" at bounding box center [875, 20] width 1386 height 41
click at [934, 200] on div "By URL" at bounding box center [874, 206] width 1341 height 36
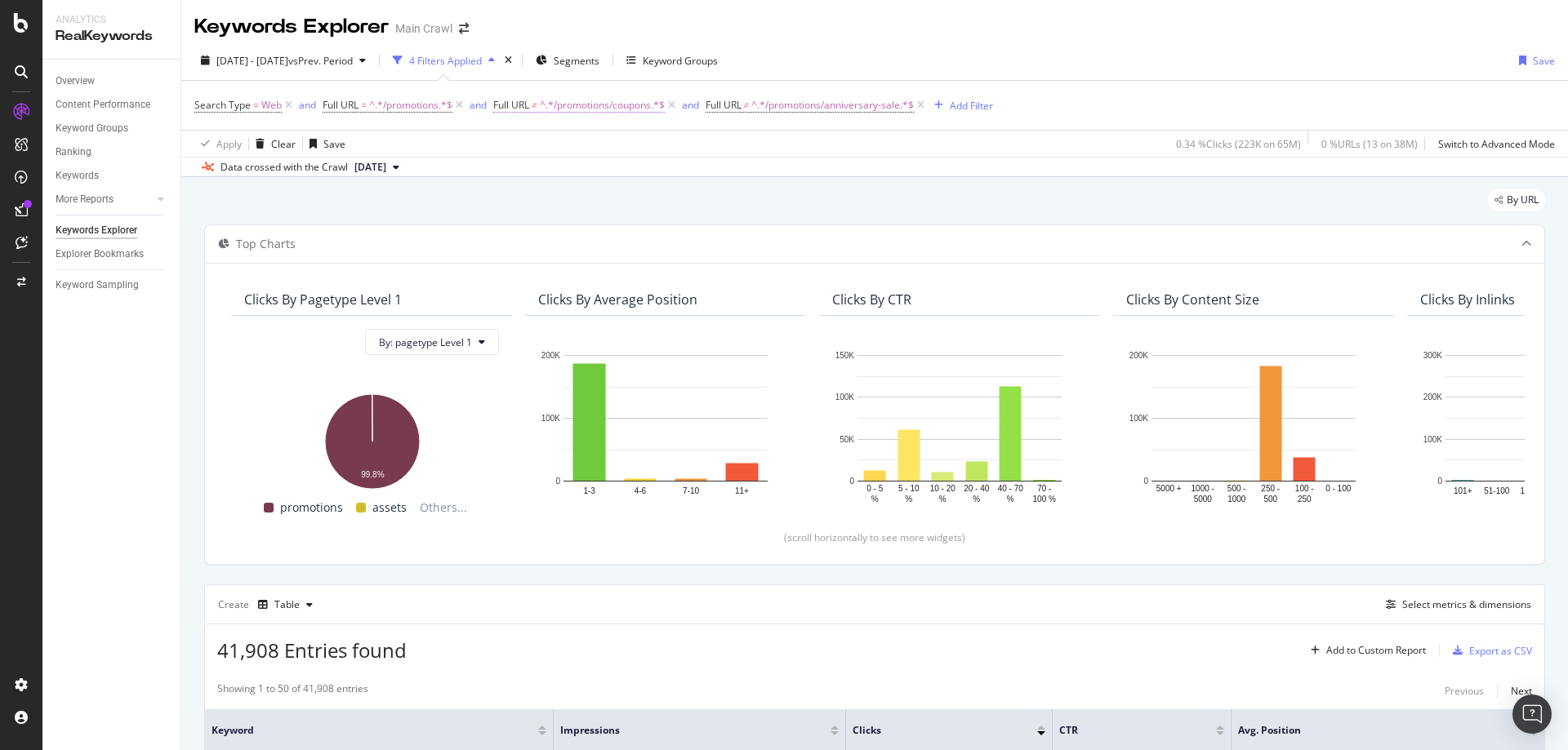
click at [548, 110] on span "^.*/promotions/coupons.*$" at bounding box center [603, 105] width 125 height 23
click at [795, 103] on span "^.*/promotions/anniversary-sale.*$" at bounding box center [832, 105] width 162 height 23
click at [1092, 70] on div "2024 Jan. 1st - 2024 Dec. 31st vs Prev. Period 4 Filters Applied Segments Keywo…" at bounding box center [875, 63] width 1386 height 32
click at [1460, 640] on div "Export as CSV" at bounding box center [1489, 650] width 86 height 25
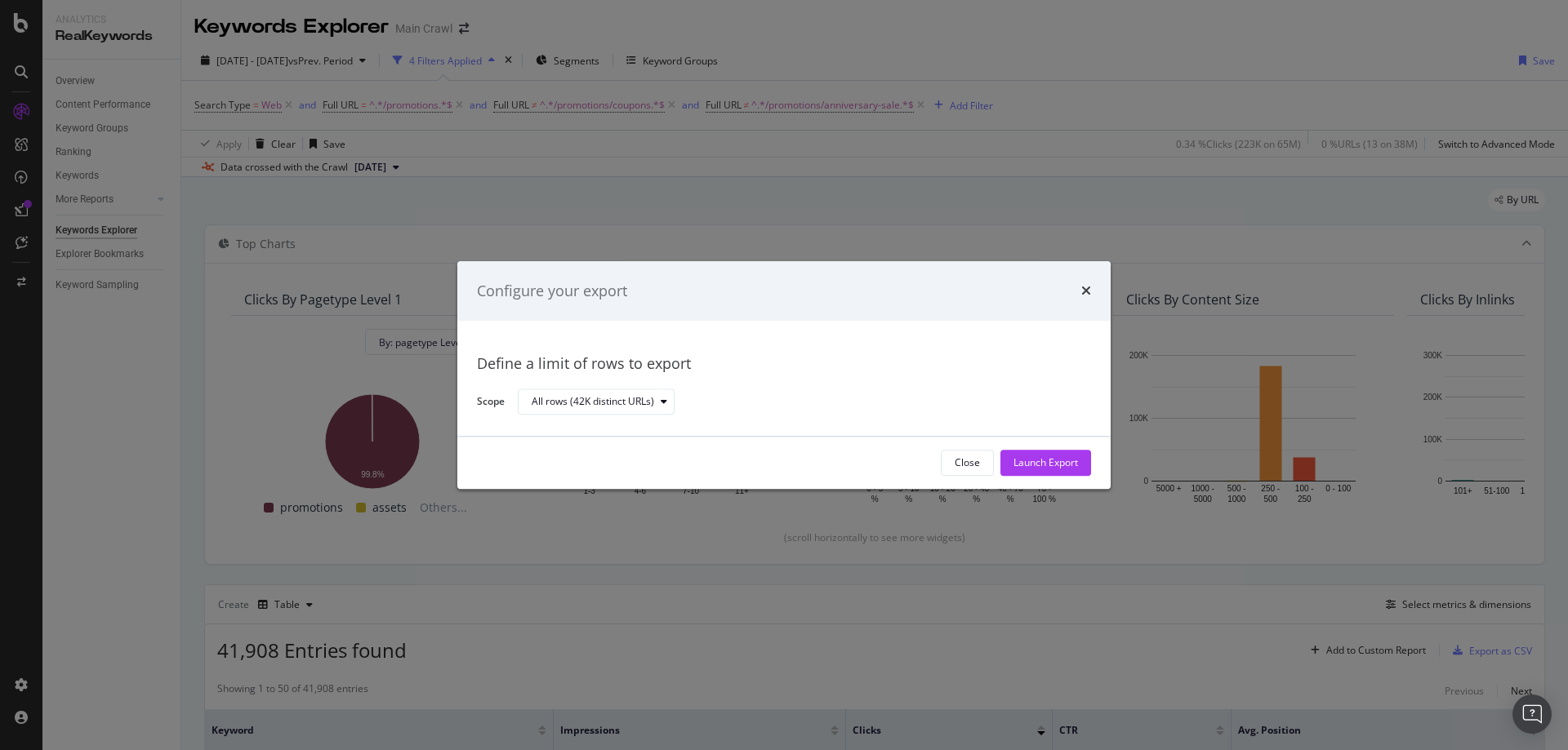
click at [1026, 476] on div "Close Launch Export" at bounding box center [784, 463] width 654 height 53
click at [1033, 462] on div "Launch Export" at bounding box center [1045, 463] width 65 height 14
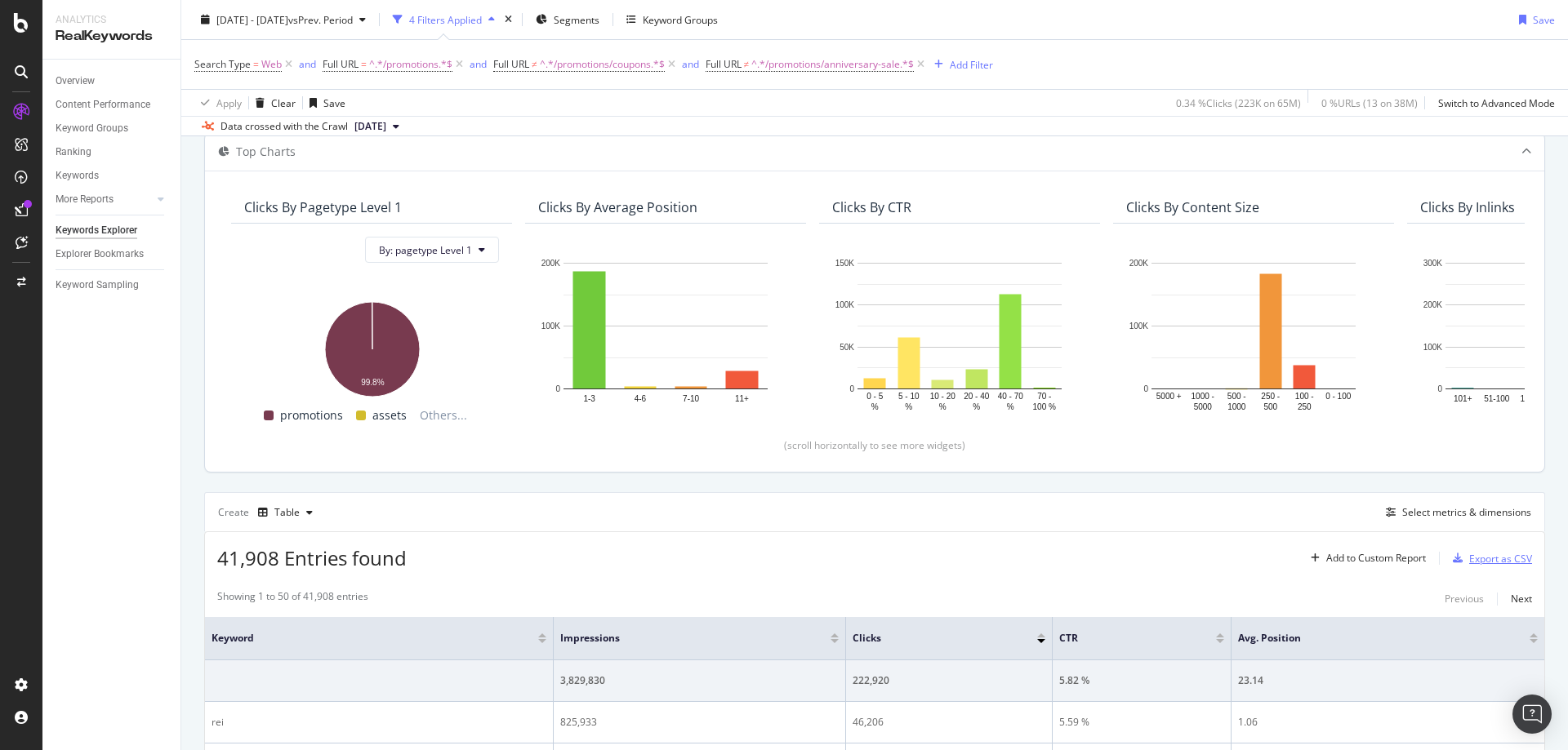
scroll to position [245, 0]
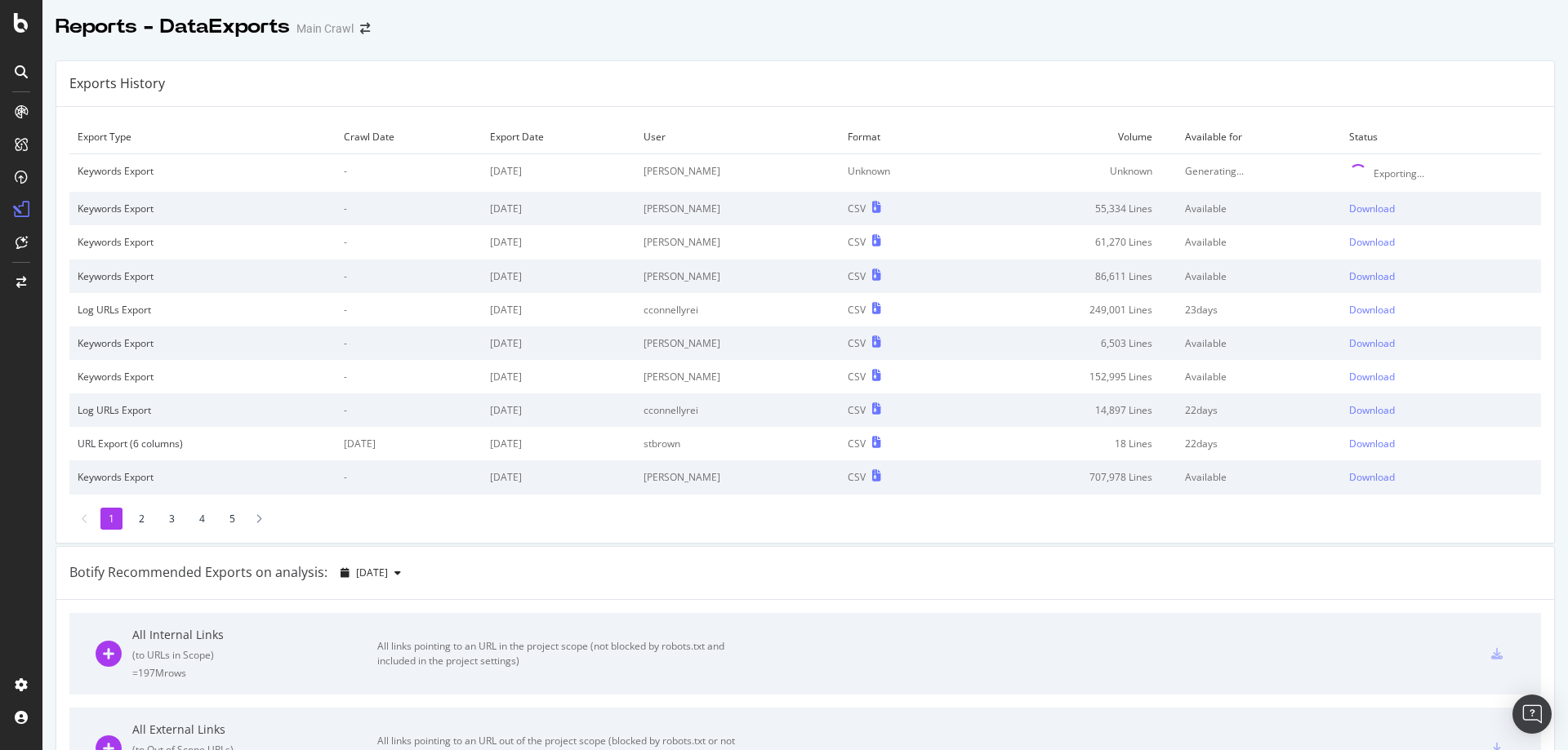
click at [1296, 44] on div at bounding box center [805, 43] width 1526 height 6
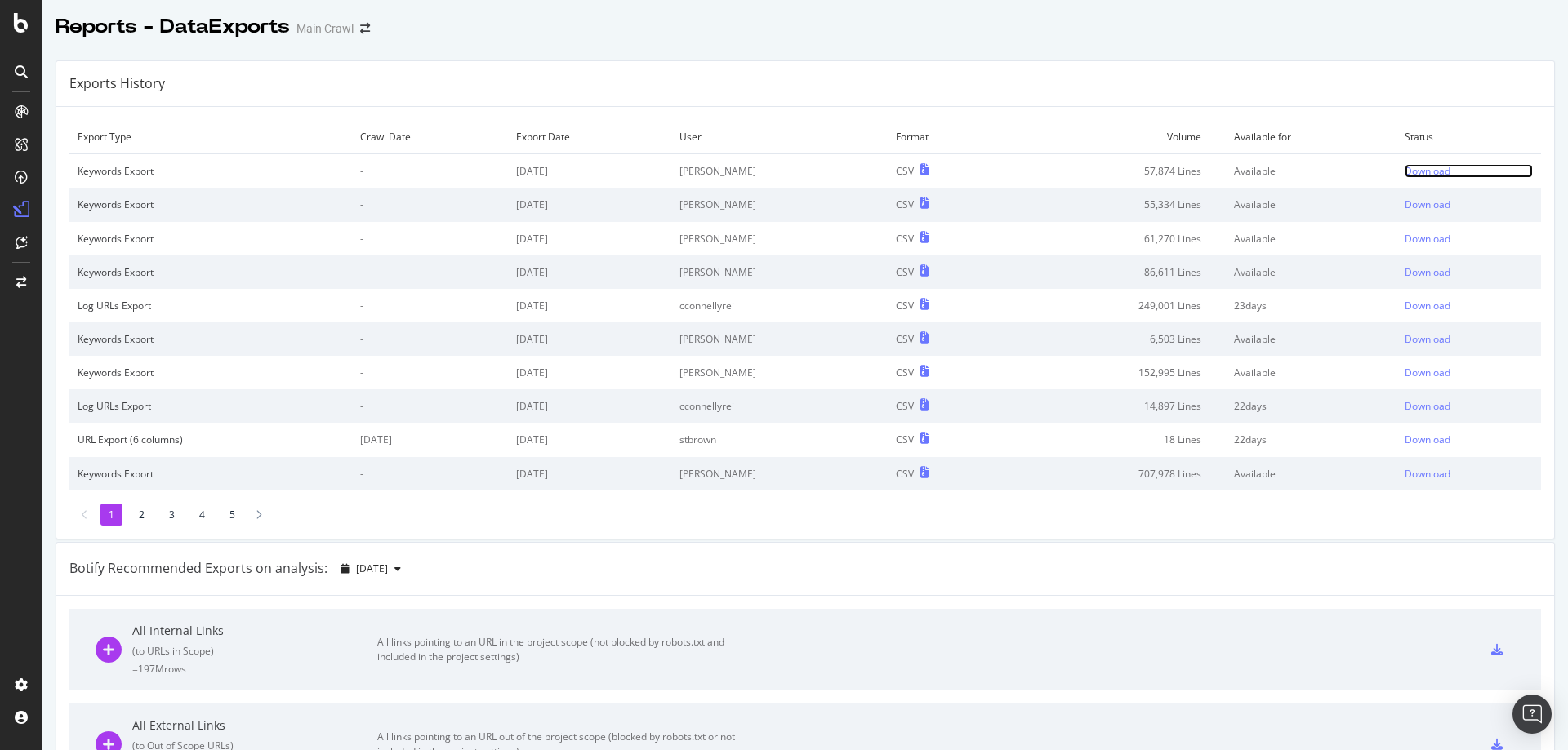
drag, startPoint x: 1405, startPoint y: 167, endPoint x: 1321, endPoint y: 6, distance: 181.6
click at [1405, 167] on div "Download" at bounding box center [1428, 170] width 46 height 14
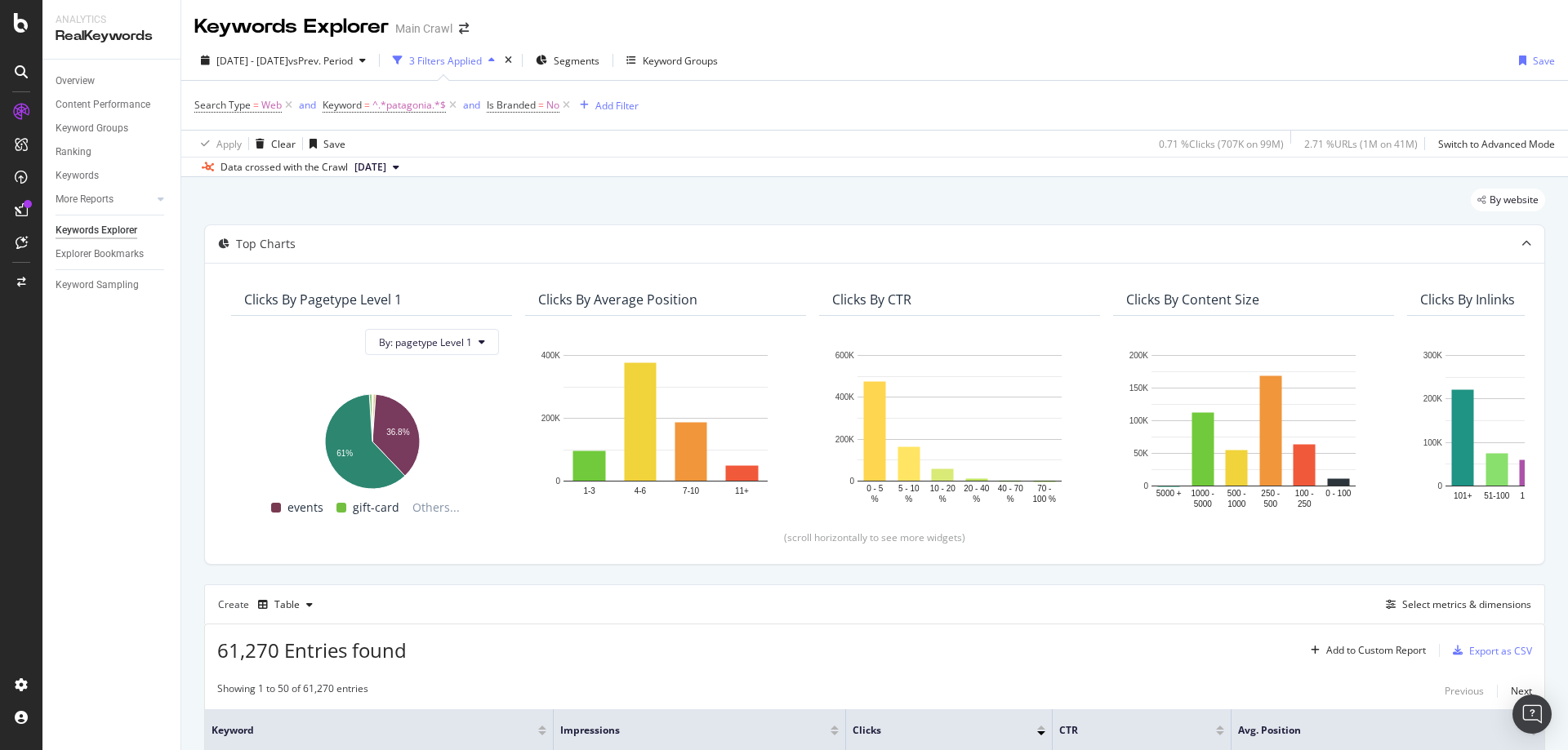
scroll to position [408, 0]
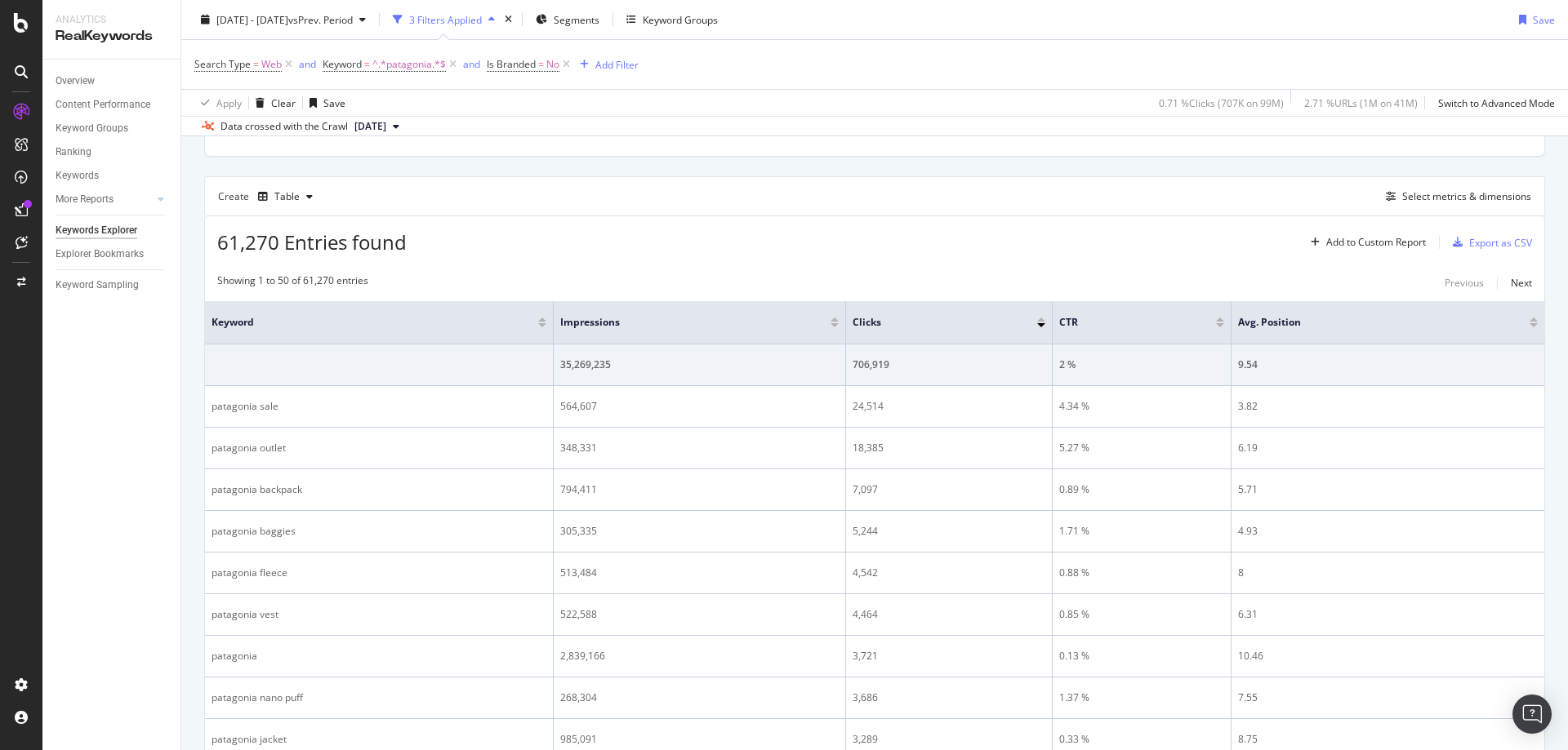
click at [1070, 10] on div "[DATE] - [DATE] vs Prev. Period 3 Filters Applied Segments Keyword Groups Save" at bounding box center [875, 22] width 1386 height 32
click at [949, 186] on div "Create Table Select metrics & dimensions" at bounding box center [874, 195] width 1341 height 40
click at [1490, 23] on div "2024 Jan. 1st - 2025 Jul. 31st vs Prev. Period 3 Filters Applied Segments Keywo…" at bounding box center [875, 22] width 1386 height 32
click at [825, 19] on div "2024 Jan. 1st - 2025 Jul. 31st vs Prev. Period 3 Filters Applied Segments Keywo…" at bounding box center [875, 22] width 1386 height 32
click at [825, 18] on div "2024 Jan. 1st - 2025 Jul. 31st vs Prev. Period 3 Filters Applied Segments Keywo…" at bounding box center [875, 22] width 1386 height 32
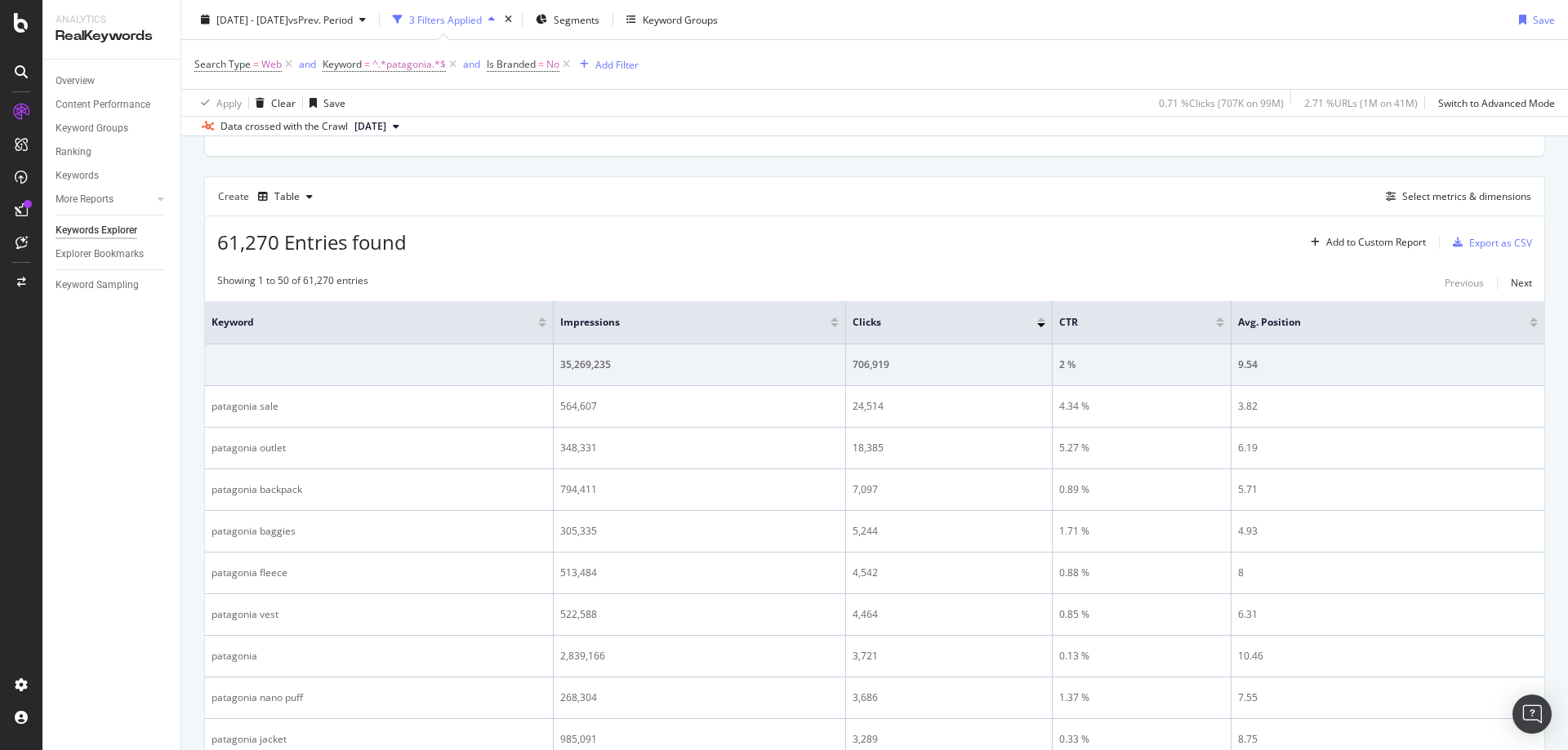
click at [1085, 74] on div "Search Type = Web and Keyword = ^.*patagonia.*$ and Is Branded = No Add Filter" at bounding box center [875, 64] width 1361 height 49
click at [1323, 196] on div "Create Table Select metrics & dimensions" at bounding box center [874, 195] width 1341 height 40
click at [1252, 239] on div "61,270 Entries found Add to Custom Report Export as CSV" at bounding box center [874, 236] width 1339 height 40
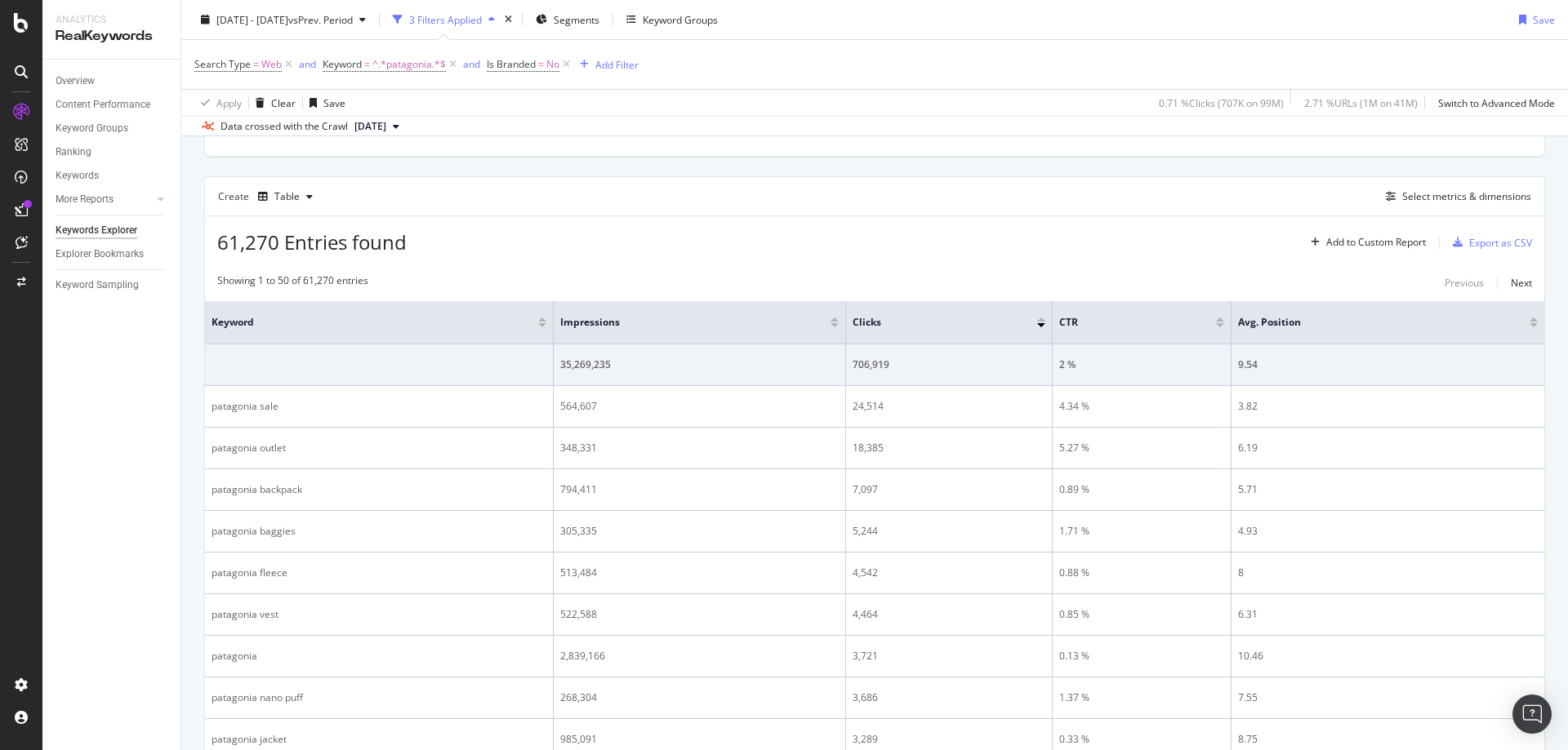
click at [849, 23] on div "2024 Jan. 1st - 2025 Jul. 31st vs Prev. Period 3 Filters Applied Segments Keywo…" at bounding box center [875, 22] width 1386 height 32
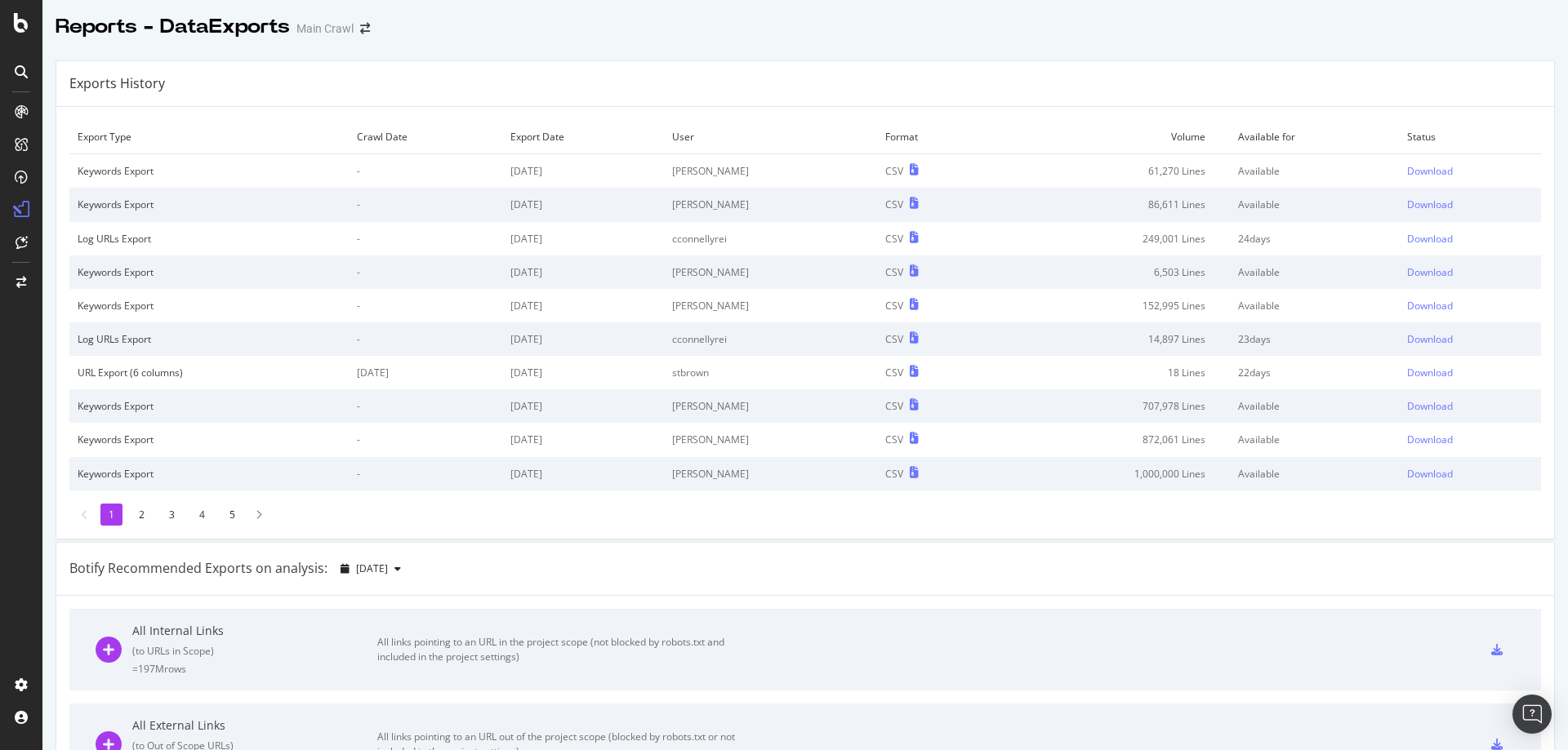
click at [543, 748] on div "All links pointing to an URL out of the project scope (blocked by robots.txt or…" at bounding box center [560, 744] width 368 height 29
